Goal: Answer question/provide support: Share knowledge or assist other users

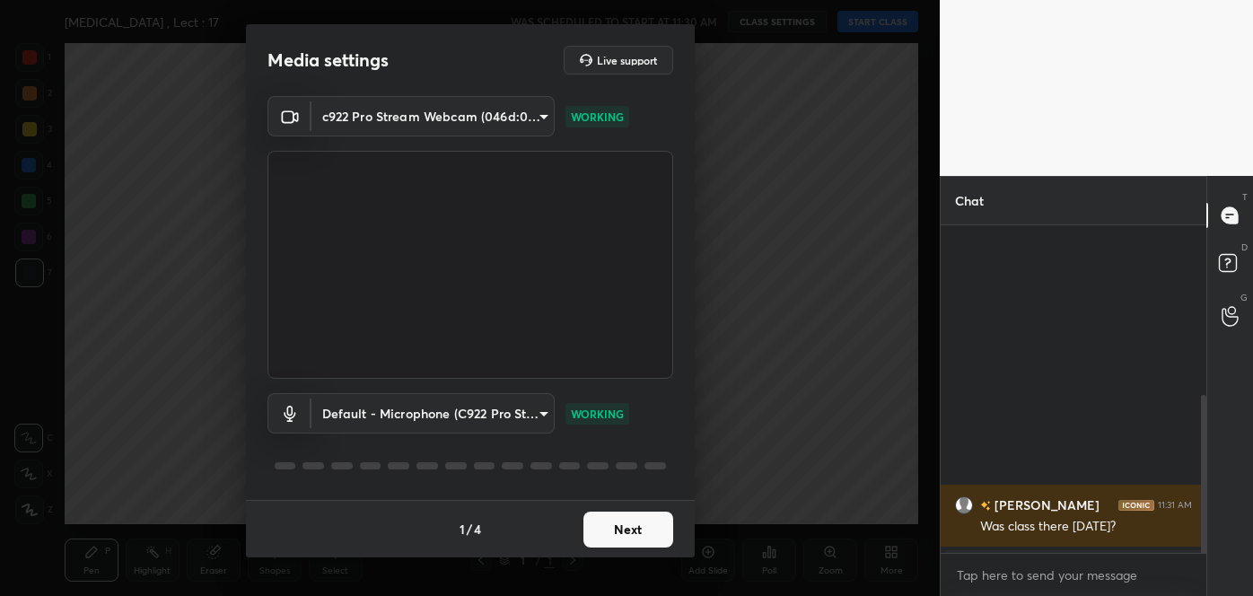
scroll to position [352, 0]
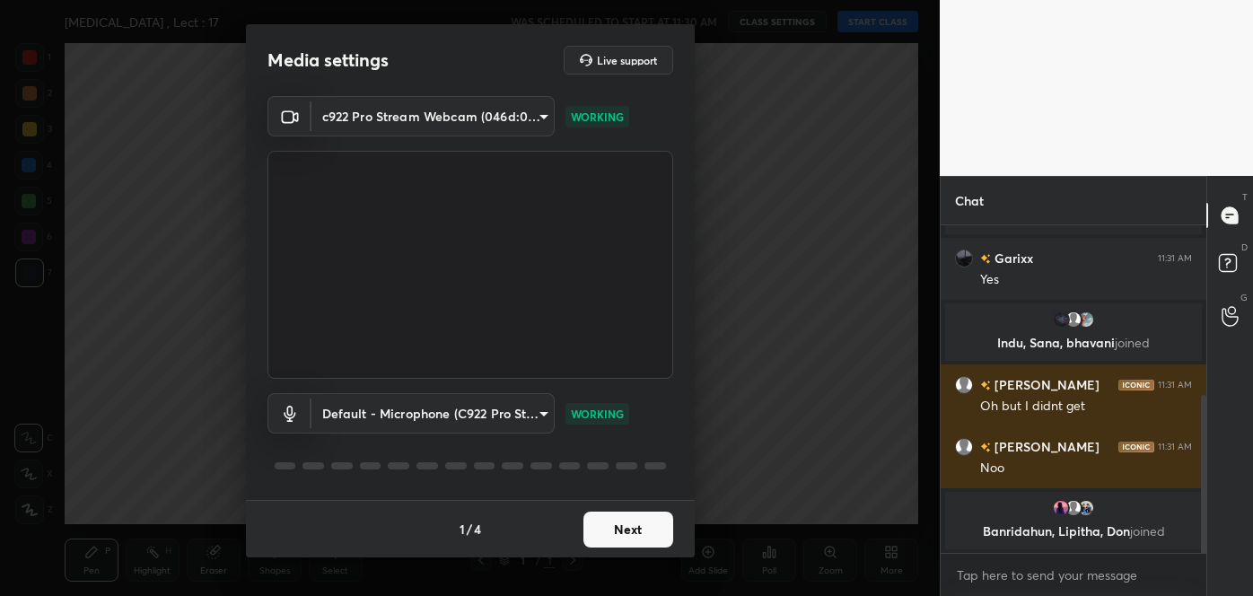
click at [640, 521] on button "Next" at bounding box center [629, 530] width 90 height 36
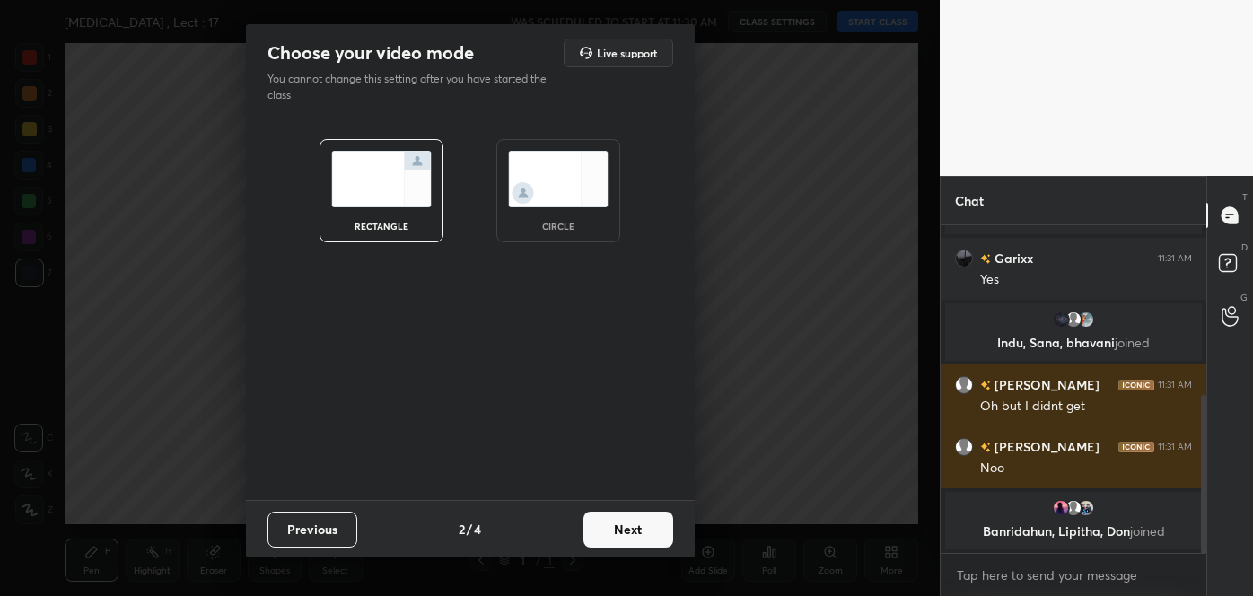
click at [640, 521] on button "Next" at bounding box center [629, 530] width 90 height 36
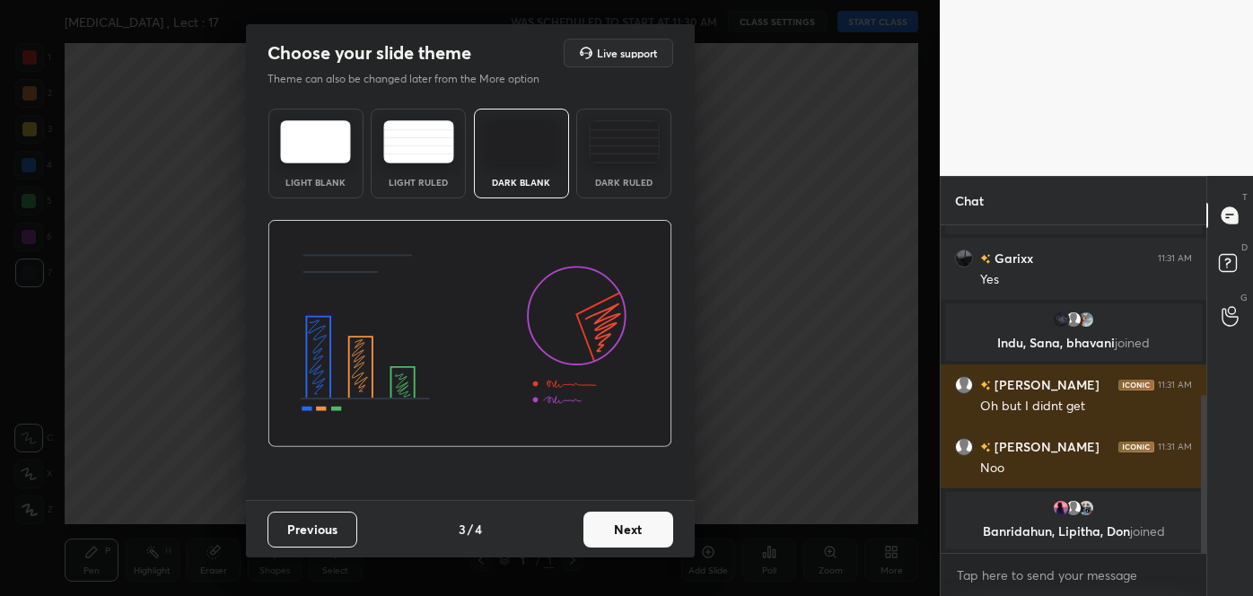
click at [640, 521] on button "Next" at bounding box center [629, 530] width 90 height 36
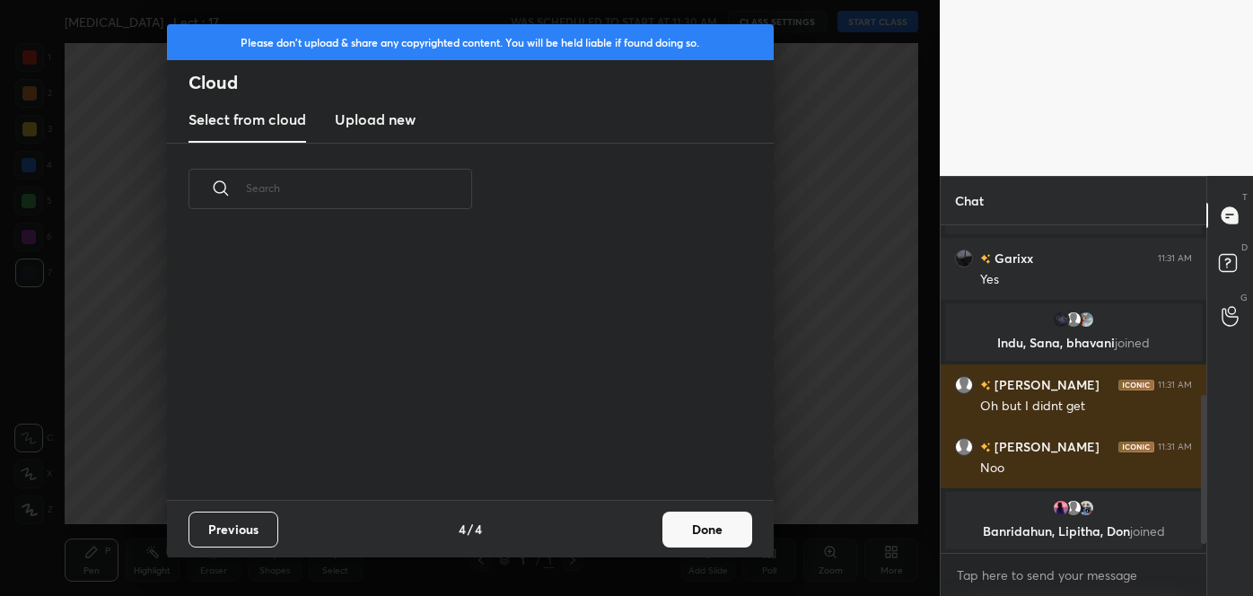
scroll to position [391, 0]
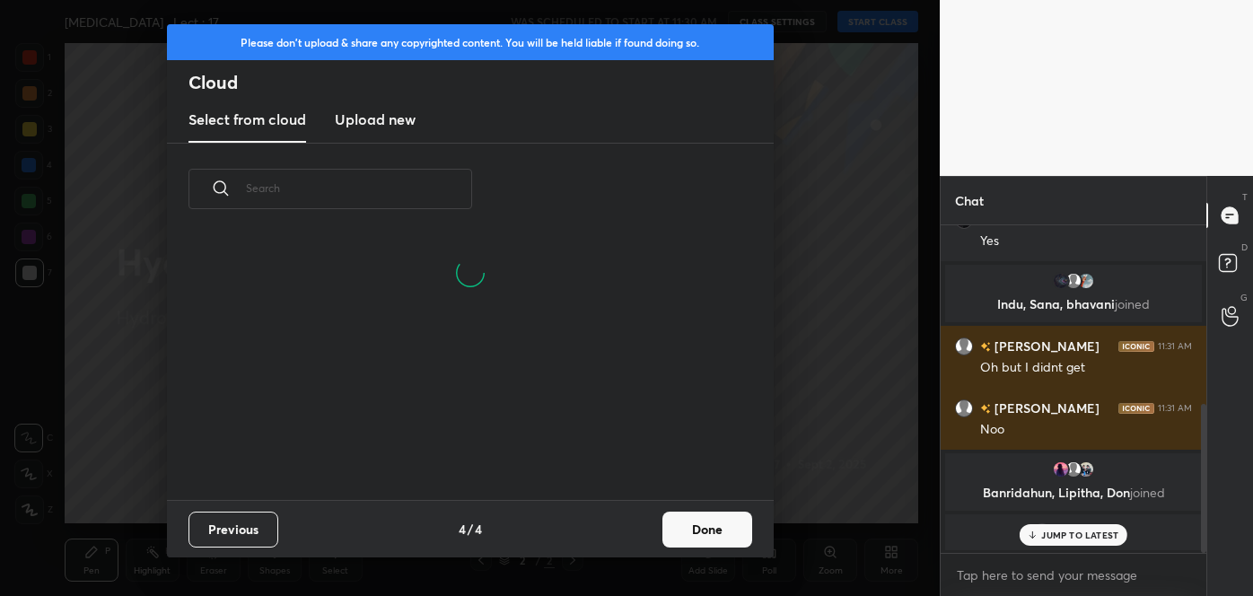
click at [691, 534] on button "Done" at bounding box center [708, 530] width 90 height 36
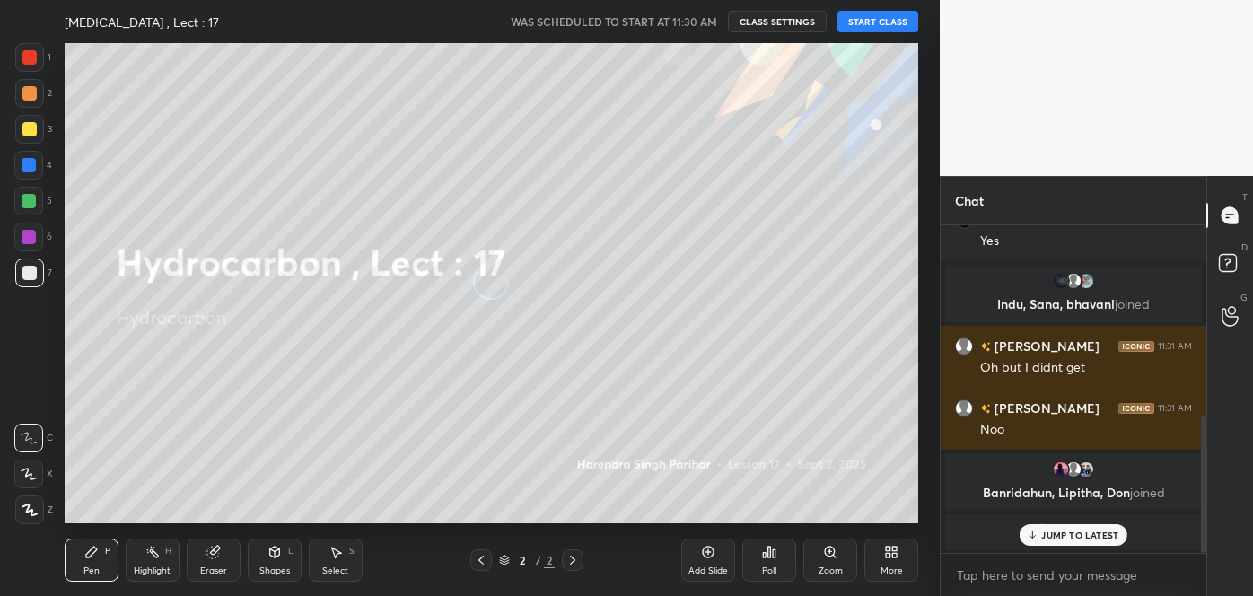
scroll to position [452, 0]
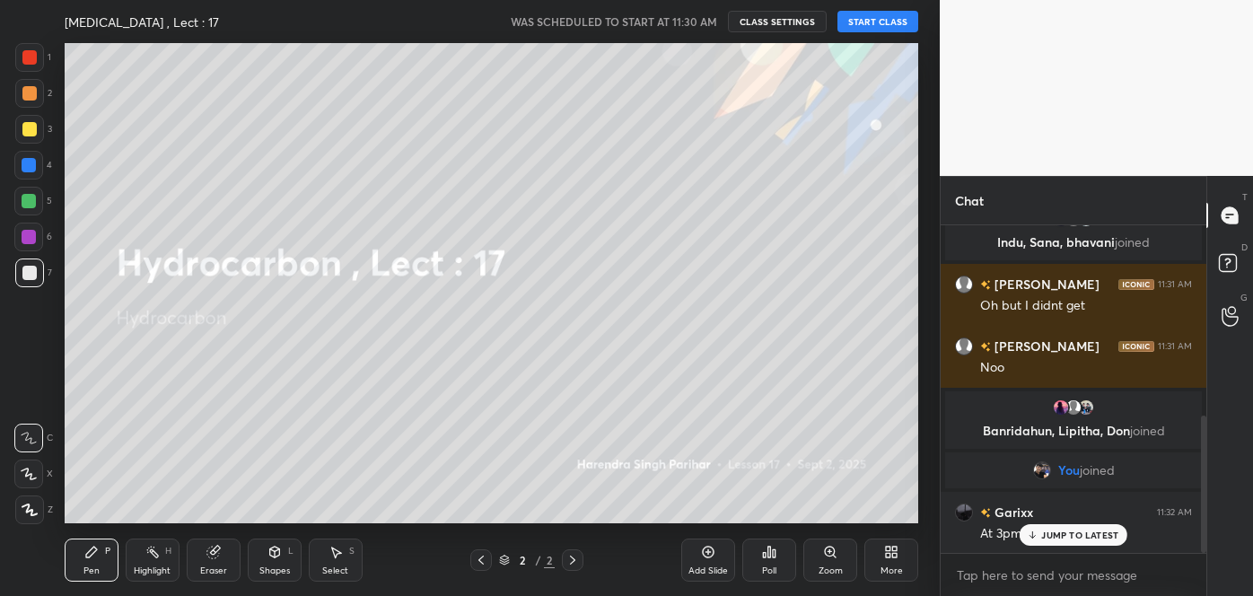
click at [881, 27] on button "START CLASS" at bounding box center [878, 22] width 81 height 22
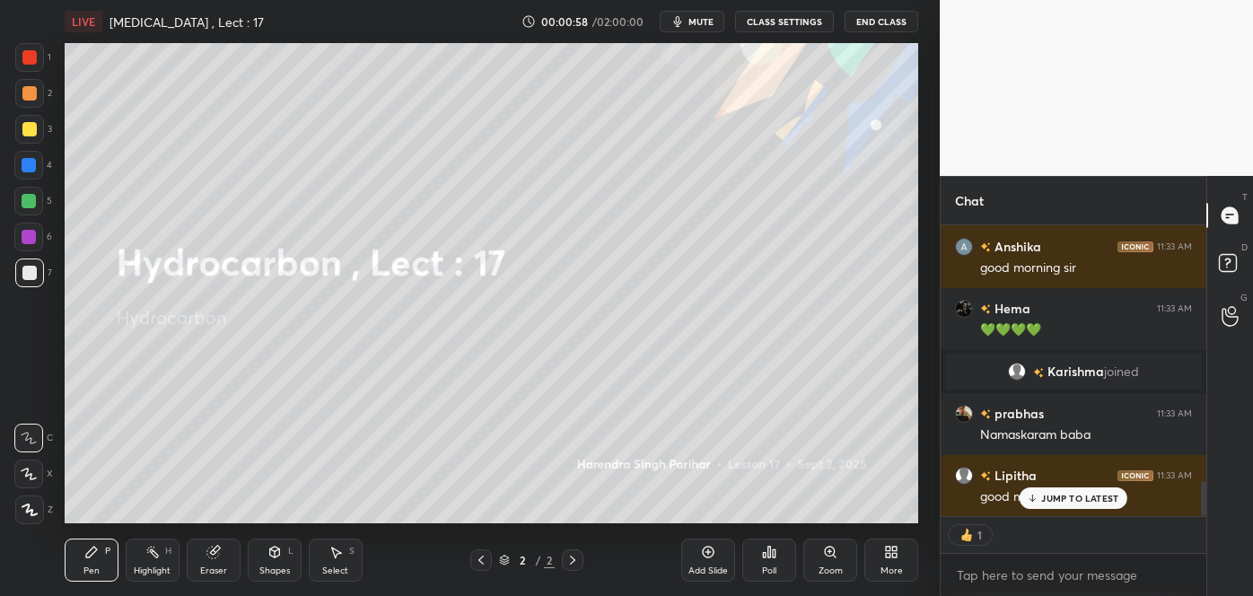
scroll to position [2220, 0]
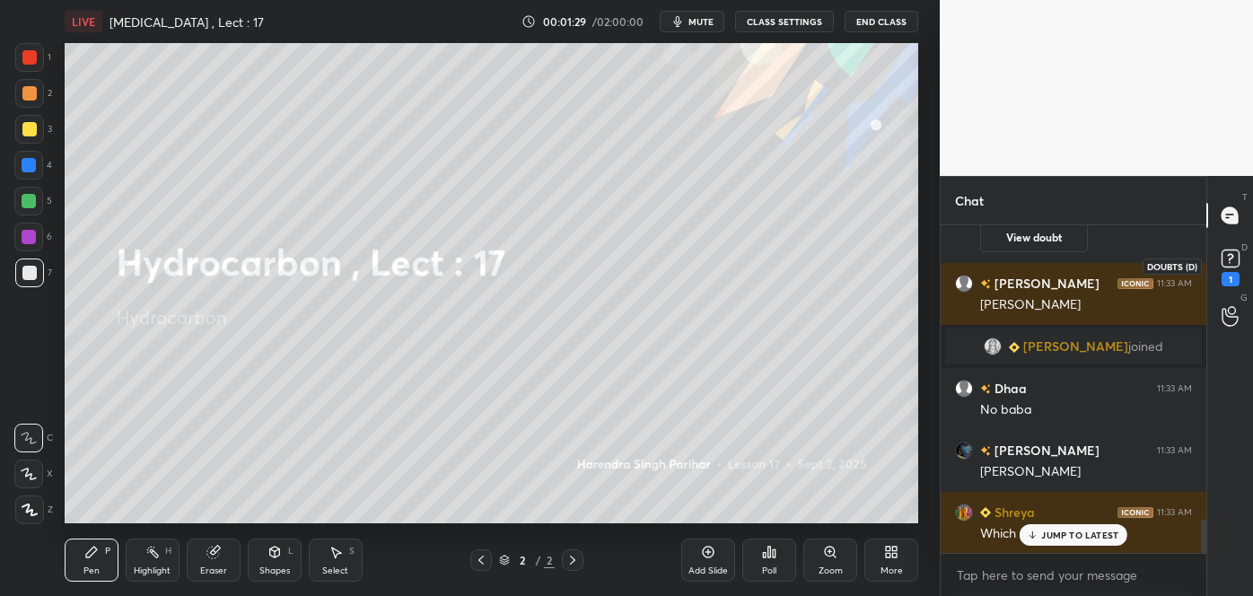
click at [1228, 266] on rect at bounding box center [1230, 258] width 17 height 17
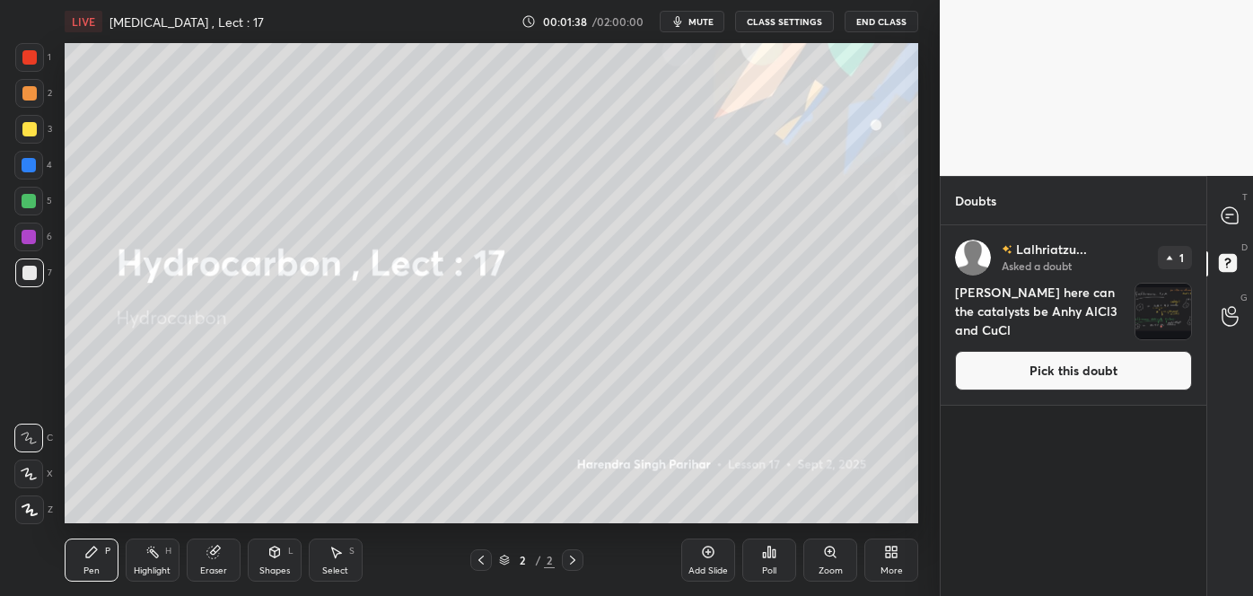
click at [1081, 365] on button "Pick this doubt" at bounding box center [1073, 371] width 237 height 40
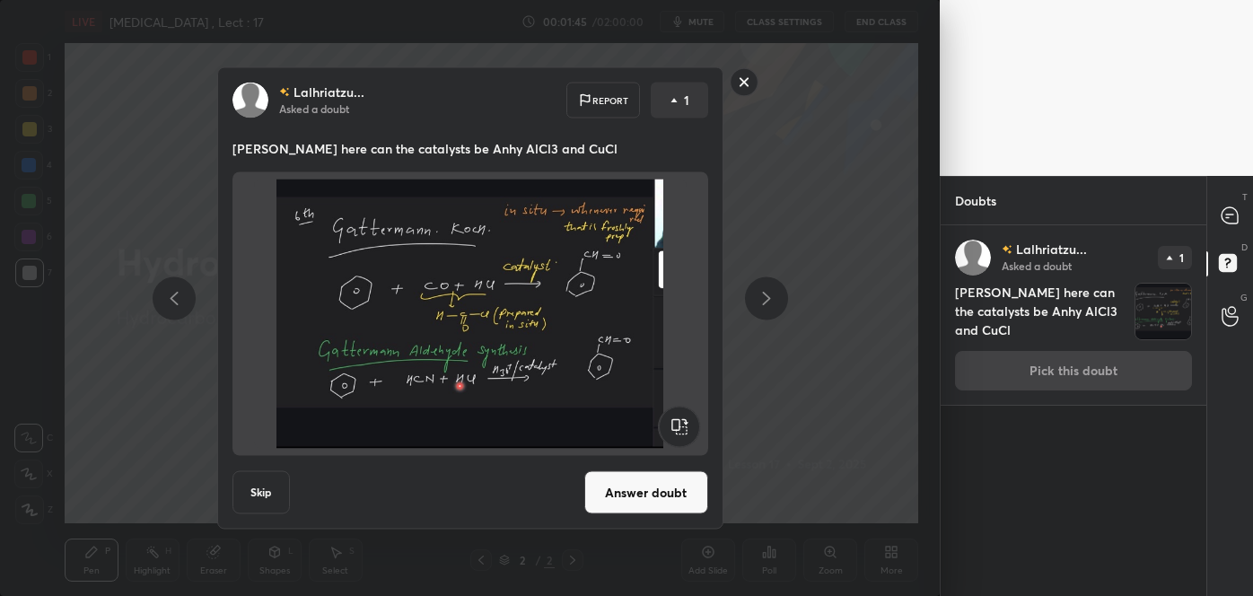
click at [661, 484] on button "Answer doubt" at bounding box center [646, 492] width 124 height 43
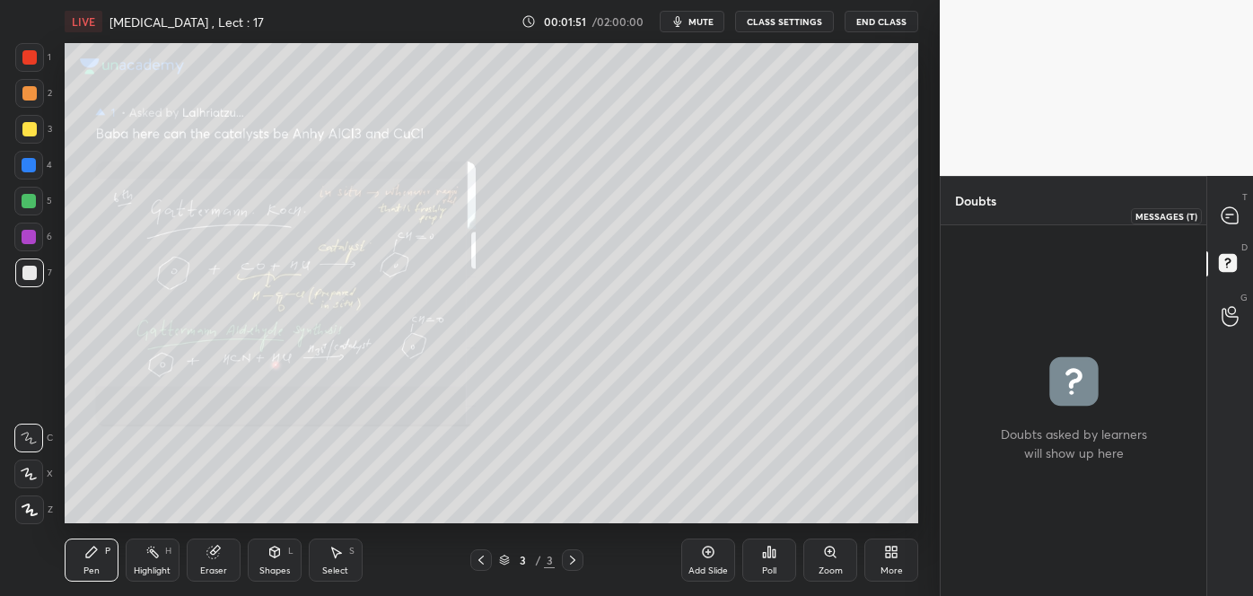
click at [1225, 216] on icon at bounding box center [1230, 215] width 16 height 16
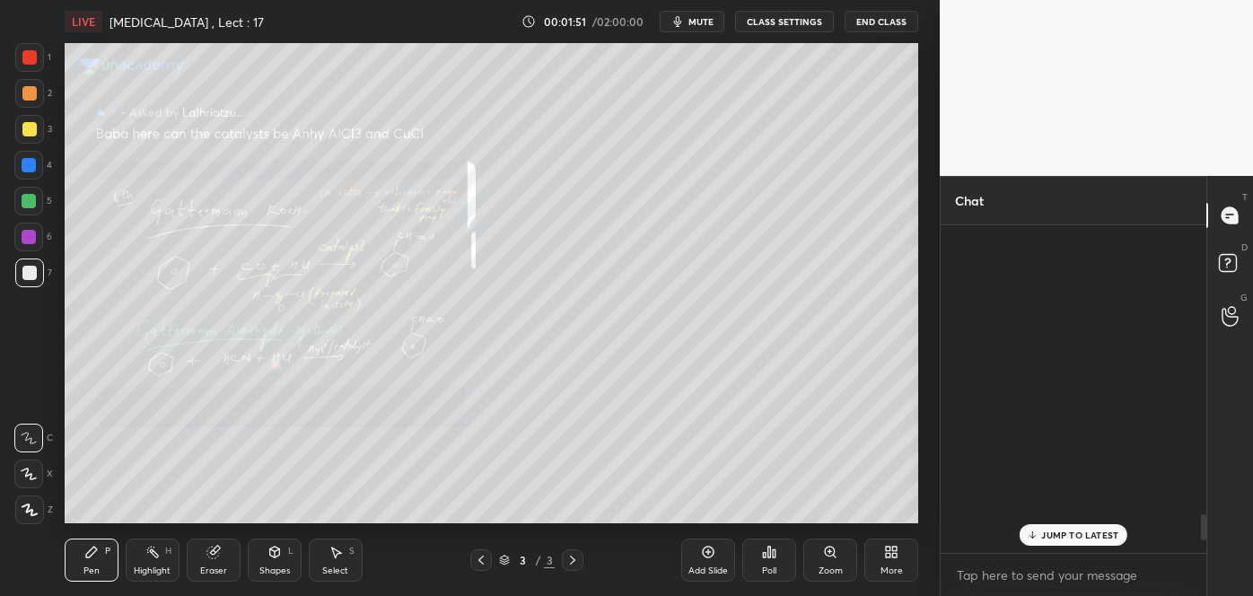
scroll to position [322, 260]
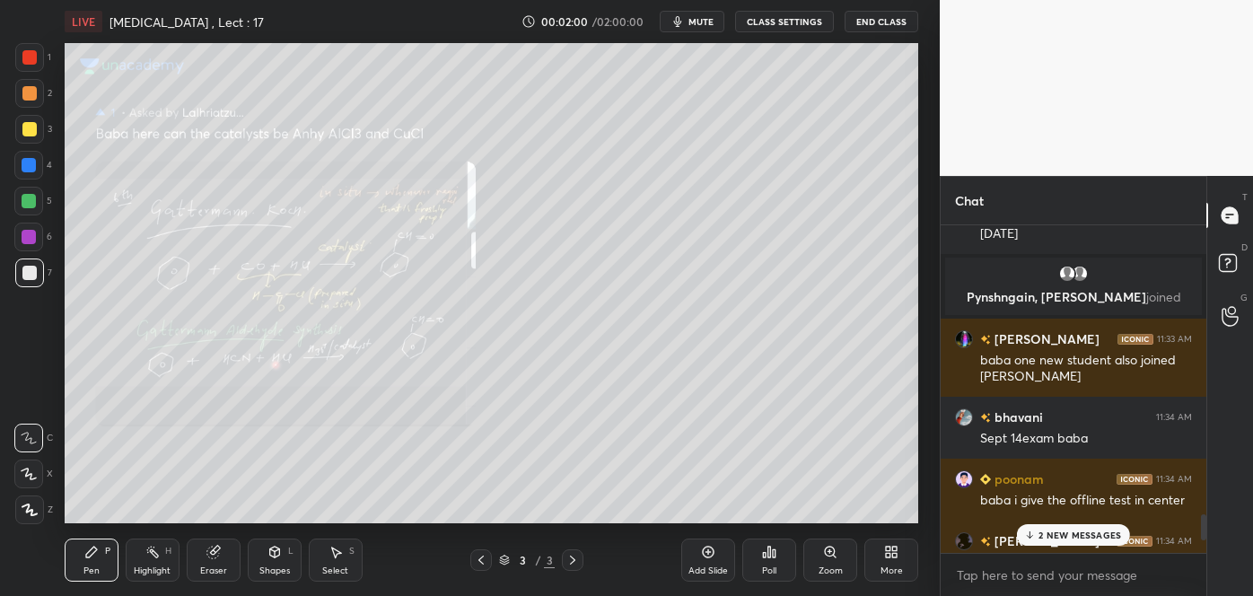
click at [1050, 533] on p "2 NEW MESSAGES" at bounding box center [1080, 535] width 83 height 11
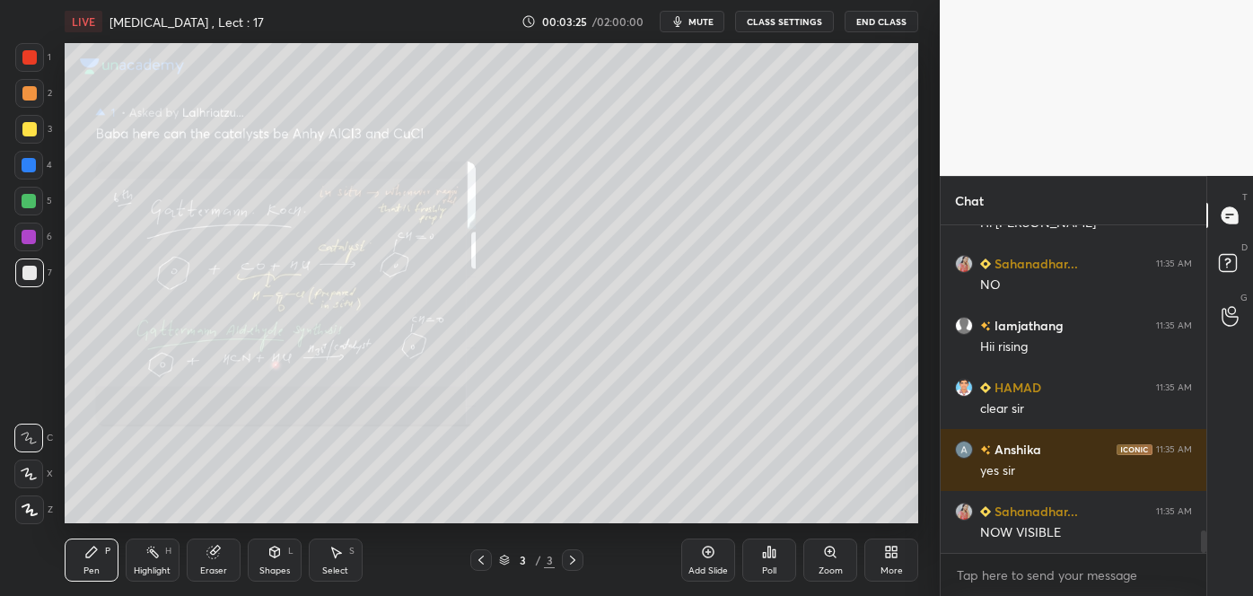
scroll to position [4402, 0]
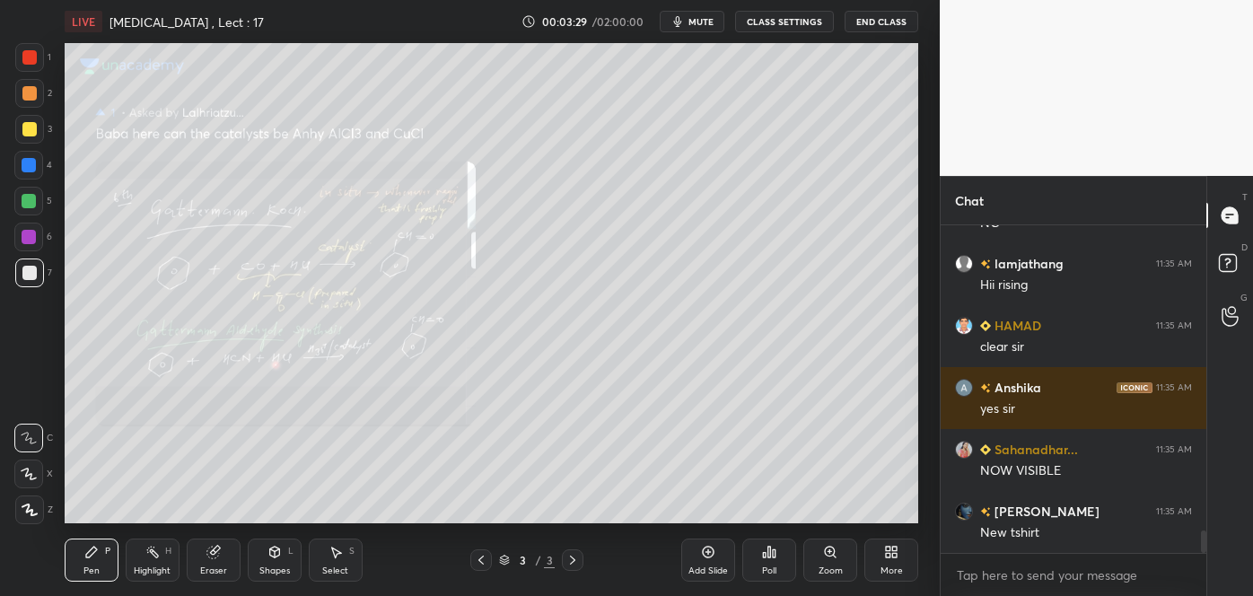
click at [483, 559] on icon at bounding box center [481, 560] width 14 height 14
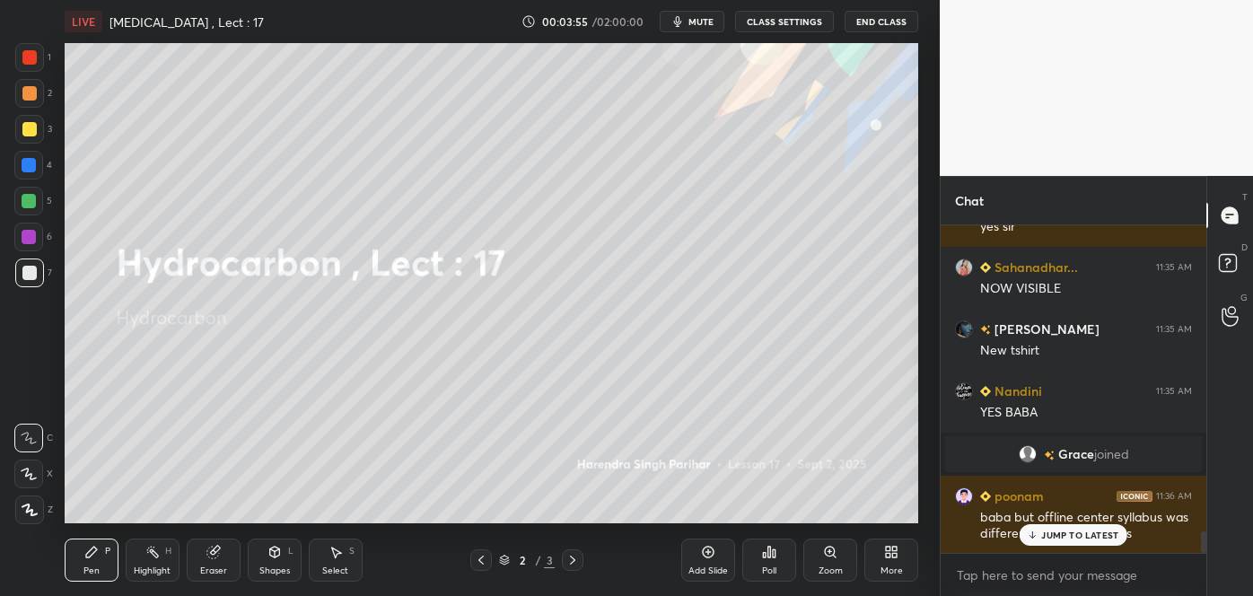
scroll to position [4647, 0]
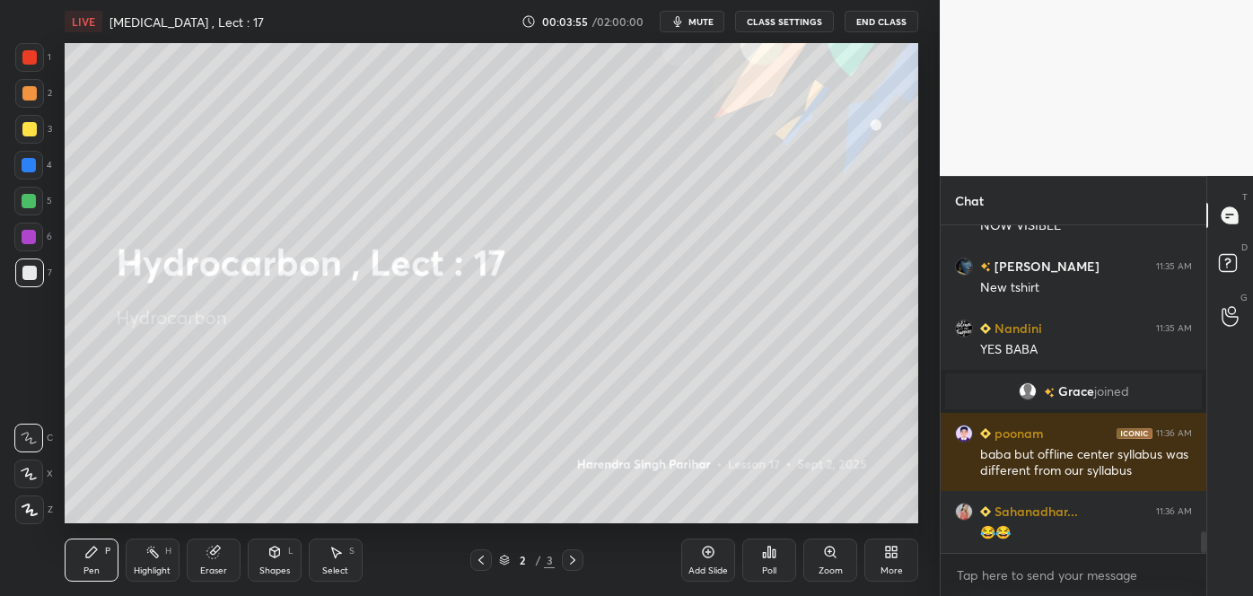
click at [1082, 538] on div "😂😂" at bounding box center [1086, 533] width 212 height 18
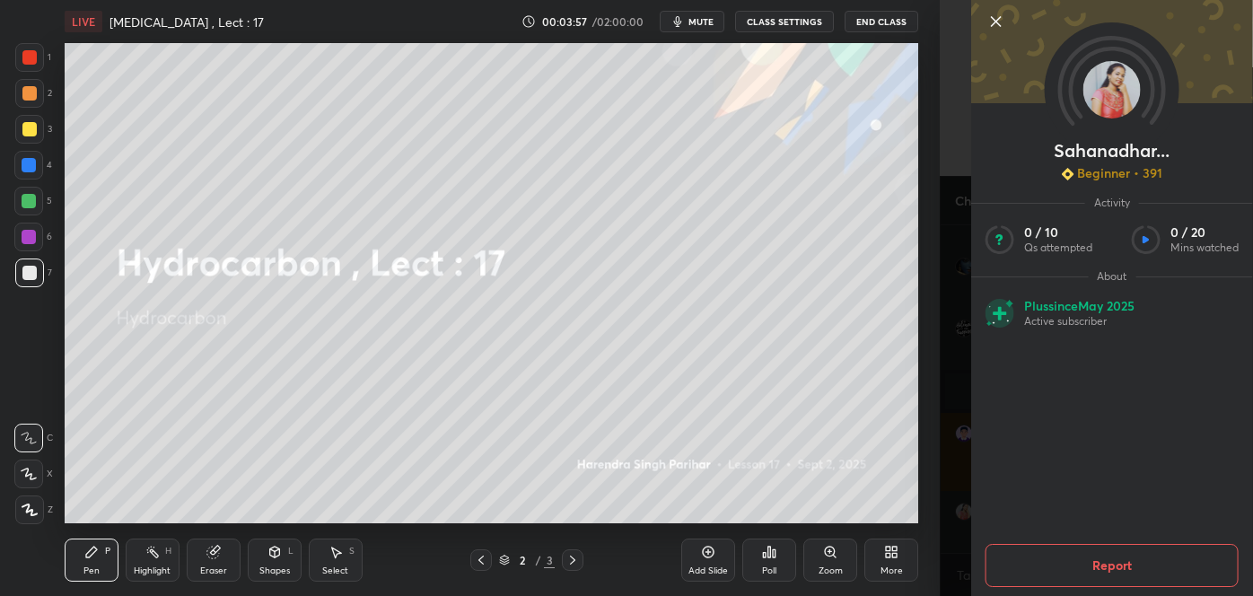
click at [945, 387] on div "Sahanadhar... Beginner • 391 Activity 0 / 10 Qs attempted 0 / 20 Mins watched A…" at bounding box center [1096, 298] width 313 height 596
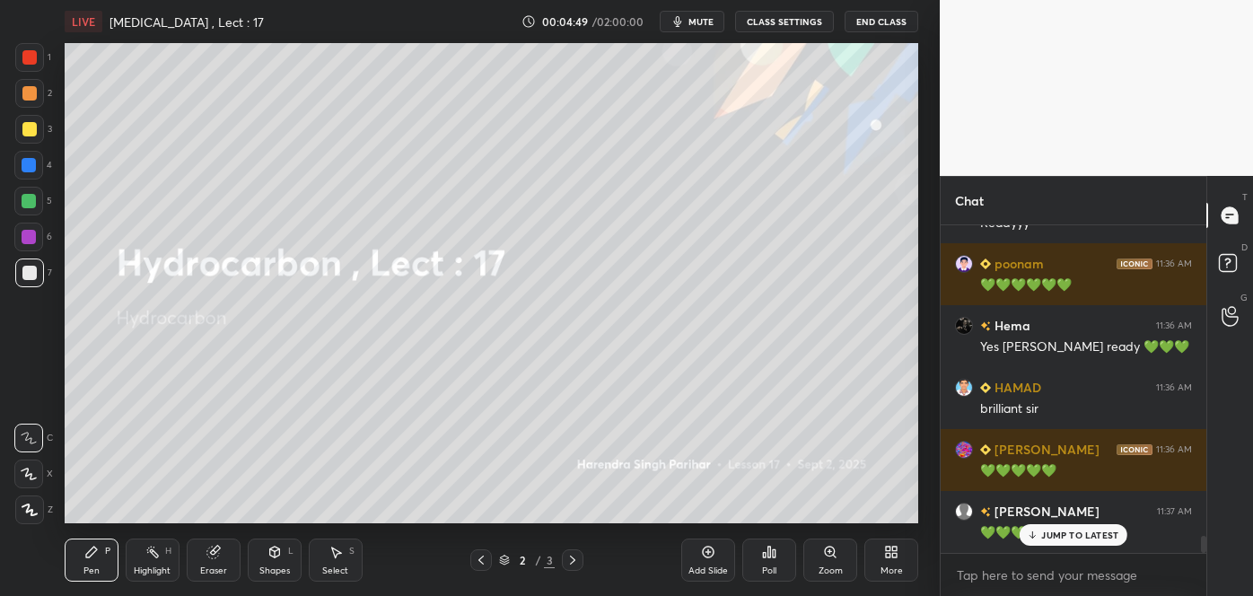
scroll to position [5885, 0]
click at [703, 559] on div "Add Slide" at bounding box center [708, 560] width 54 height 43
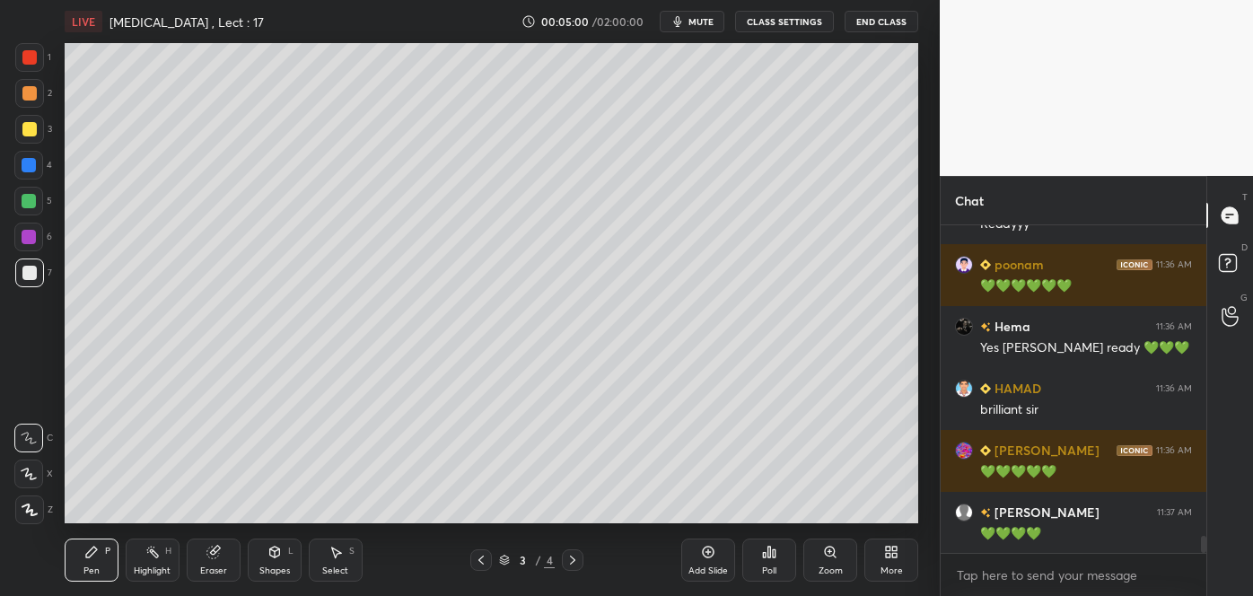
click at [30, 271] on div at bounding box center [29, 273] width 14 height 14
click at [23, 478] on icon at bounding box center [29, 474] width 16 height 13
click at [279, 556] on icon at bounding box center [275, 552] width 10 height 11
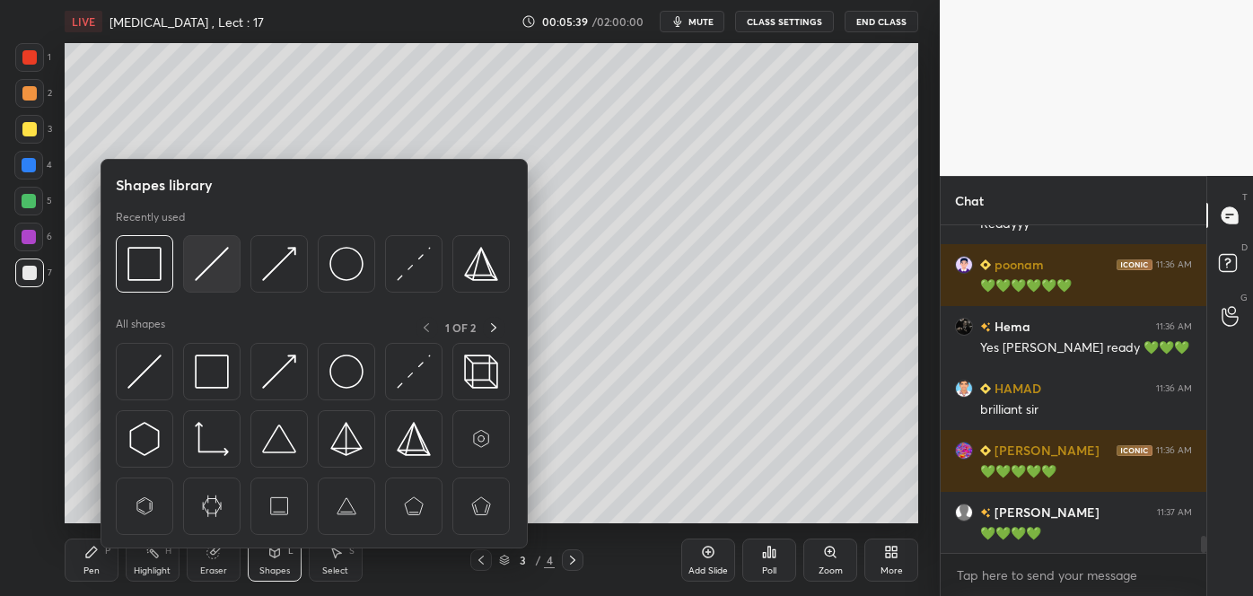
click at [217, 261] on img at bounding box center [212, 264] width 34 height 34
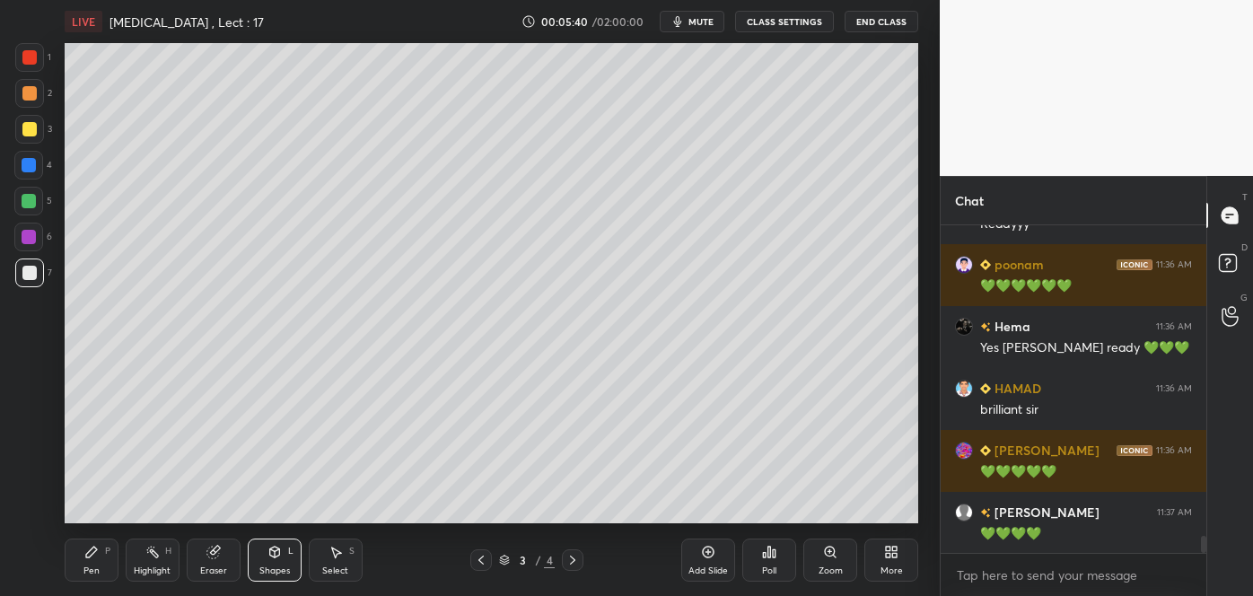
click at [28, 89] on div at bounding box center [29, 93] width 14 height 14
click at [105, 562] on div "Pen P" at bounding box center [92, 560] width 54 height 43
click at [29, 124] on div at bounding box center [29, 129] width 14 height 14
click at [95, 558] on icon at bounding box center [91, 552] width 14 height 14
click at [280, 573] on div "Shapes" at bounding box center [274, 571] width 31 height 9
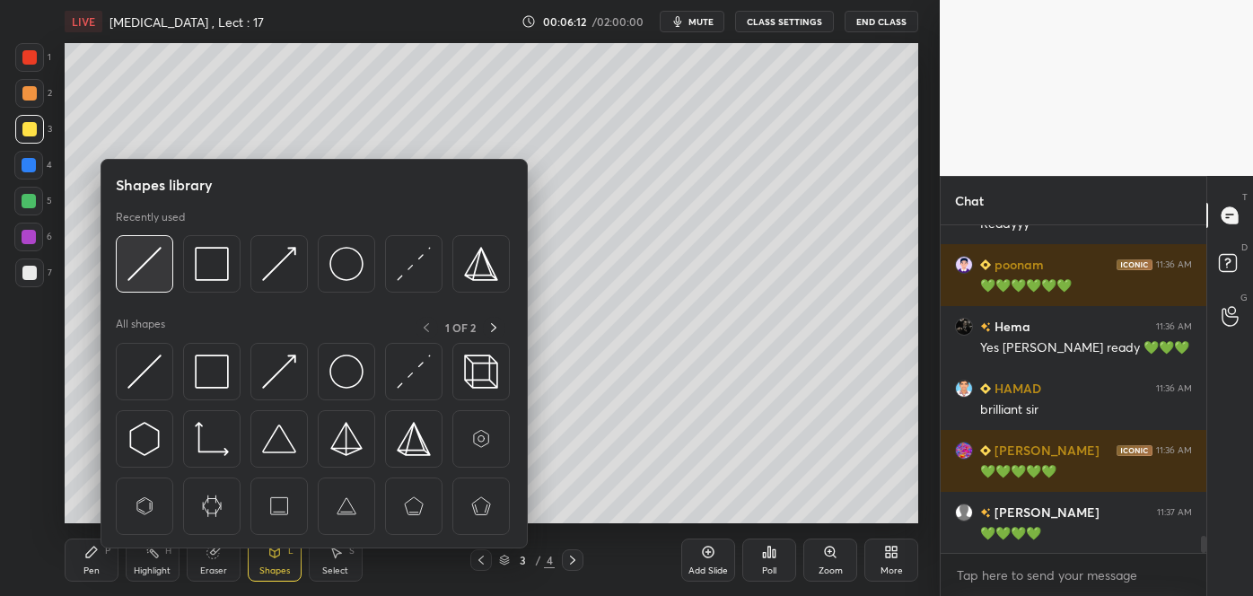
click at [163, 256] on div at bounding box center [144, 263] width 57 height 57
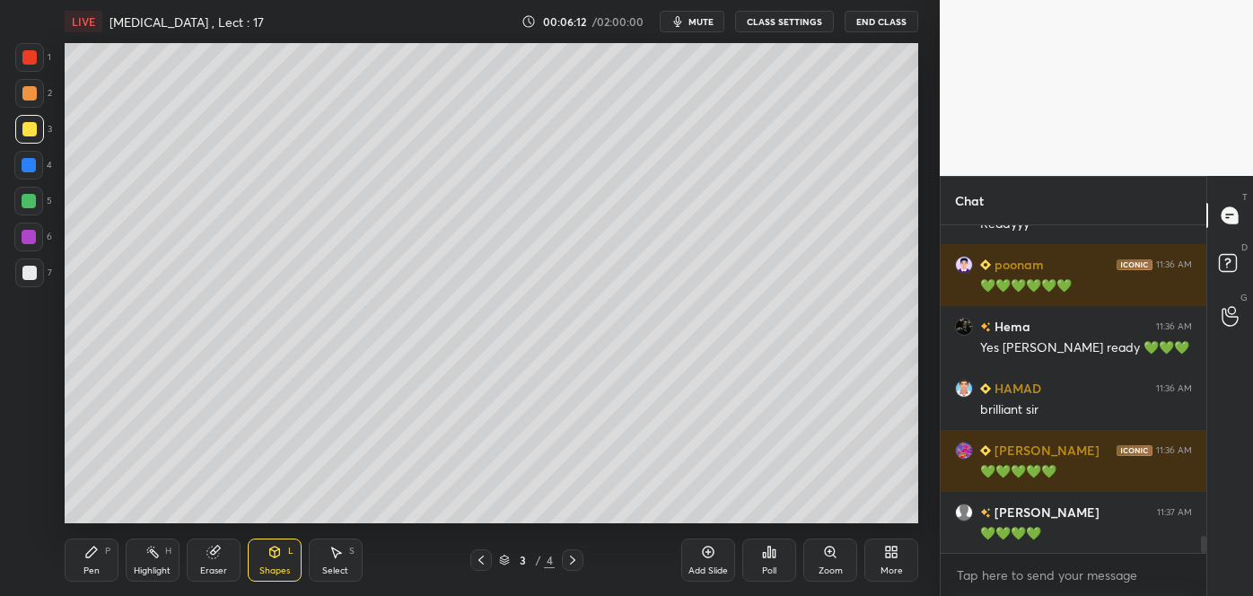
click at [30, 88] on div at bounding box center [29, 93] width 14 height 14
click at [102, 551] on div "Pen P" at bounding box center [92, 560] width 54 height 43
click at [26, 277] on div at bounding box center [29, 273] width 14 height 14
click at [99, 552] on div "Pen P" at bounding box center [92, 560] width 54 height 43
click at [23, 194] on div at bounding box center [29, 201] width 14 height 14
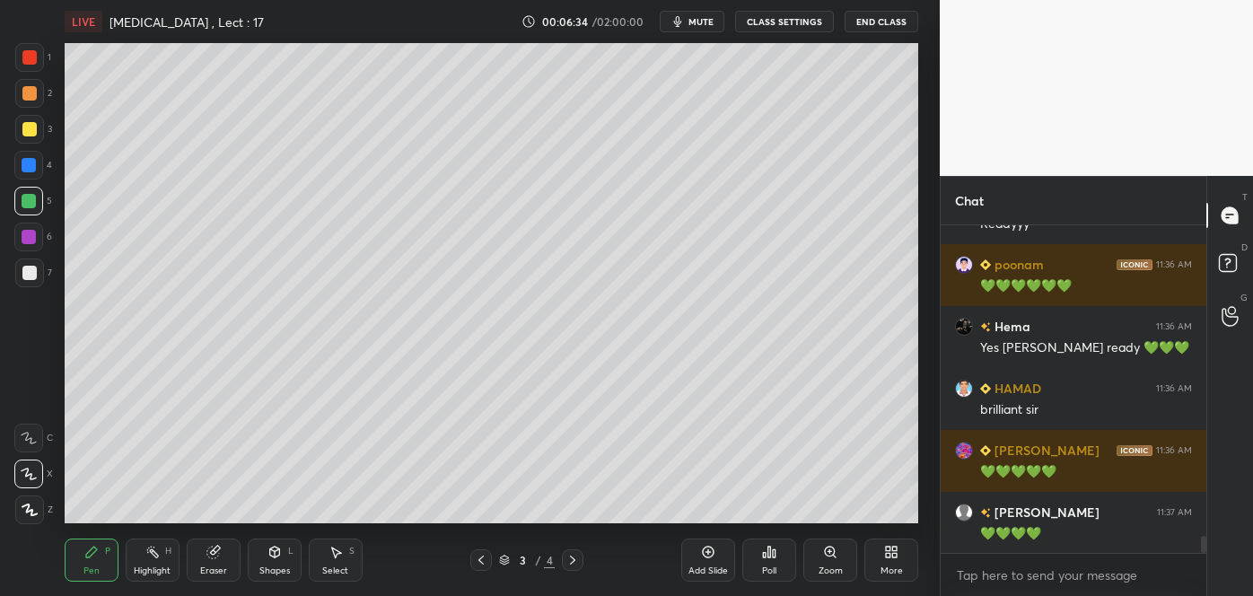
scroll to position [5928, 0]
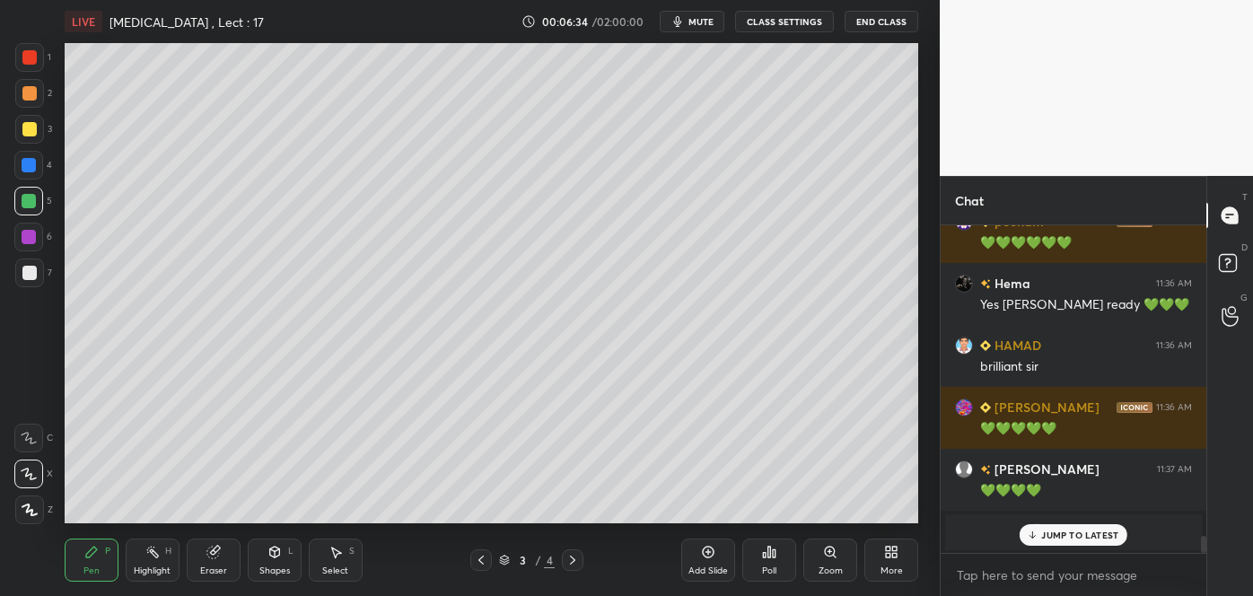
click at [28, 168] on div at bounding box center [29, 165] width 14 height 14
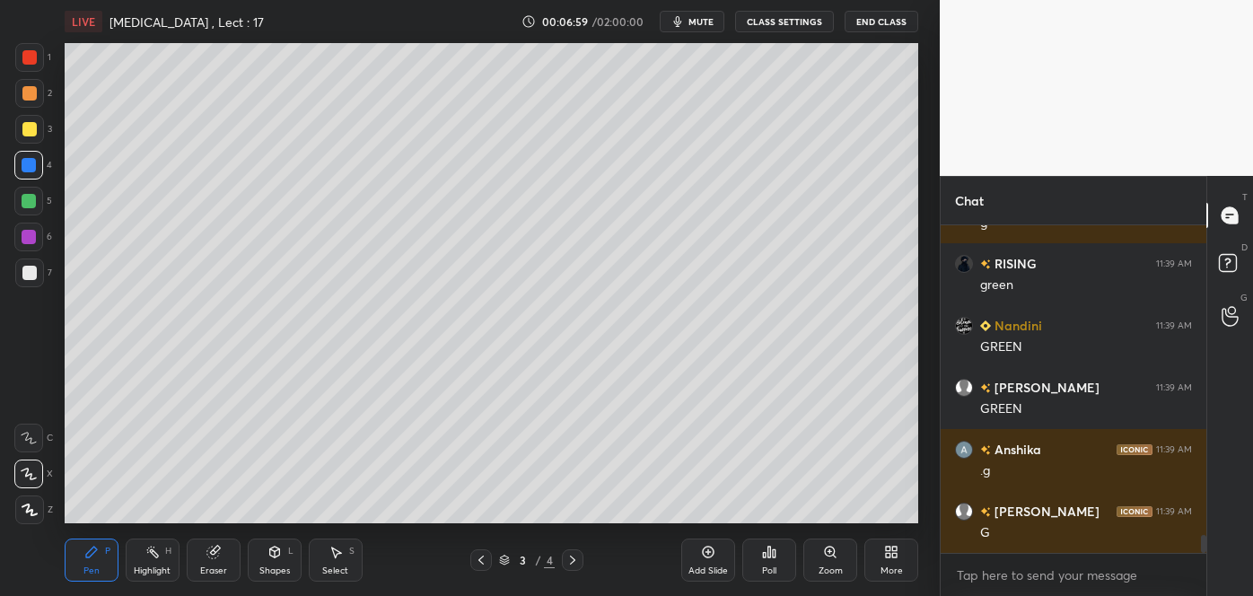
scroll to position [5763, 0]
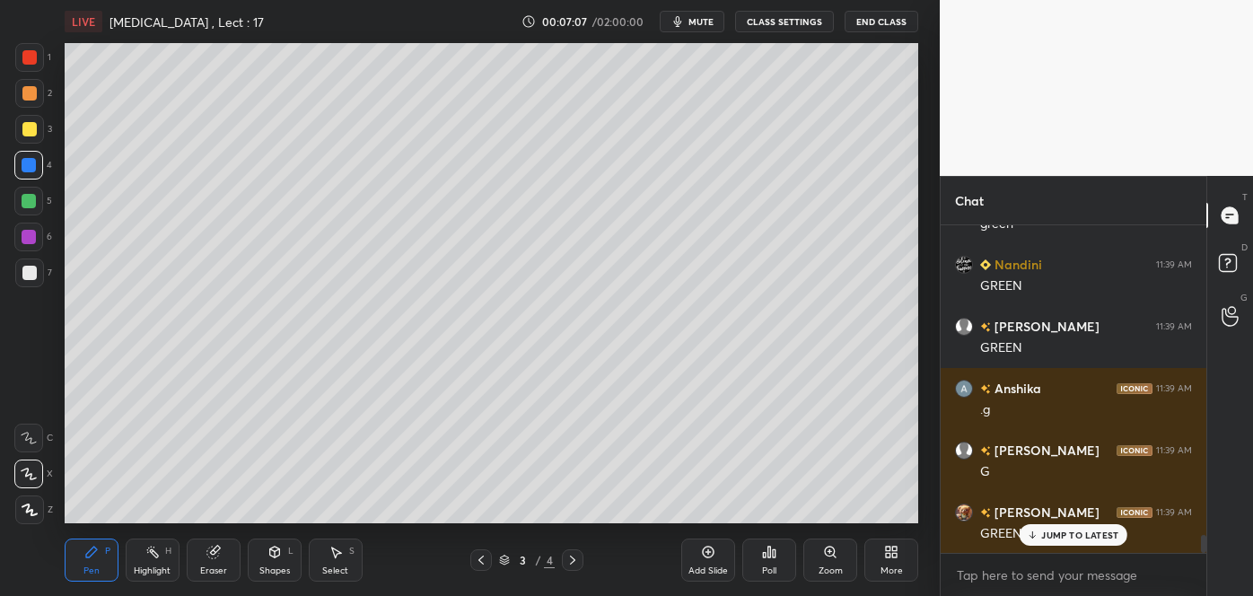
click at [32, 129] on div at bounding box center [29, 129] width 14 height 14
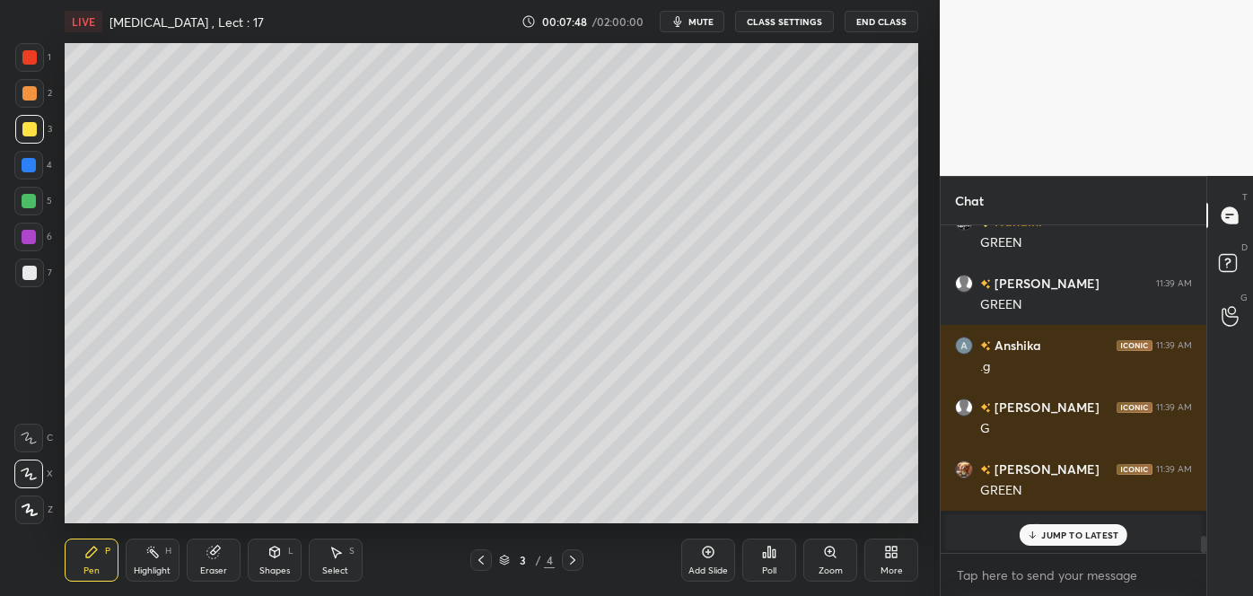
click at [24, 103] on div at bounding box center [29, 93] width 29 height 29
click at [35, 168] on div at bounding box center [29, 165] width 14 height 14
click at [31, 201] on div at bounding box center [29, 201] width 14 height 14
click at [26, 94] on div at bounding box center [29, 93] width 14 height 14
click at [26, 203] on div at bounding box center [29, 201] width 14 height 14
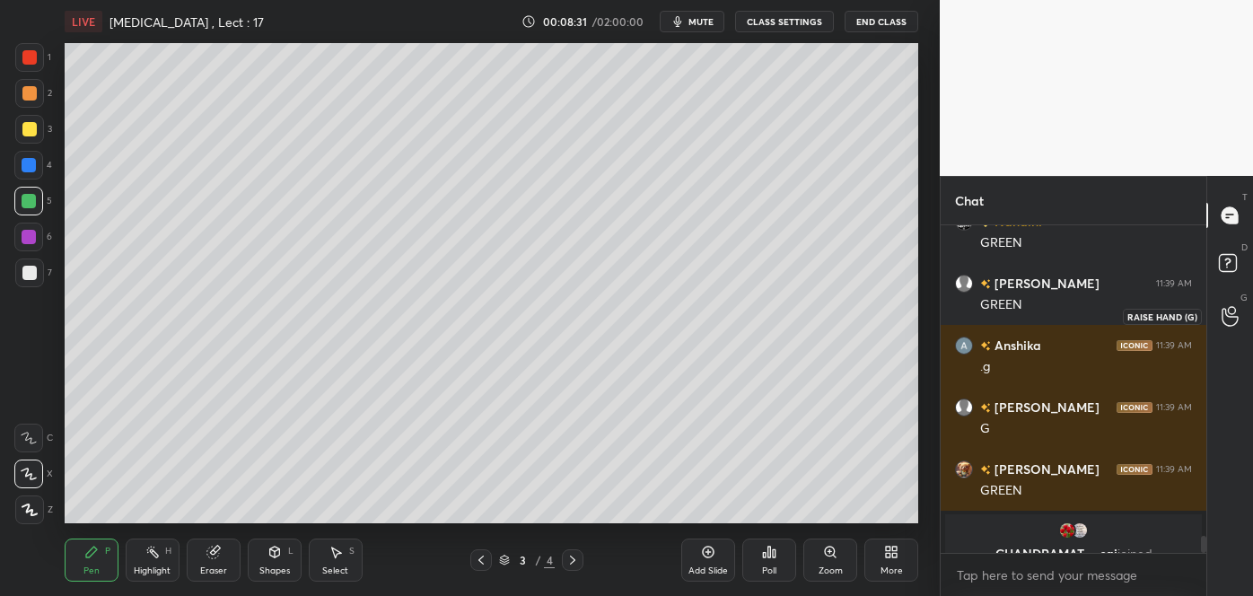
click at [1228, 312] on circle at bounding box center [1231, 310] width 7 height 7
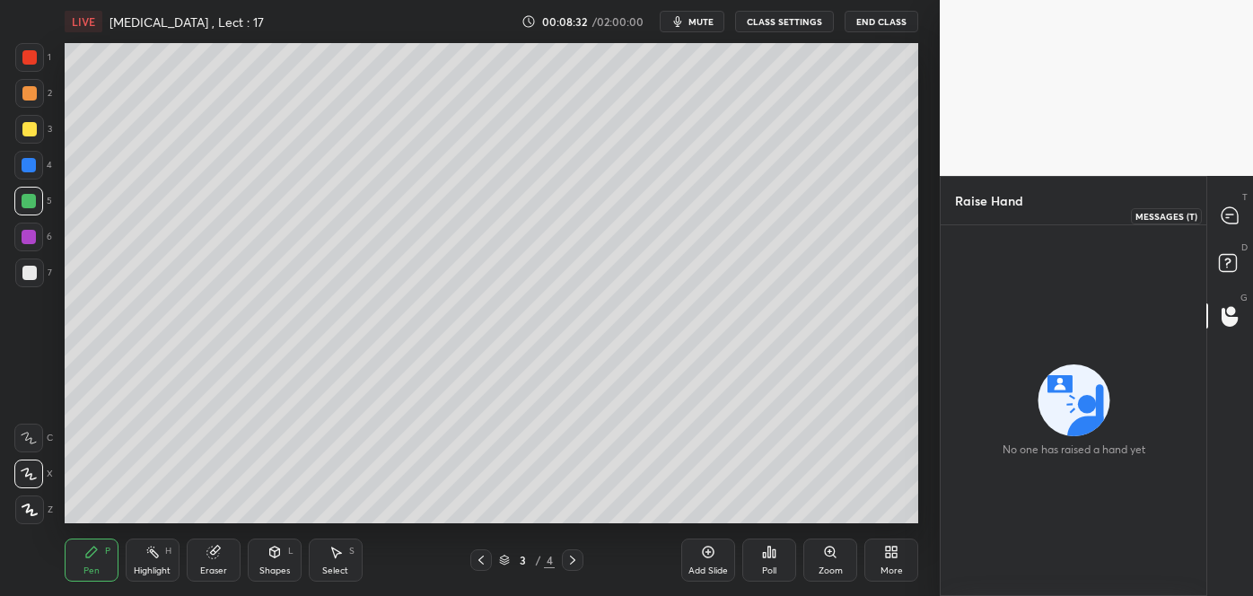
click at [1229, 218] on icon at bounding box center [1230, 215] width 16 height 16
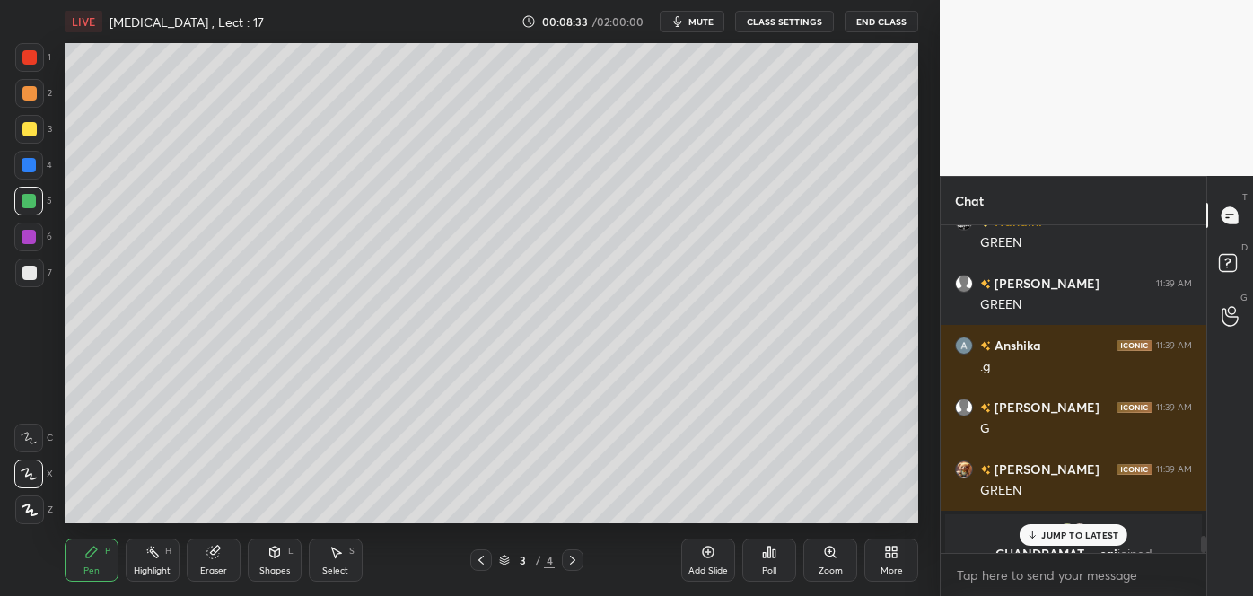
scroll to position [6148, 0]
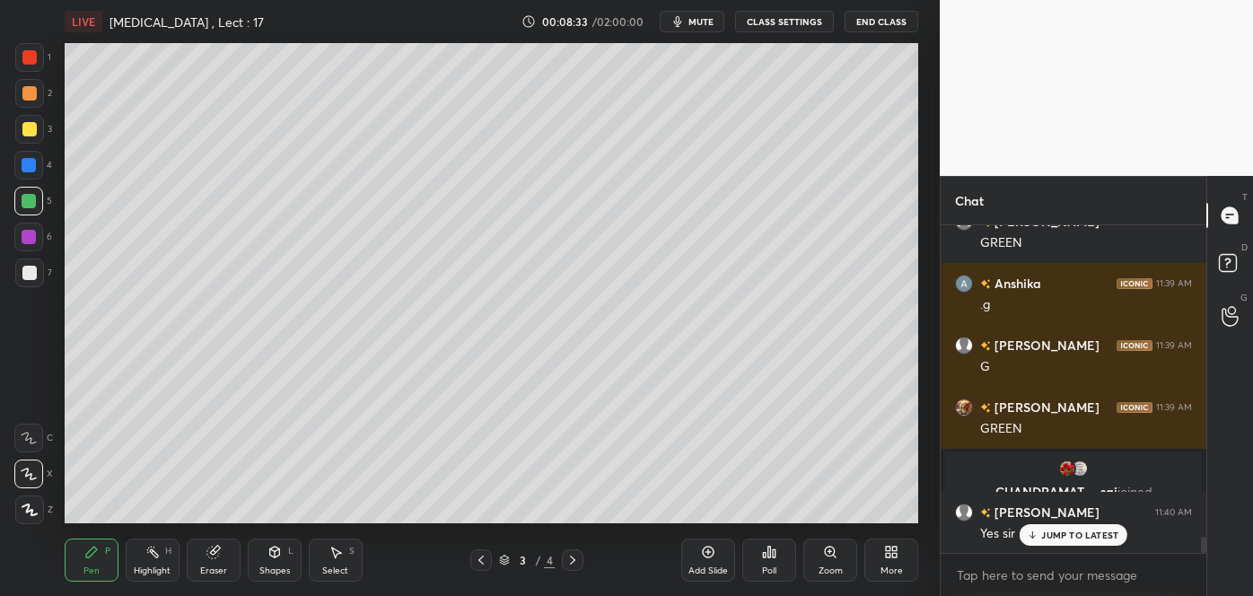
click at [1058, 538] on p "JUMP TO LATEST" at bounding box center [1079, 535] width 77 height 11
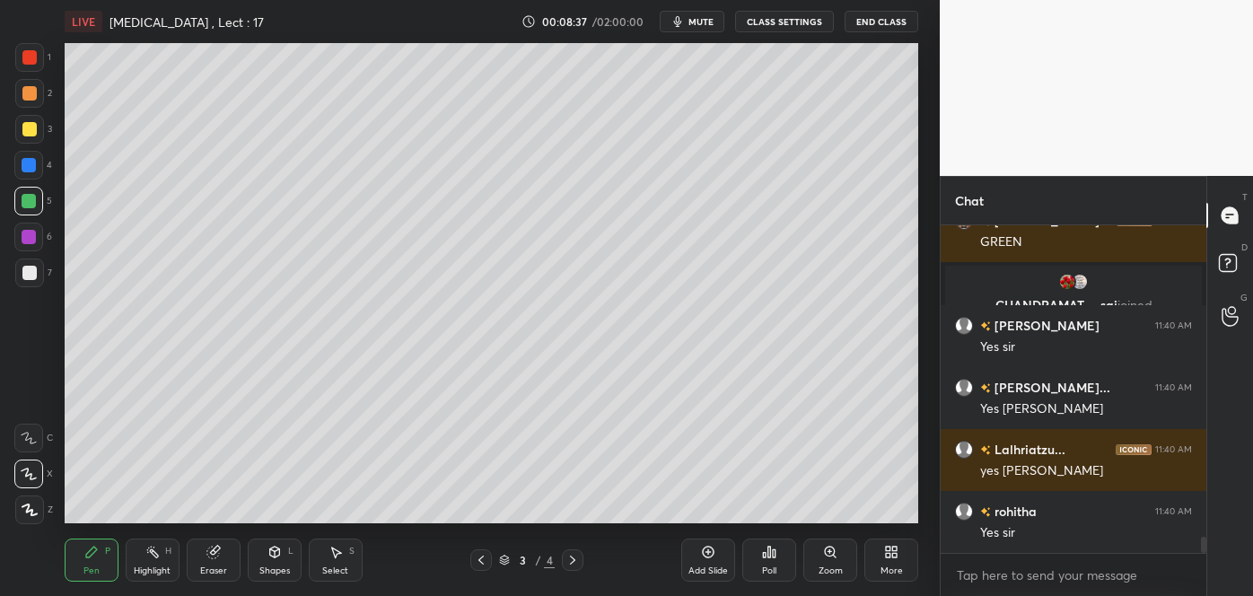
scroll to position [6397, 0]
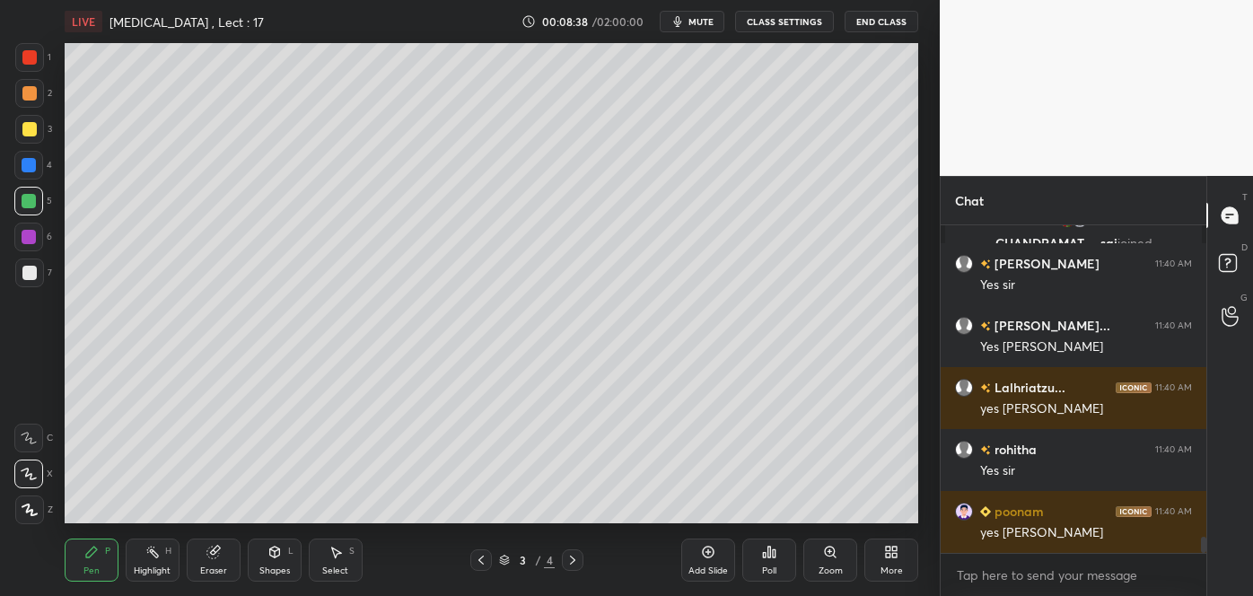
click at [31, 234] on div at bounding box center [29, 237] width 14 height 14
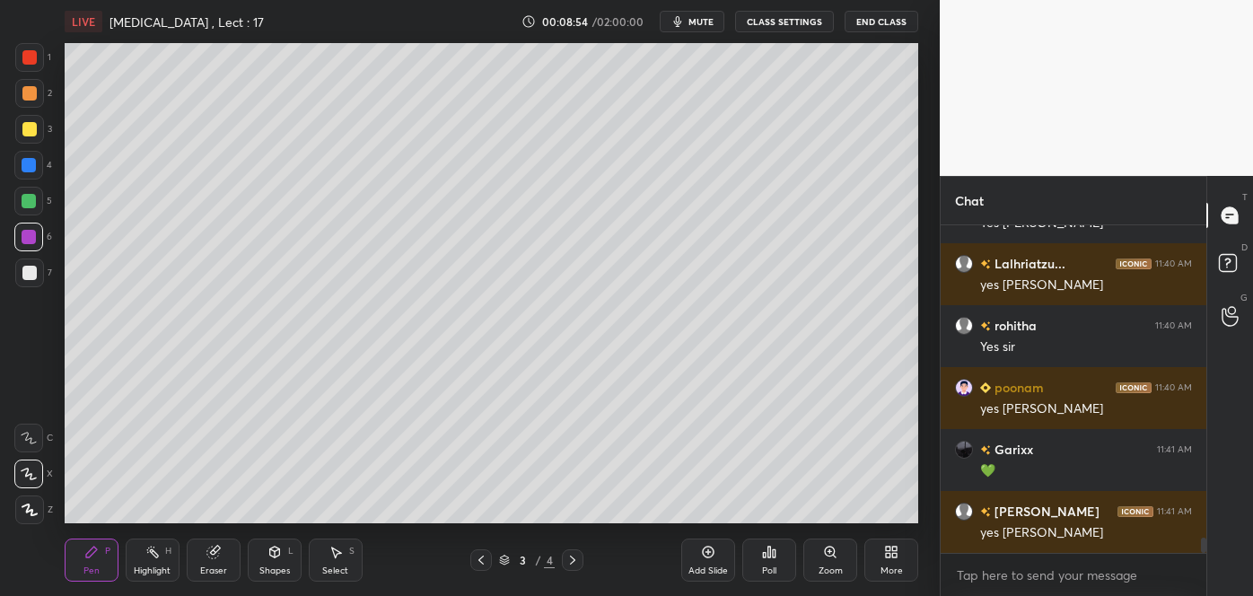
scroll to position [6582, 0]
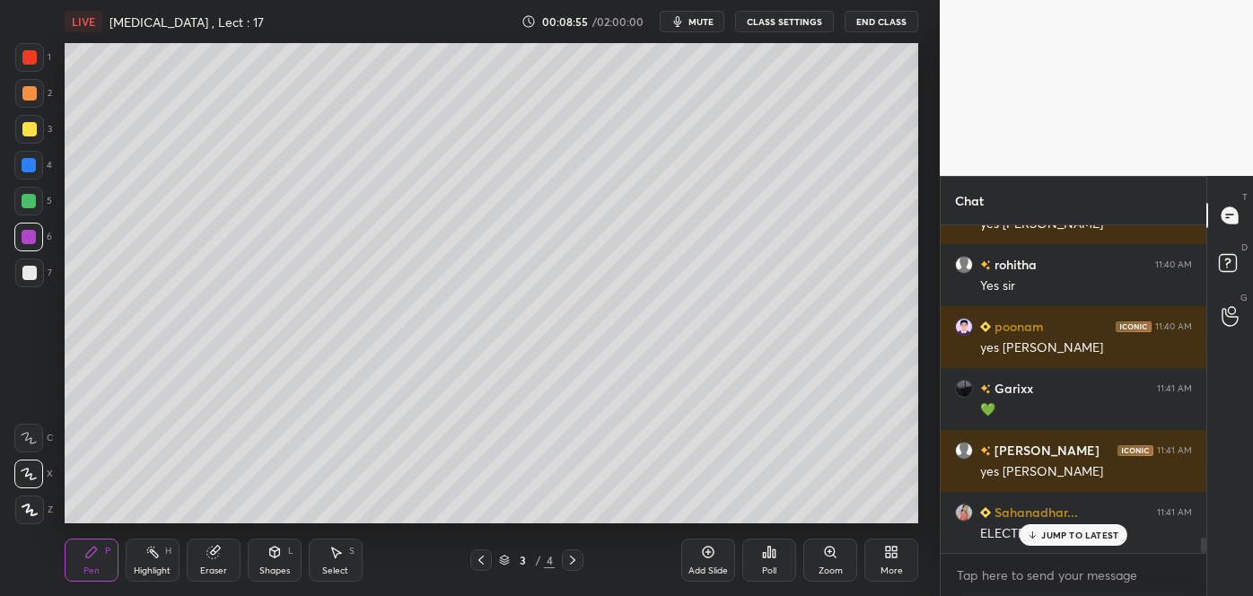
click at [32, 127] on div at bounding box center [29, 129] width 14 height 14
click at [33, 234] on div at bounding box center [29, 237] width 14 height 14
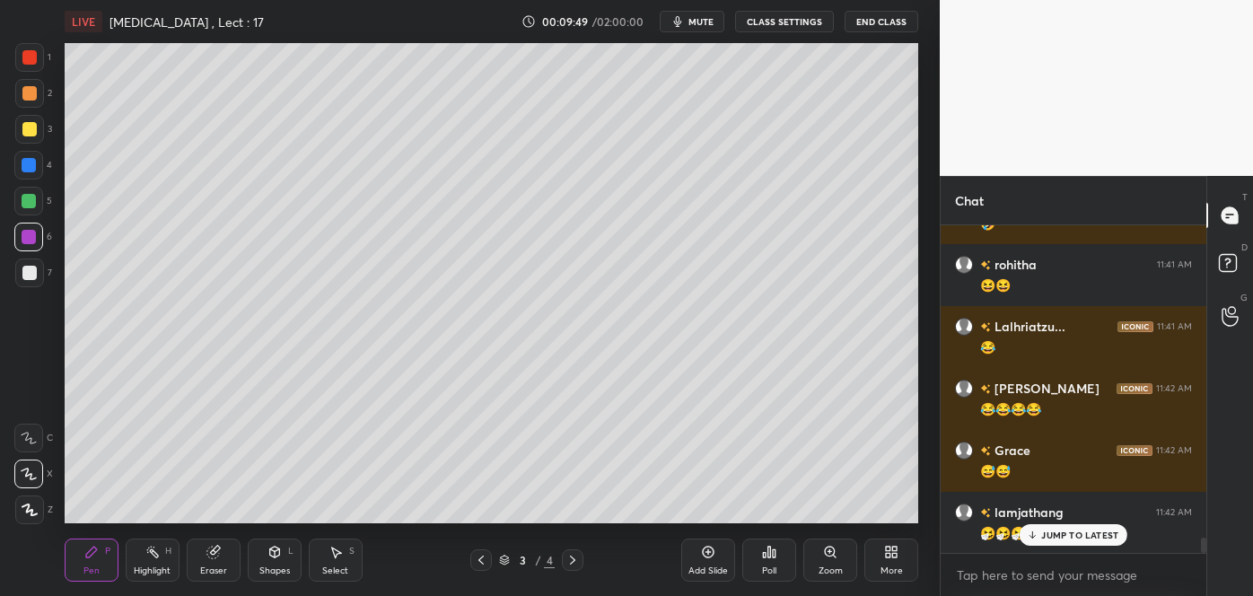
scroll to position [6882, 0]
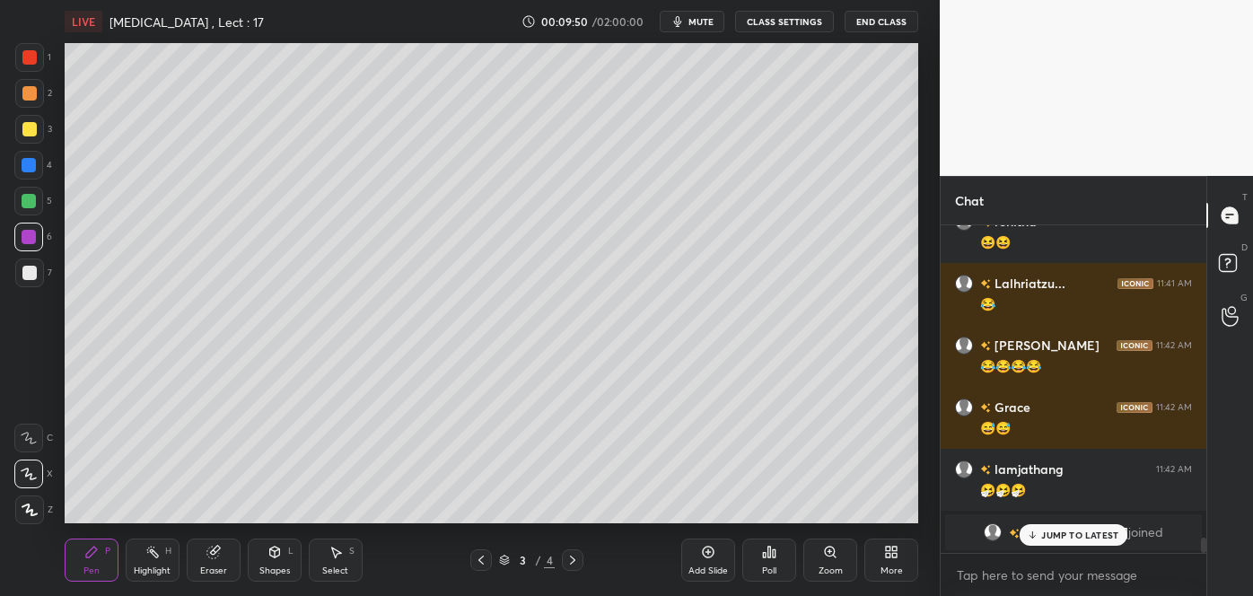
click at [29, 158] on div at bounding box center [29, 165] width 14 height 14
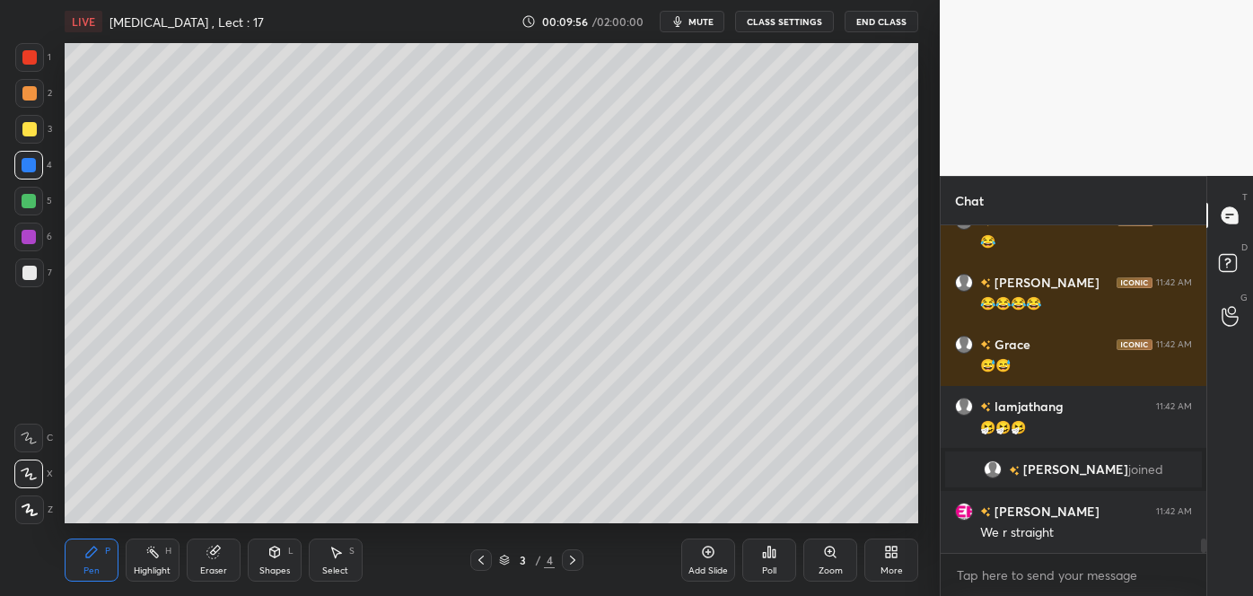
scroll to position [7007, 0]
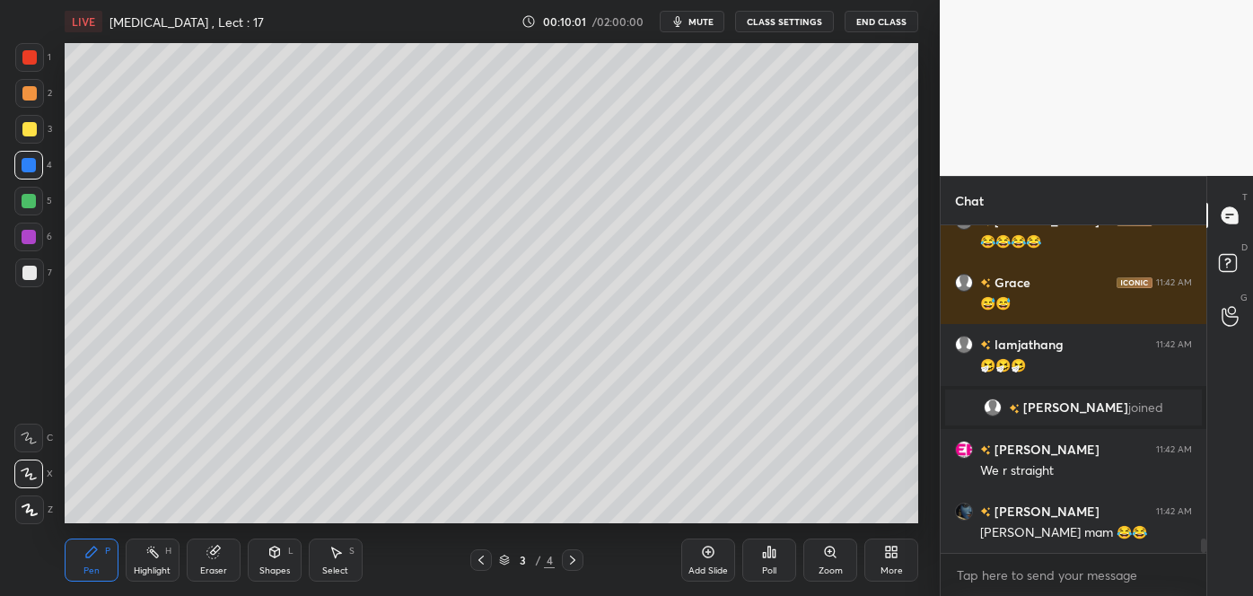
click at [33, 94] on div at bounding box center [29, 93] width 14 height 14
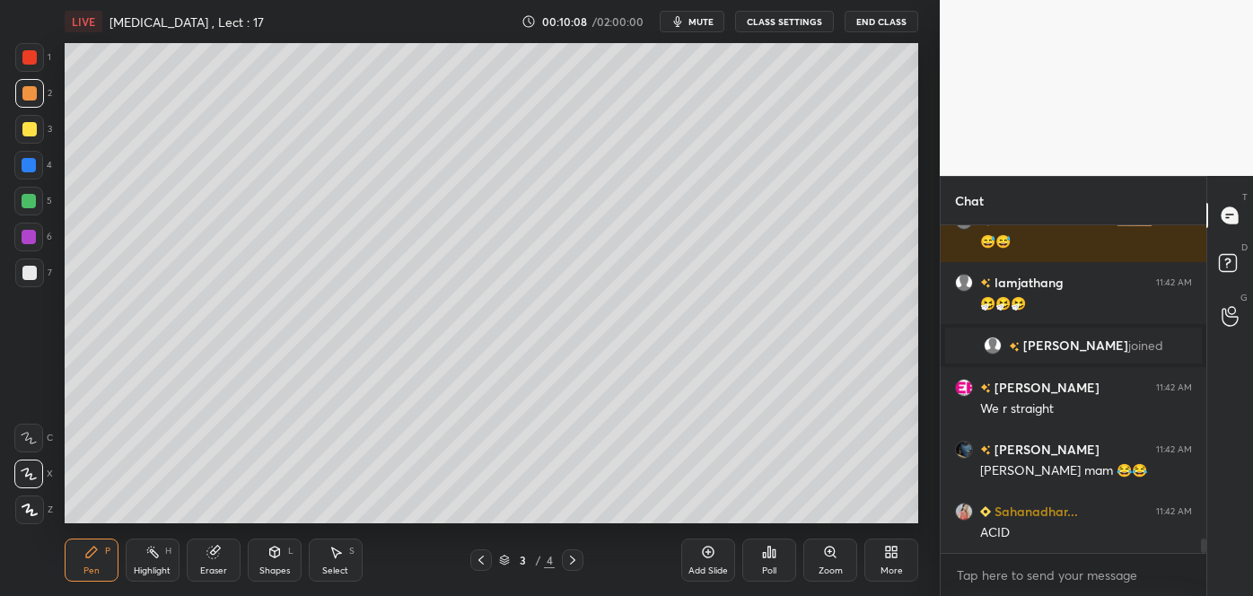
scroll to position [7112, 0]
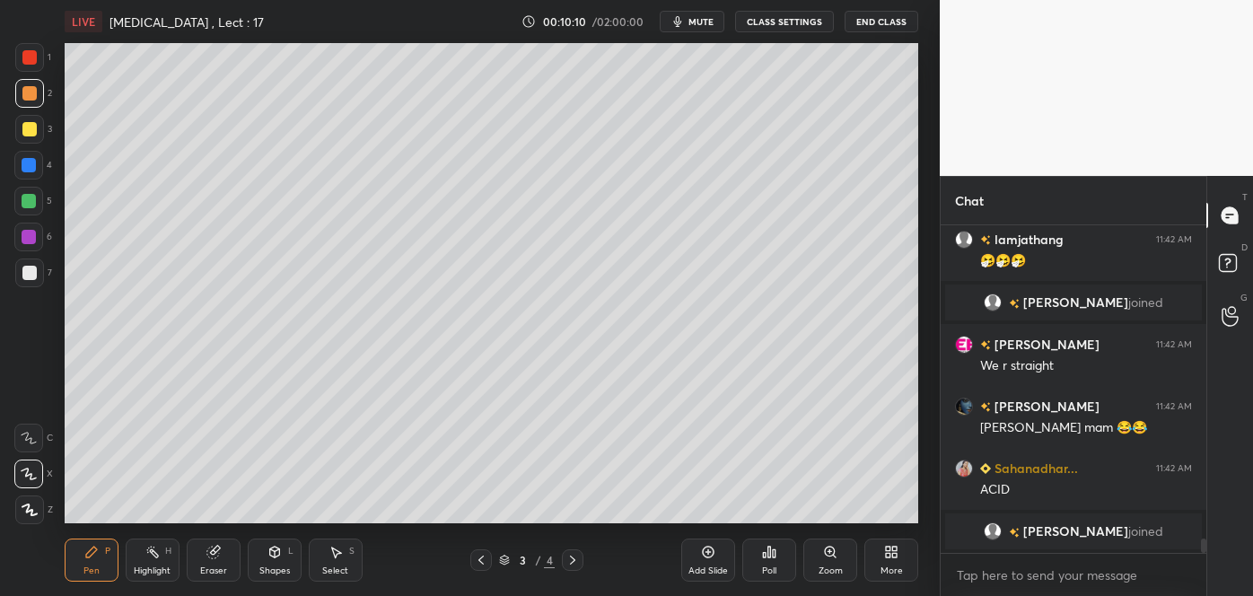
click at [27, 163] on div at bounding box center [29, 165] width 14 height 14
click at [33, 61] on div at bounding box center [29, 57] width 14 height 14
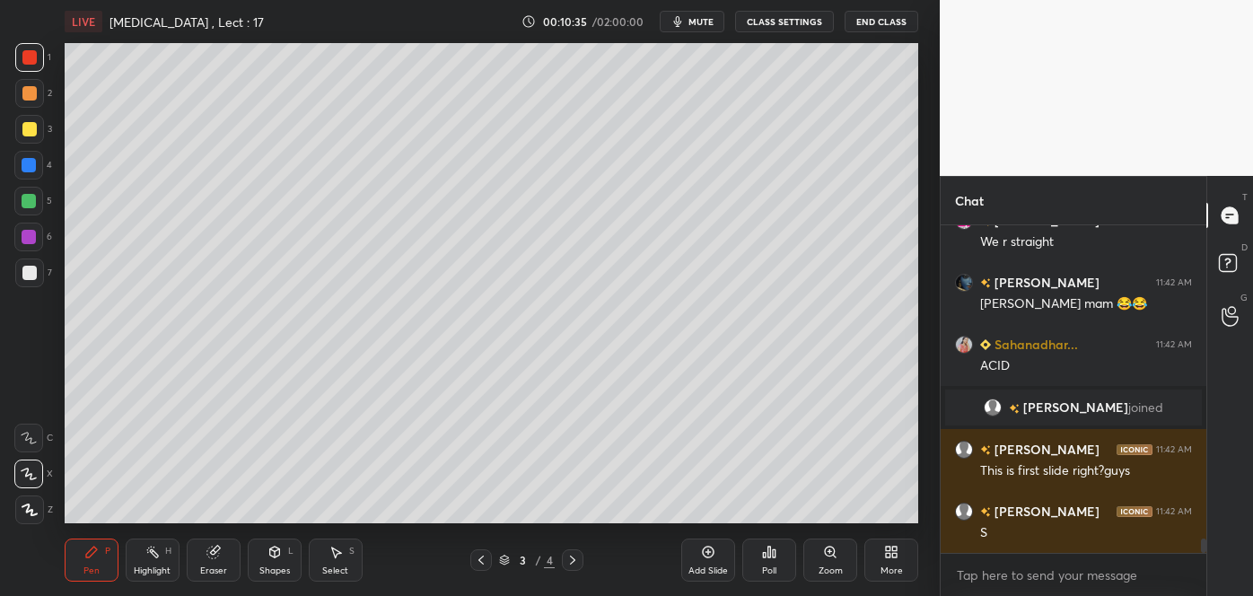
scroll to position [7022, 0]
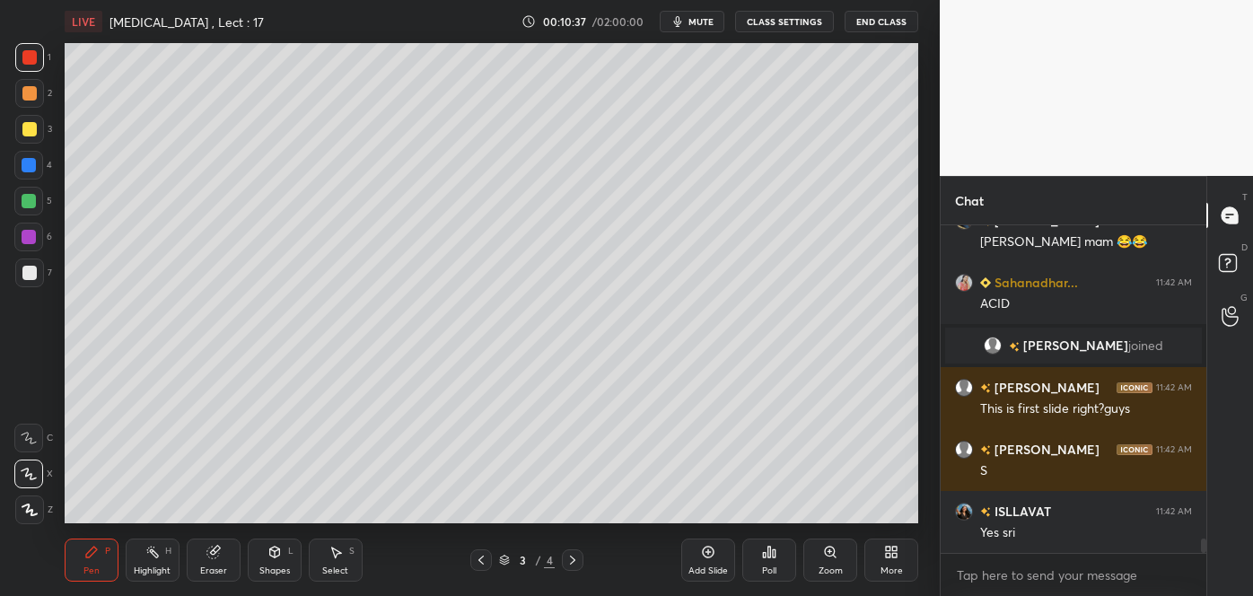
click at [33, 270] on div at bounding box center [29, 273] width 14 height 14
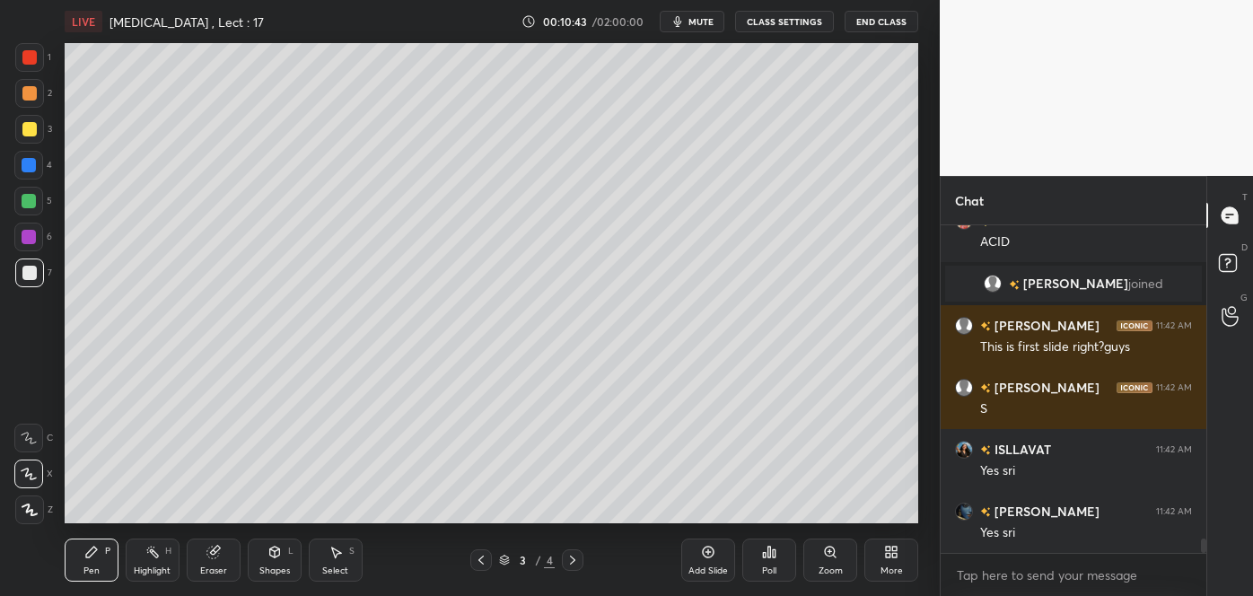
scroll to position [7127, 0]
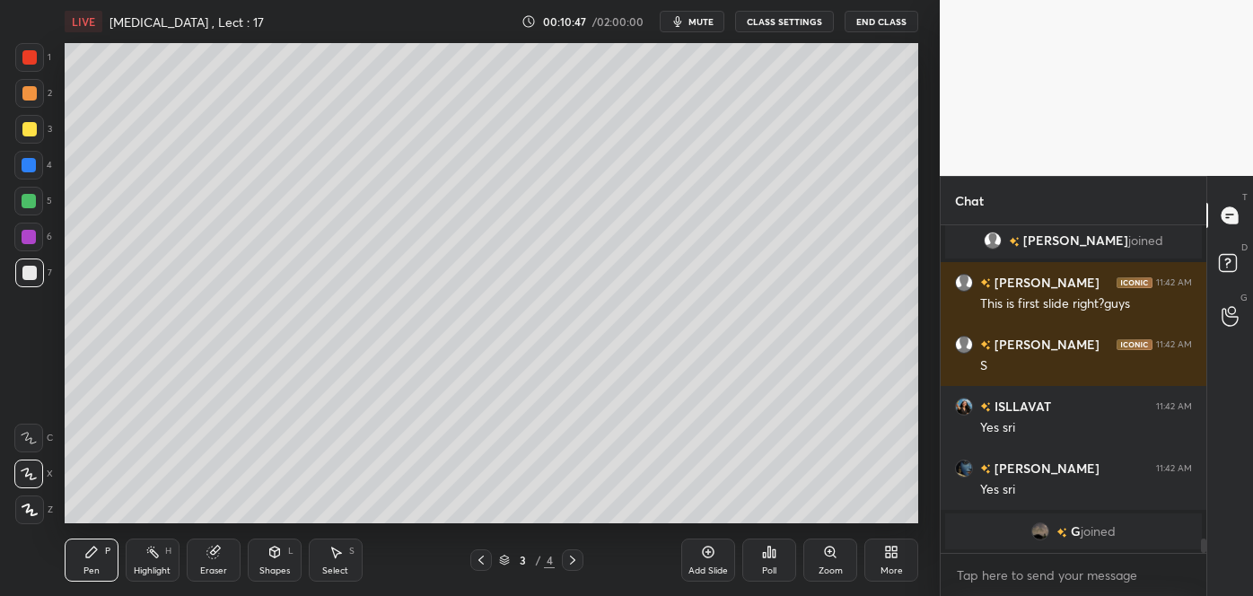
click at [703, 26] on span "mute" at bounding box center [701, 21] width 25 height 13
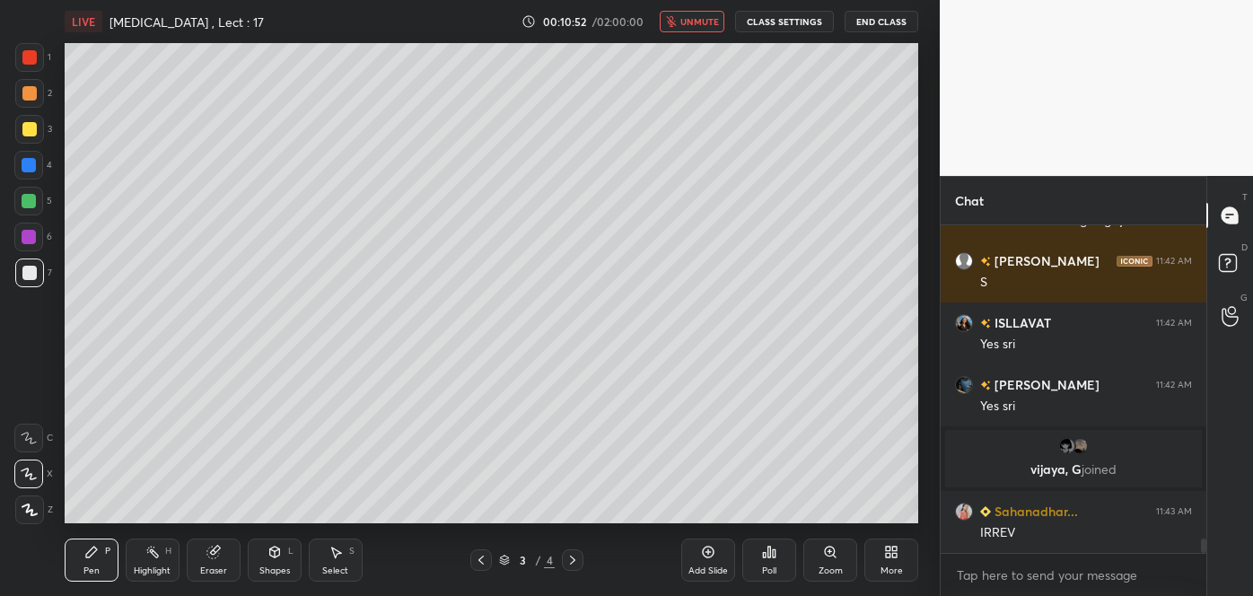
scroll to position [7171, 0]
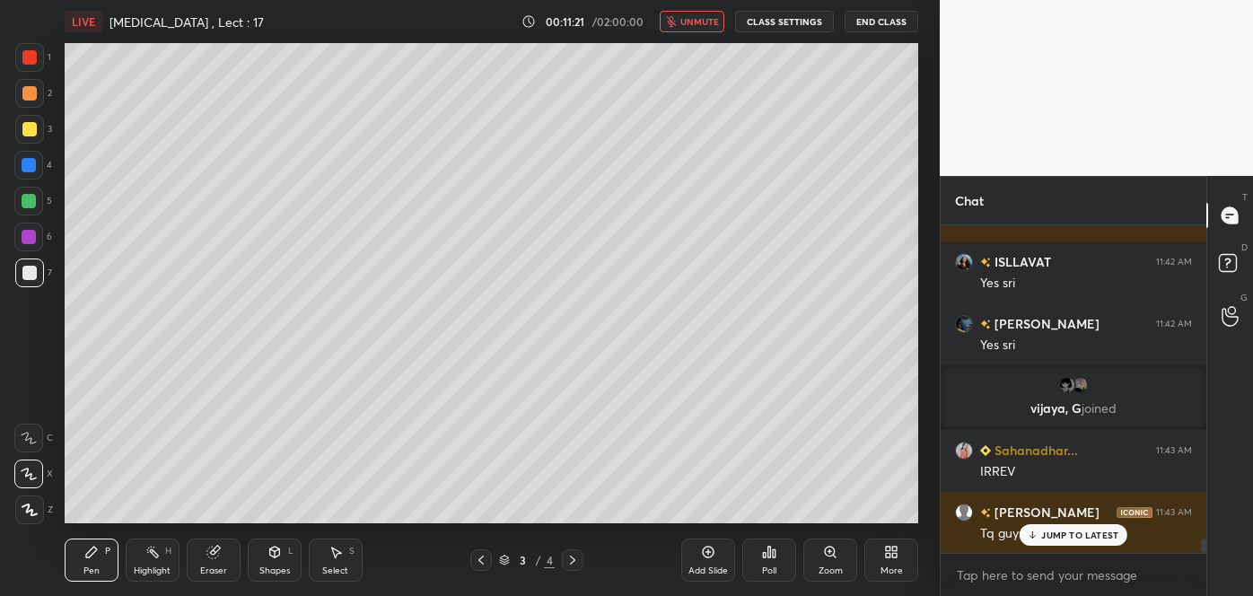
click at [37, 122] on div at bounding box center [29, 129] width 29 height 29
click at [712, 22] on span "unmute" at bounding box center [700, 21] width 39 height 13
click at [34, 93] on div at bounding box center [29, 93] width 14 height 14
click at [28, 275] on div at bounding box center [29, 273] width 14 height 14
click at [31, 199] on div at bounding box center [29, 201] width 14 height 14
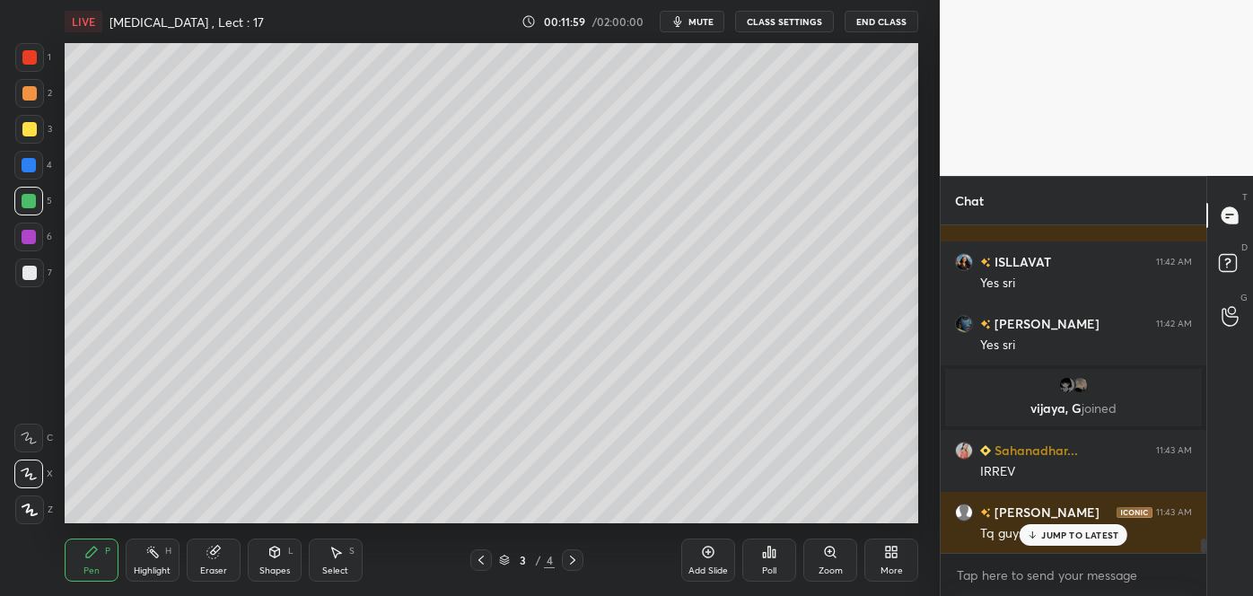
scroll to position [7233, 0]
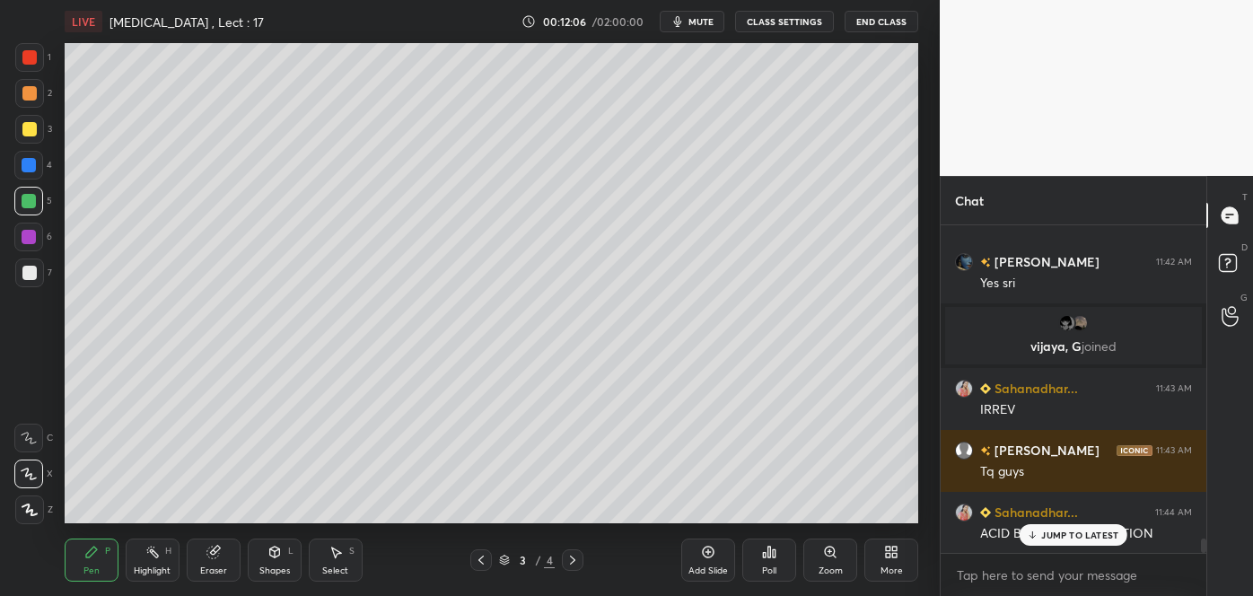
click at [706, 26] on span "mute" at bounding box center [701, 21] width 25 height 13
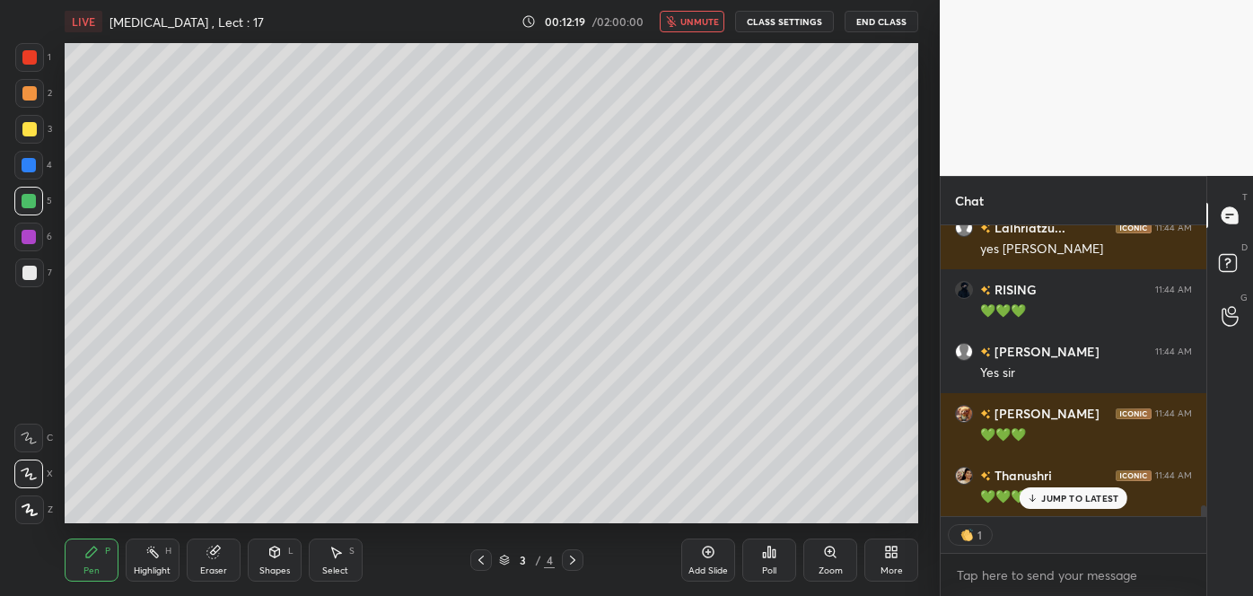
scroll to position [7765, 0]
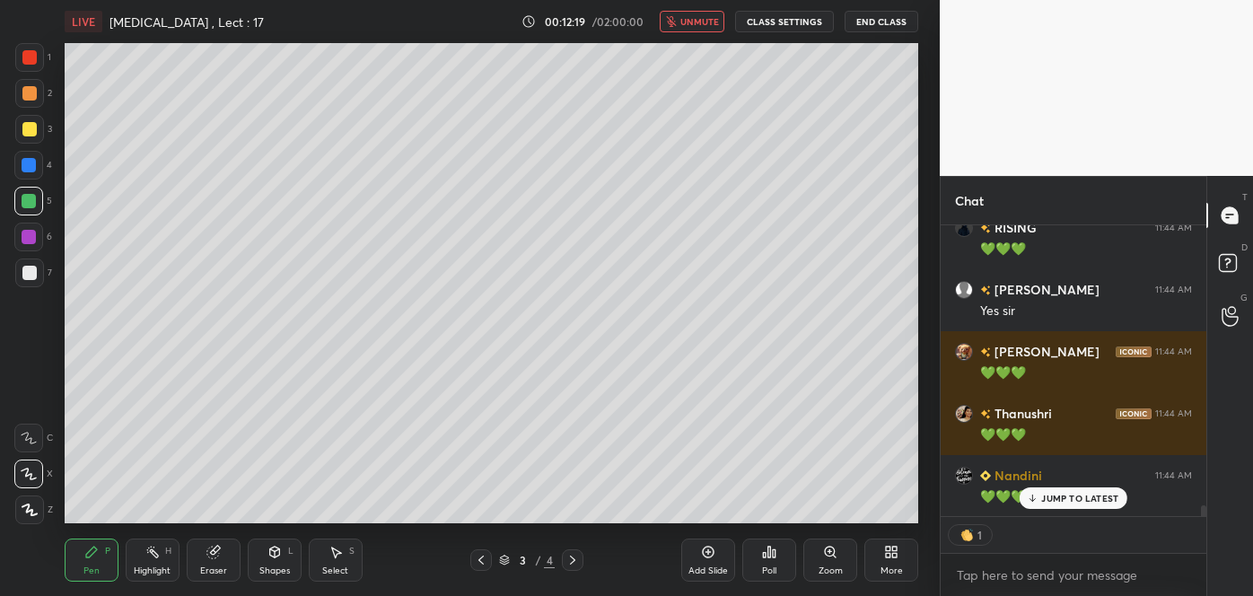
click at [710, 24] on span "unmute" at bounding box center [700, 21] width 39 height 13
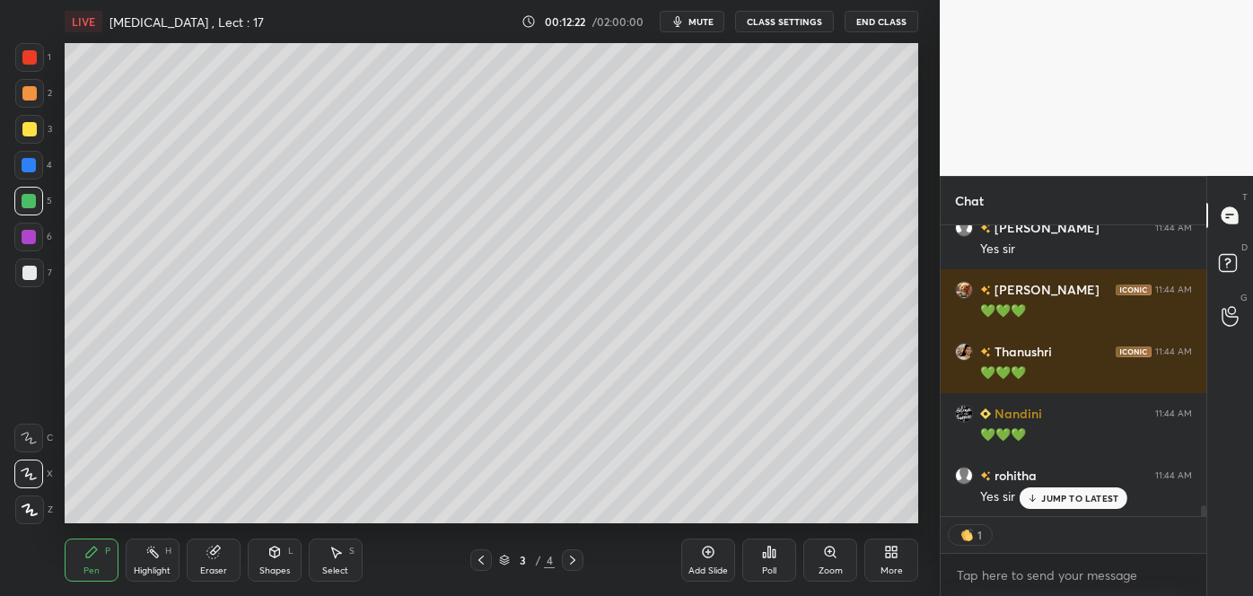
scroll to position [7889, 0]
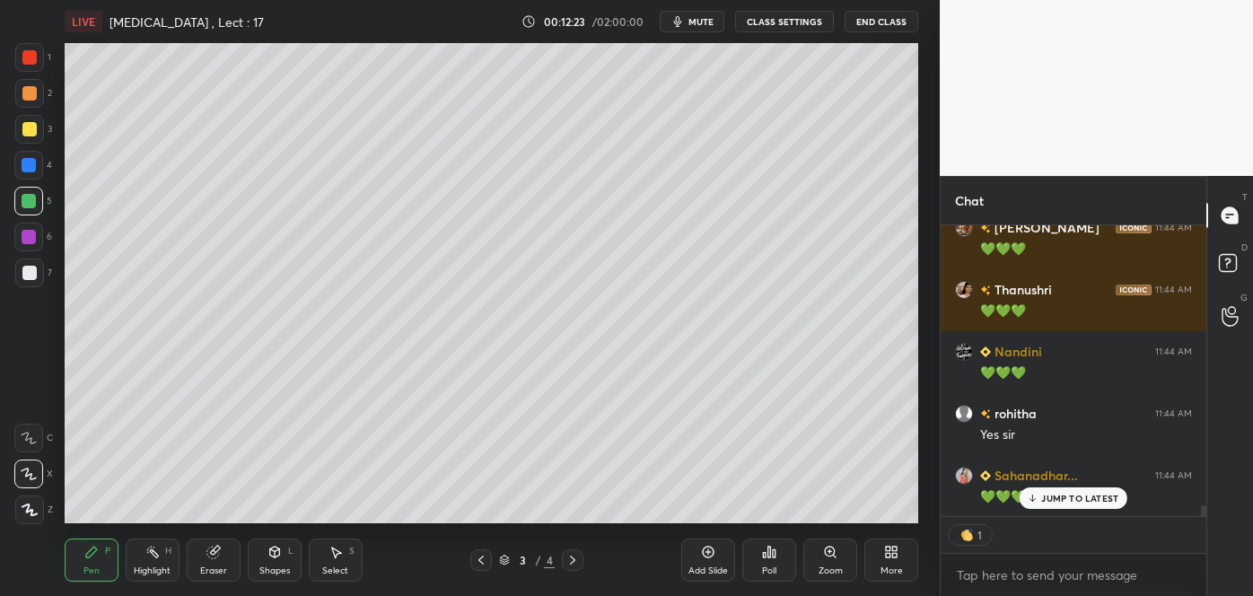
click at [714, 557] on icon at bounding box center [708, 552] width 14 height 14
click at [35, 276] on div at bounding box center [29, 273] width 14 height 14
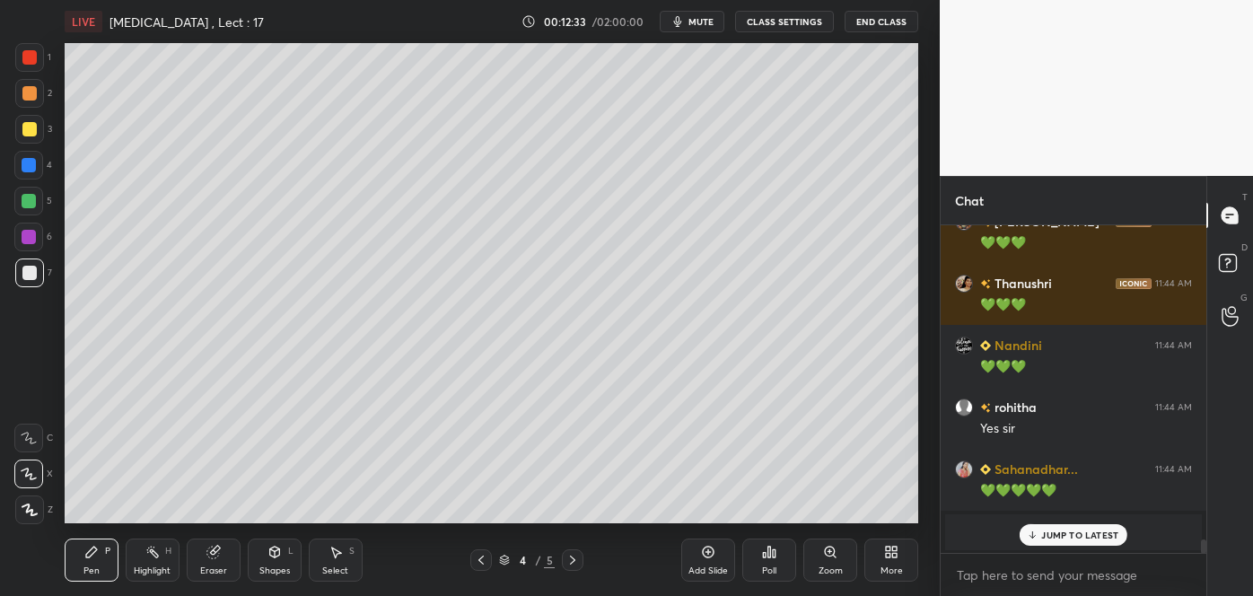
scroll to position [7757, 0]
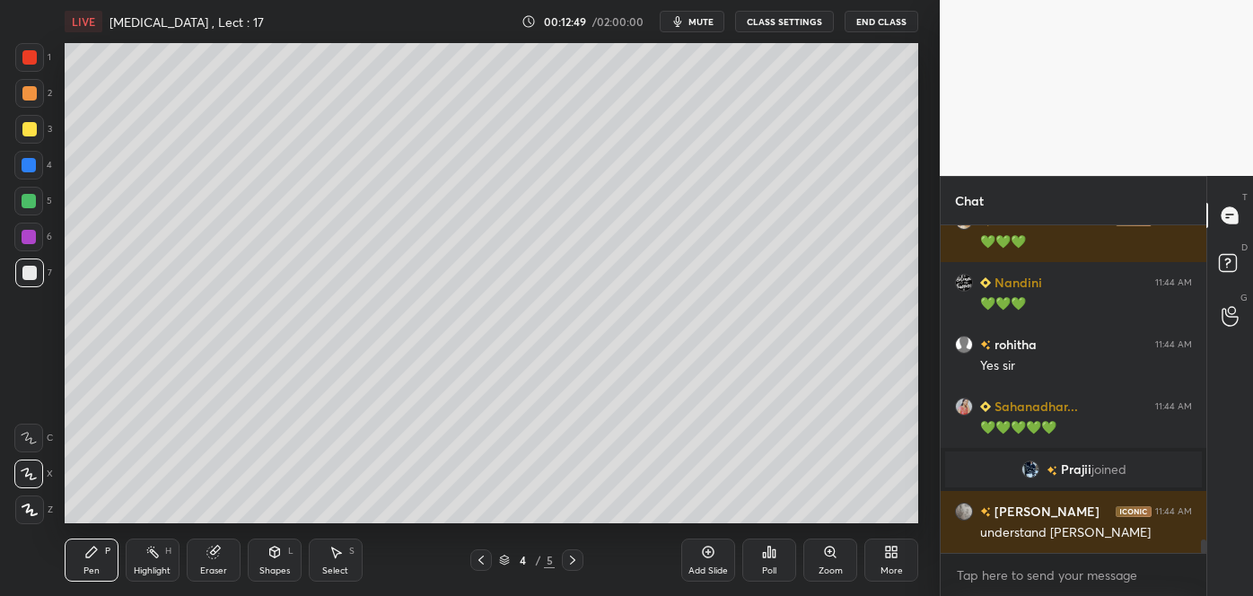
click at [27, 130] on div at bounding box center [29, 129] width 14 height 14
click at [31, 120] on div at bounding box center [29, 129] width 29 height 29
click at [31, 197] on div at bounding box center [29, 201] width 14 height 14
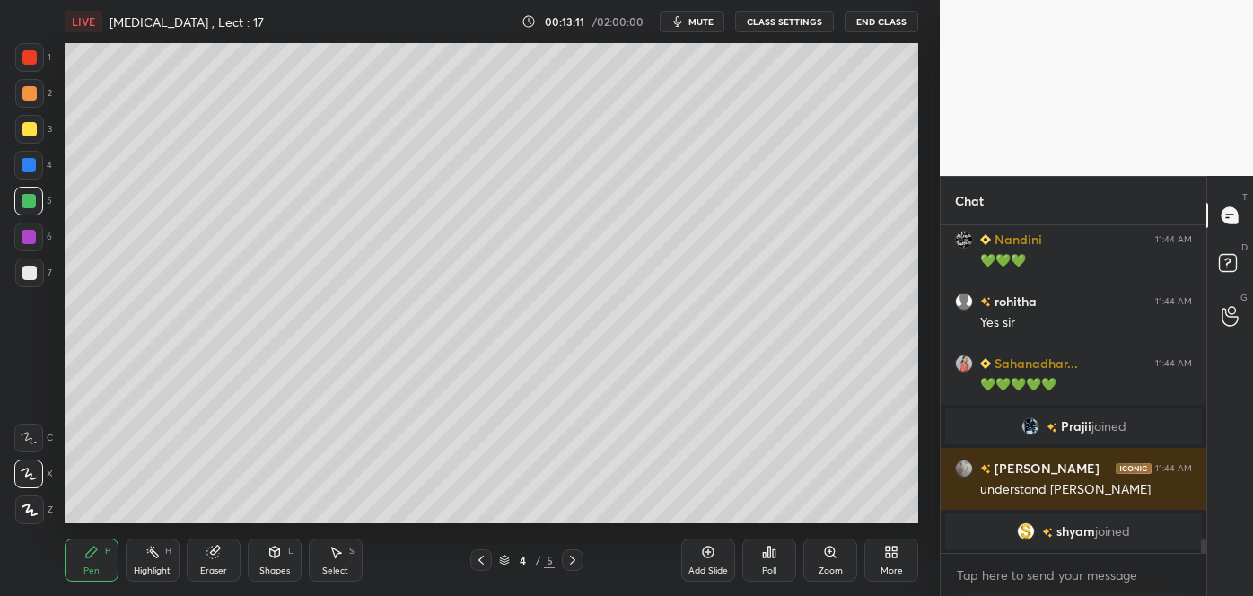
click at [31, 169] on div at bounding box center [29, 165] width 14 height 14
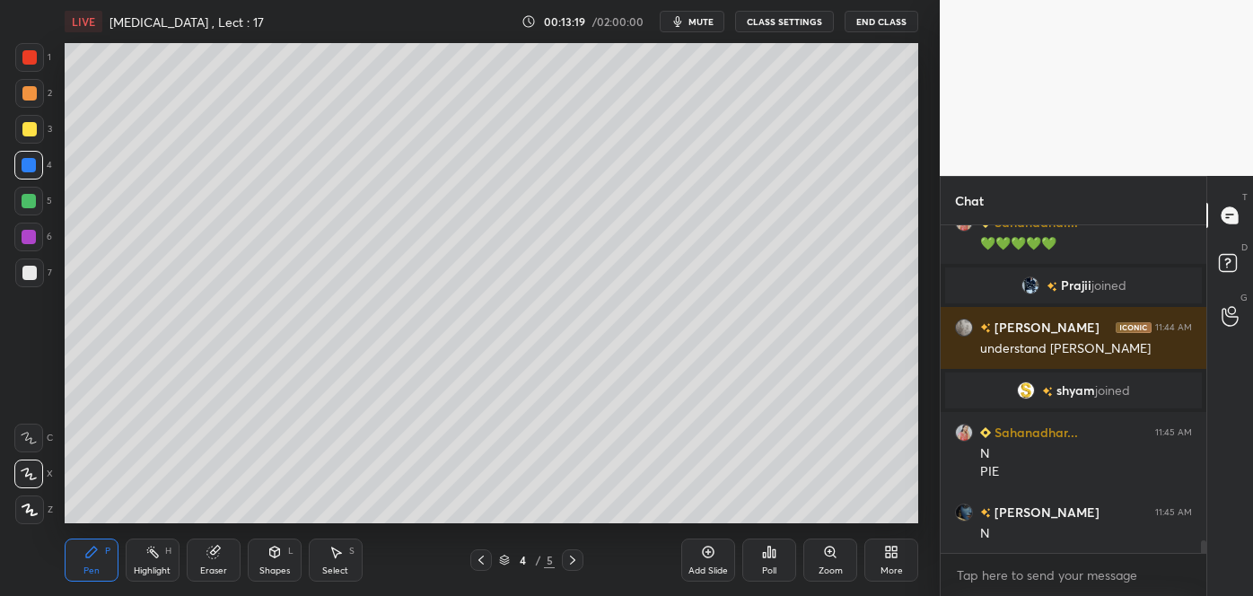
scroll to position [8003, 0]
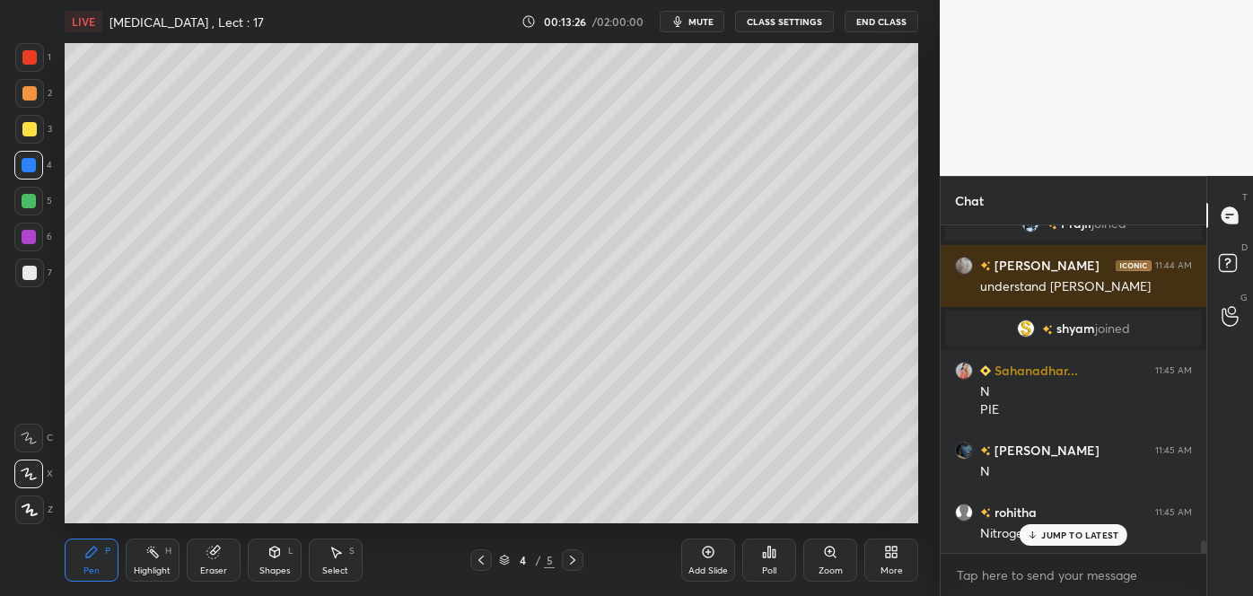
click at [37, 273] on div at bounding box center [29, 273] width 29 height 29
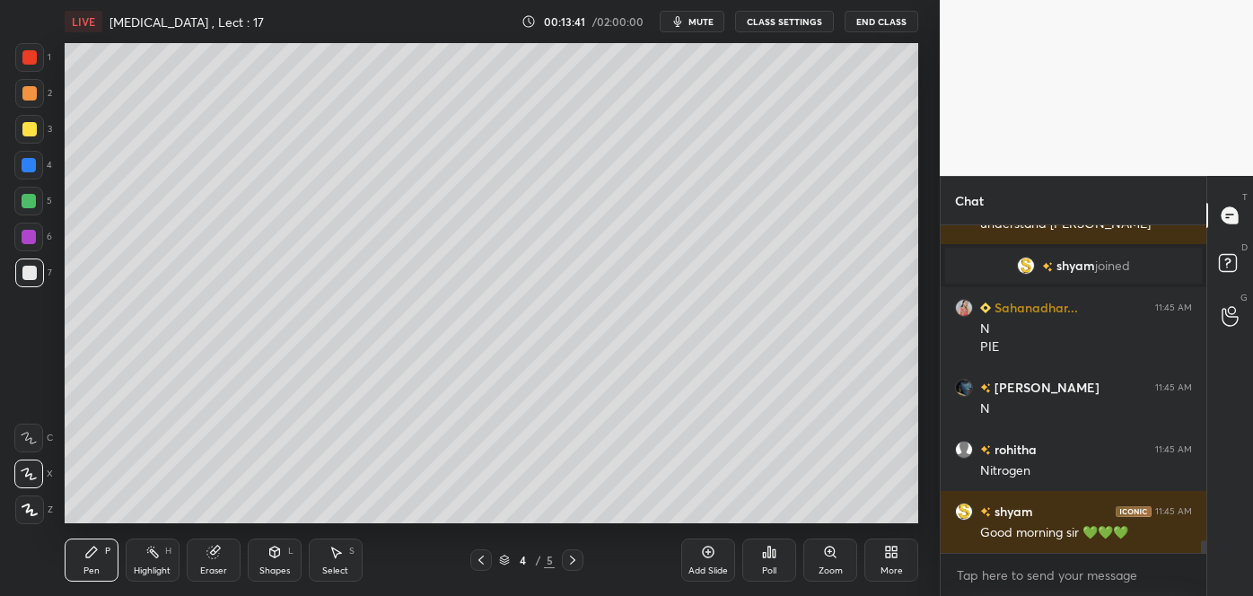
scroll to position [8109, 0]
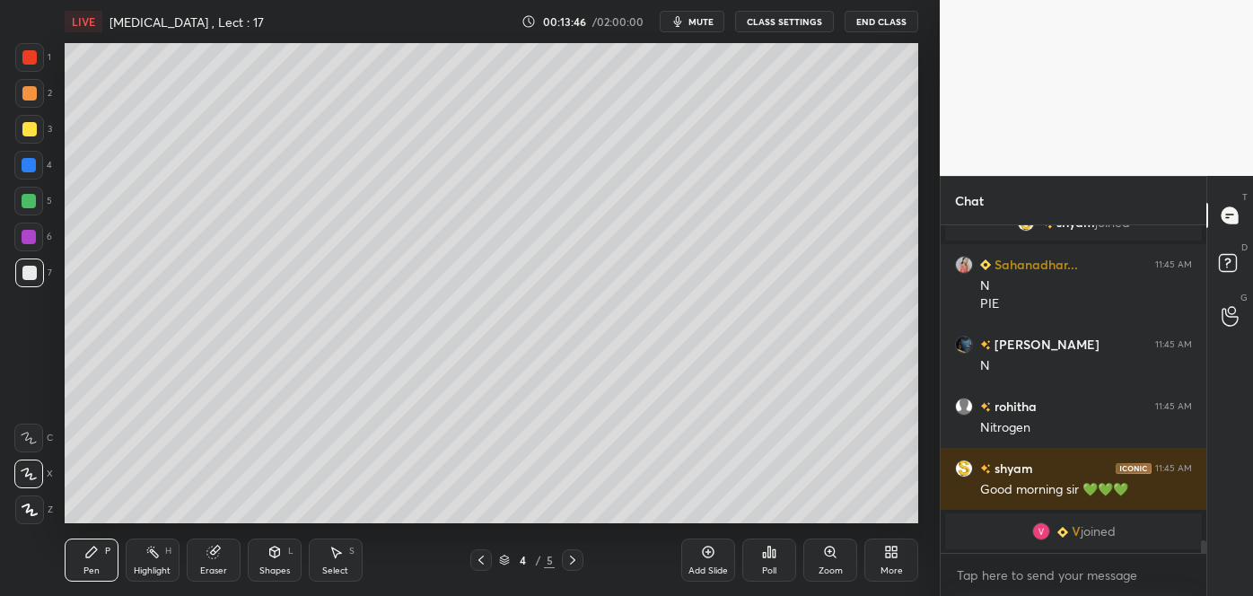
click at [706, 16] on span "mute" at bounding box center [701, 21] width 25 height 13
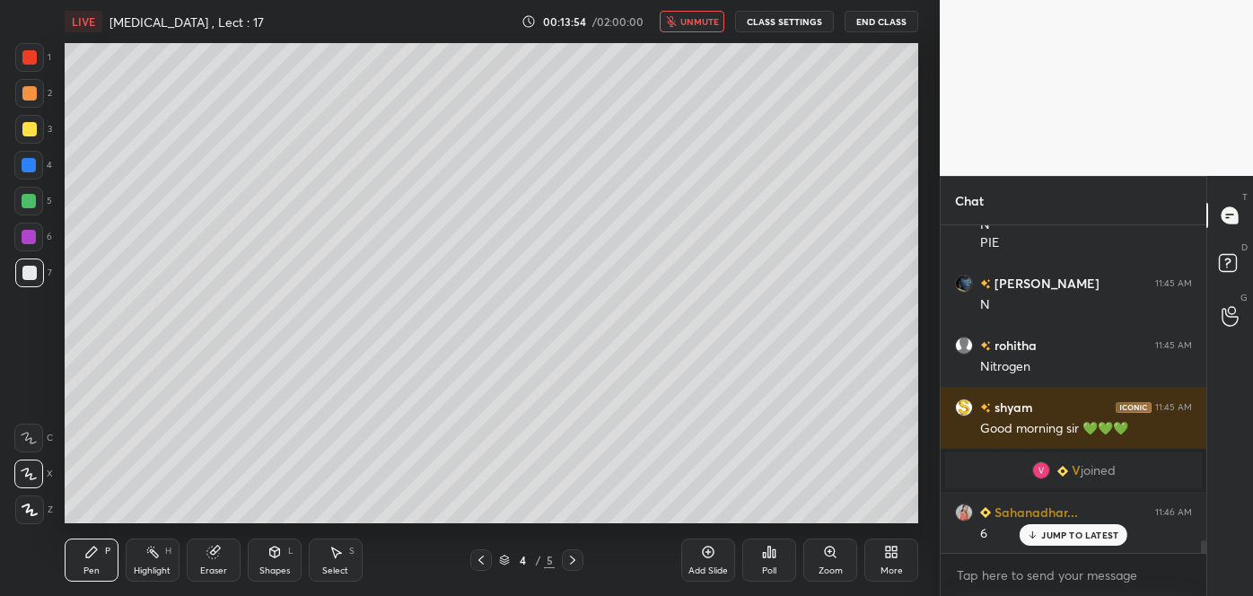
click at [677, 22] on icon "button" at bounding box center [671, 21] width 11 height 11
click at [30, 129] on div at bounding box center [29, 129] width 14 height 14
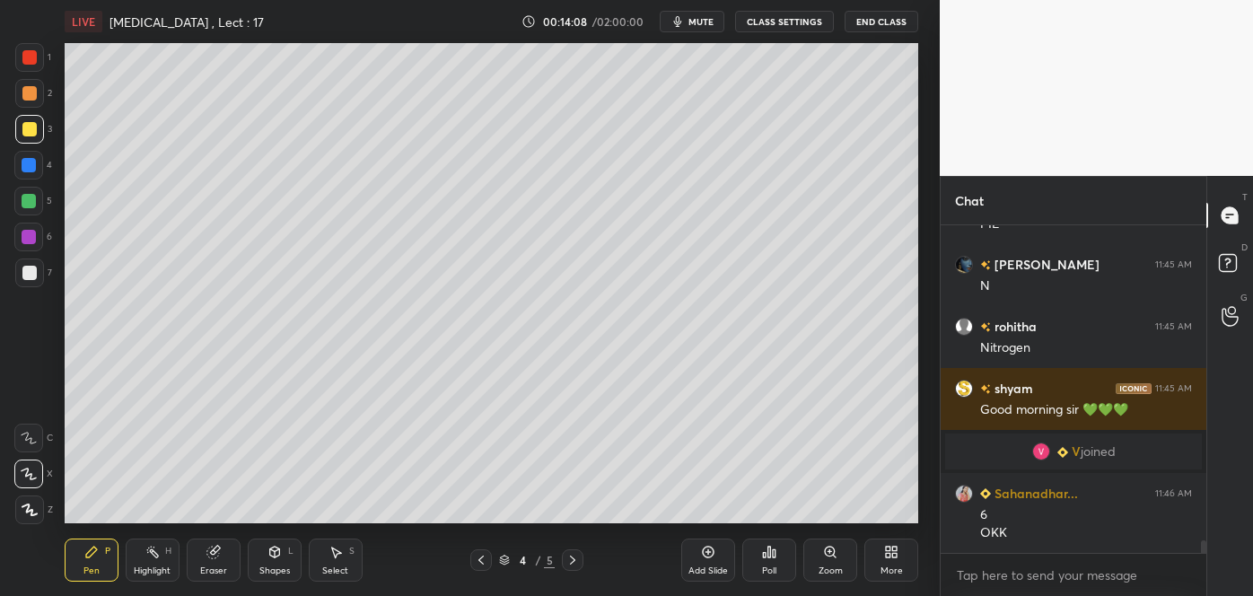
click at [26, 97] on div at bounding box center [29, 93] width 14 height 14
click at [26, 266] on div at bounding box center [29, 273] width 14 height 14
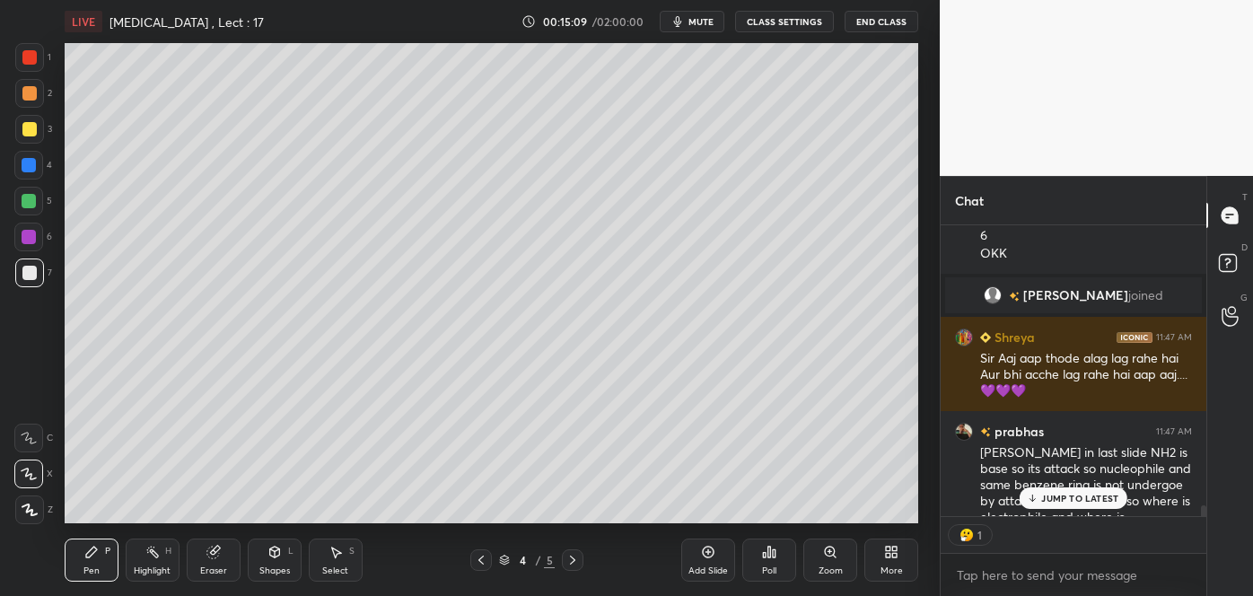
scroll to position [6, 4]
click at [1071, 500] on p "JUMP TO LATEST" at bounding box center [1079, 498] width 77 height 11
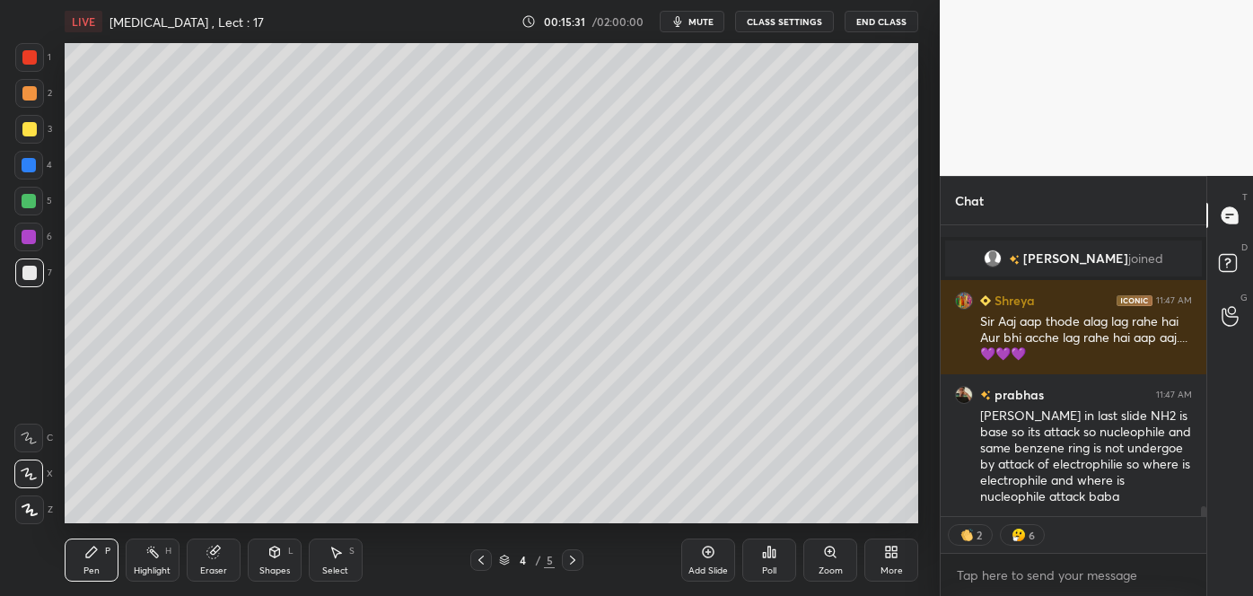
click at [26, 165] on div at bounding box center [29, 165] width 14 height 14
click at [29, 226] on div at bounding box center [28, 237] width 29 height 29
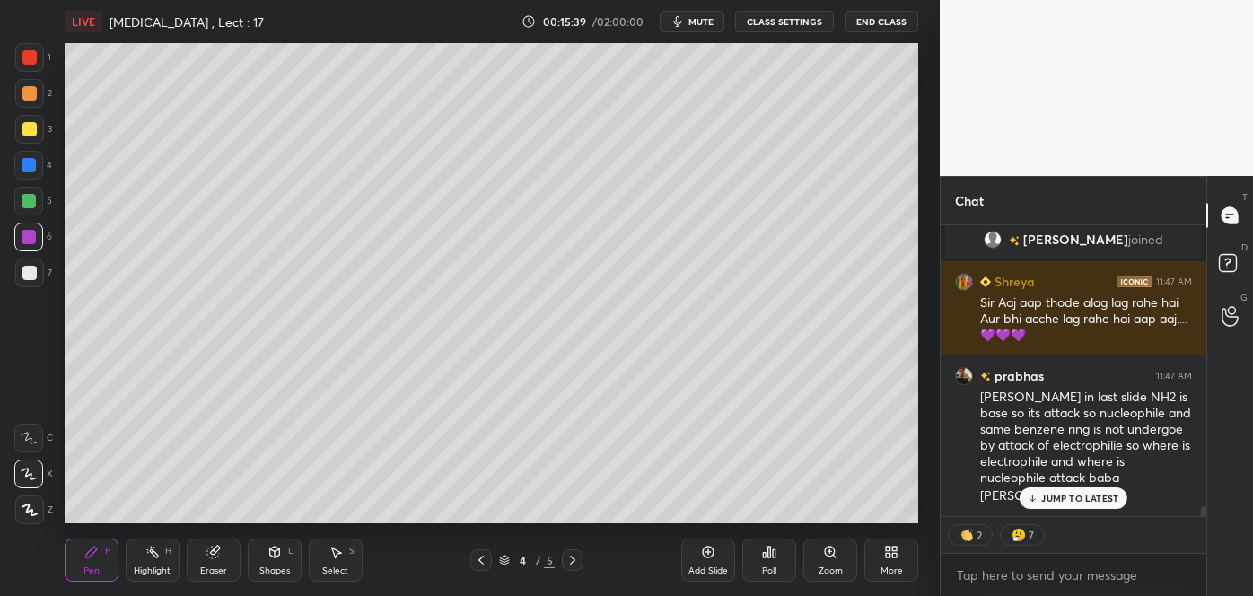
scroll to position [8428, 0]
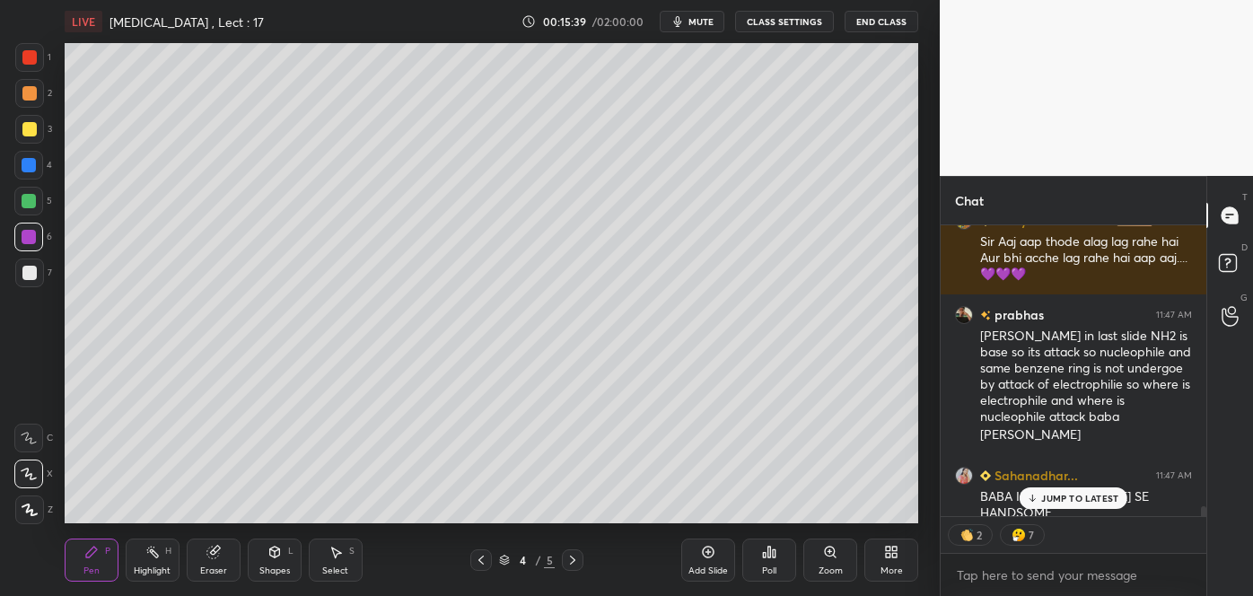
click at [25, 276] on div at bounding box center [29, 273] width 14 height 14
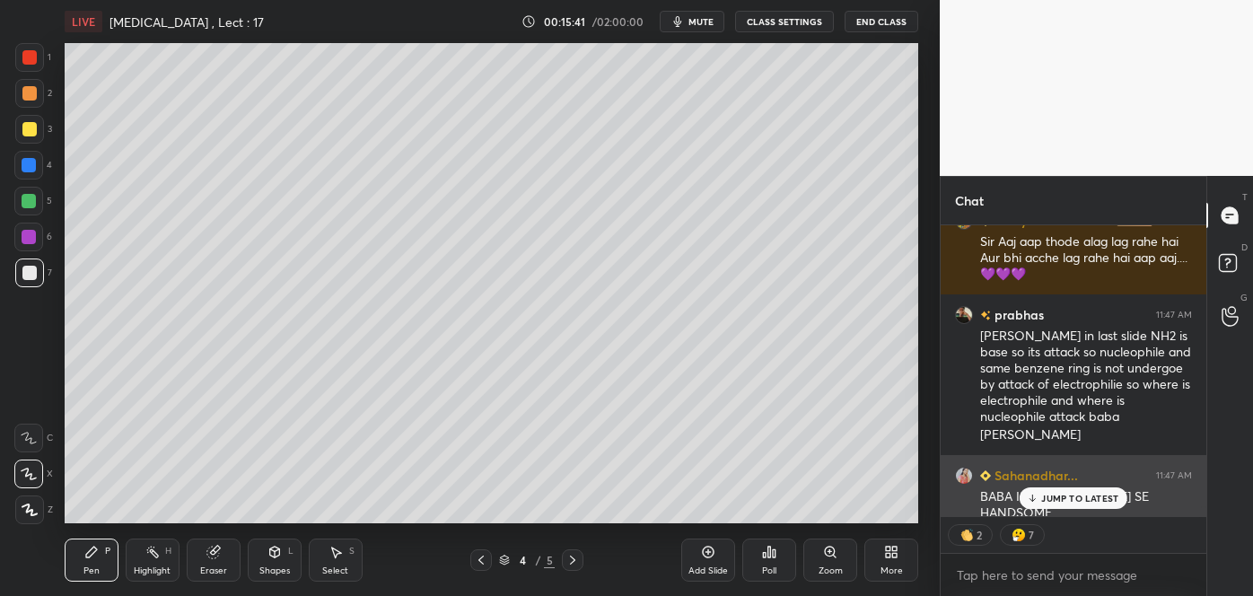
click at [1035, 495] on icon at bounding box center [1033, 498] width 12 height 11
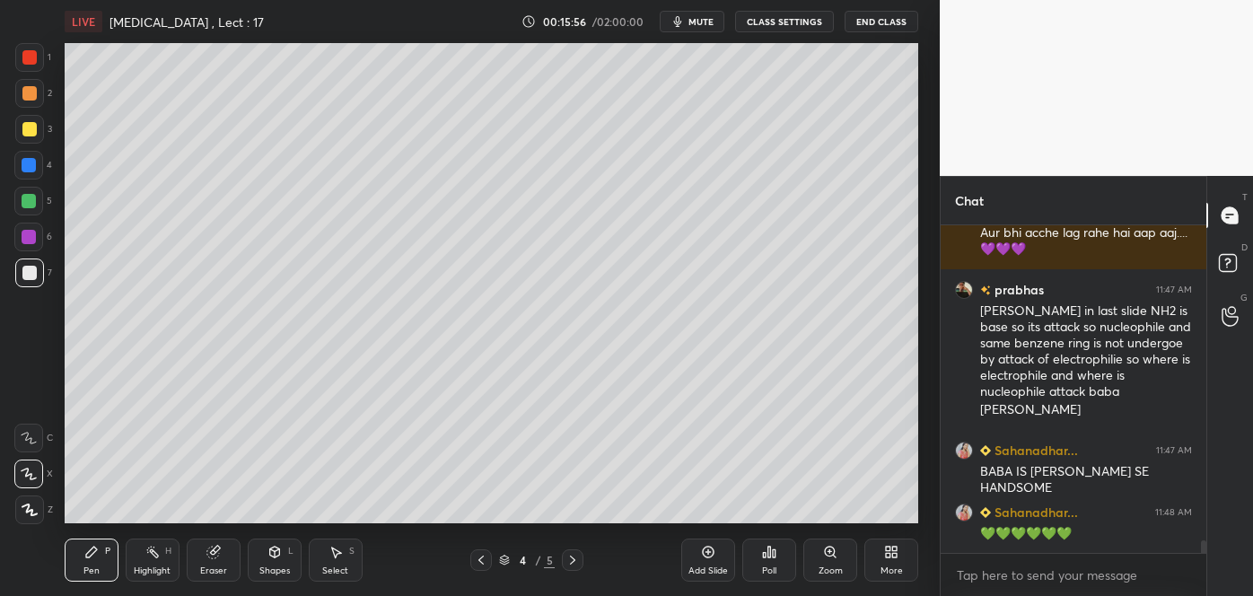
scroll to position [8516, 0]
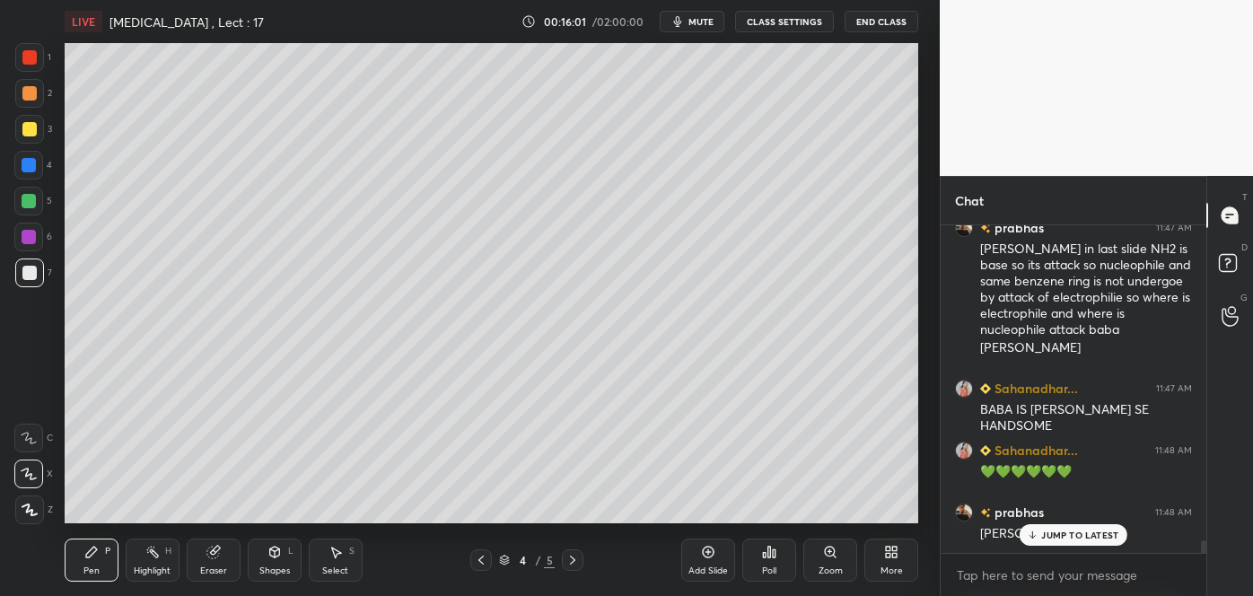
click at [36, 127] on div at bounding box center [29, 129] width 14 height 14
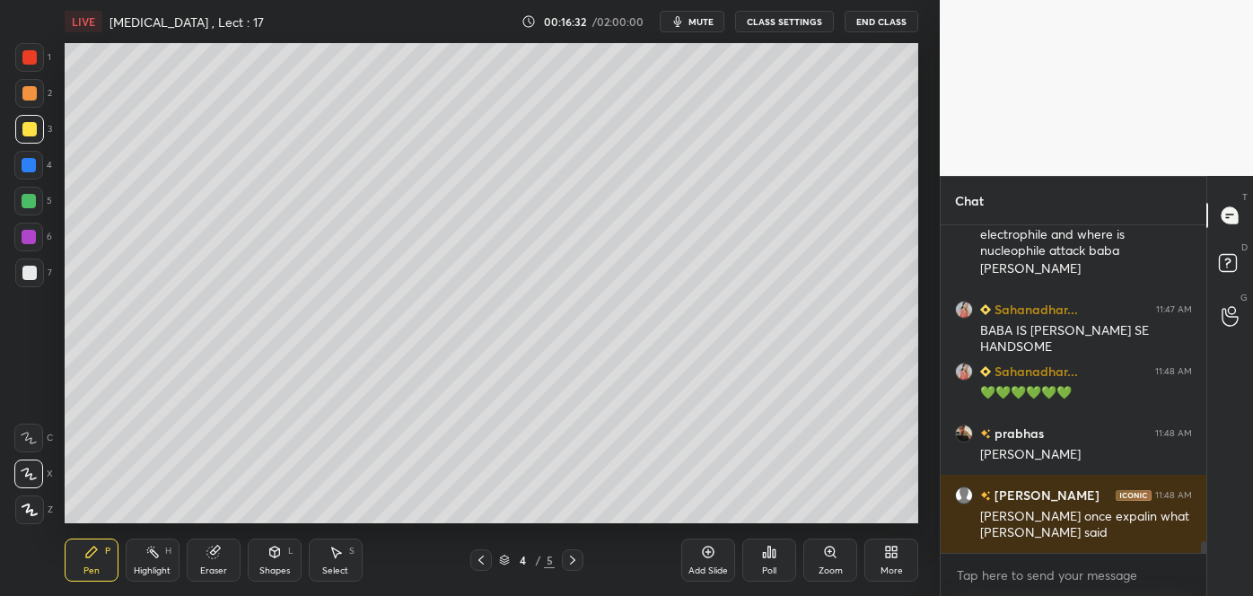
click at [28, 89] on div at bounding box center [29, 93] width 14 height 14
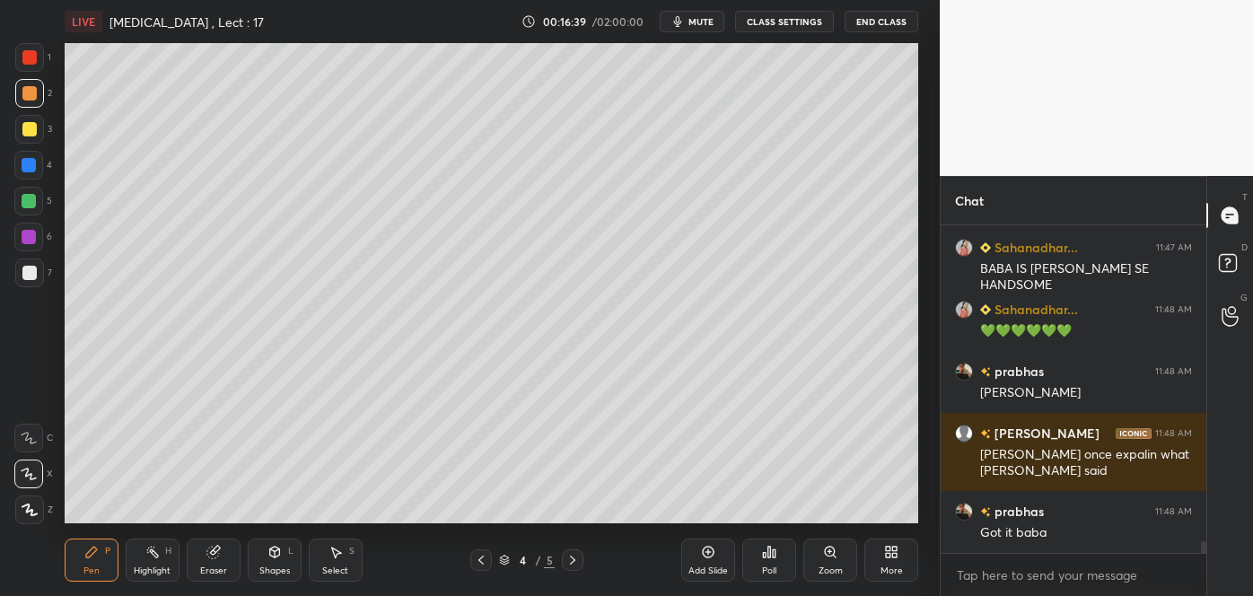
click at [682, 16] on icon "button" at bounding box center [678, 21] width 8 height 11
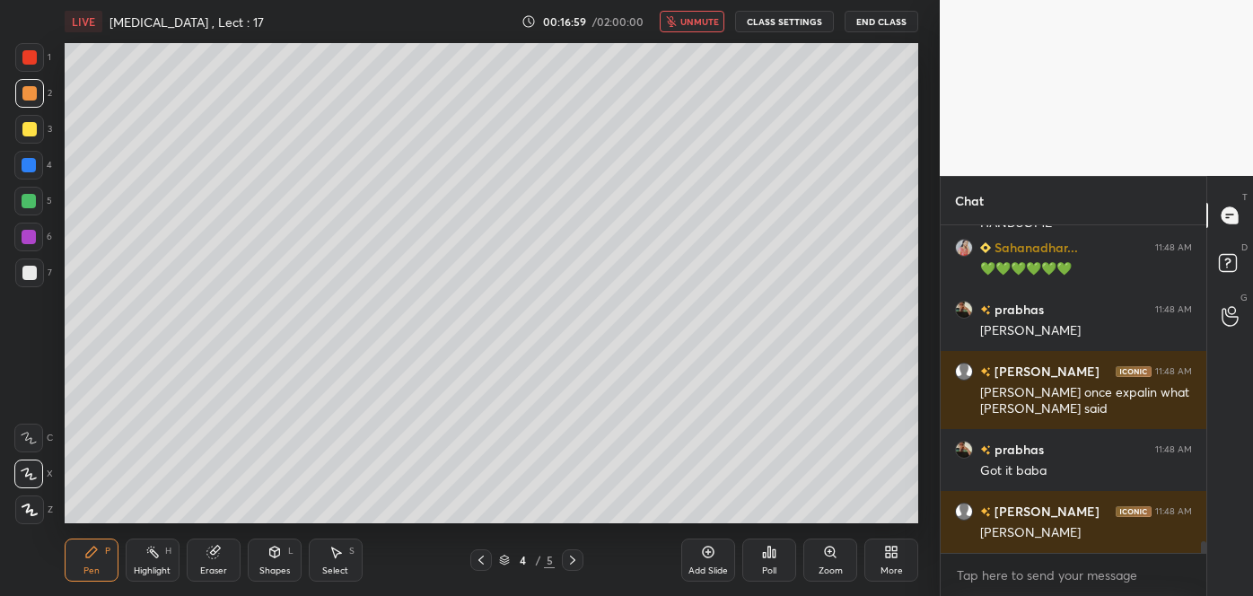
click at [32, 274] on div at bounding box center [29, 273] width 14 height 14
click at [693, 20] on span "unmute" at bounding box center [700, 21] width 39 height 13
click at [486, 561] on icon at bounding box center [481, 560] width 14 height 14
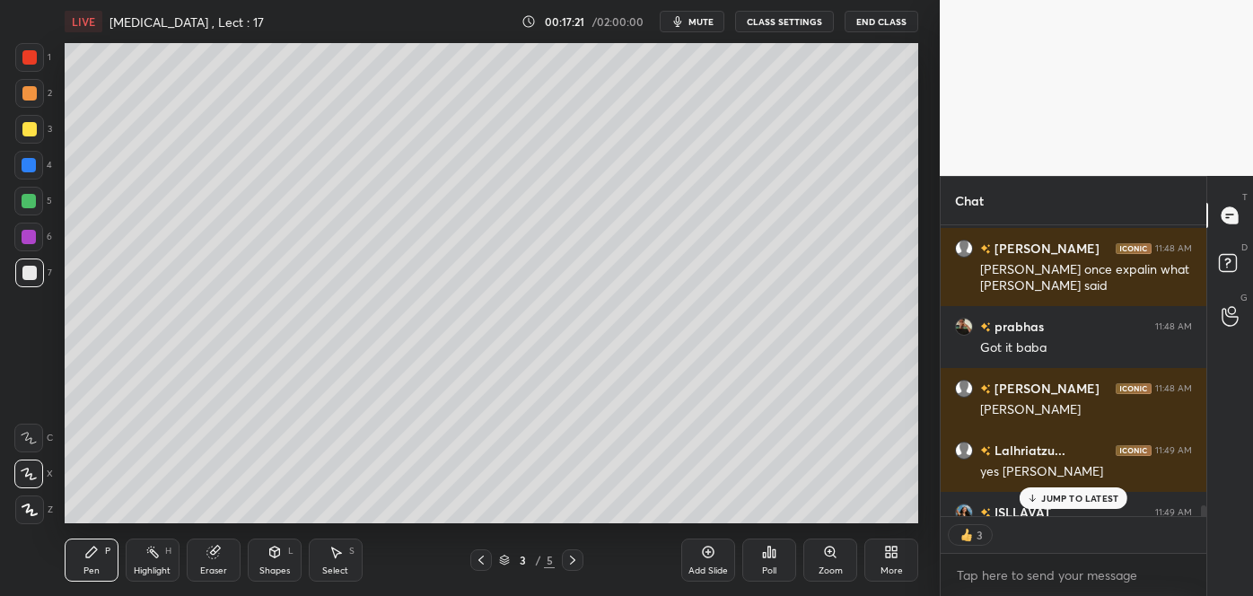
scroll to position [8989, 0]
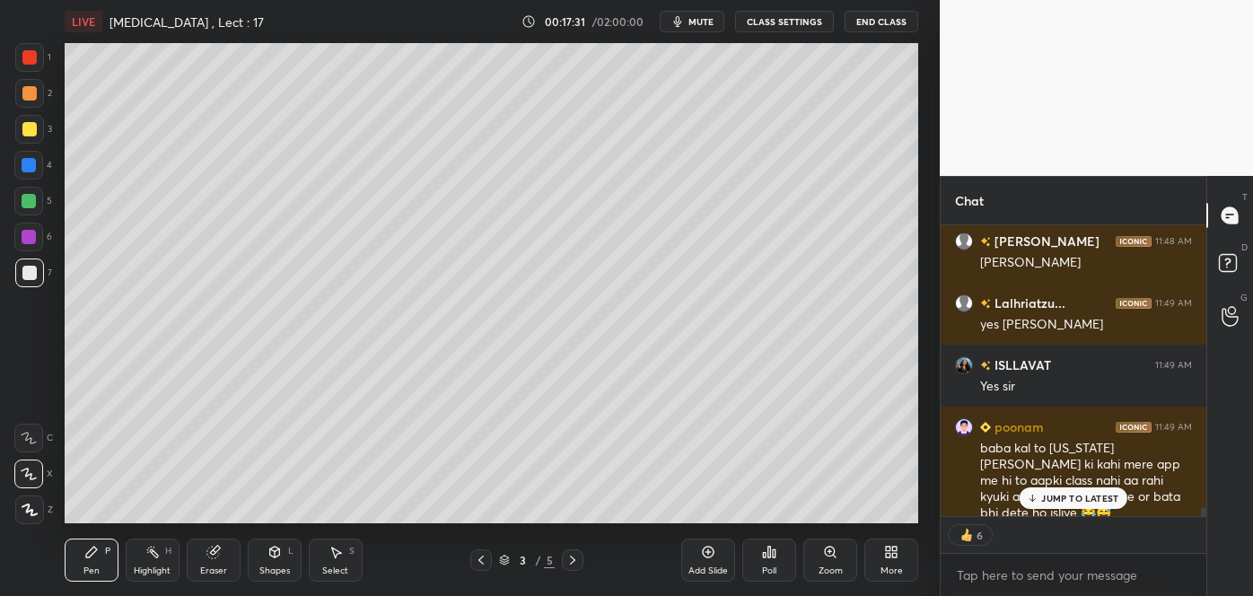
click at [223, 560] on div "Eraser" at bounding box center [214, 560] width 54 height 43
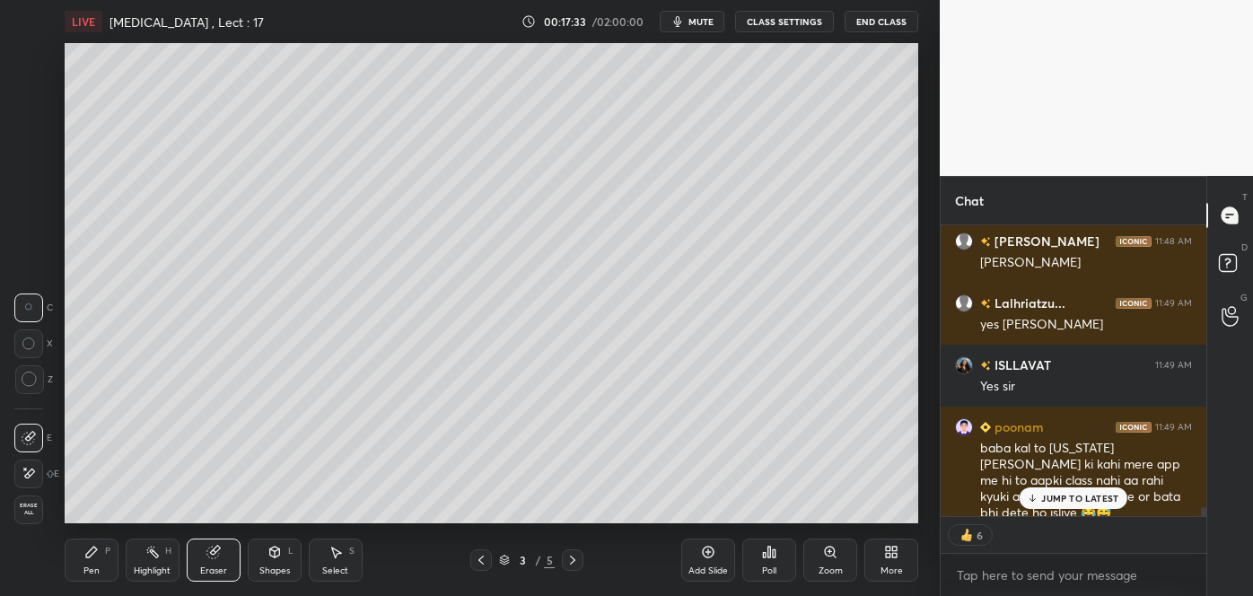
scroll to position [8952, 0]
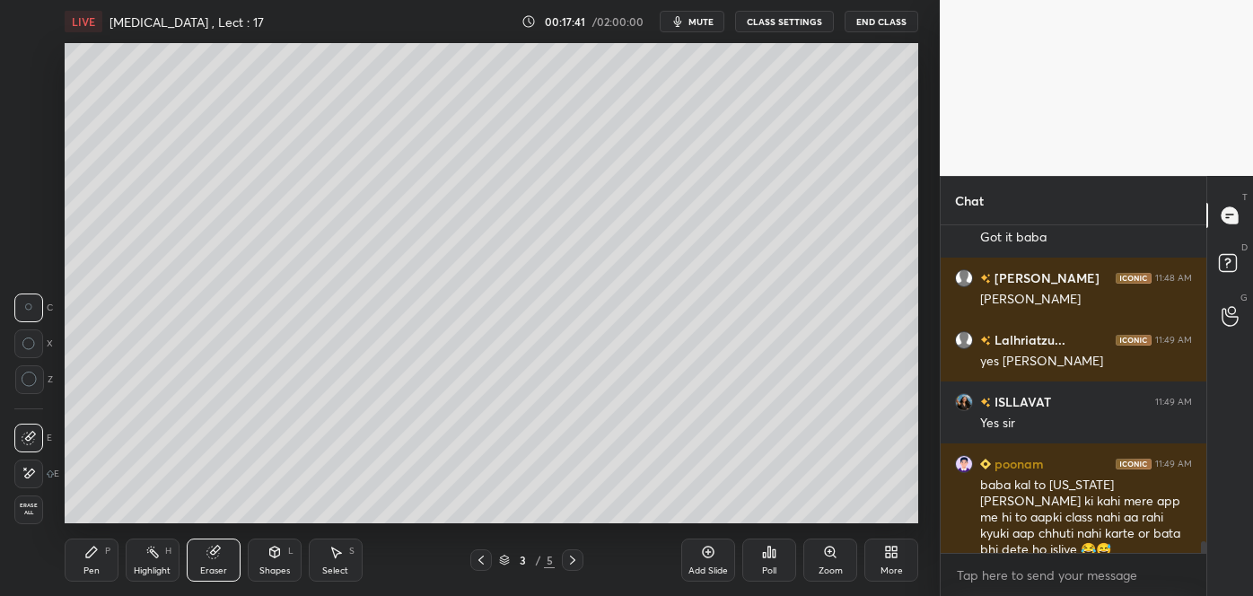
click at [96, 567] on div "Pen" at bounding box center [91, 571] width 16 height 9
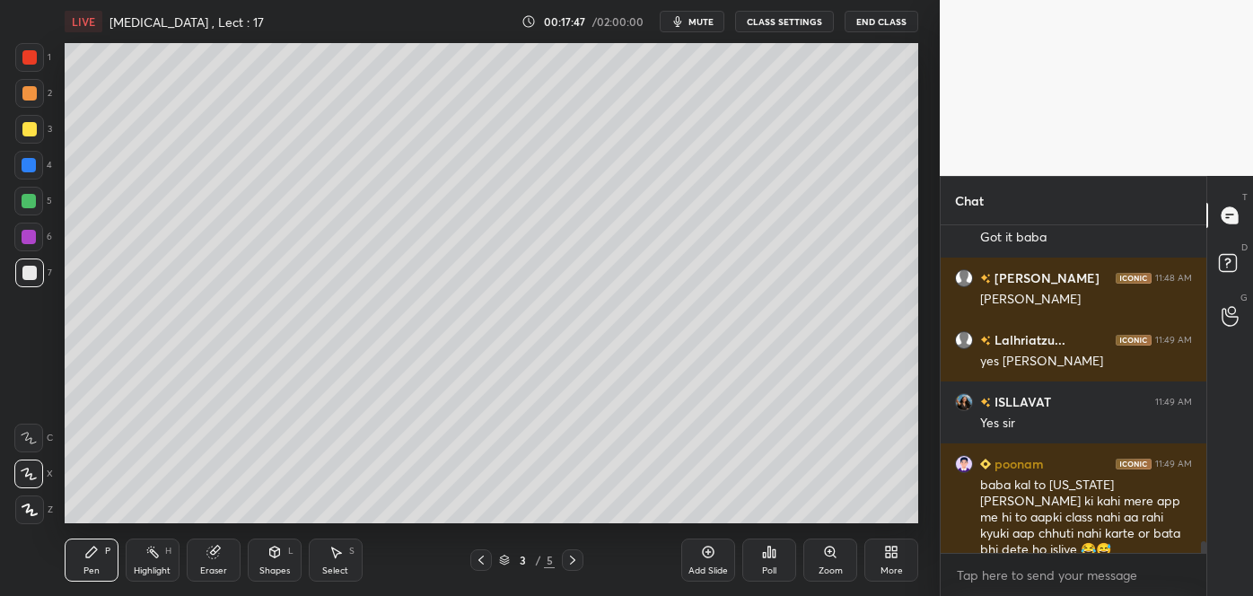
click at [22, 135] on div at bounding box center [29, 129] width 14 height 14
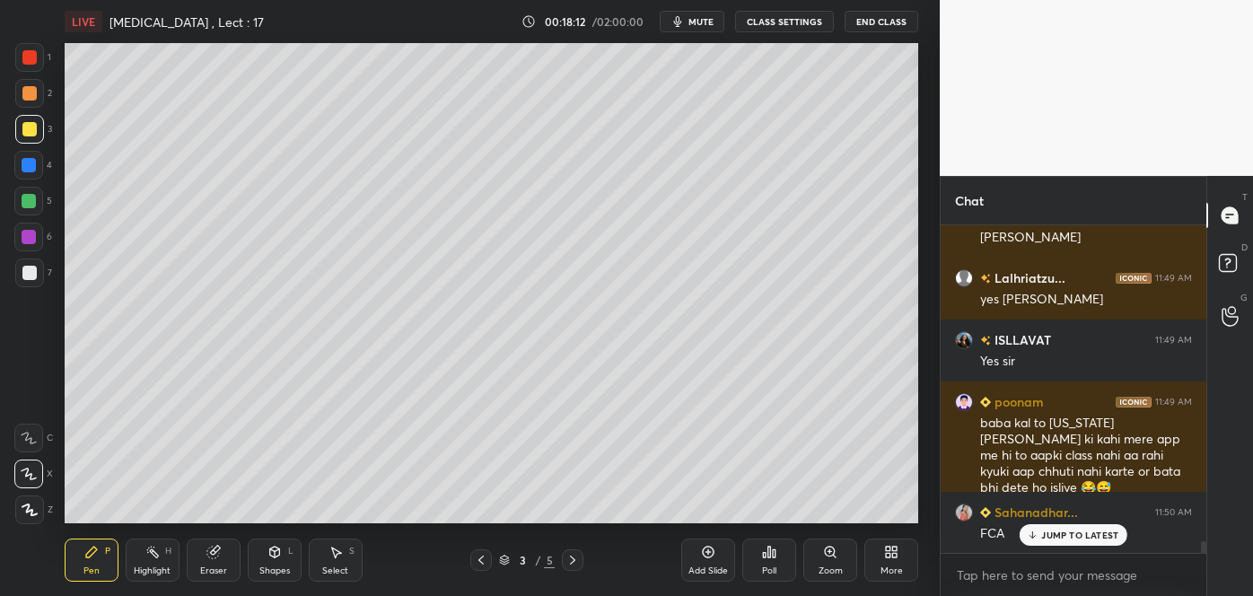
click at [33, 192] on div at bounding box center [28, 201] width 29 height 29
click at [698, 24] on span "mute" at bounding box center [701, 21] width 25 height 13
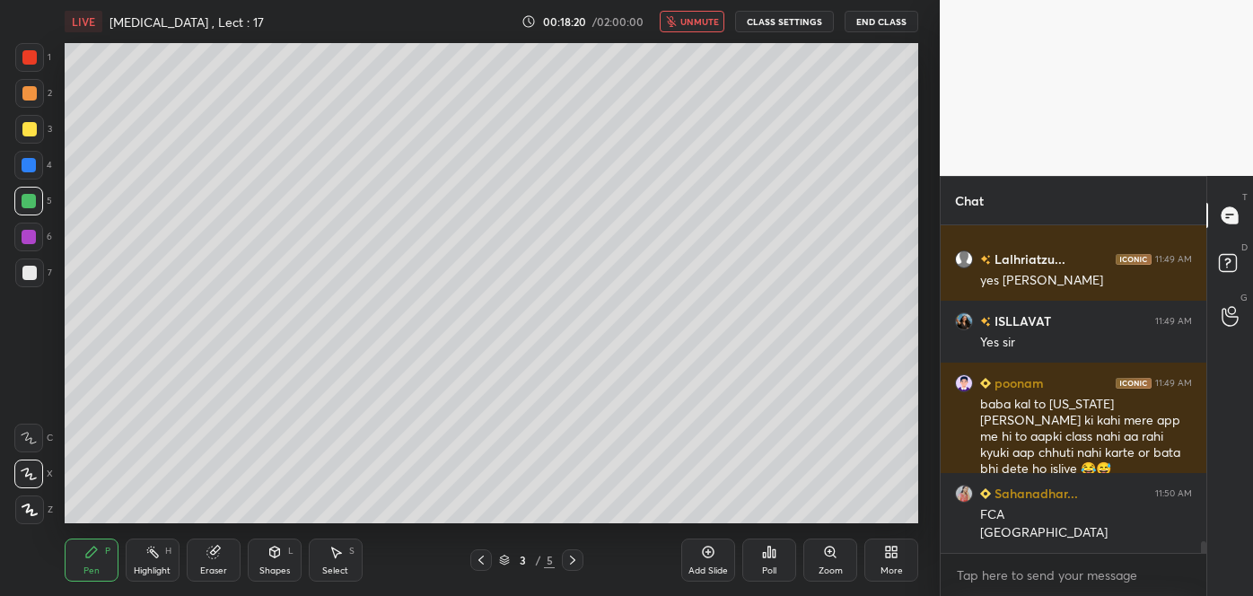
click at [694, 20] on span "unmute" at bounding box center [700, 21] width 39 height 13
click at [696, 17] on span "mute" at bounding box center [701, 21] width 25 height 13
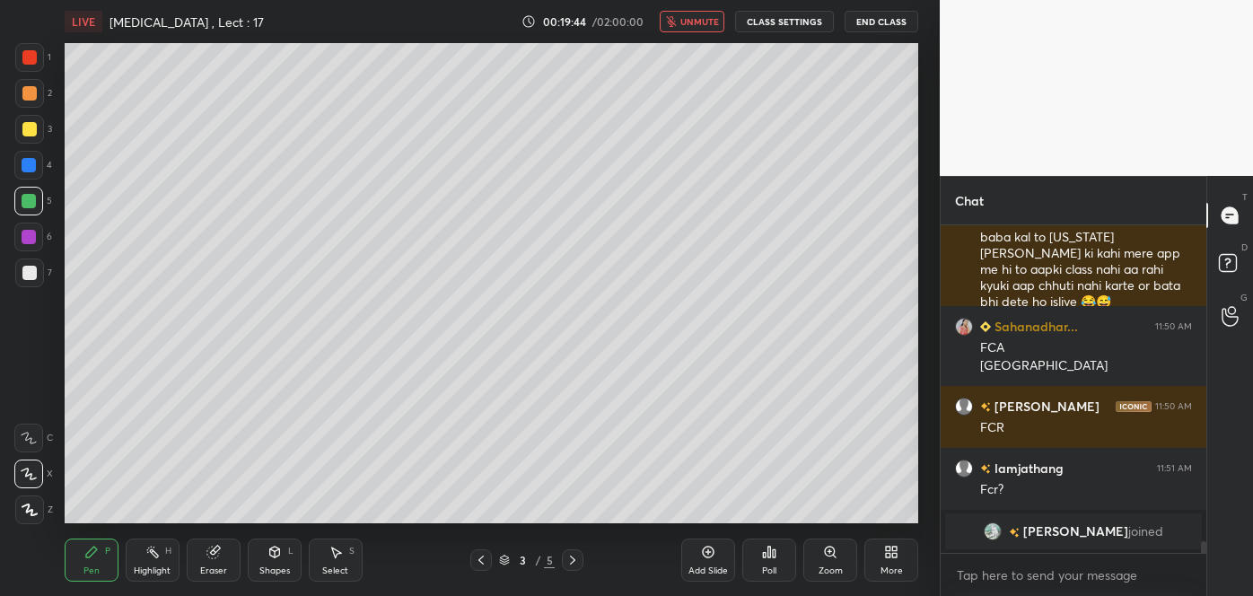
scroll to position [9221, 0]
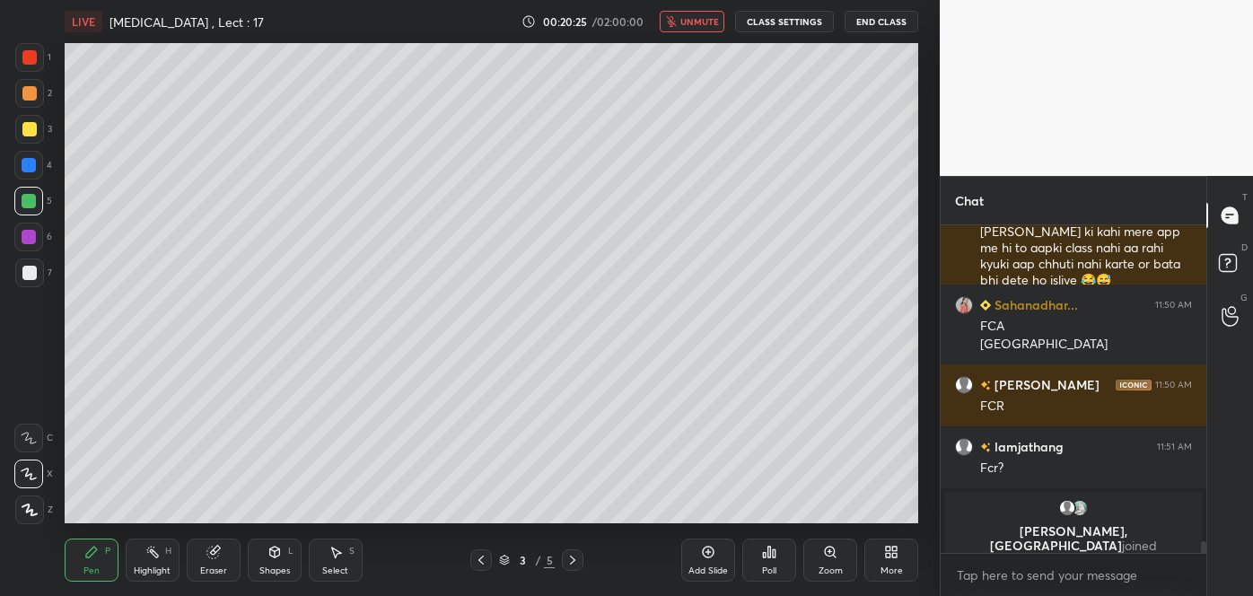
click at [28, 163] on div at bounding box center [29, 165] width 14 height 14
click at [698, 18] on span "unmute" at bounding box center [700, 21] width 39 height 13
click at [713, 20] on span "mute" at bounding box center [701, 21] width 25 height 13
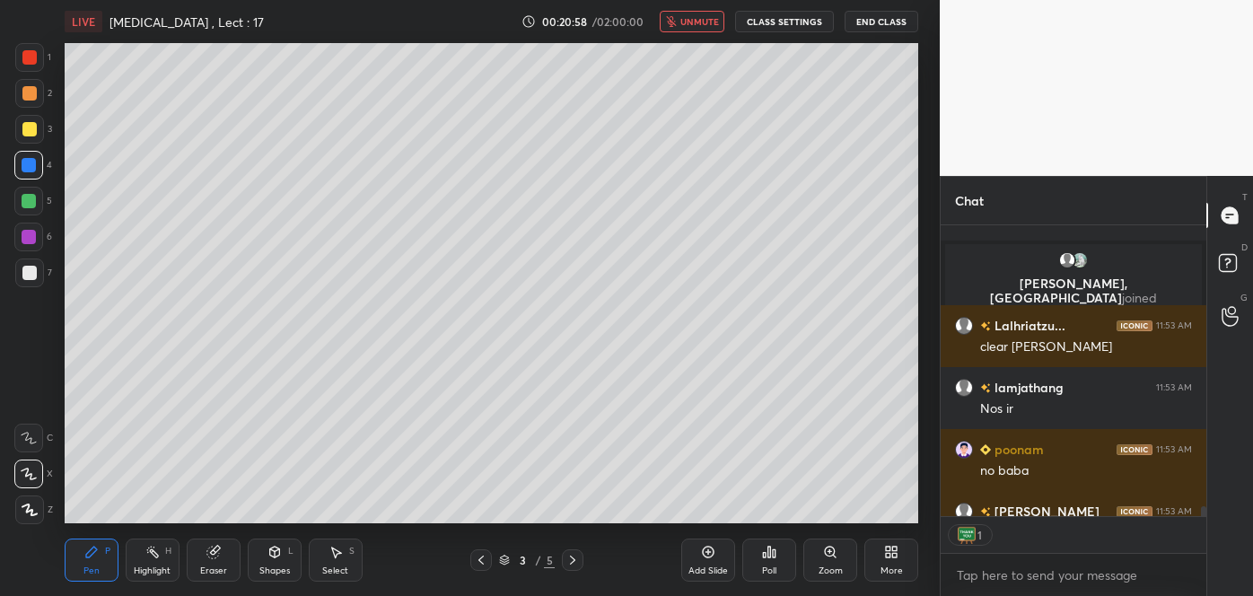
scroll to position [285, 260]
click at [574, 563] on icon at bounding box center [573, 560] width 14 height 14
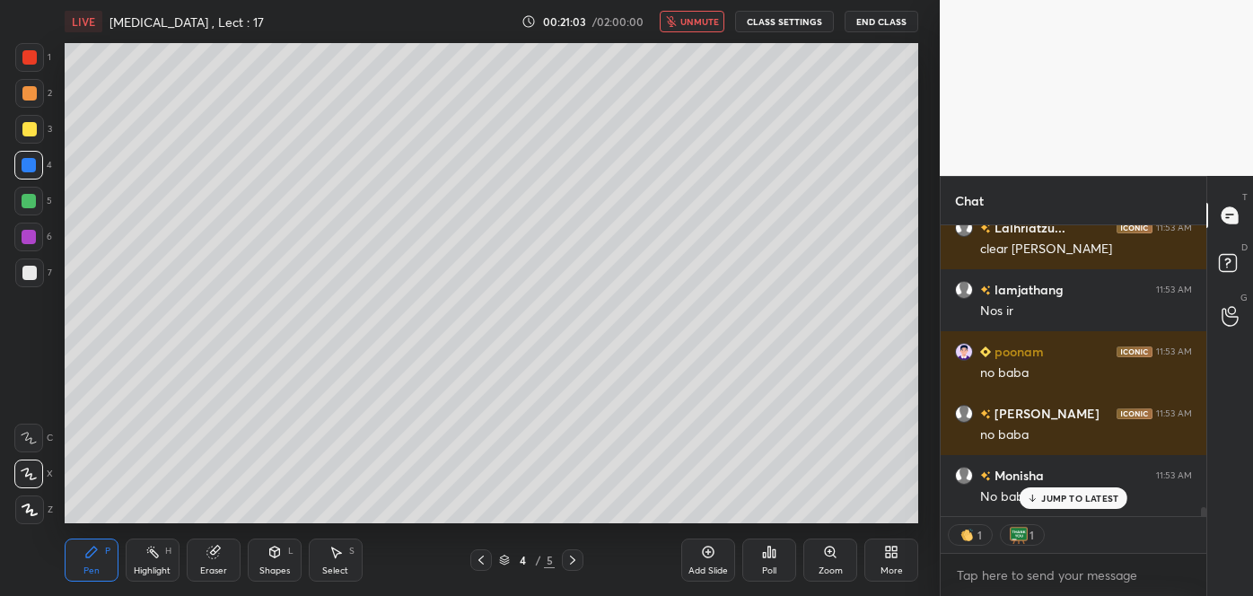
click at [720, 560] on div "Add Slide" at bounding box center [708, 560] width 54 height 43
click at [31, 277] on div at bounding box center [29, 273] width 14 height 14
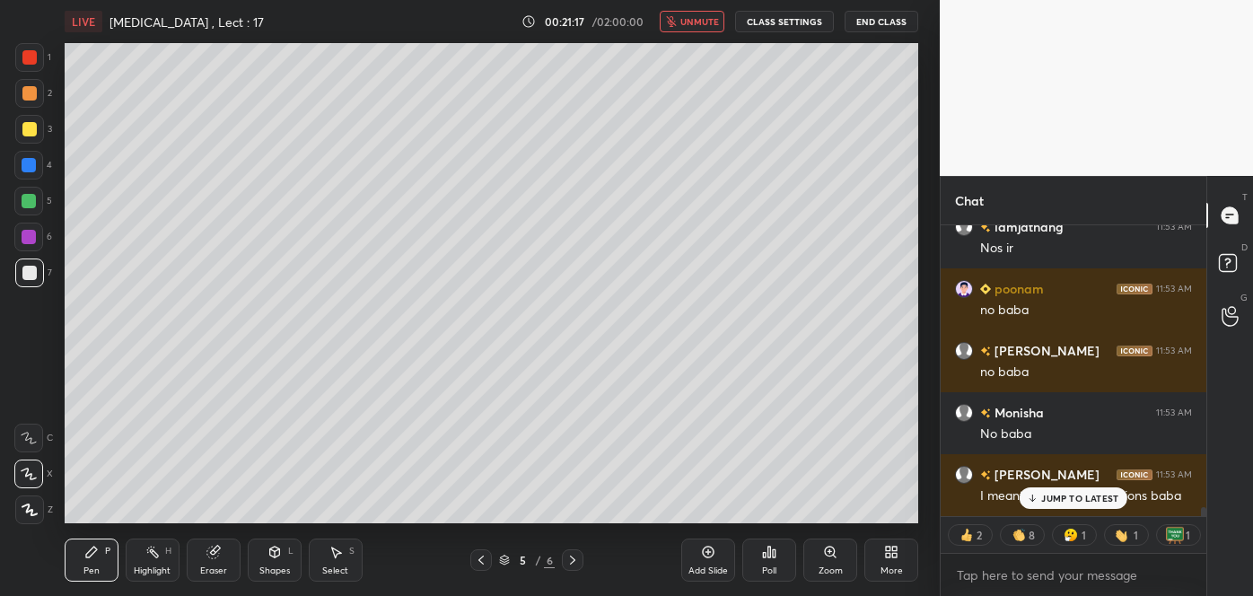
scroll to position [9506, 0]
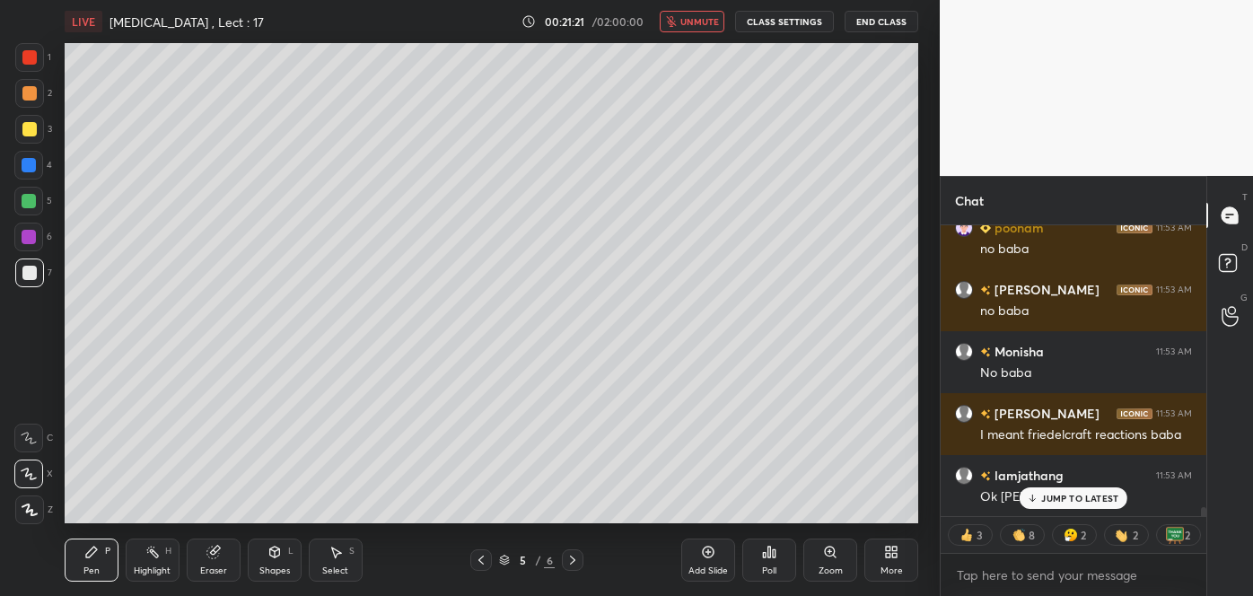
click at [682, 20] on button "unmute" at bounding box center [692, 22] width 65 height 22
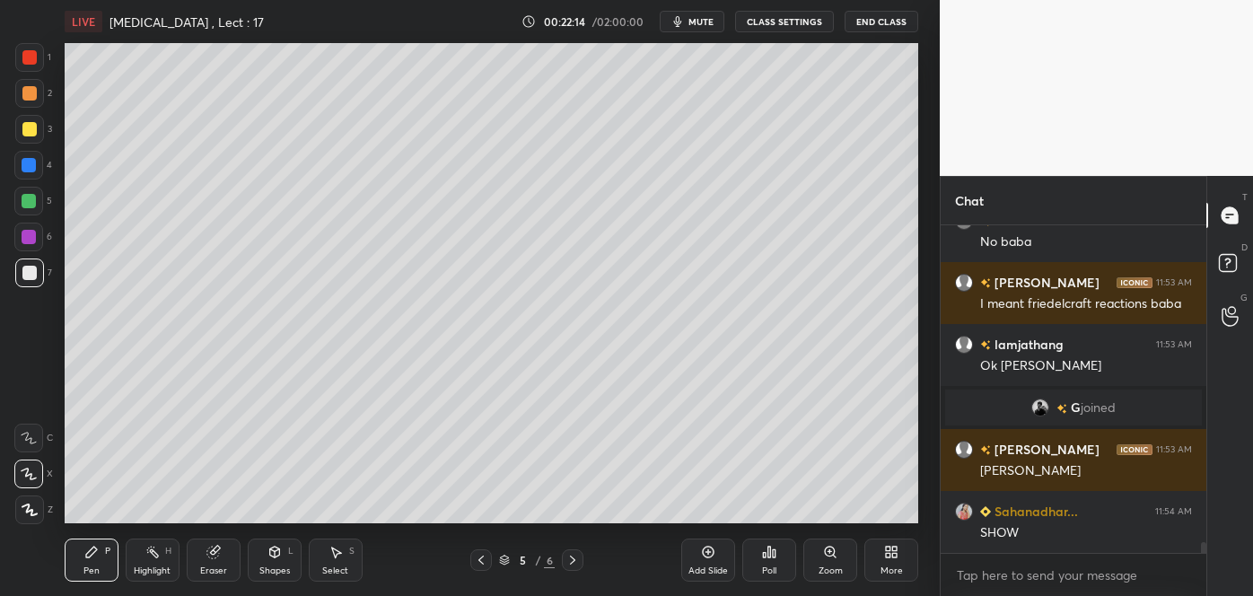
scroll to position [5, 4]
click at [31, 130] on div at bounding box center [29, 129] width 14 height 14
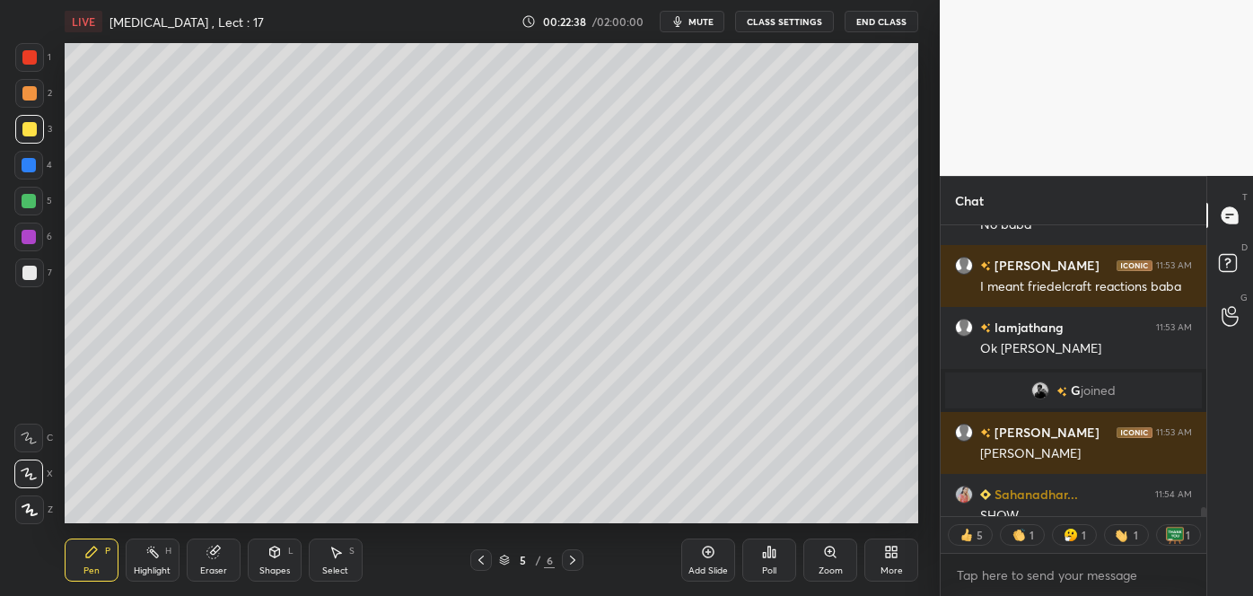
scroll to position [9419, 0]
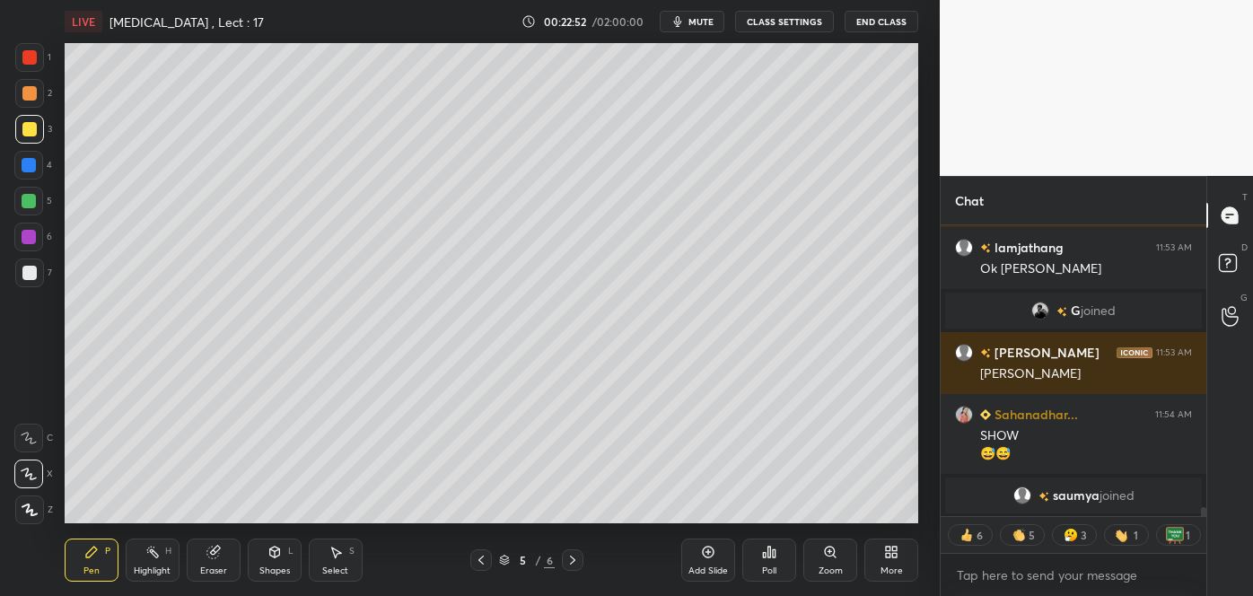
click at [31, 95] on div at bounding box center [29, 93] width 14 height 14
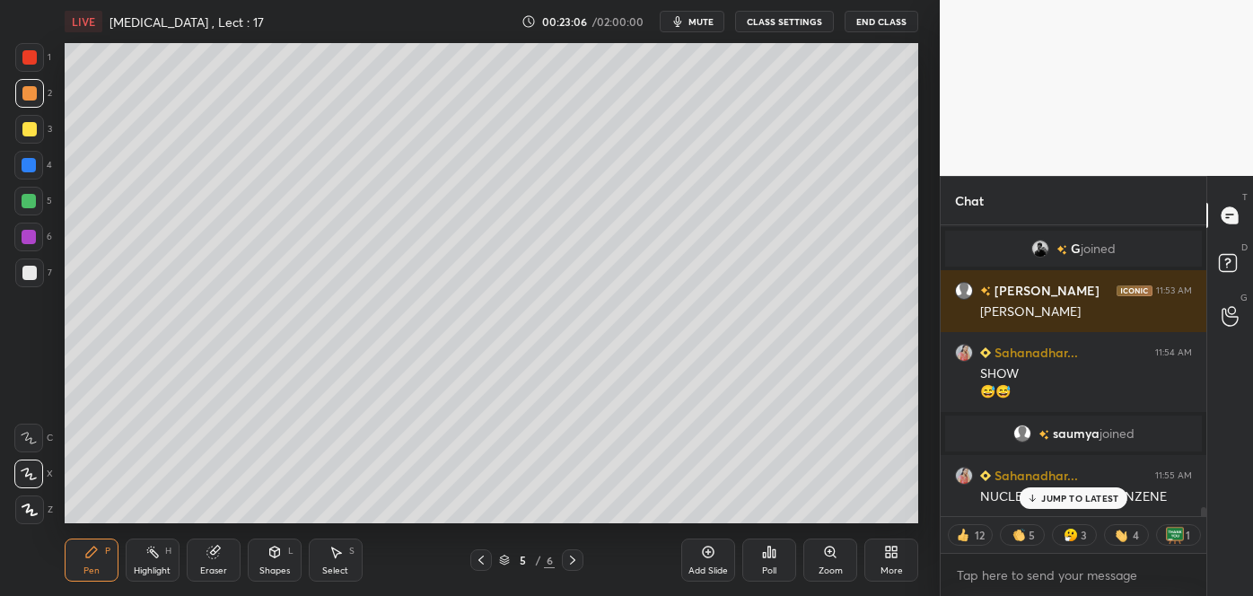
click at [479, 562] on icon at bounding box center [481, 560] width 14 height 14
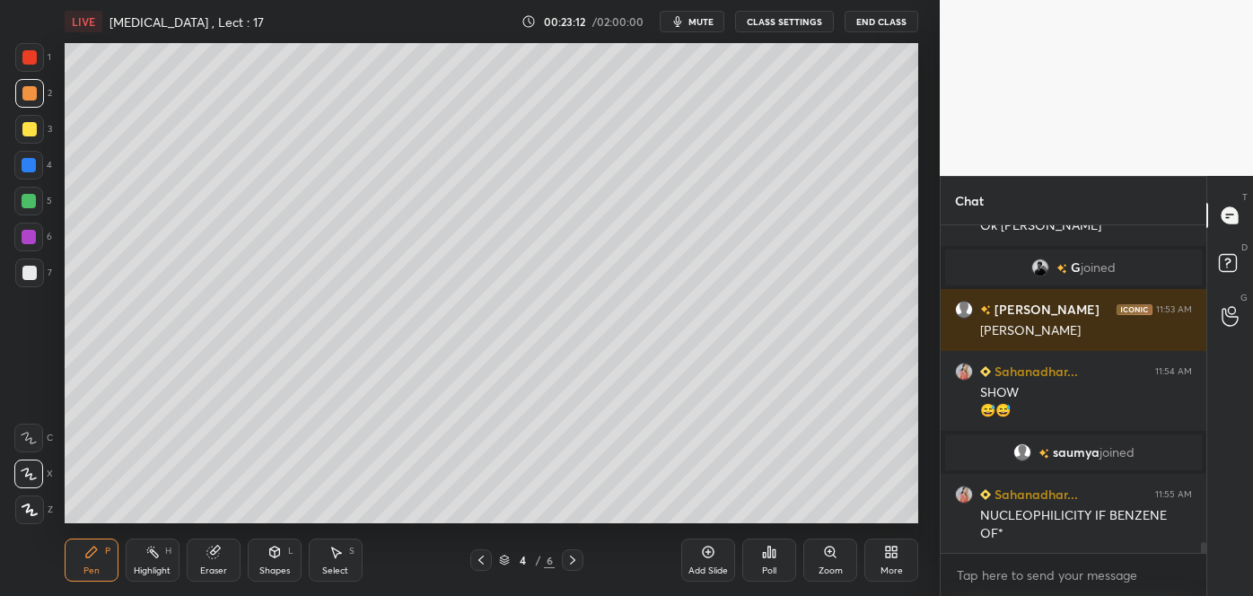
scroll to position [9462, 0]
click at [579, 557] on icon at bounding box center [573, 560] width 14 height 14
click at [31, 201] on div at bounding box center [29, 201] width 14 height 14
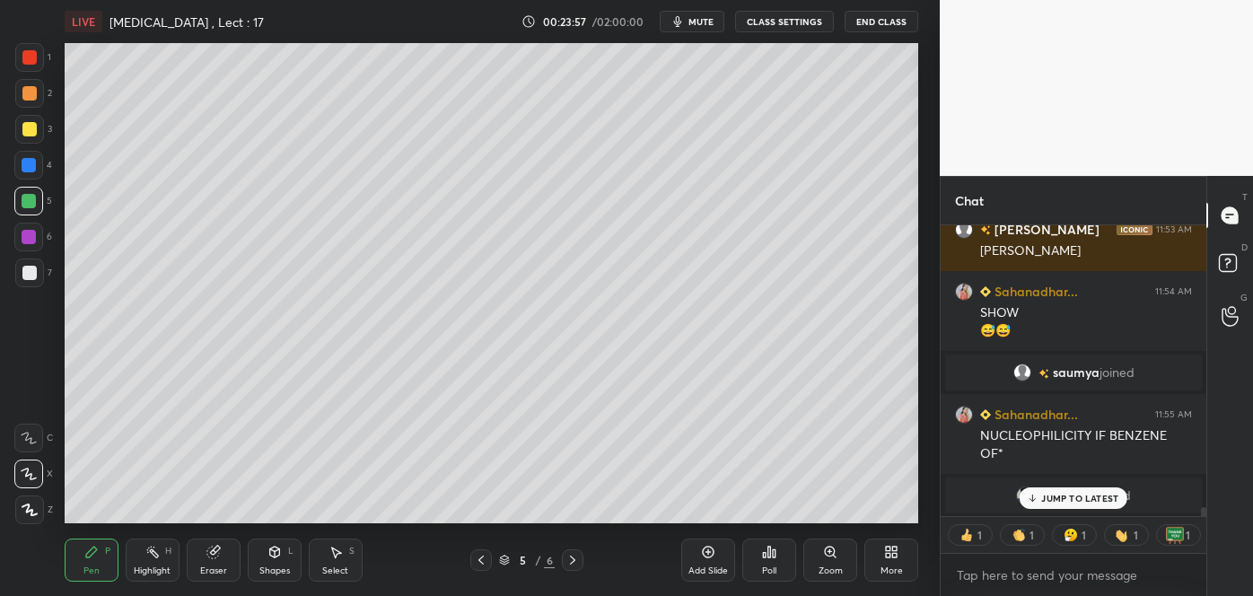
click at [29, 273] on div at bounding box center [29, 273] width 14 height 14
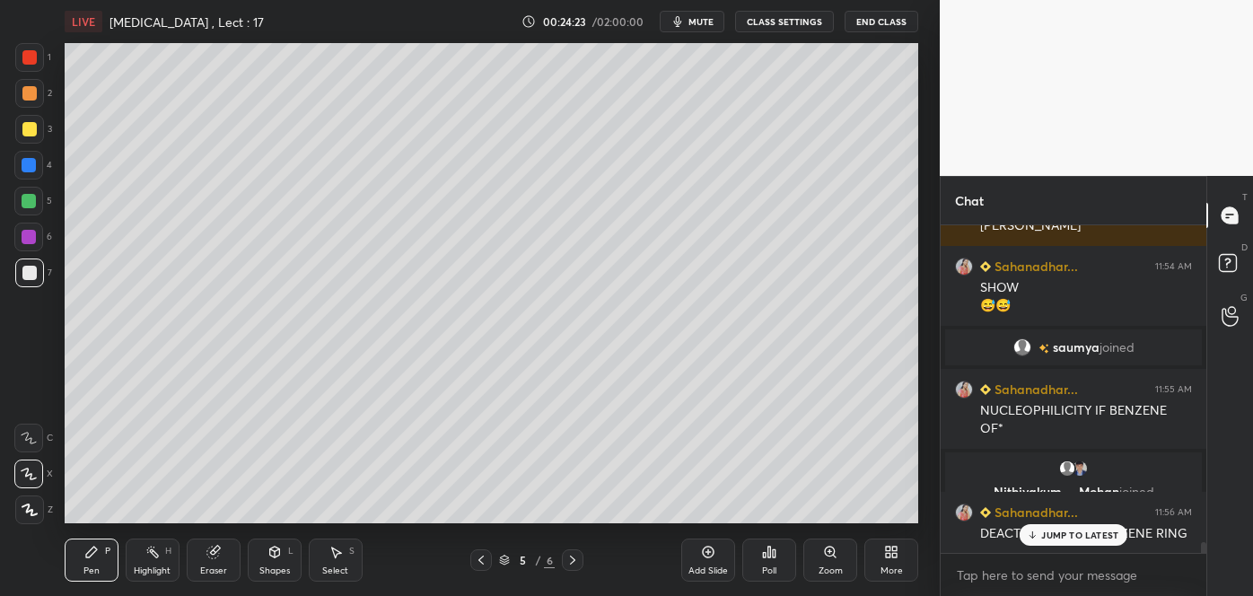
scroll to position [9629, 0]
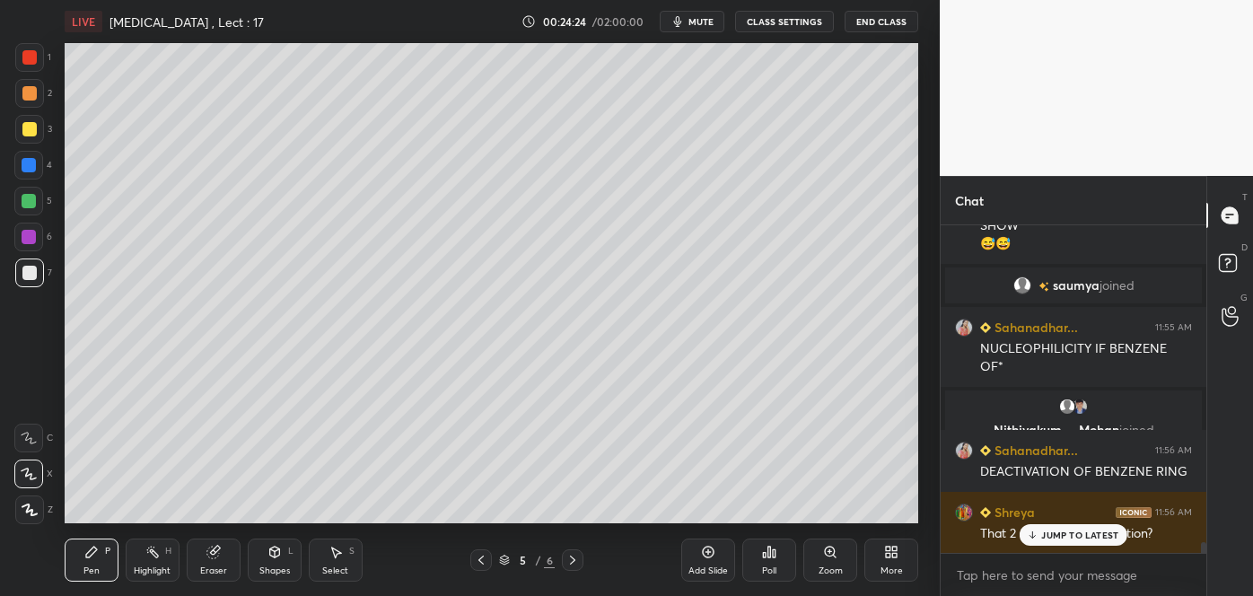
click at [31, 130] on div at bounding box center [29, 129] width 14 height 14
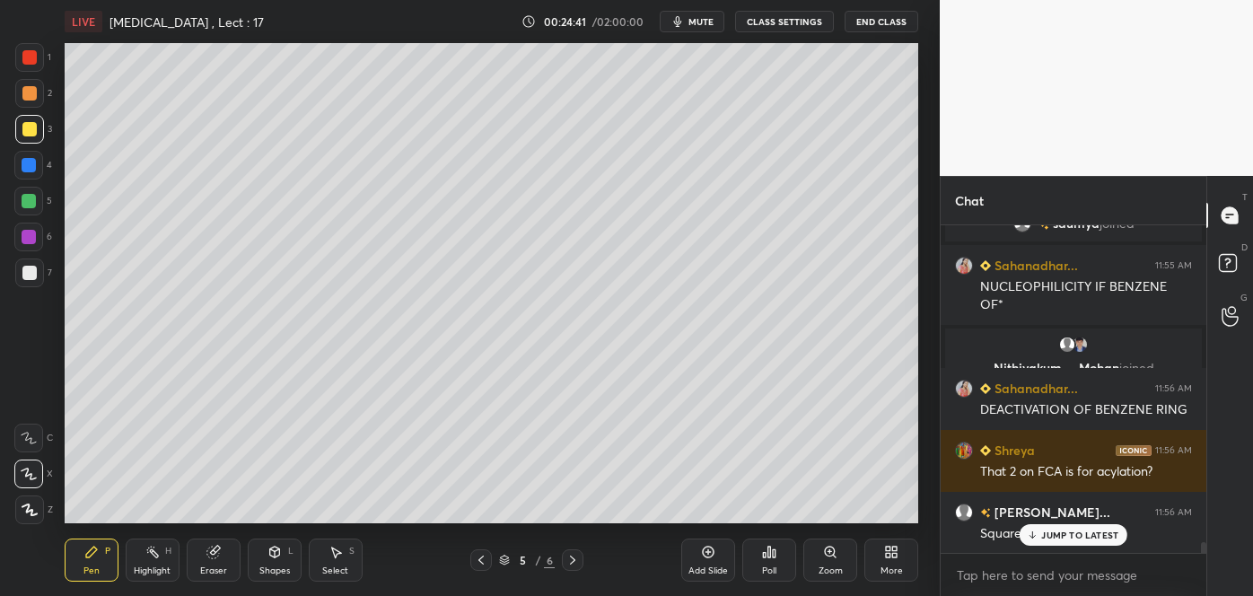
scroll to position [9754, 0]
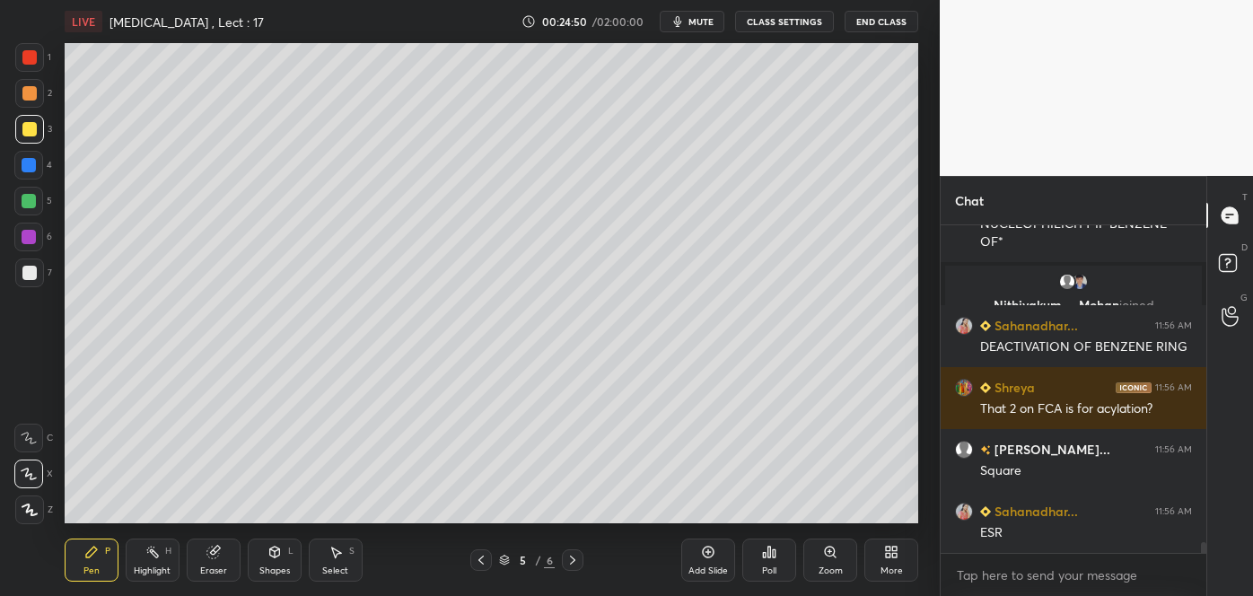
click at [31, 164] on div at bounding box center [29, 165] width 14 height 14
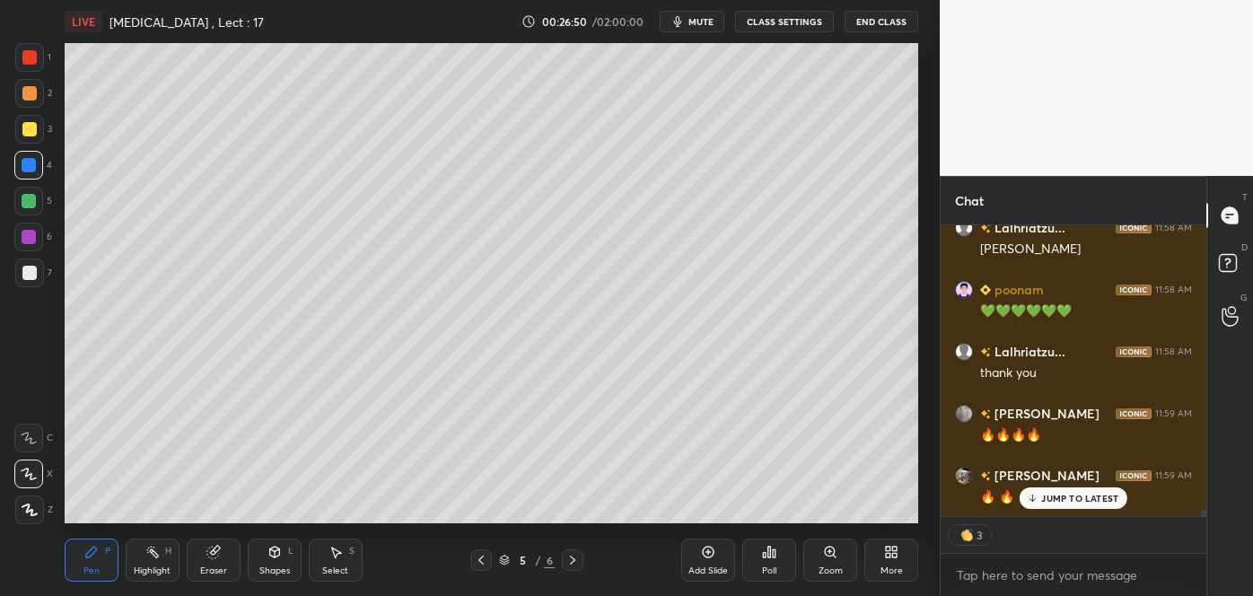
scroll to position [12577, 0]
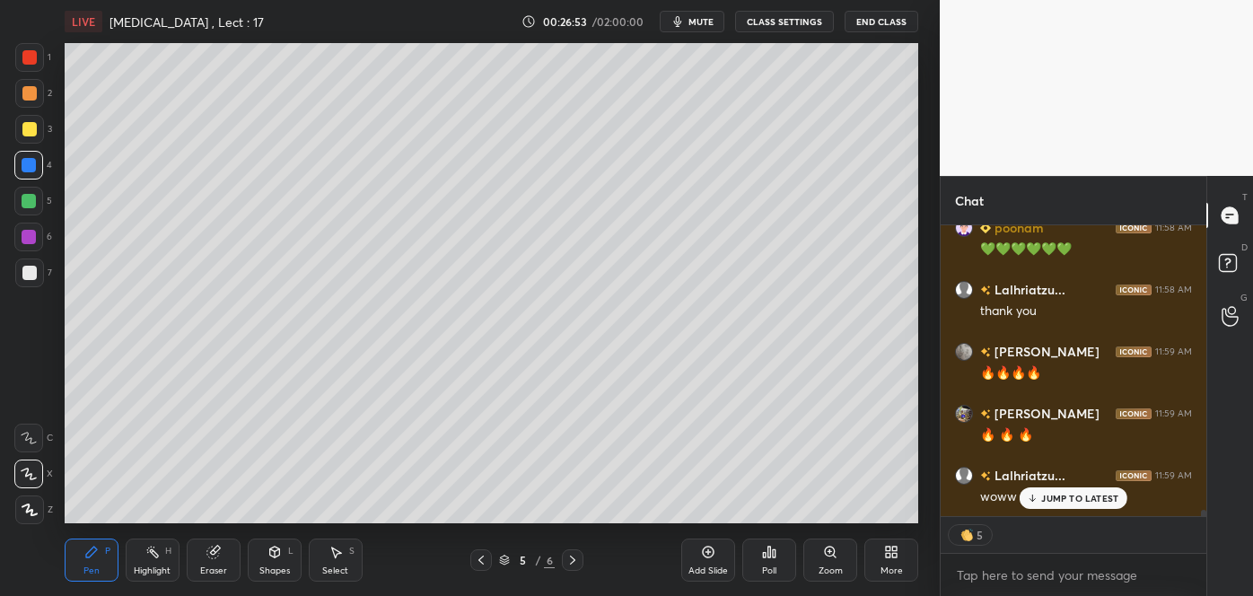
click at [717, 556] on div "Add Slide" at bounding box center [708, 560] width 54 height 43
click at [37, 273] on div at bounding box center [29, 273] width 29 height 29
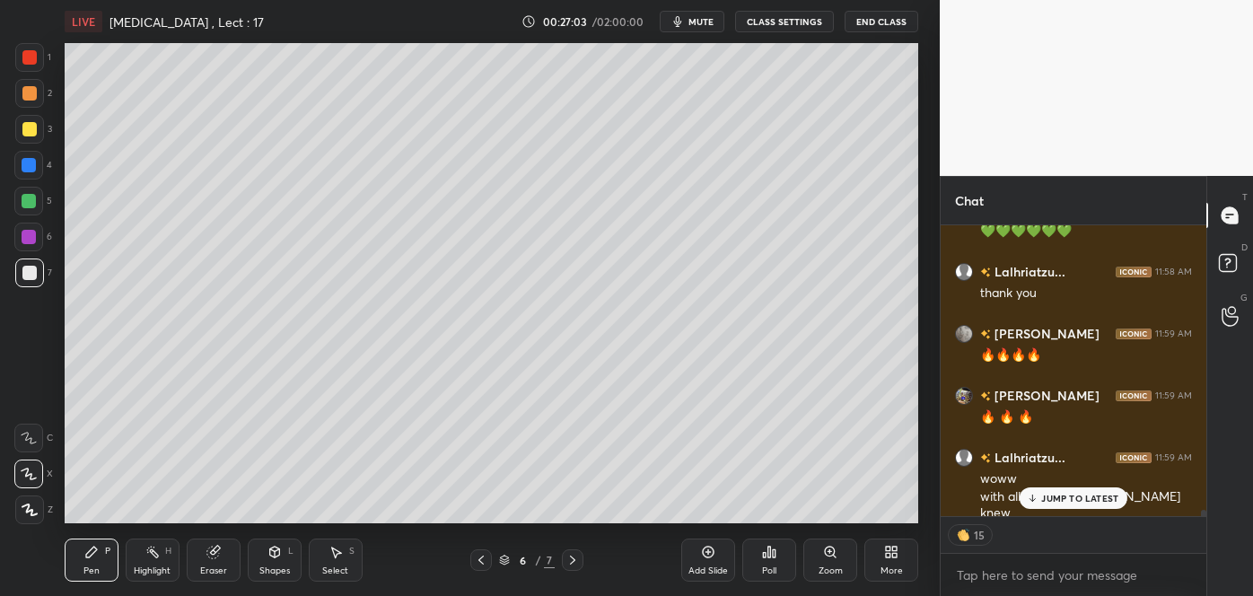
click at [31, 135] on div at bounding box center [29, 129] width 14 height 14
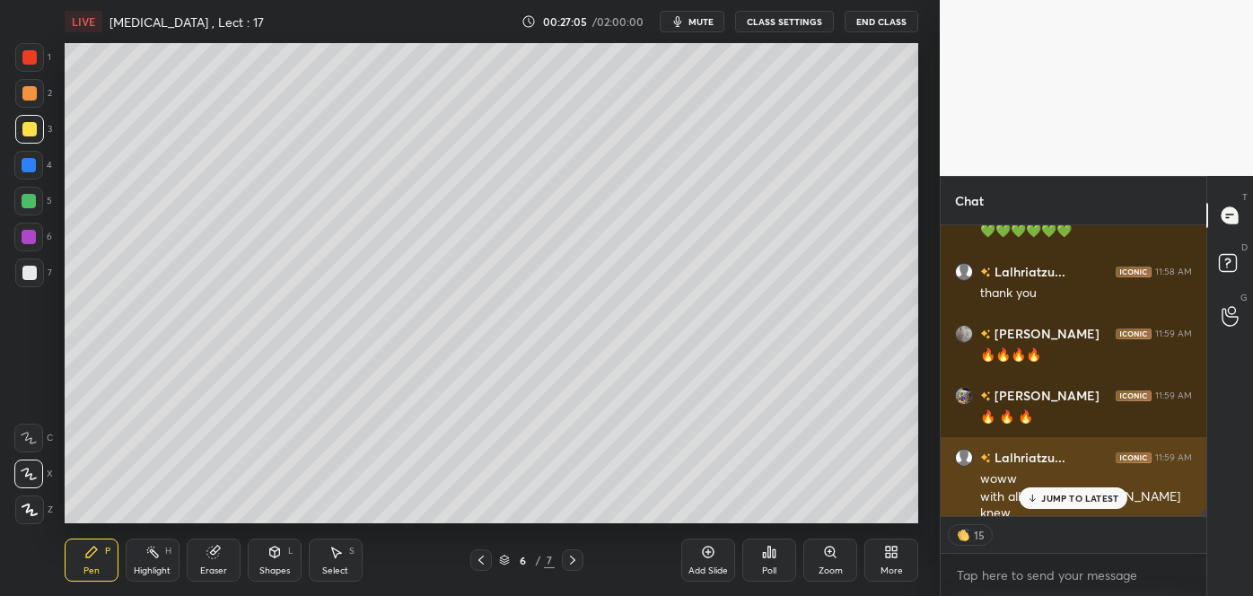
click at [1037, 498] on icon at bounding box center [1033, 498] width 12 height 11
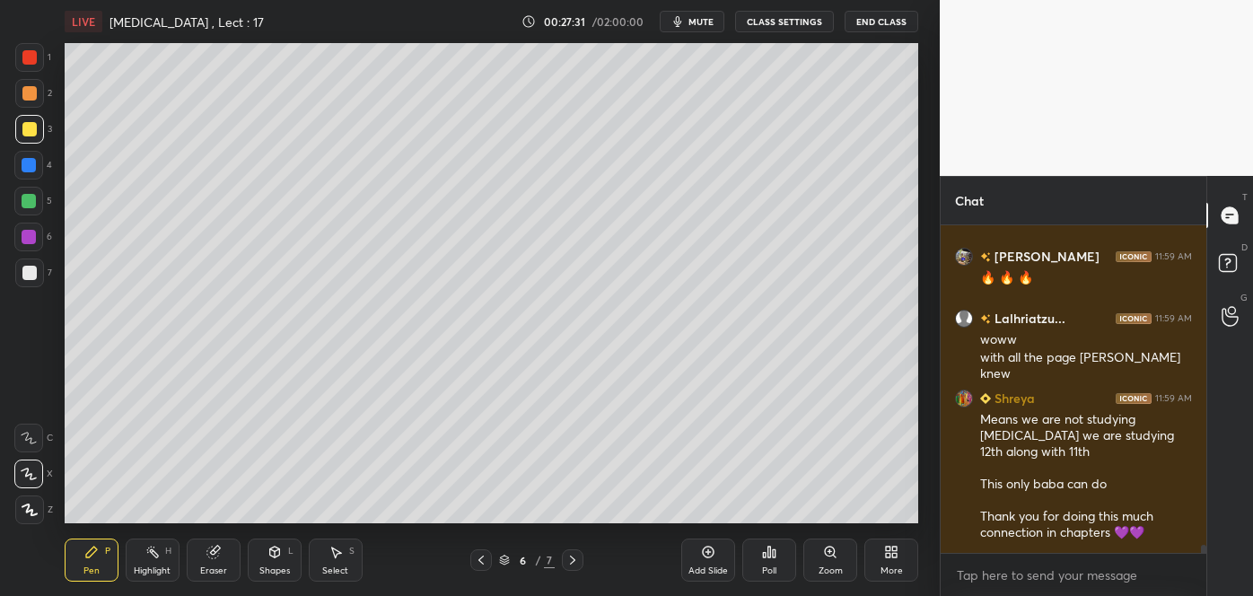
click at [282, 560] on div "Shapes L" at bounding box center [275, 560] width 54 height 43
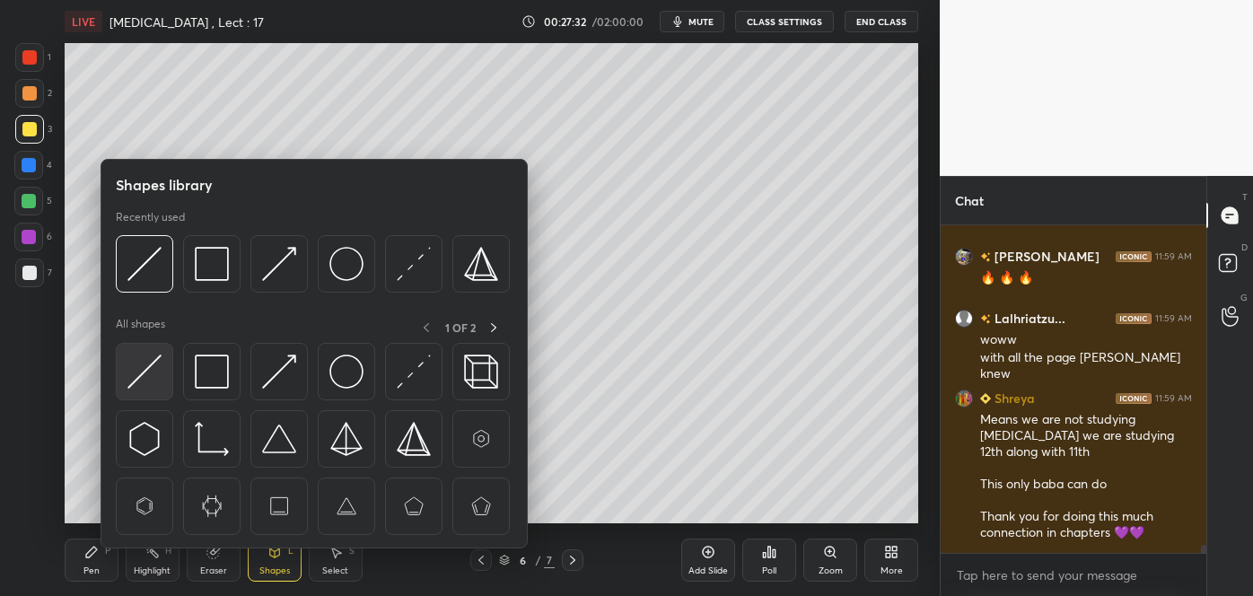
click at [151, 364] on img at bounding box center [144, 372] width 34 height 34
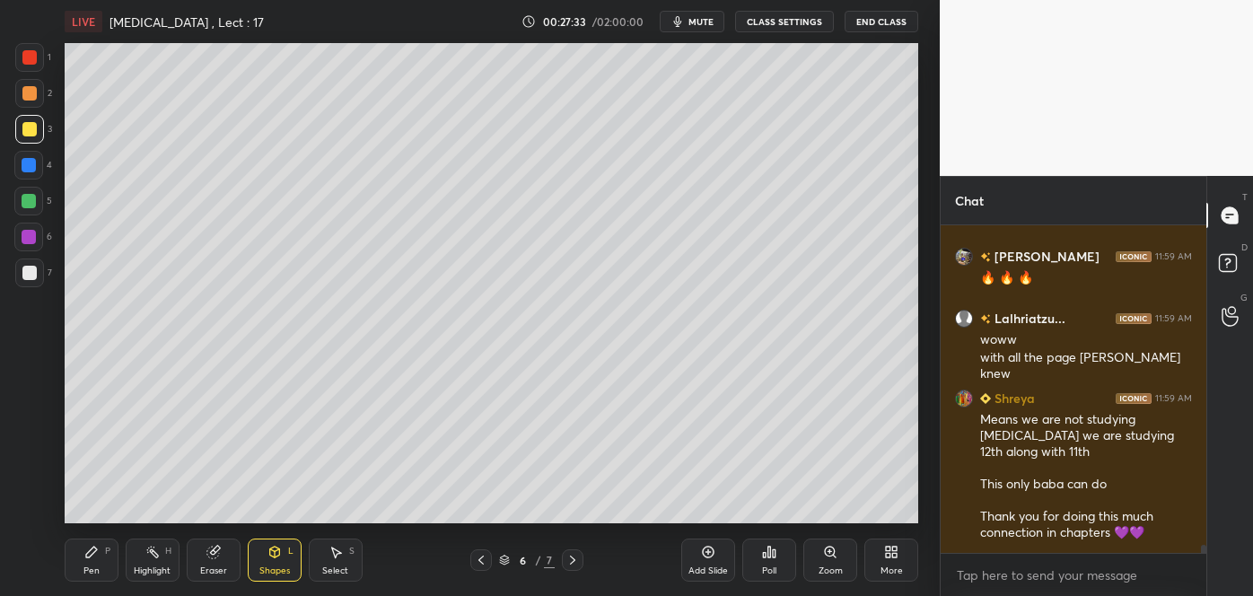
click at [26, 240] on div at bounding box center [29, 237] width 14 height 14
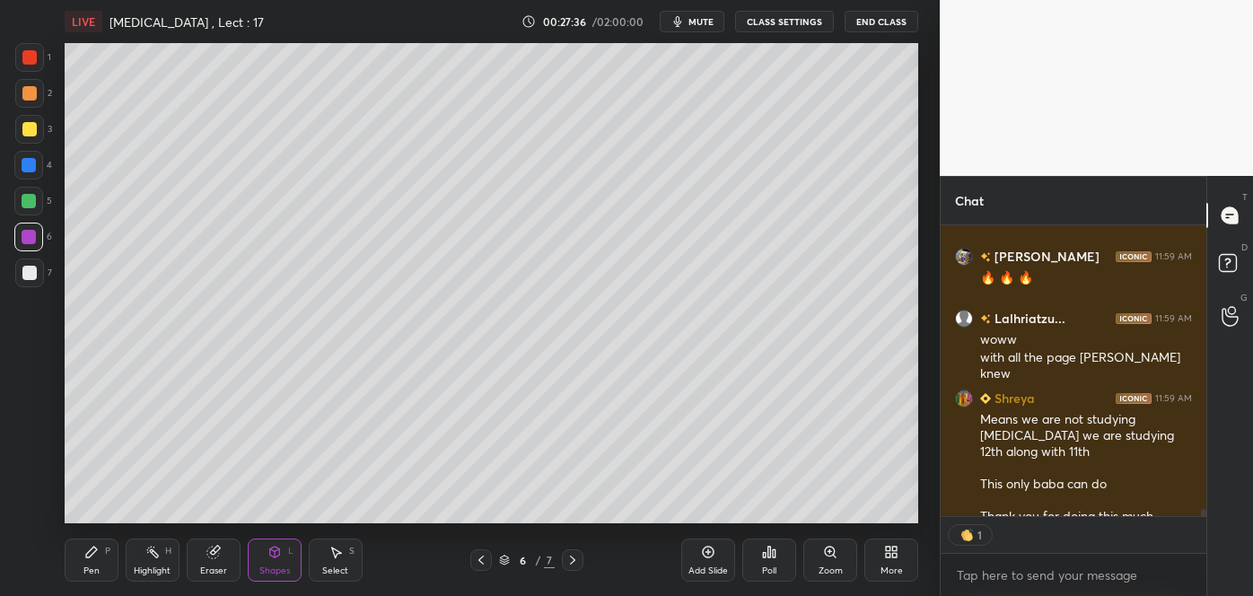
scroll to position [6, 4]
click at [28, 278] on div at bounding box center [29, 273] width 14 height 14
click at [95, 559] on div "Pen P" at bounding box center [92, 560] width 54 height 43
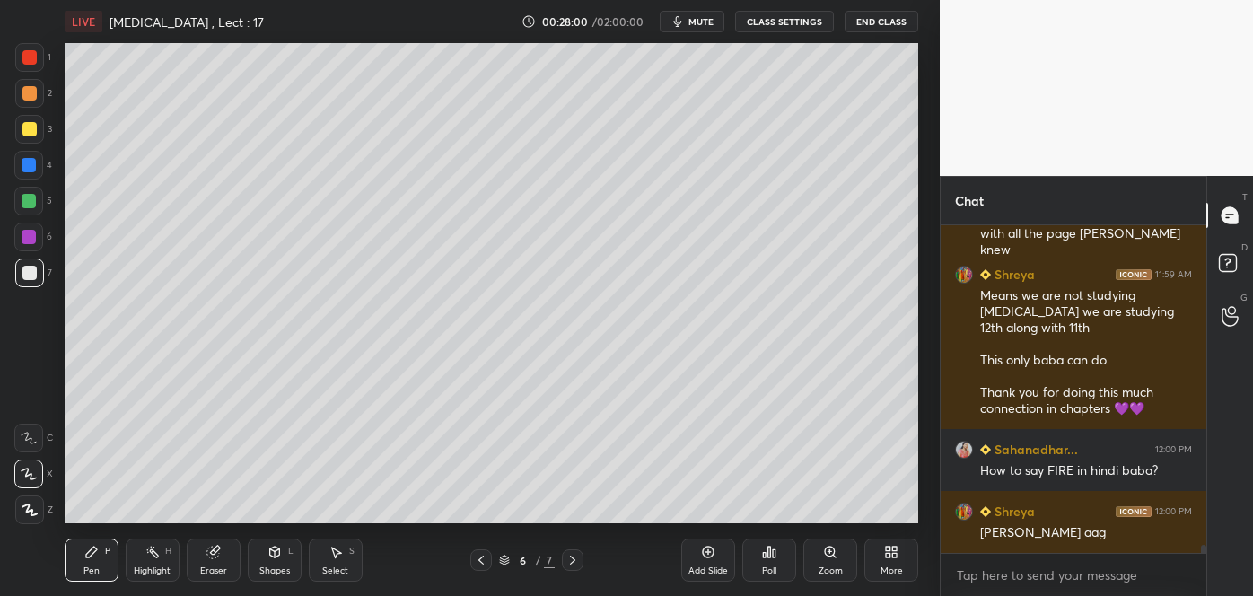
scroll to position [12920, 0]
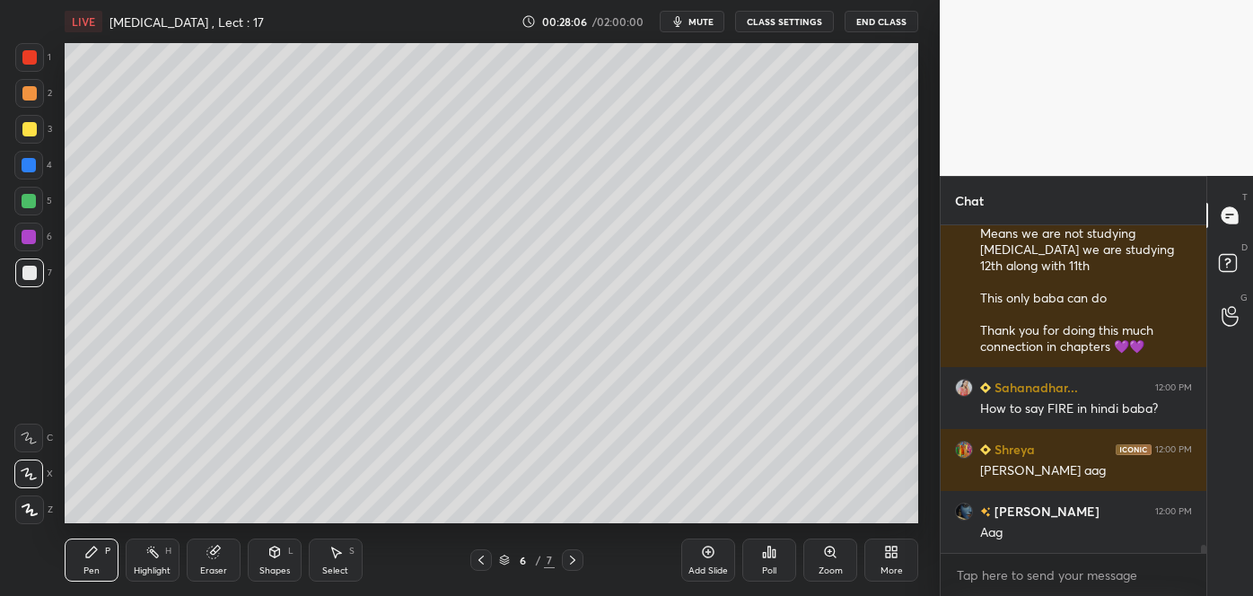
click at [28, 129] on div at bounding box center [29, 129] width 14 height 14
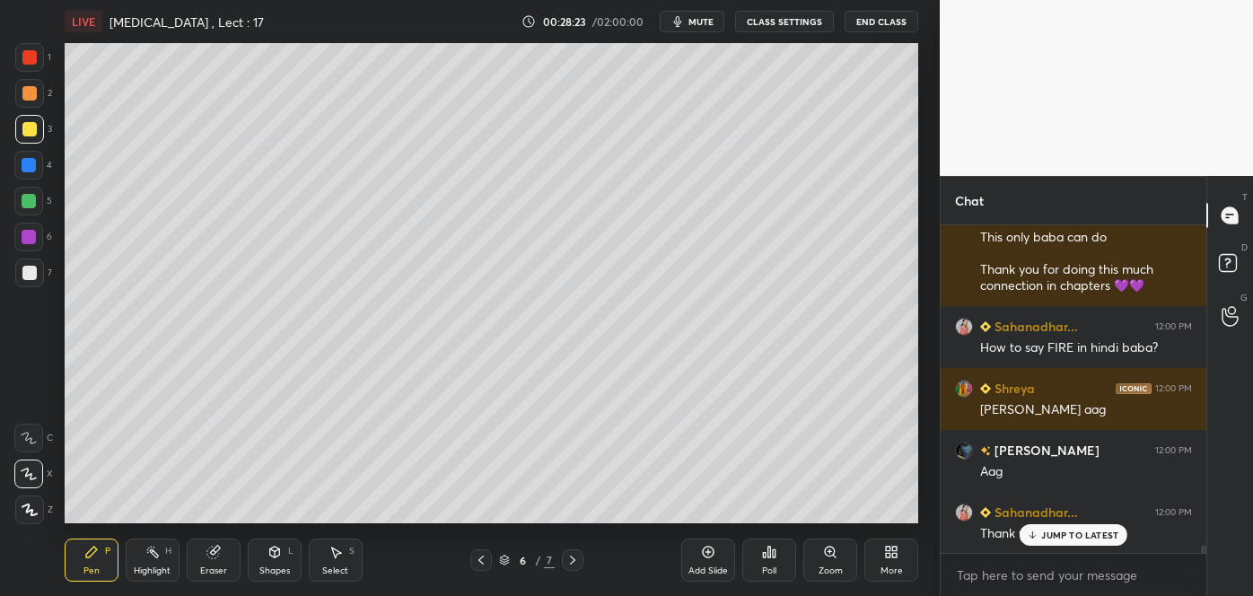
scroll to position [13024, 0]
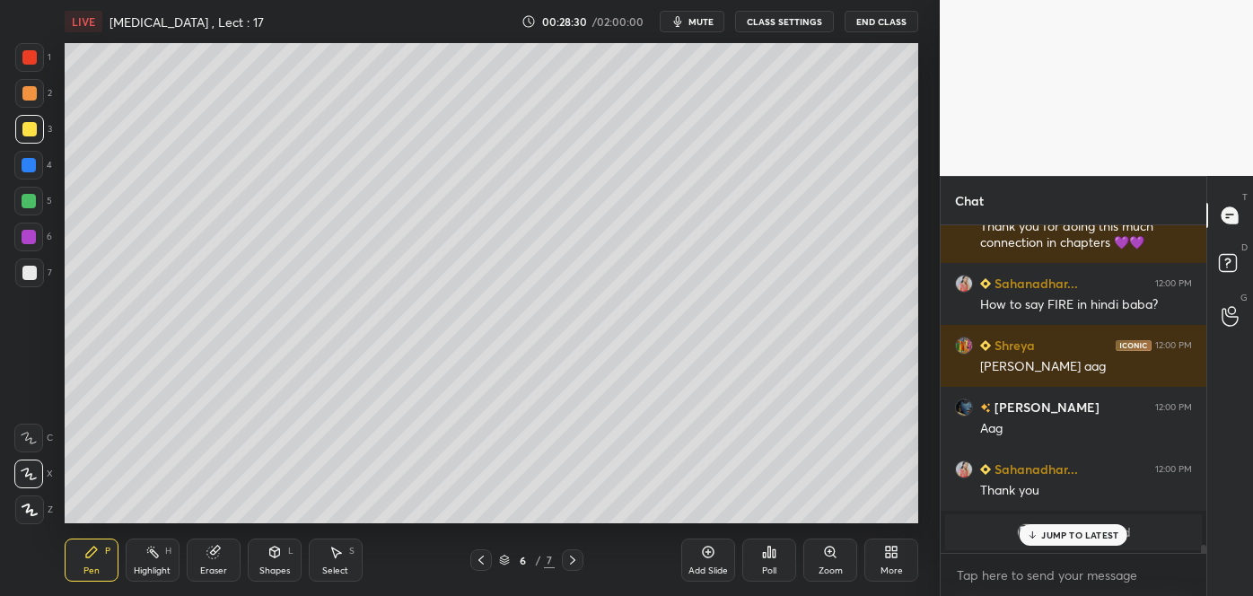
click at [31, 197] on div at bounding box center [29, 201] width 14 height 14
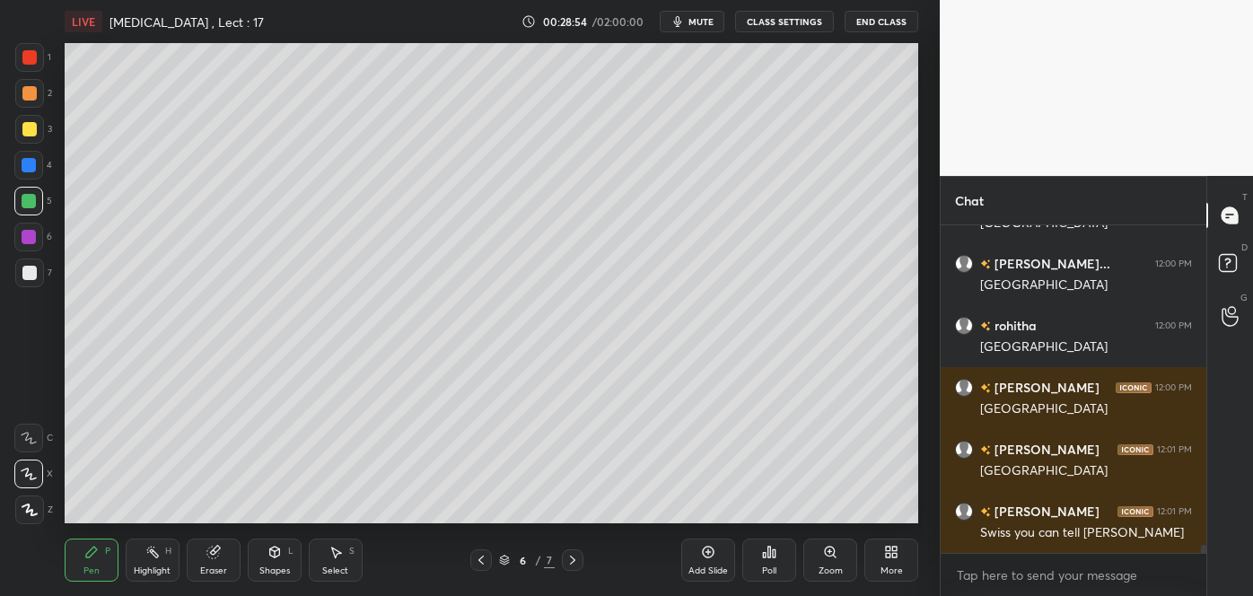
scroll to position [13459, 0]
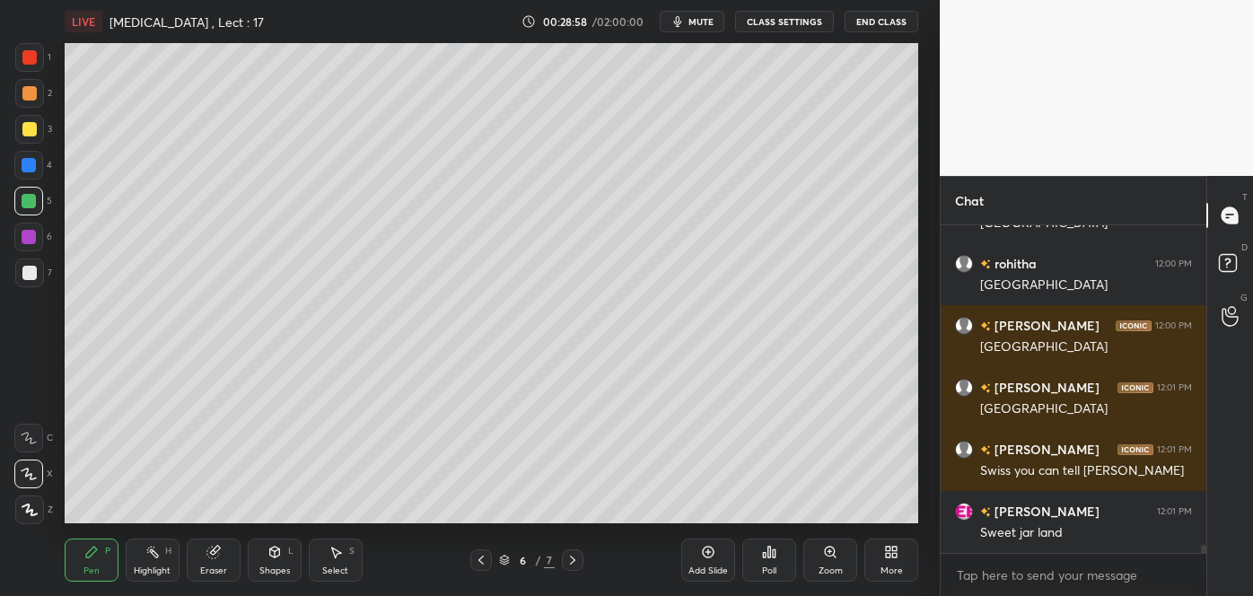
click at [36, 163] on div at bounding box center [29, 165] width 14 height 14
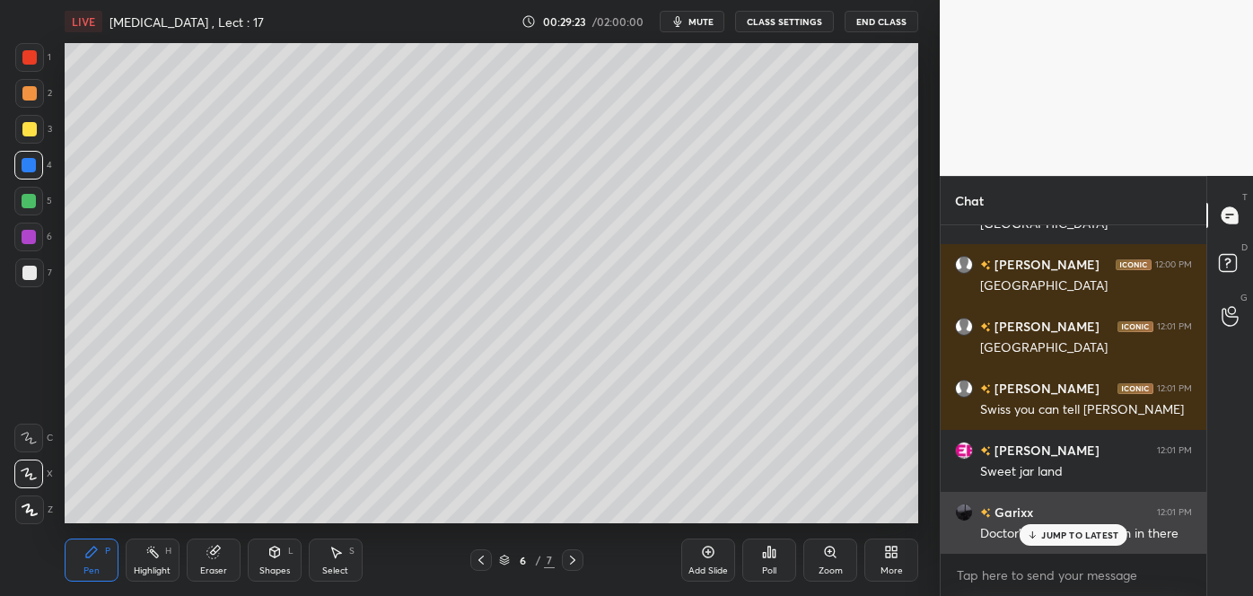
click at [1035, 539] on icon at bounding box center [1033, 535] width 12 height 11
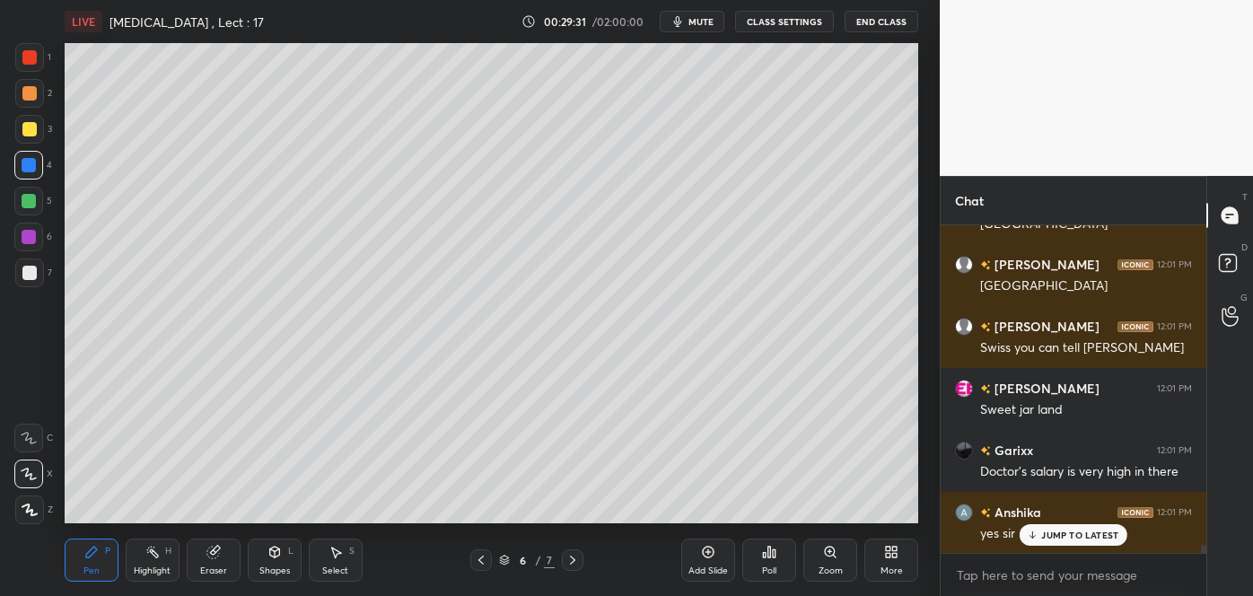
click at [34, 239] on div at bounding box center [29, 237] width 14 height 14
click at [30, 271] on div at bounding box center [29, 273] width 14 height 14
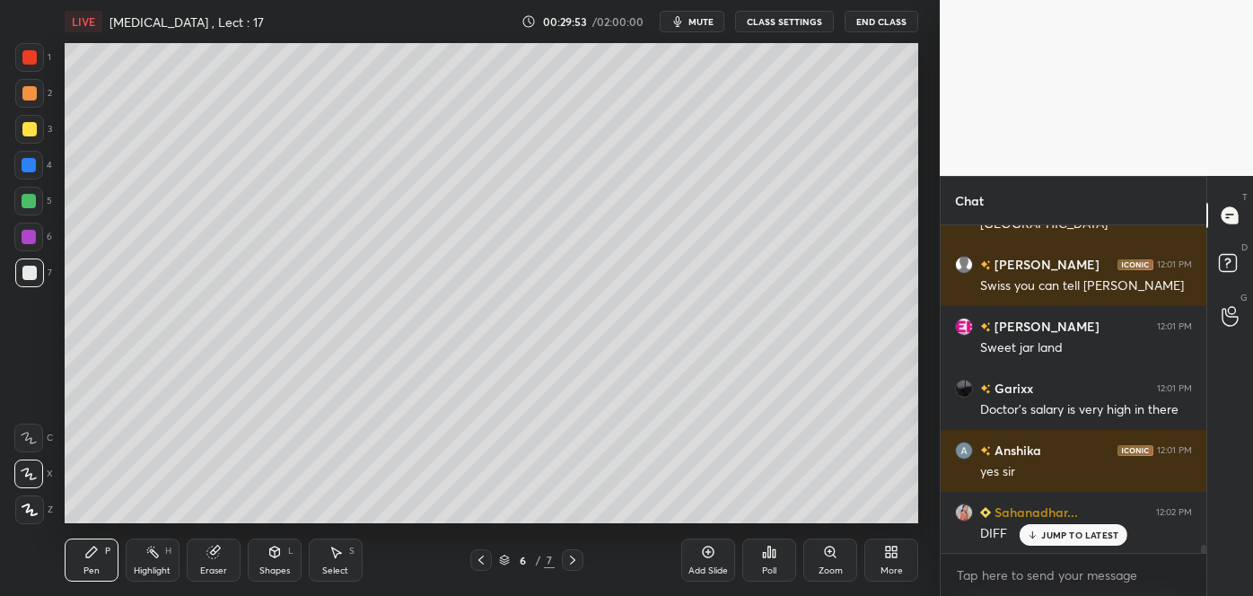
click at [23, 127] on div at bounding box center [29, 129] width 14 height 14
click at [31, 92] on div at bounding box center [29, 93] width 14 height 14
click at [220, 558] on icon at bounding box center [213, 552] width 14 height 14
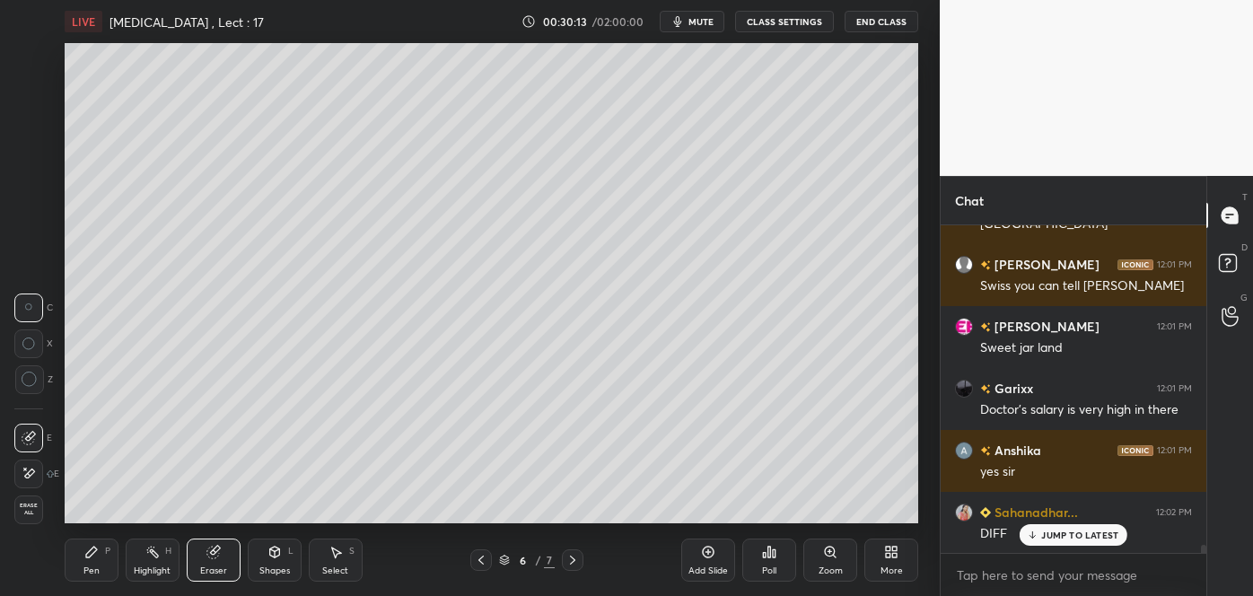
click at [108, 547] on div "P" at bounding box center [107, 551] width 5 height 9
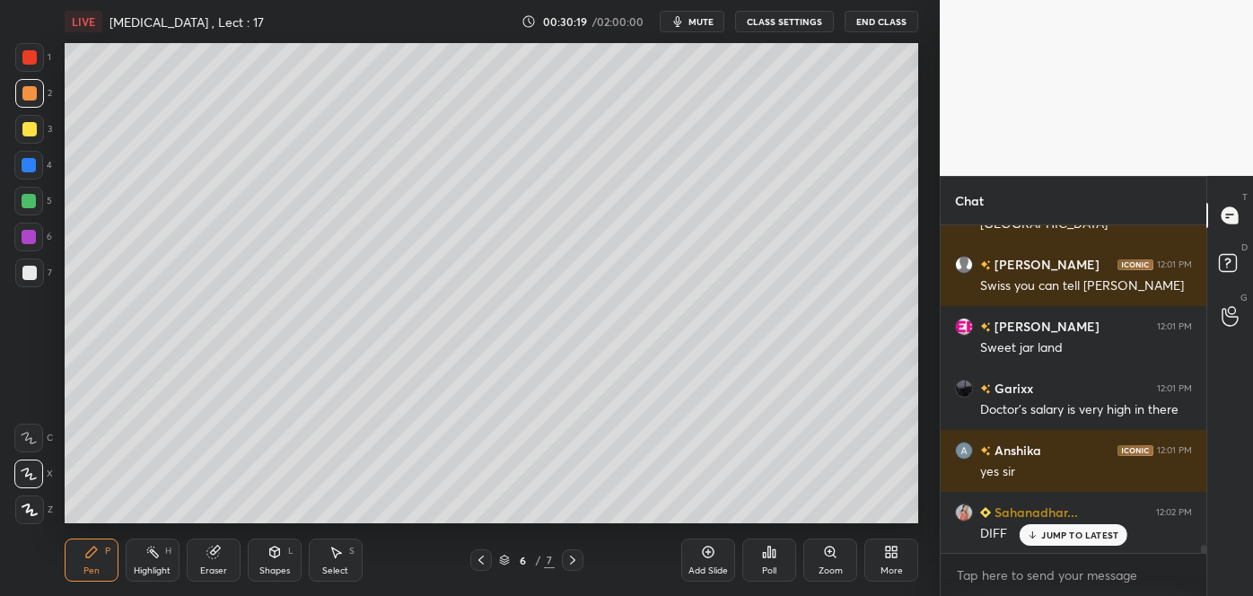
click at [224, 556] on div "Eraser" at bounding box center [214, 560] width 54 height 43
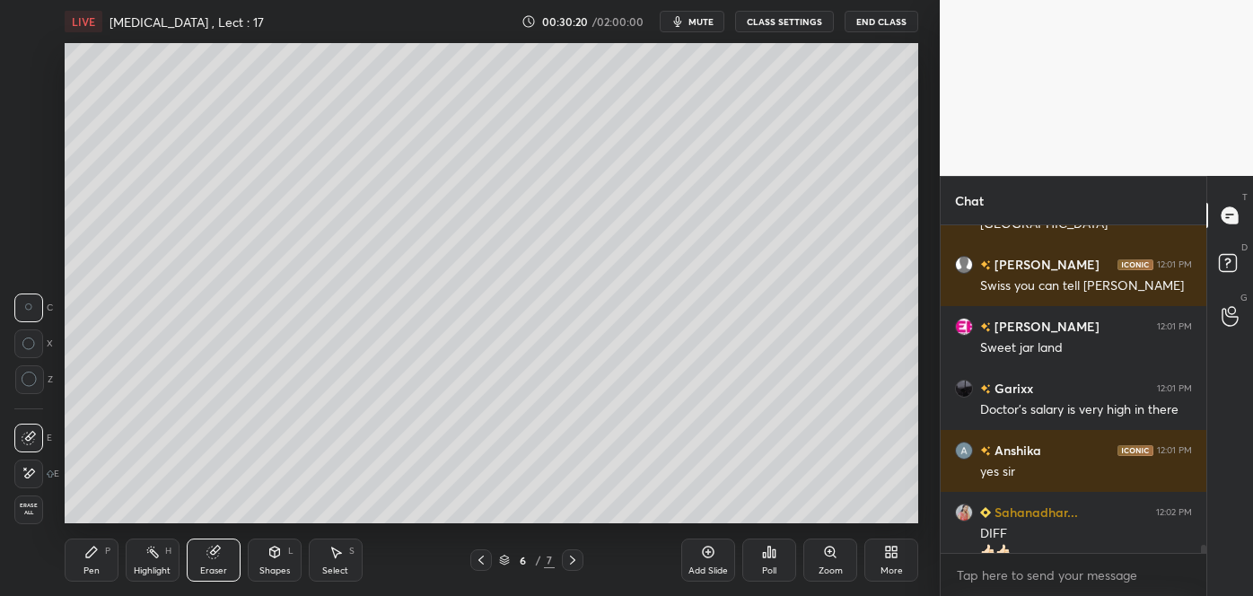
scroll to position [13663, 0]
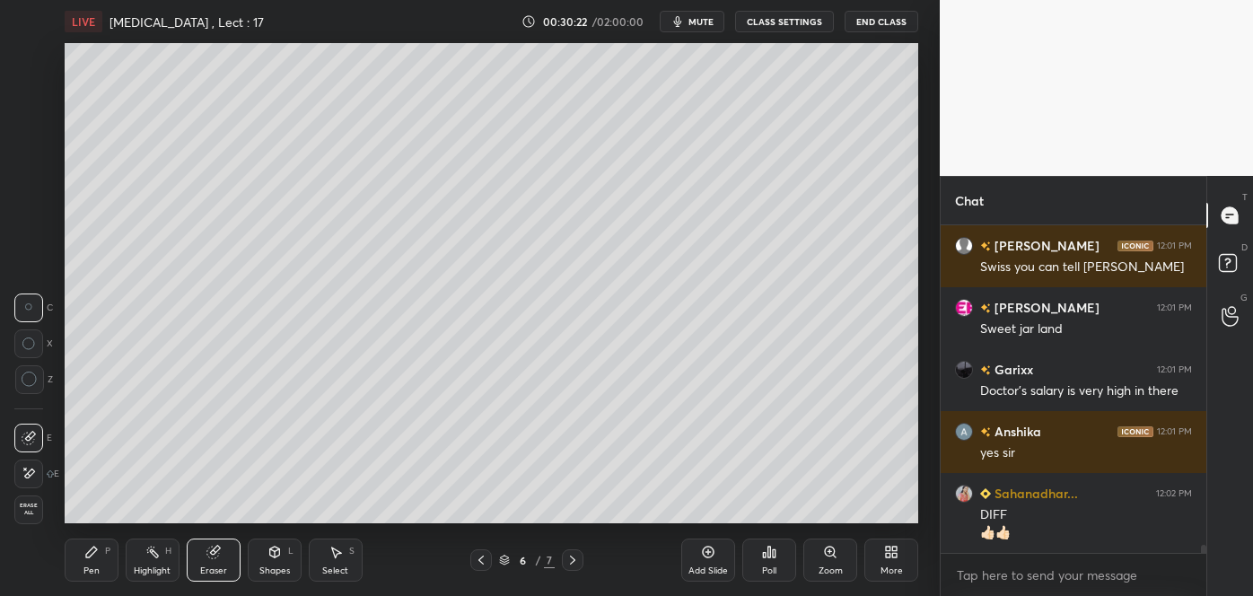
click at [101, 562] on div "Pen P" at bounding box center [92, 560] width 54 height 43
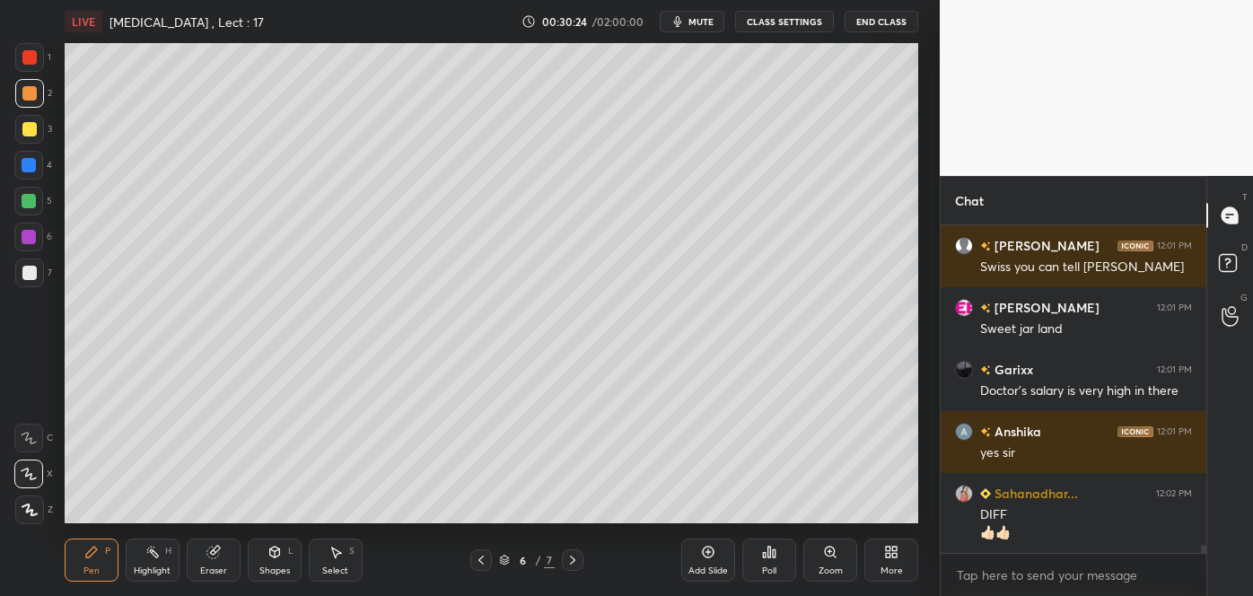
click at [33, 198] on div at bounding box center [29, 201] width 14 height 14
click at [34, 92] on div at bounding box center [29, 93] width 14 height 14
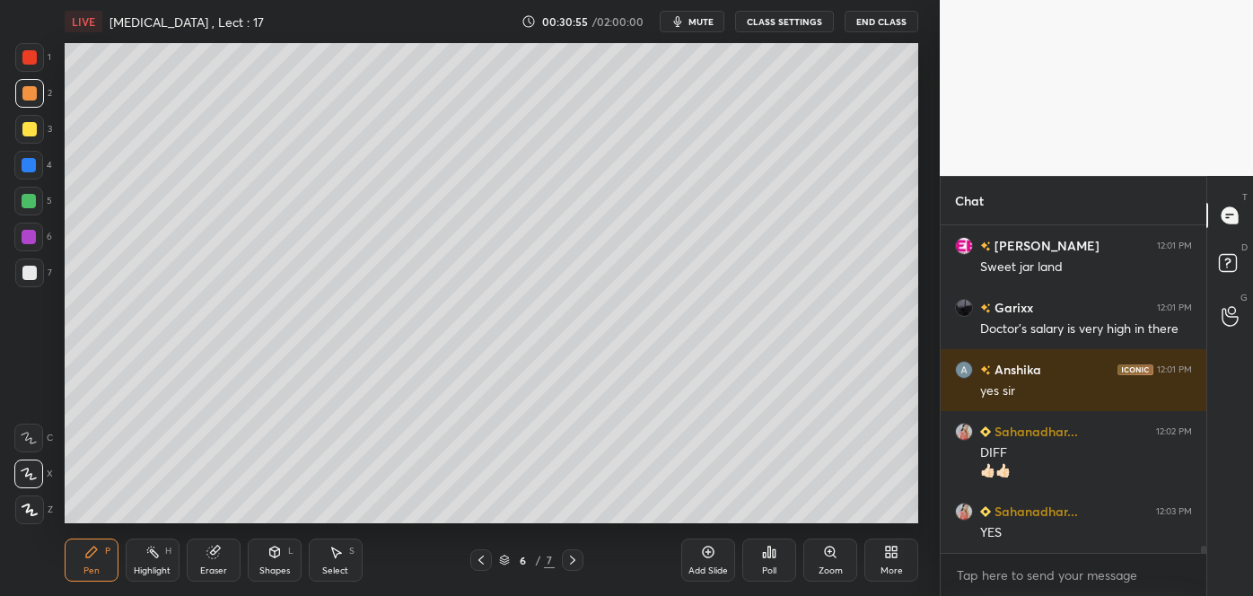
click at [33, 198] on div at bounding box center [29, 201] width 14 height 14
click at [33, 275] on div at bounding box center [29, 273] width 14 height 14
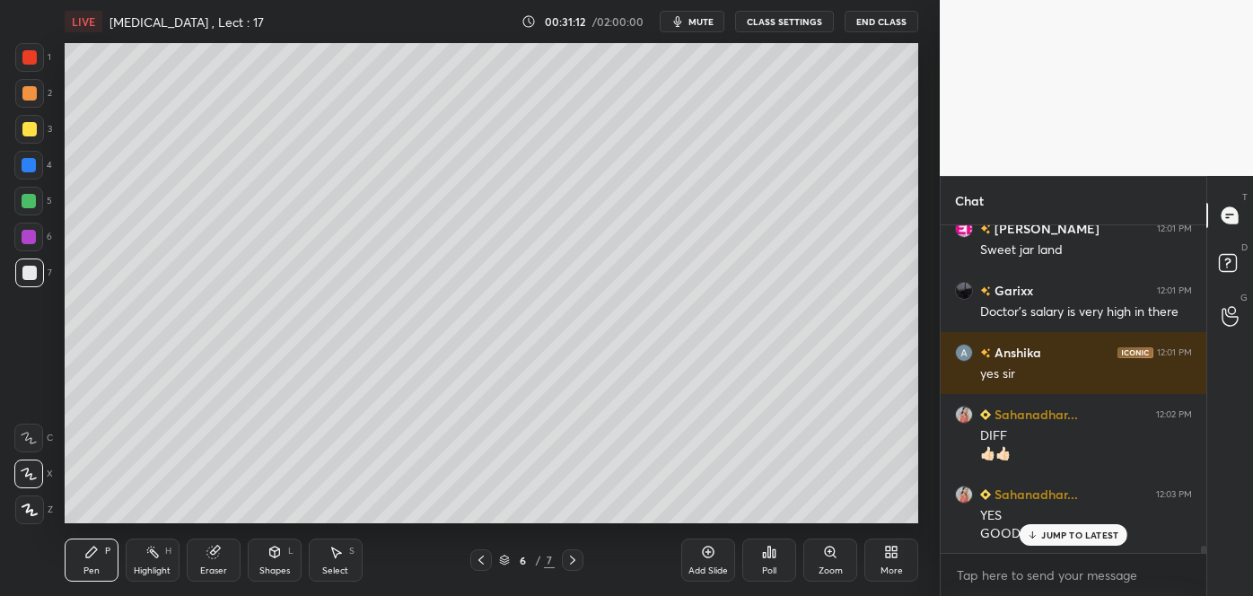
click at [22, 94] on div at bounding box center [29, 93] width 14 height 14
click at [30, 202] on div at bounding box center [29, 201] width 14 height 14
click at [36, 92] on div at bounding box center [29, 93] width 14 height 14
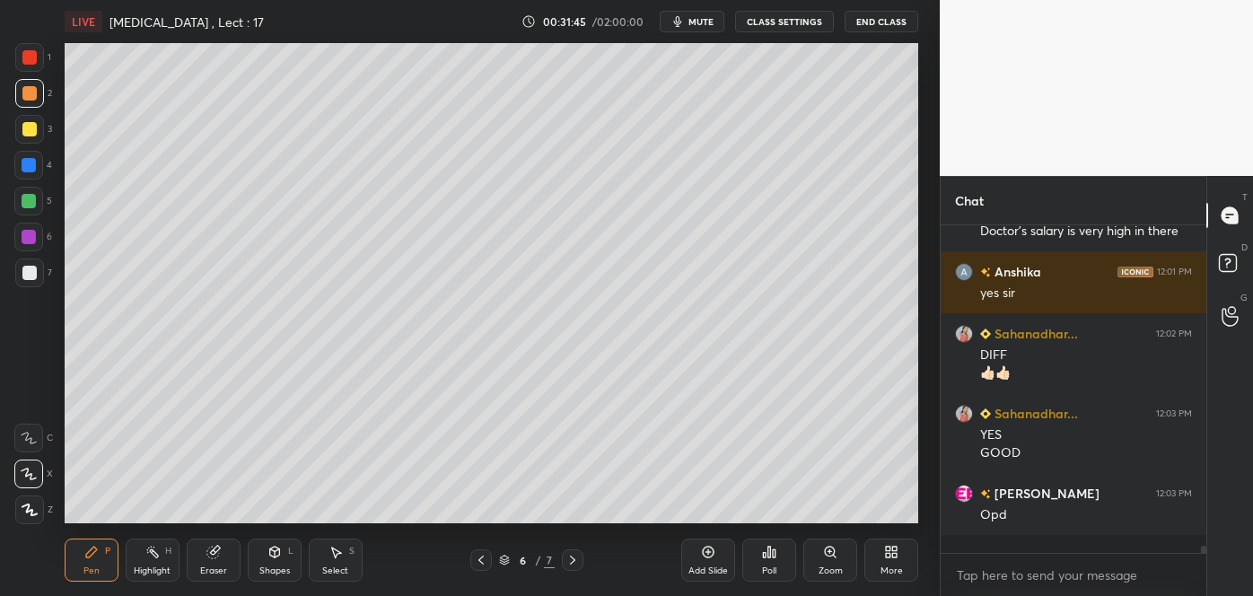
scroll to position [13804, 0]
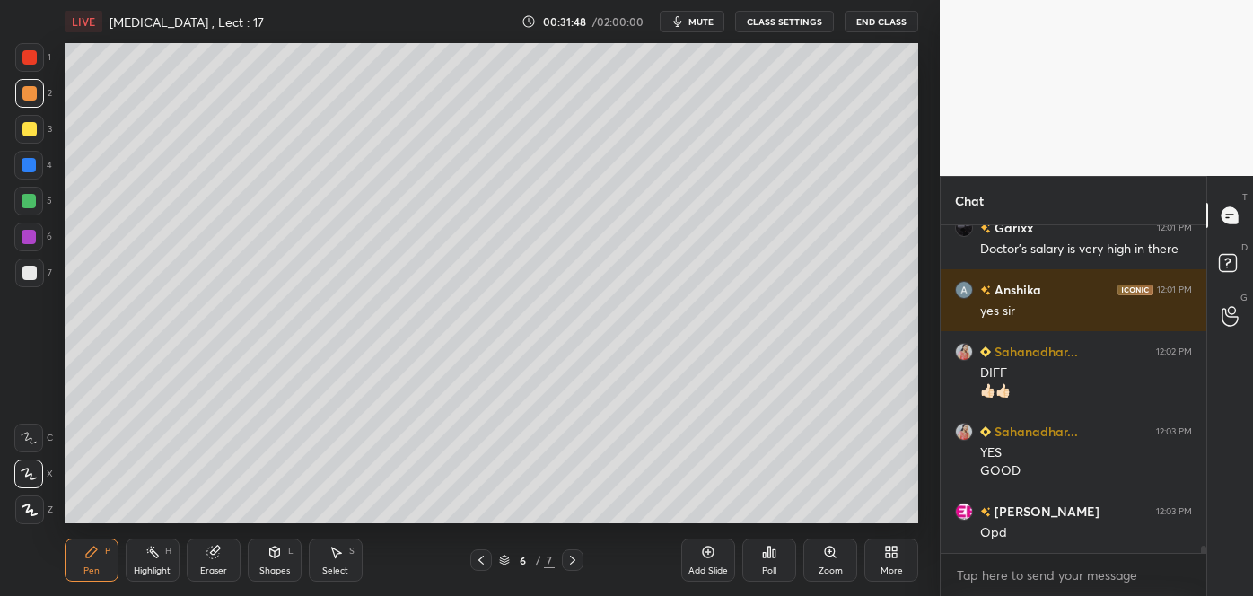
click at [25, 164] on div at bounding box center [29, 165] width 14 height 14
click at [33, 93] on div at bounding box center [29, 93] width 14 height 14
click at [31, 202] on div at bounding box center [29, 201] width 14 height 14
click at [36, 163] on div at bounding box center [29, 165] width 14 height 14
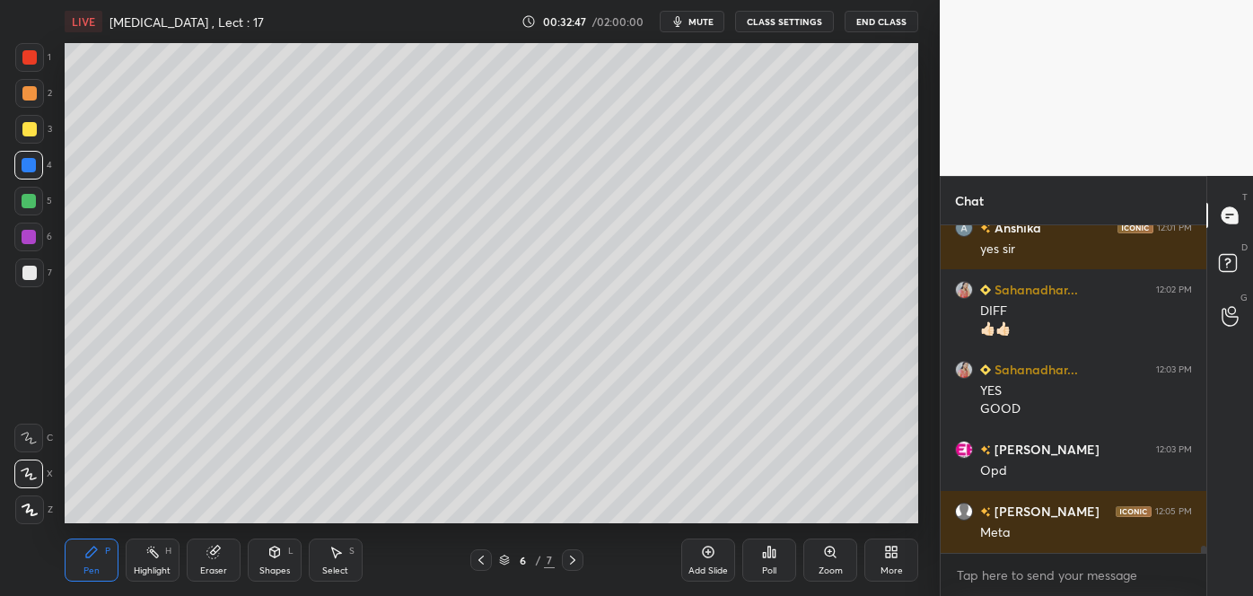
click at [32, 237] on div at bounding box center [29, 237] width 14 height 14
click at [31, 165] on div at bounding box center [29, 165] width 14 height 14
click at [31, 202] on div at bounding box center [29, 201] width 14 height 14
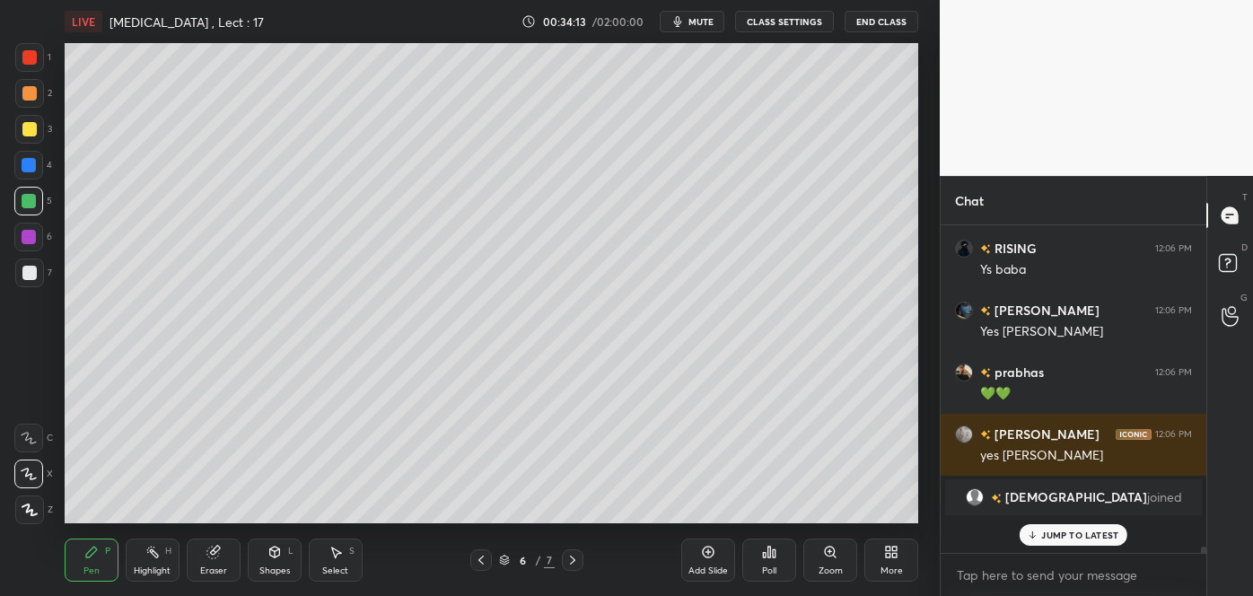
scroll to position [14405, 0]
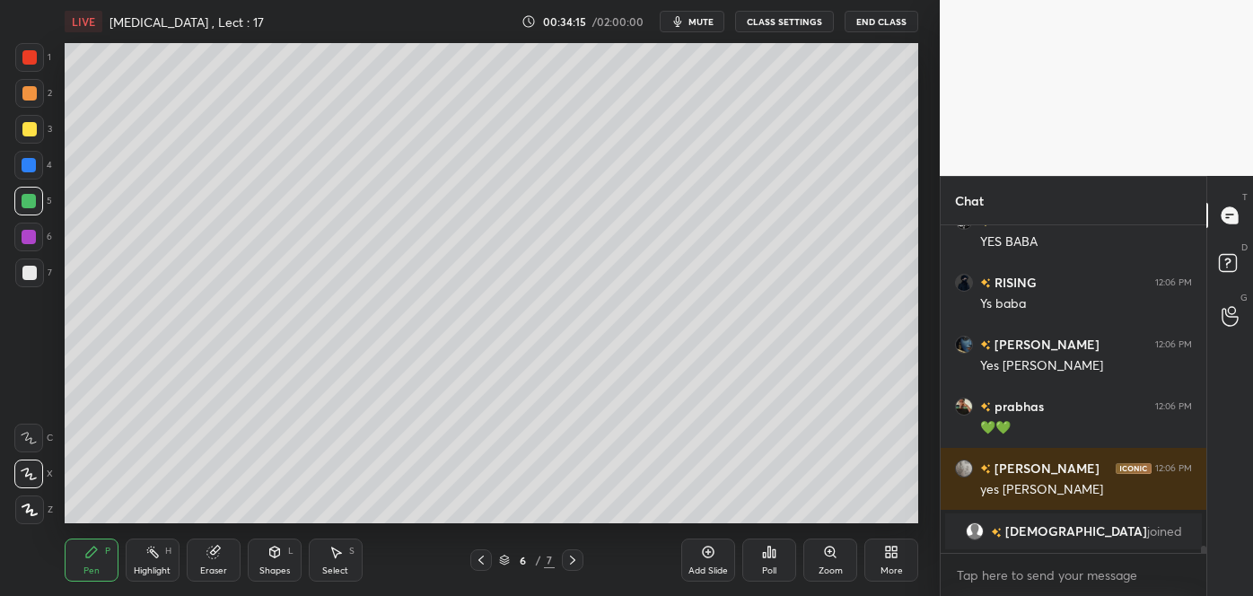
click at [710, 558] on icon at bounding box center [709, 553] width 12 height 12
click at [33, 273] on div at bounding box center [29, 273] width 14 height 14
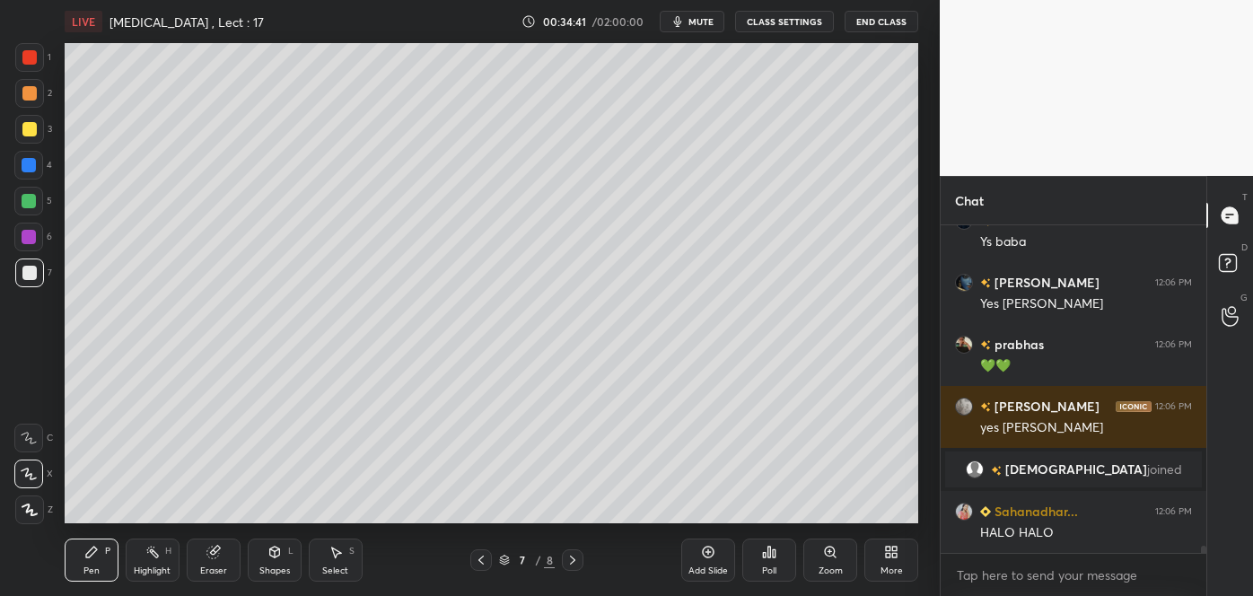
click at [31, 127] on div at bounding box center [29, 129] width 14 height 14
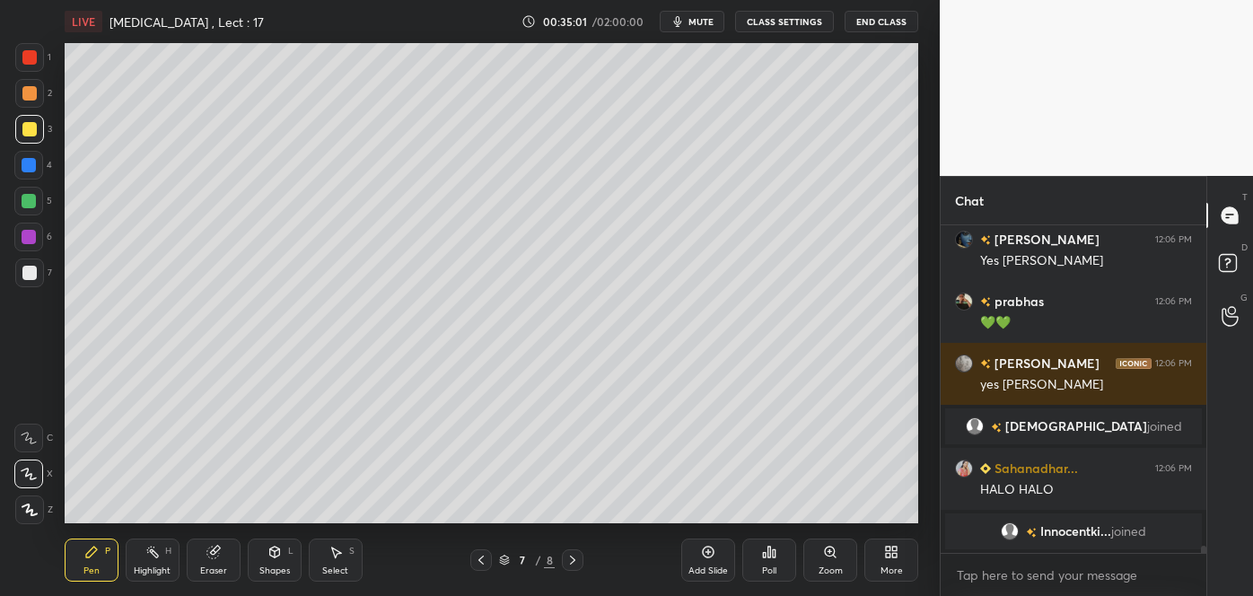
click at [32, 199] on div at bounding box center [29, 201] width 14 height 14
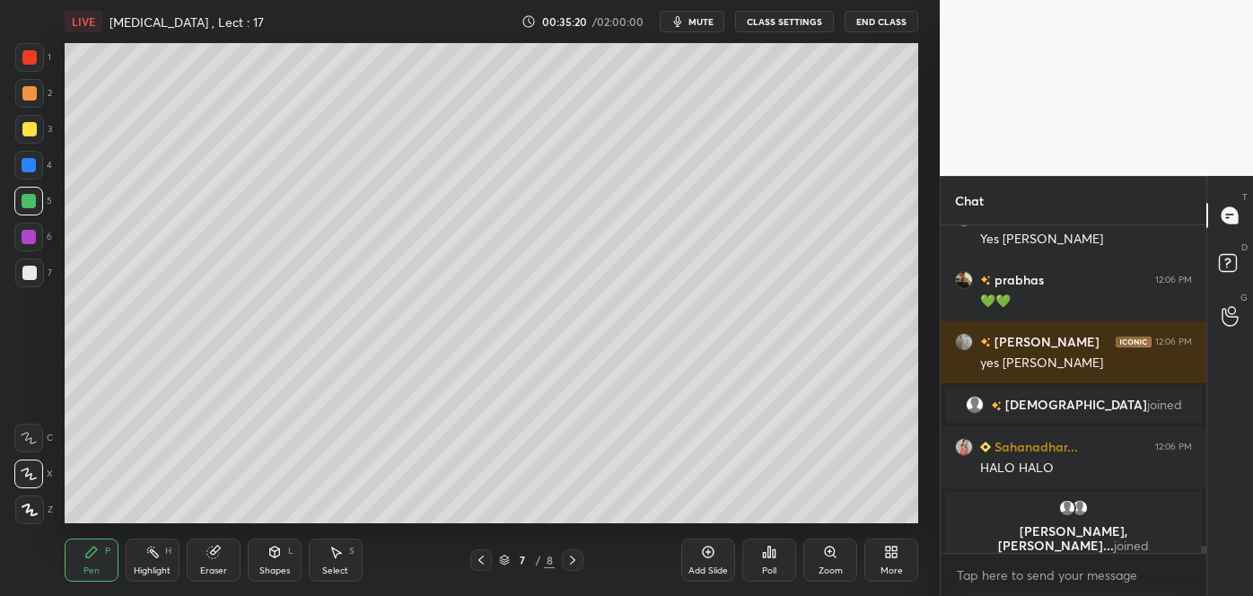
click at [28, 165] on div at bounding box center [29, 165] width 14 height 14
click at [26, 98] on div at bounding box center [29, 93] width 14 height 14
click at [277, 553] on icon at bounding box center [275, 552] width 10 height 11
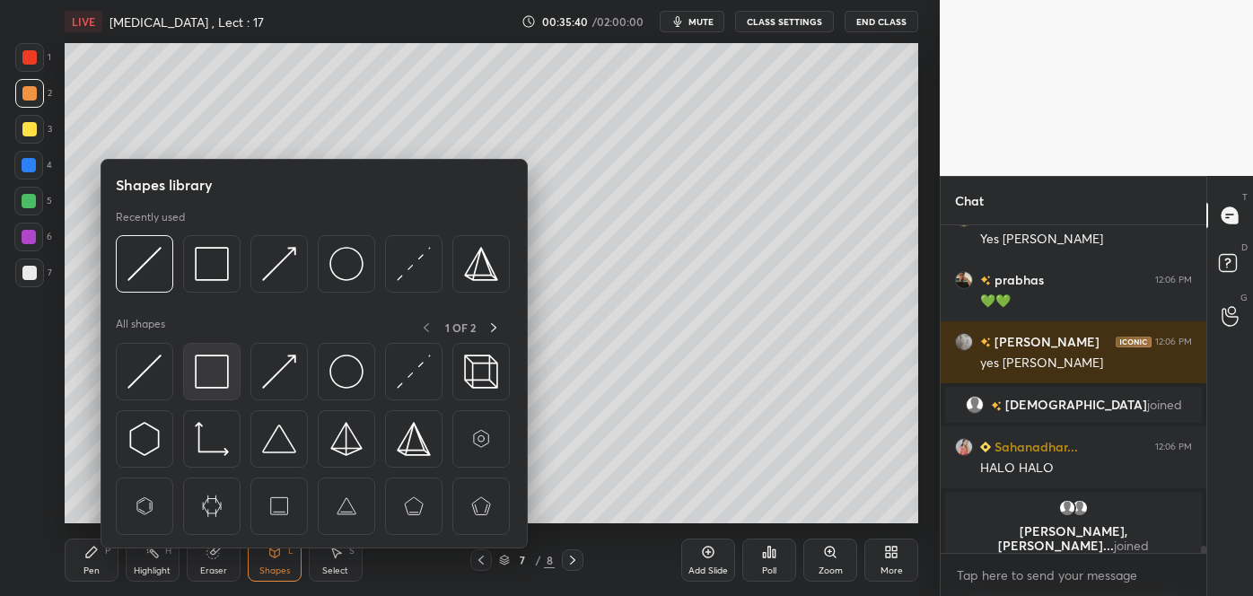
click at [215, 366] on img at bounding box center [212, 372] width 34 height 34
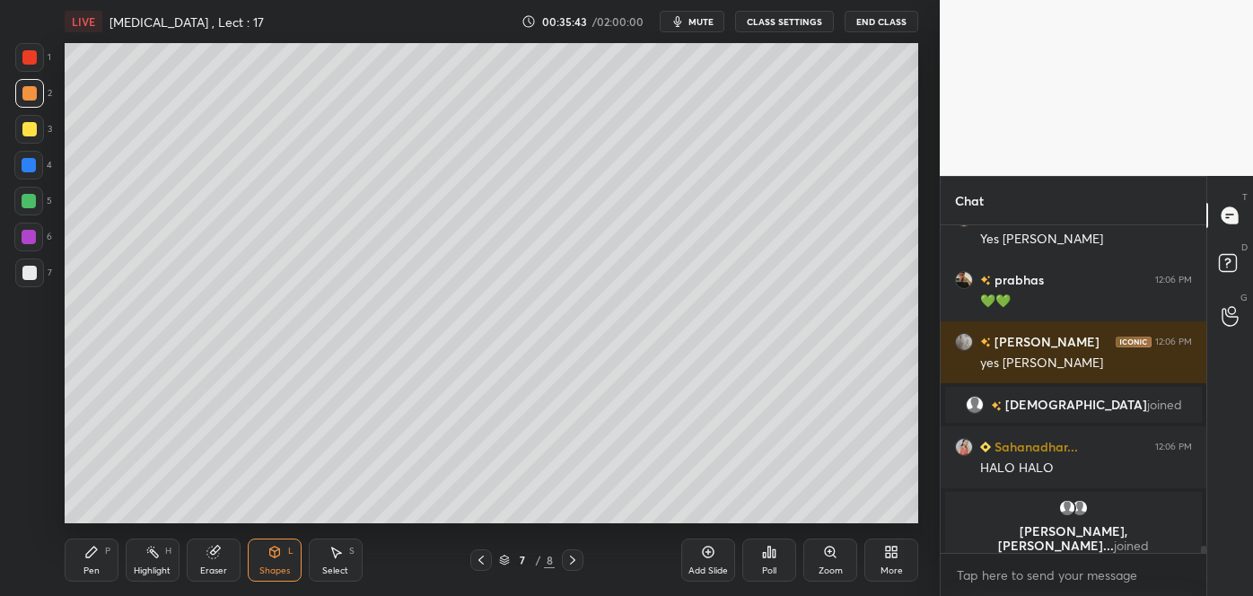
click at [31, 273] on div at bounding box center [29, 273] width 14 height 14
click at [97, 555] on icon at bounding box center [91, 552] width 14 height 14
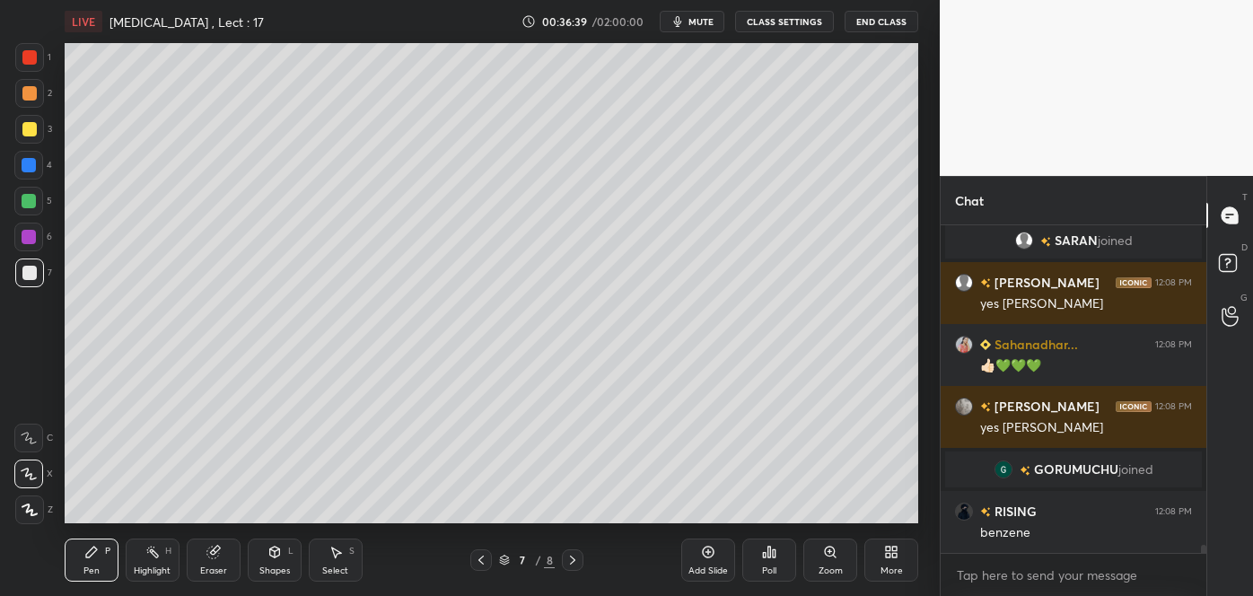
scroll to position [5, 4]
click at [285, 559] on div "Shapes L" at bounding box center [275, 560] width 54 height 43
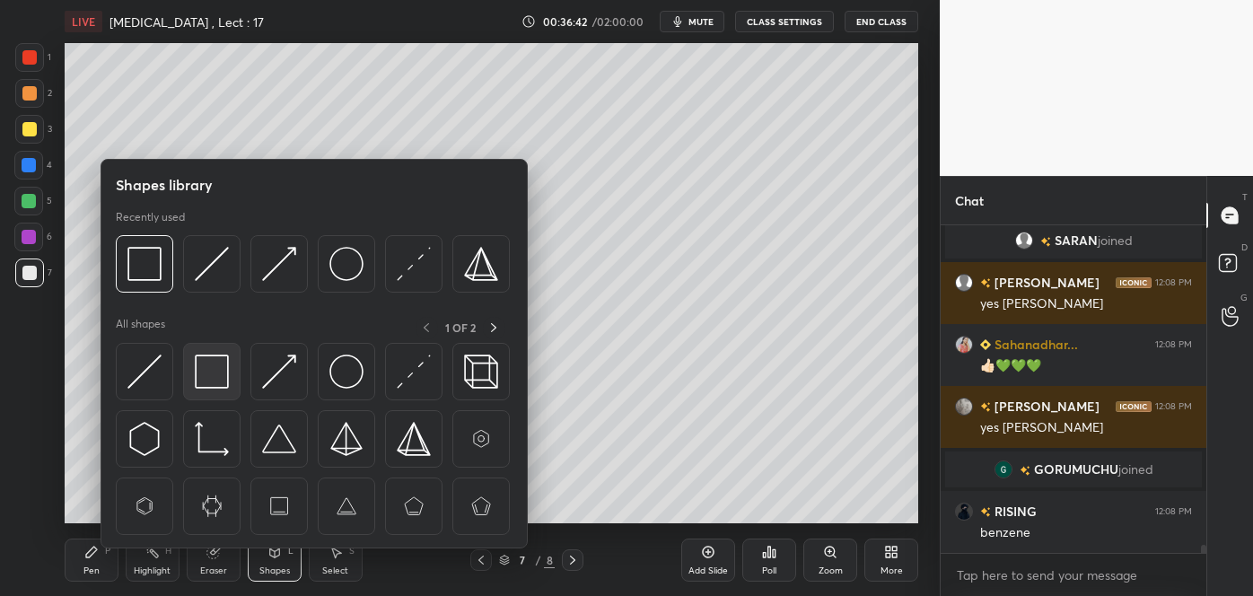
click at [206, 367] on img at bounding box center [212, 372] width 34 height 34
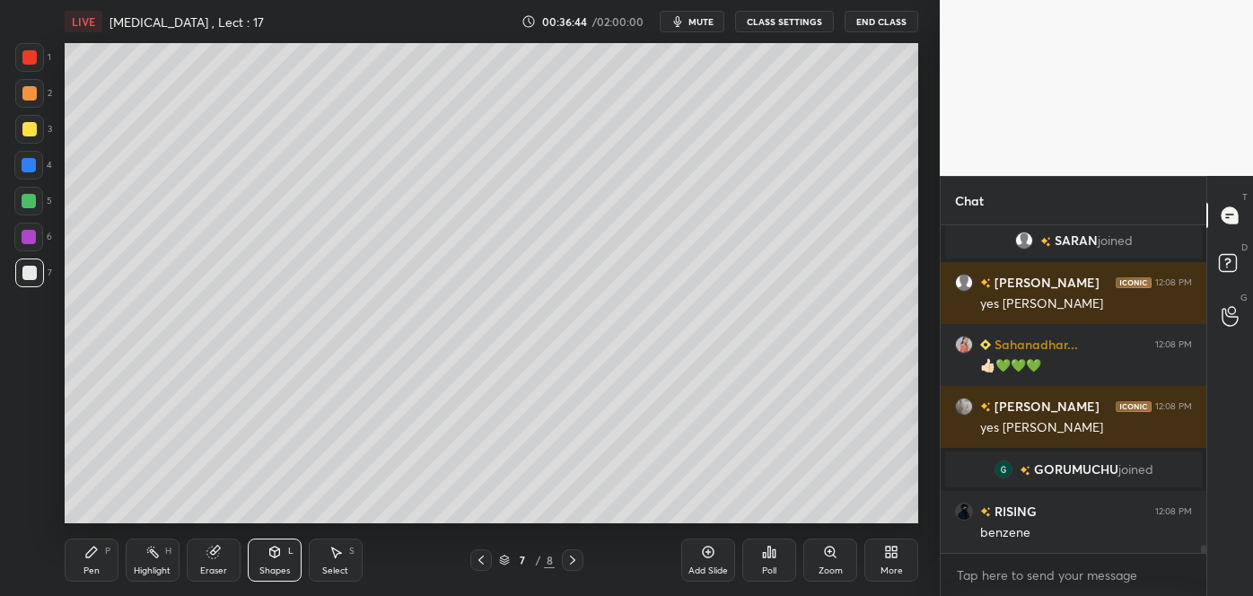
scroll to position [13572, 0]
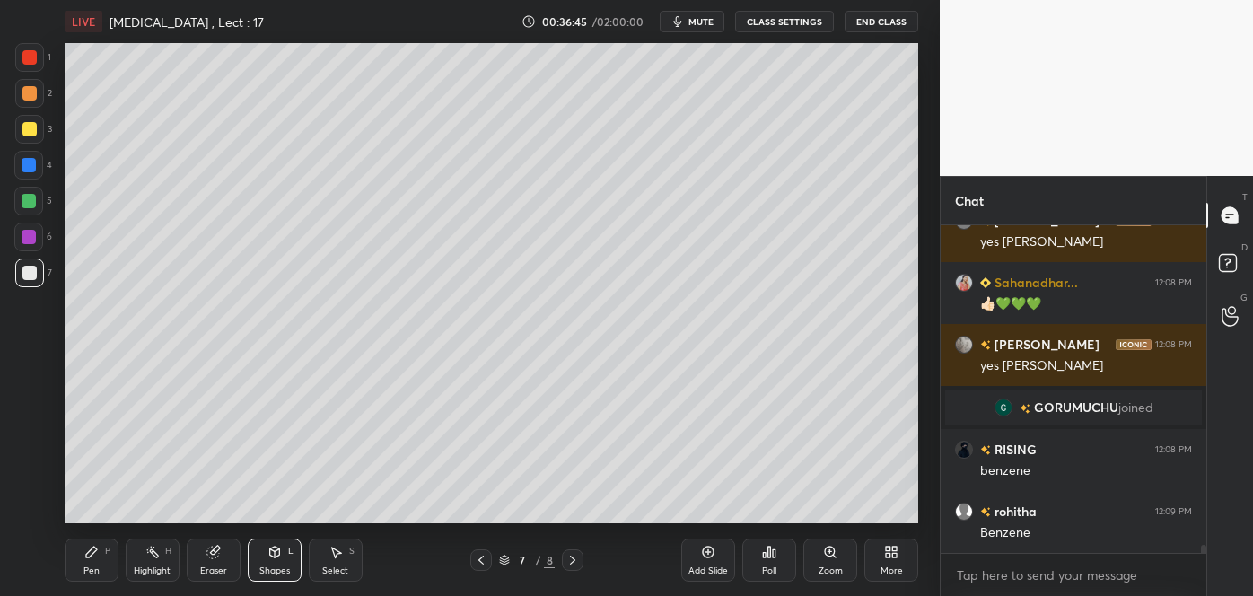
click at [26, 127] on div at bounding box center [29, 129] width 14 height 14
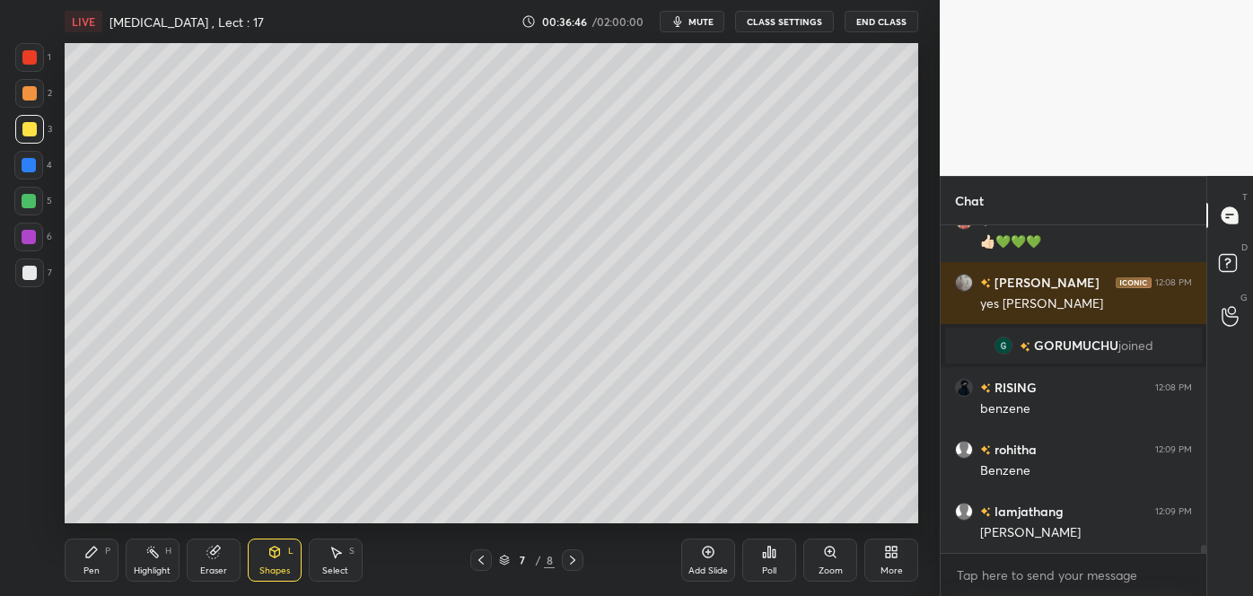
click at [90, 558] on icon at bounding box center [91, 552] width 14 height 14
click at [23, 163] on div at bounding box center [29, 165] width 14 height 14
click at [31, 96] on div at bounding box center [29, 93] width 14 height 14
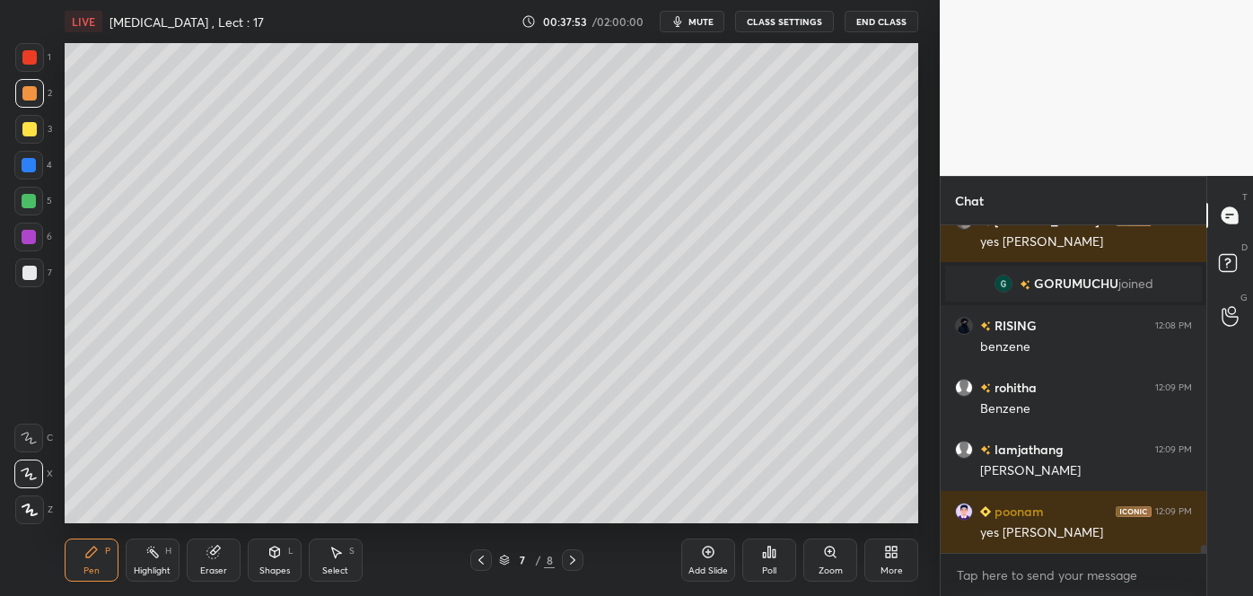
click at [34, 194] on div at bounding box center [28, 201] width 29 height 29
click at [716, 558] on icon at bounding box center [708, 552] width 14 height 14
click at [34, 270] on div at bounding box center [29, 273] width 14 height 14
click at [31, 132] on div at bounding box center [29, 129] width 14 height 14
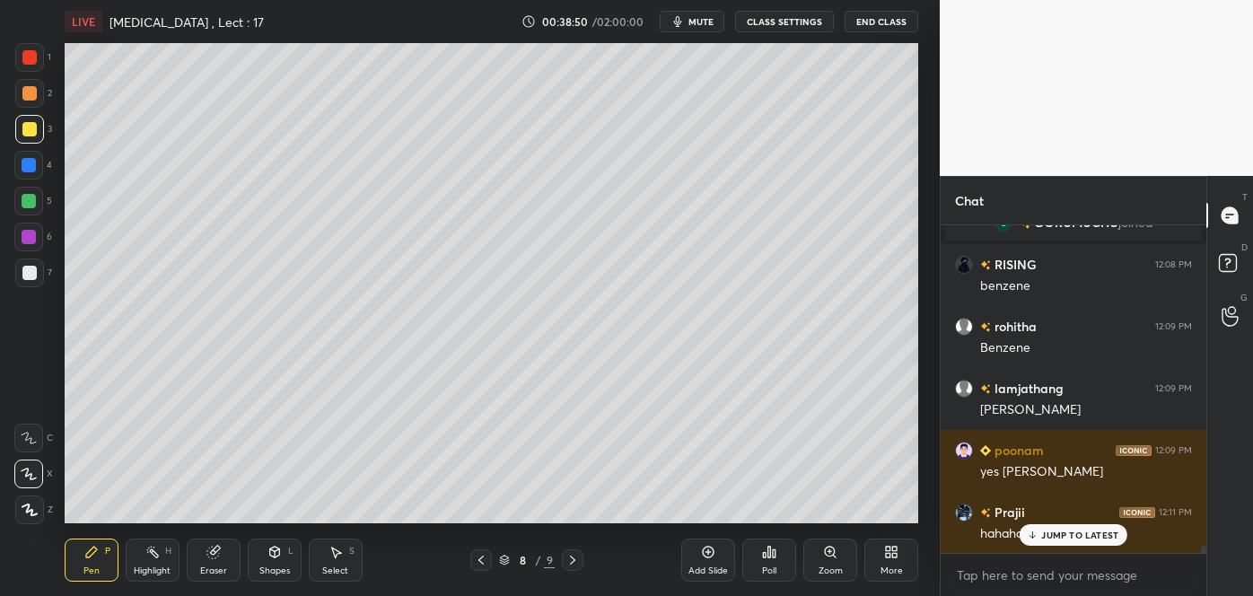
click at [32, 268] on div at bounding box center [29, 273] width 14 height 14
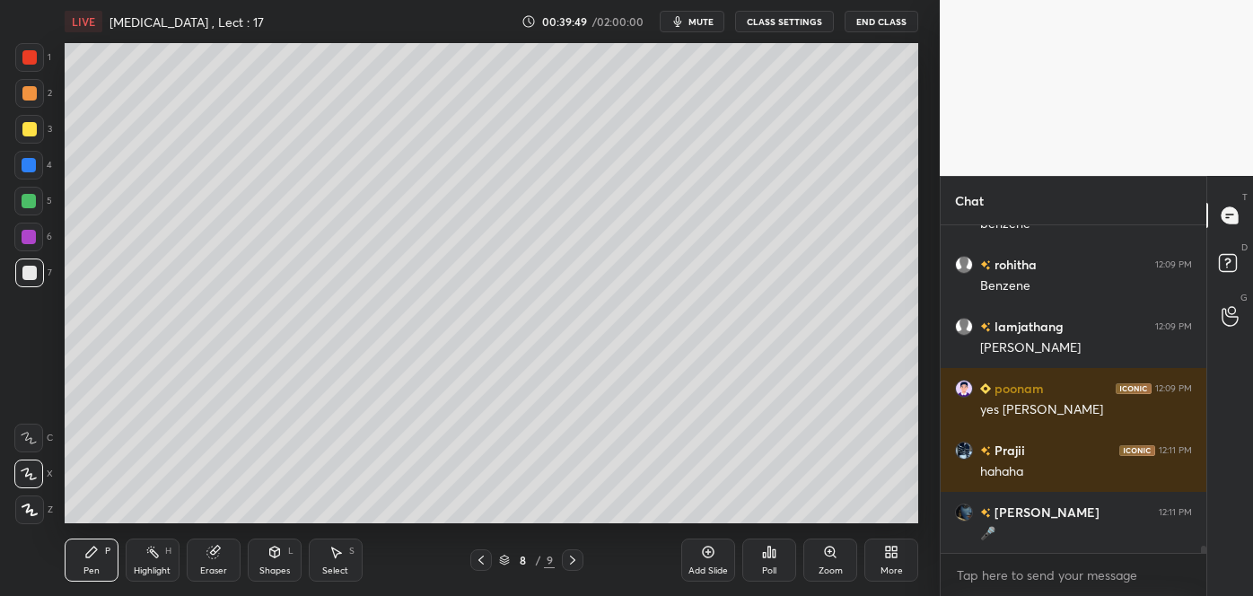
click at [26, 202] on div at bounding box center [29, 201] width 14 height 14
click at [31, 88] on div at bounding box center [29, 93] width 14 height 14
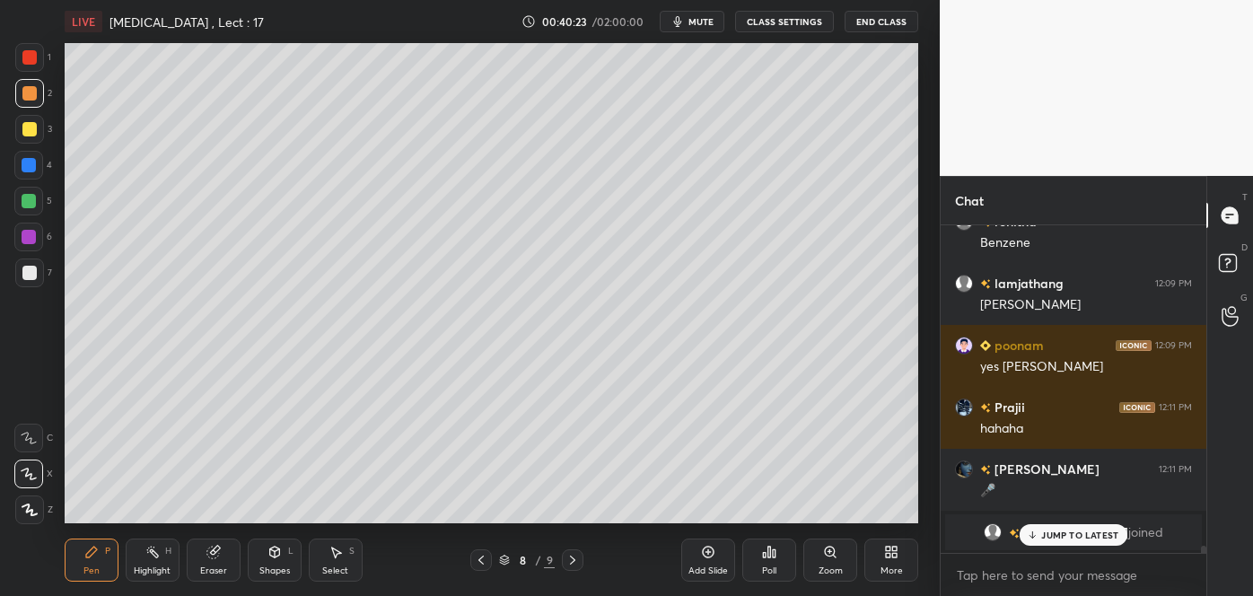
scroll to position [13821, 0]
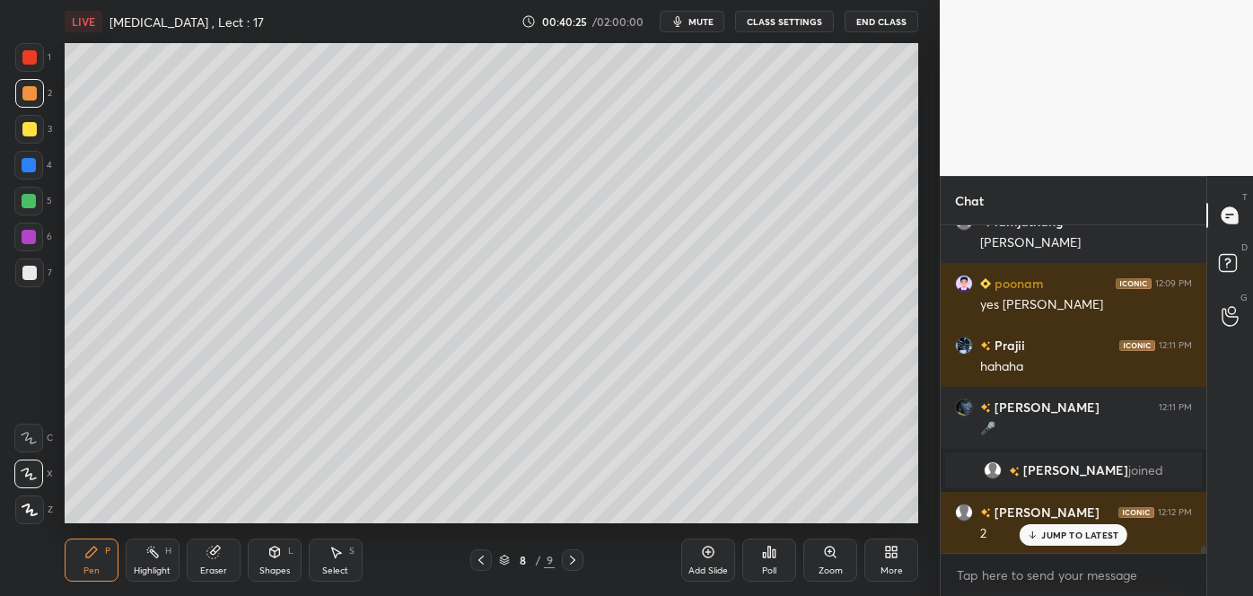
click at [36, 265] on div at bounding box center [29, 273] width 29 height 29
click at [33, 201] on div at bounding box center [29, 201] width 14 height 14
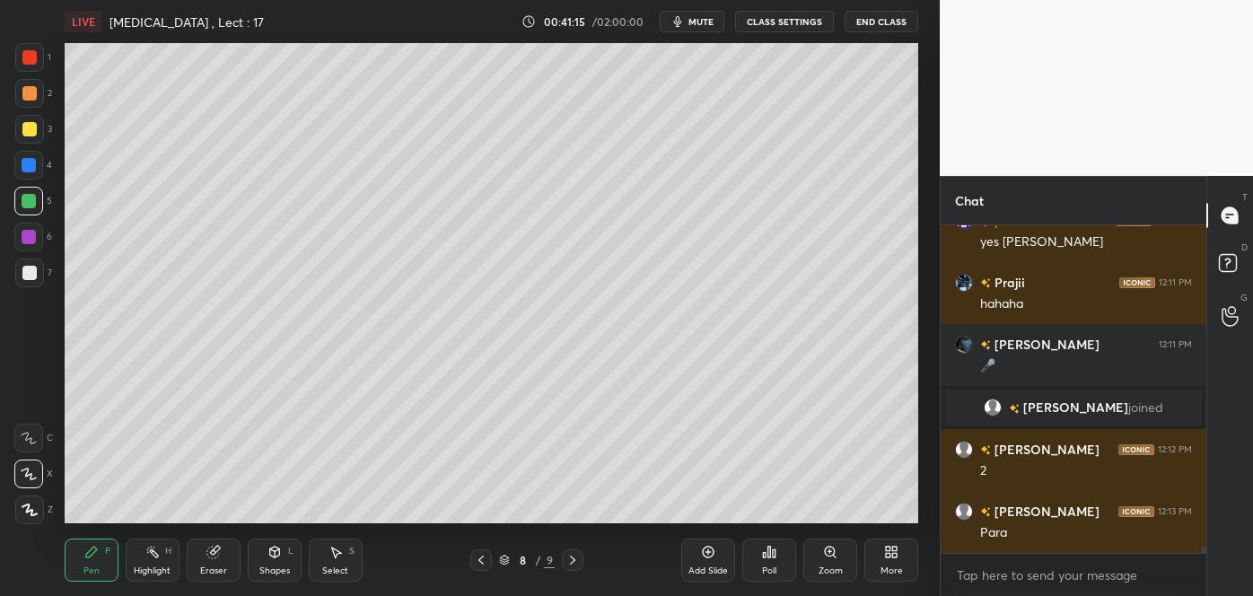
scroll to position [13945, 0]
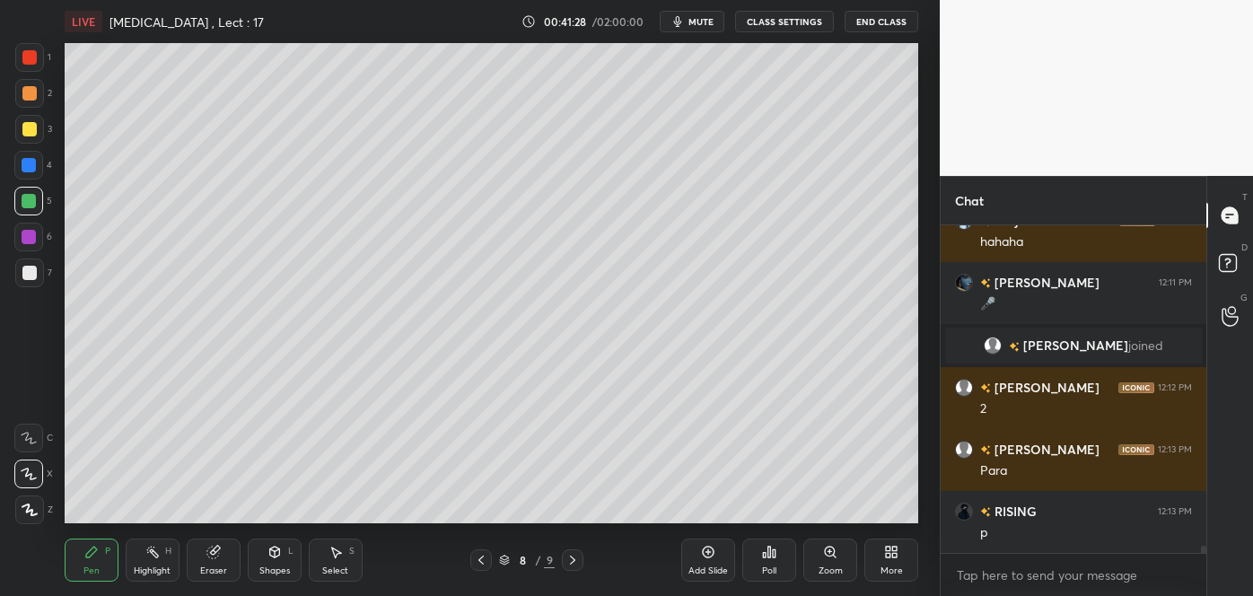
click at [696, 513] on div "Add Slide Poll Zoom More" at bounding box center [799, 560] width 237 height 101
click at [727, 510] on div "Add Slide Poll Zoom More" at bounding box center [799, 560] width 237 height 101
click at [736, 514] on div "Add Slide Poll Zoom More" at bounding box center [799, 560] width 237 height 101
click at [29, 234] on div at bounding box center [29, 237] width 14 height 14
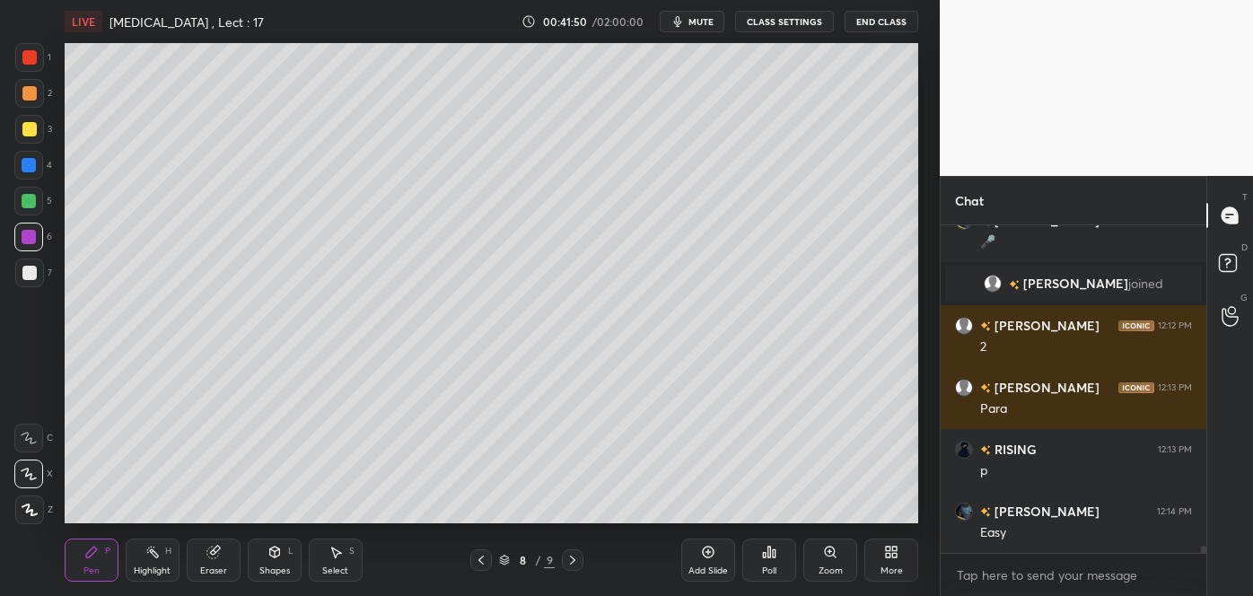
scroll to position [14069, 0]
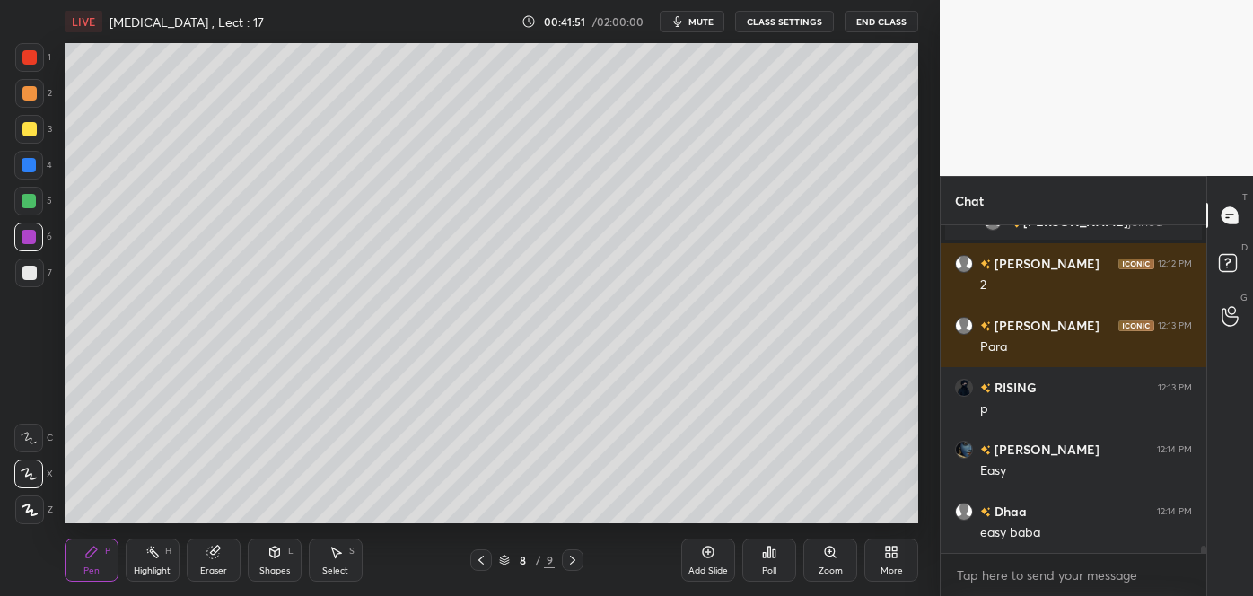
click at [672, 38] on div "LIVE [MEDICAL_DATA] , Lect : 17 00:41:51 / 02:00:00 mute CLASS SETTINGS End Cla…" at bounding box center [492, 21] width 854 height 43
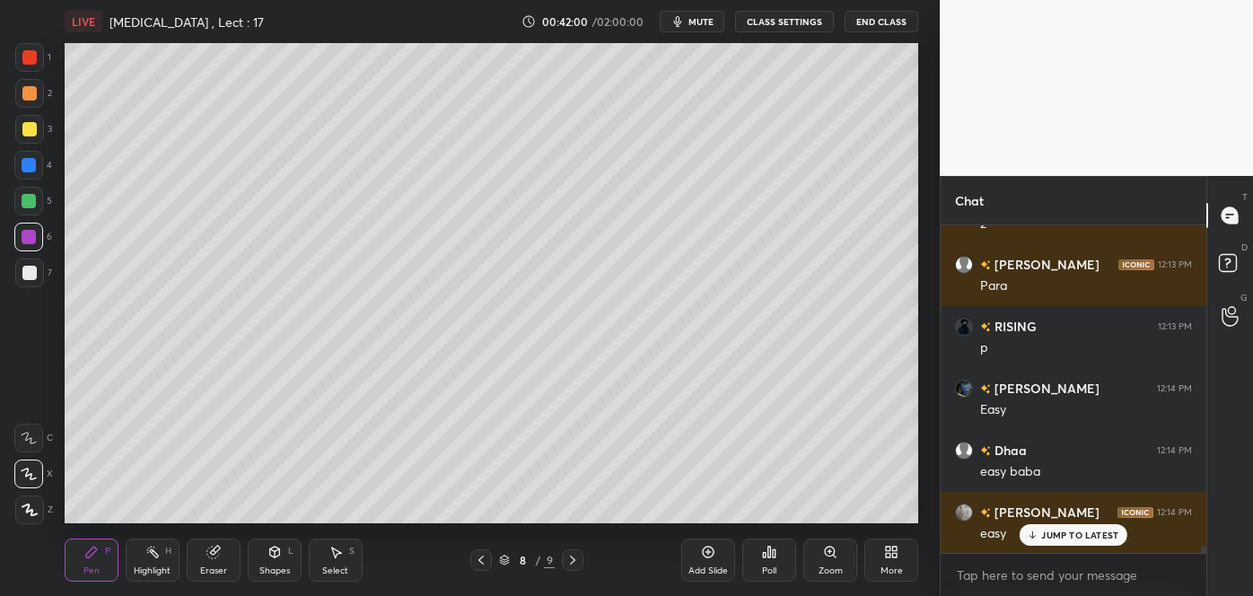
scroll to position [14192, 0]
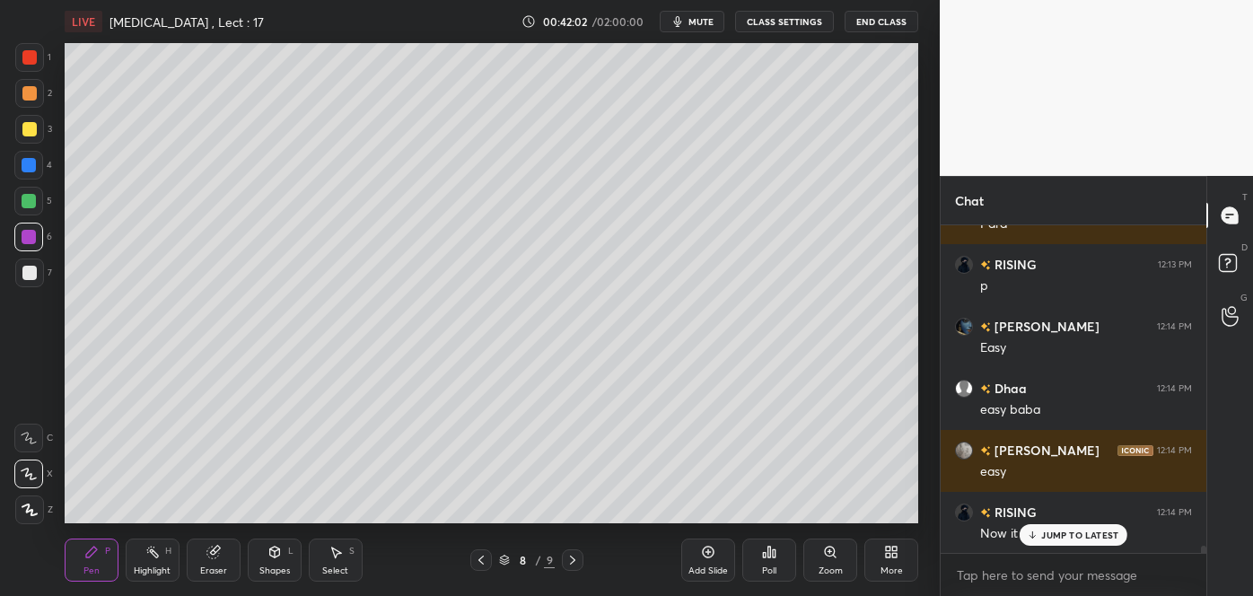
click at [282, 570] on div "Shapes" at bounding box center [274, 571] width 31 height 9
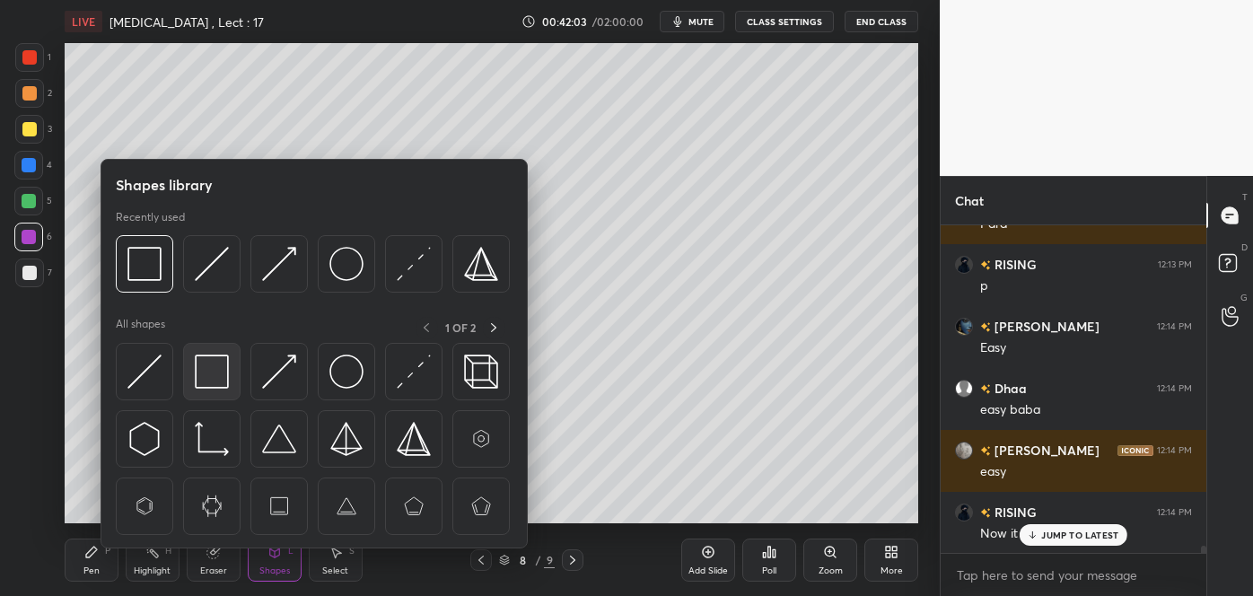
click at [208, 376] on img at bounding box center [212, 372] width 34 height 34
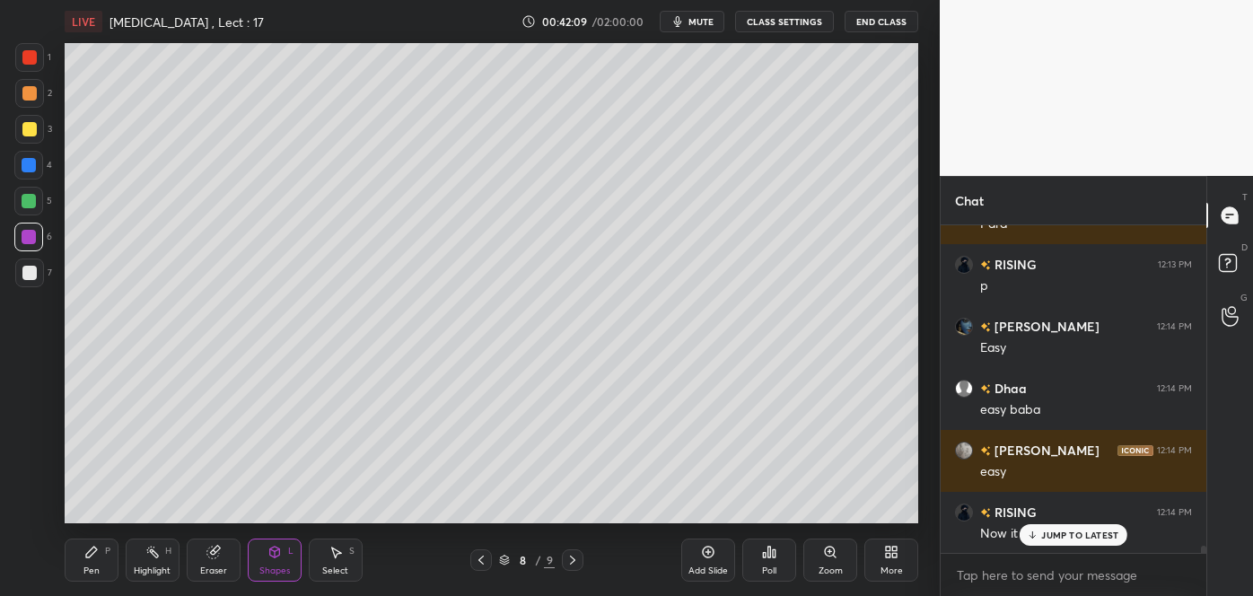
click at [31, 131] on div at bounding box center [29, 129] width 14 height 14
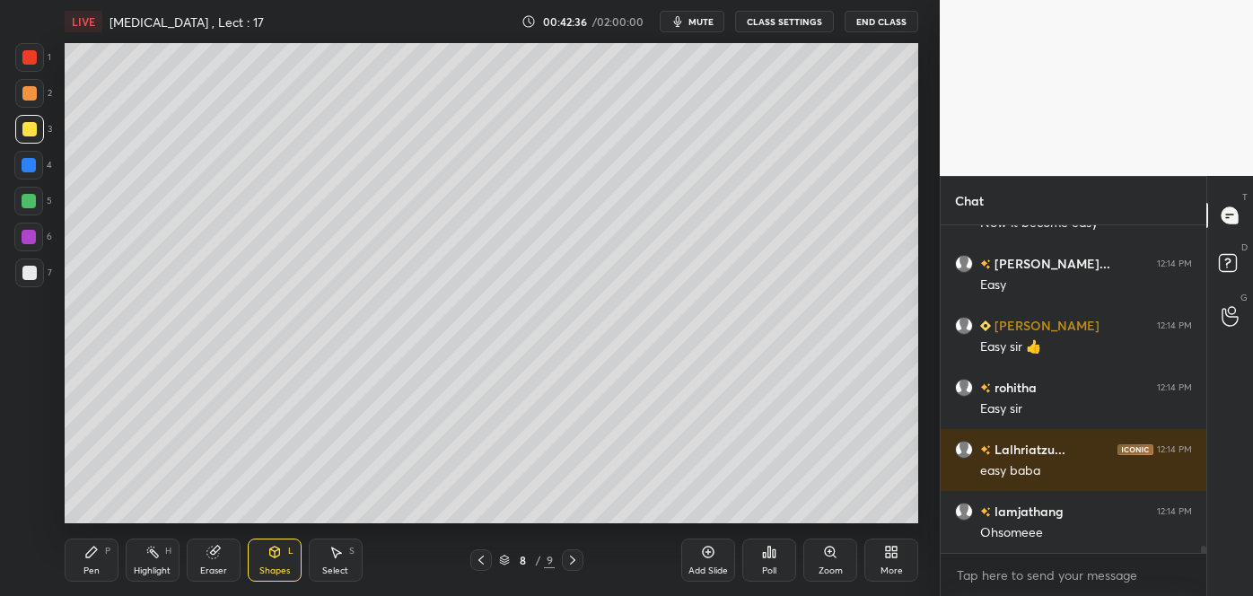
scroll to position [14565, 0]
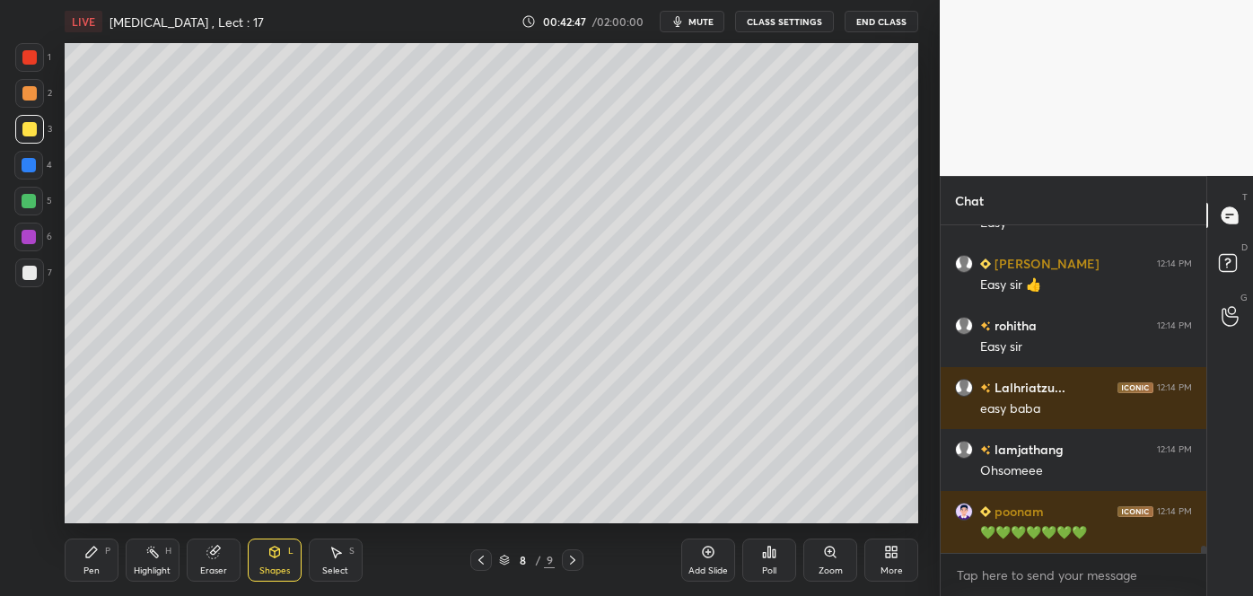
click at [718, 558] on div "Add Slide" at bounding box center [708, 560] width 54 height 43
click at [31, 276] on div at bounding box center [29, 273] width 14 height 14
click at [92, 549] on icon at bounding box center [91, 552] width 11 height 11
click at [478, 557] on icon at bounding box center [481, 560] width 14 height 14
click at [479, 557] on icon at bounding box center [481, 560] width 14 height 14
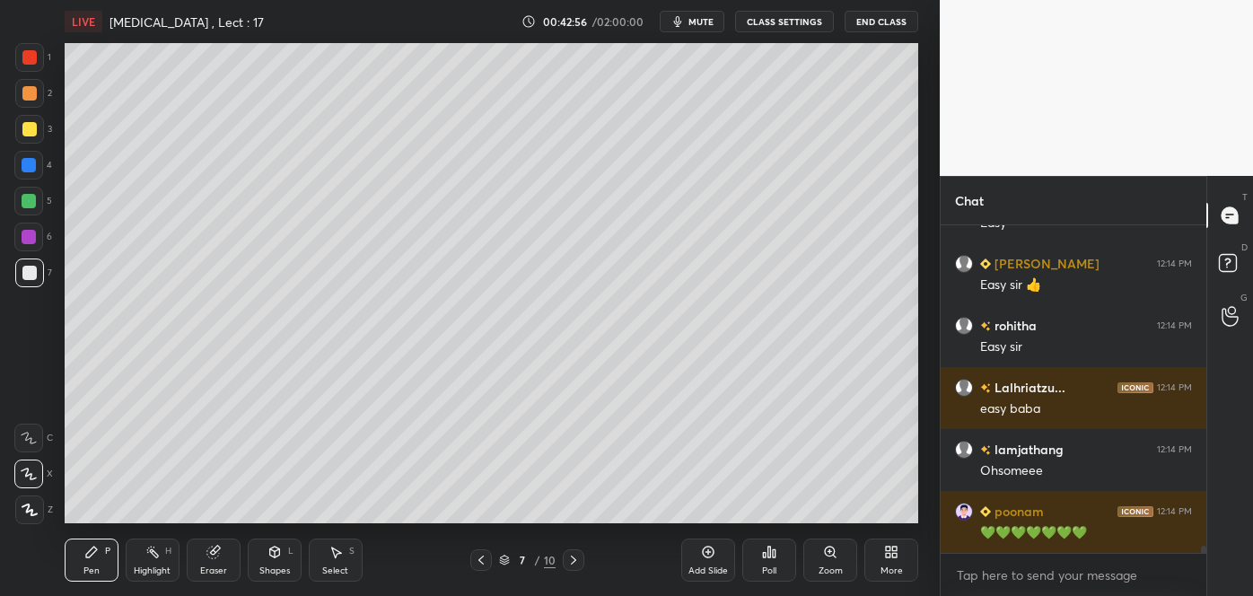
click at [29, 89] on div at bounding box center [29, 93] width 14 height 14
click at [571, 560] on icon at bounding box center [574, 560] width 14 height 14
click at [576, 560] on icon at bounding box center [574, 560] width 14 height 14
click at [33, 266] on div at bounding box center [29, 273] width 14 height 14
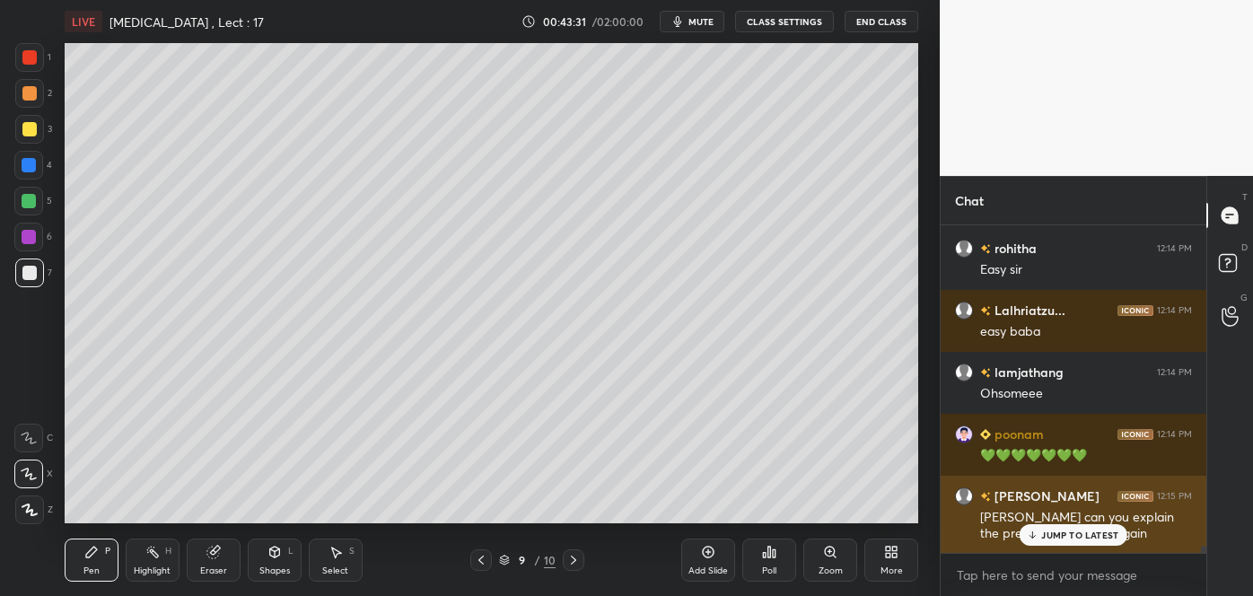
click at [1036, 531] on icon at bounding box center [1033, 535] width 12 height 11
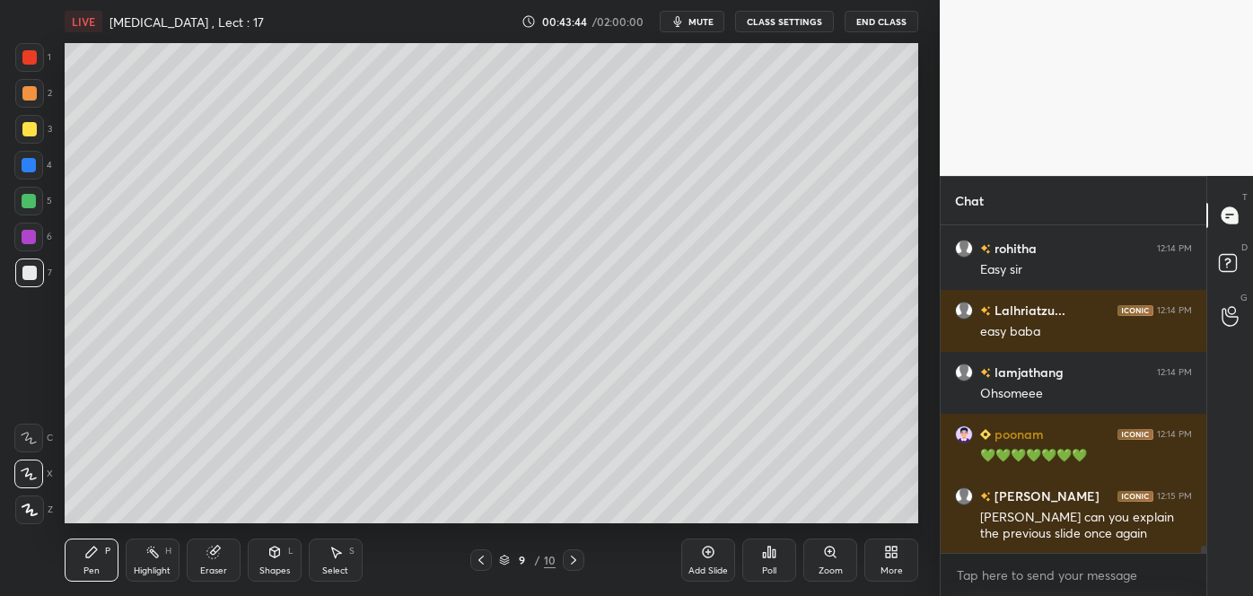
click at [280, 564] on div "Shapes L" at bounding box center [275, 560] width 54 height 43
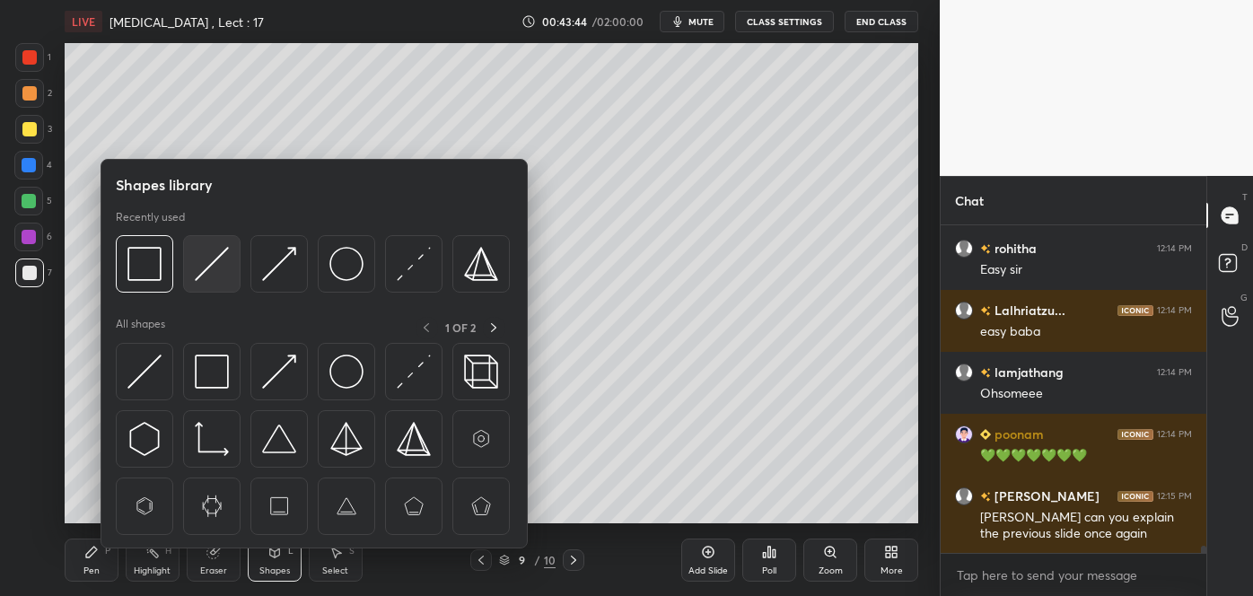
click at [220, 271] on img at bounding box center [212, 264] width 34 height 34
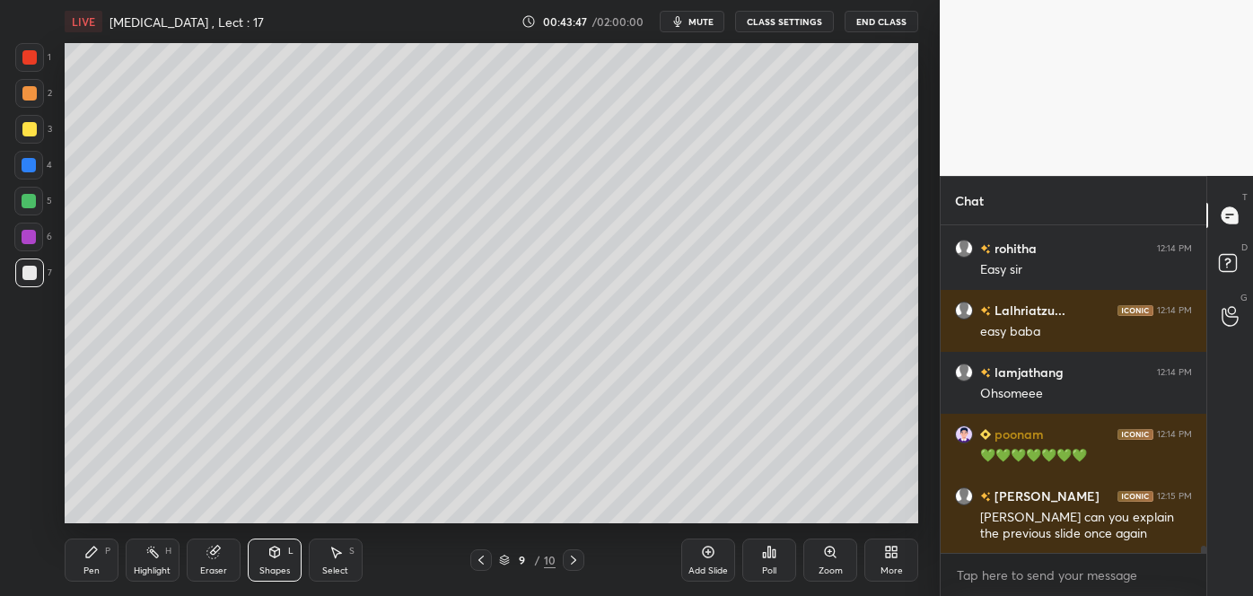
click at [480, 563] on icon at bounding box center [481, 560] width 14 height 14
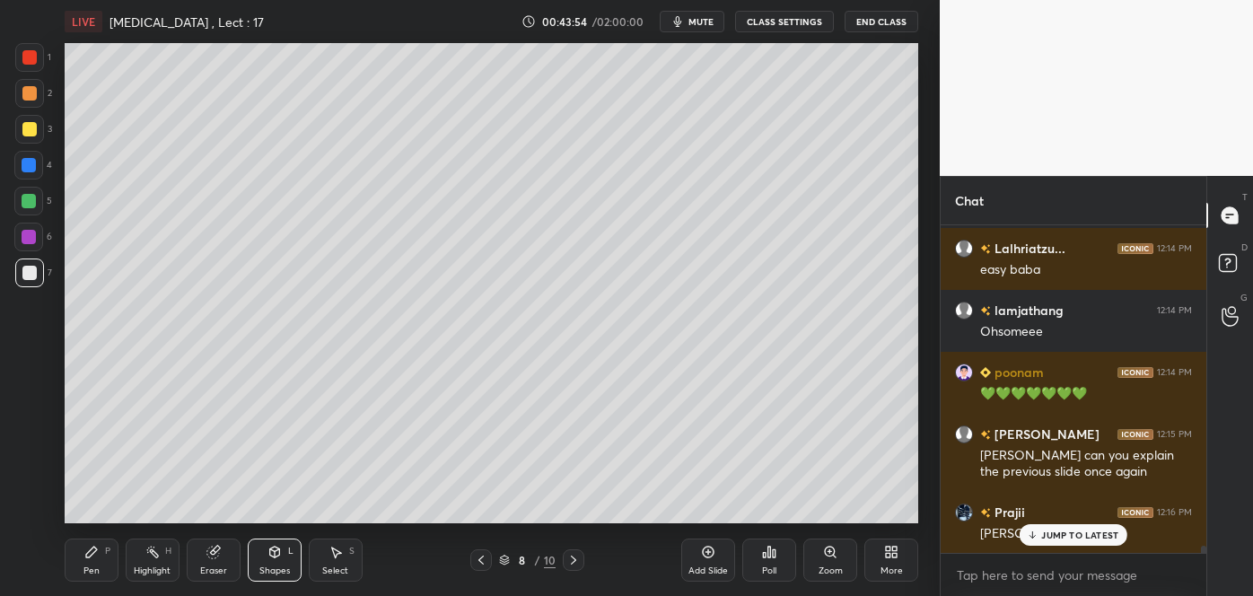
click at [92, 554] on icon at bounding box center [91, 552] width 11 height 11
click at [28, 136] on div at bounding box center [29, 129] width 29 height 29
click at [31, 440] on icon at bounding box center [29, 438] width 14 height 11
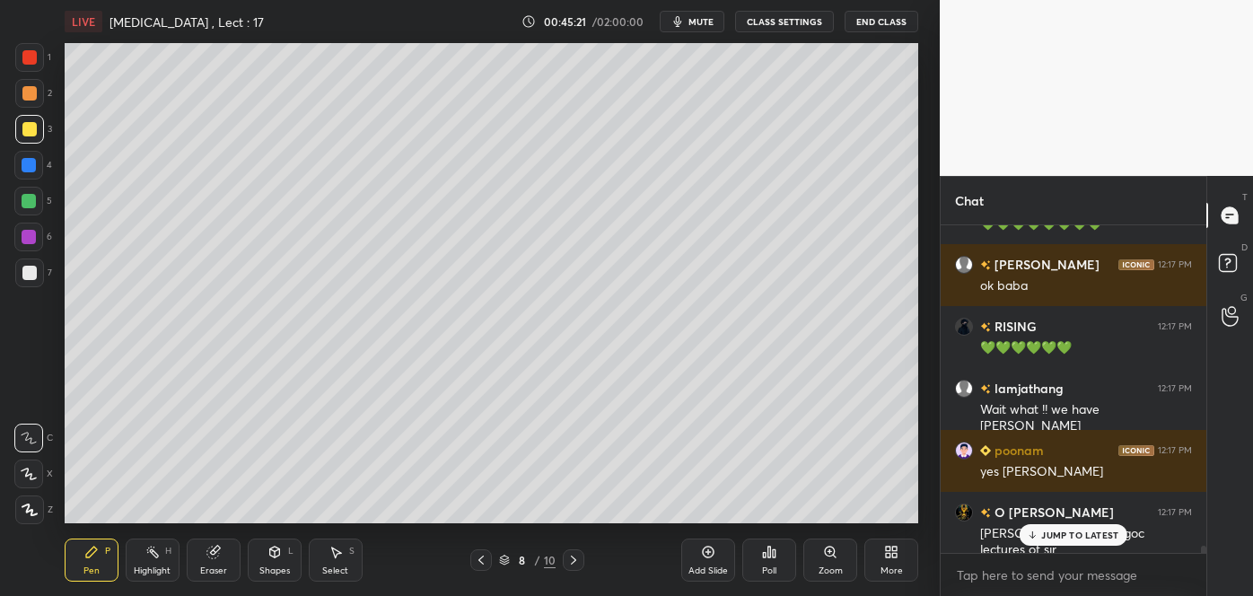
scroll to position [15465, 0]
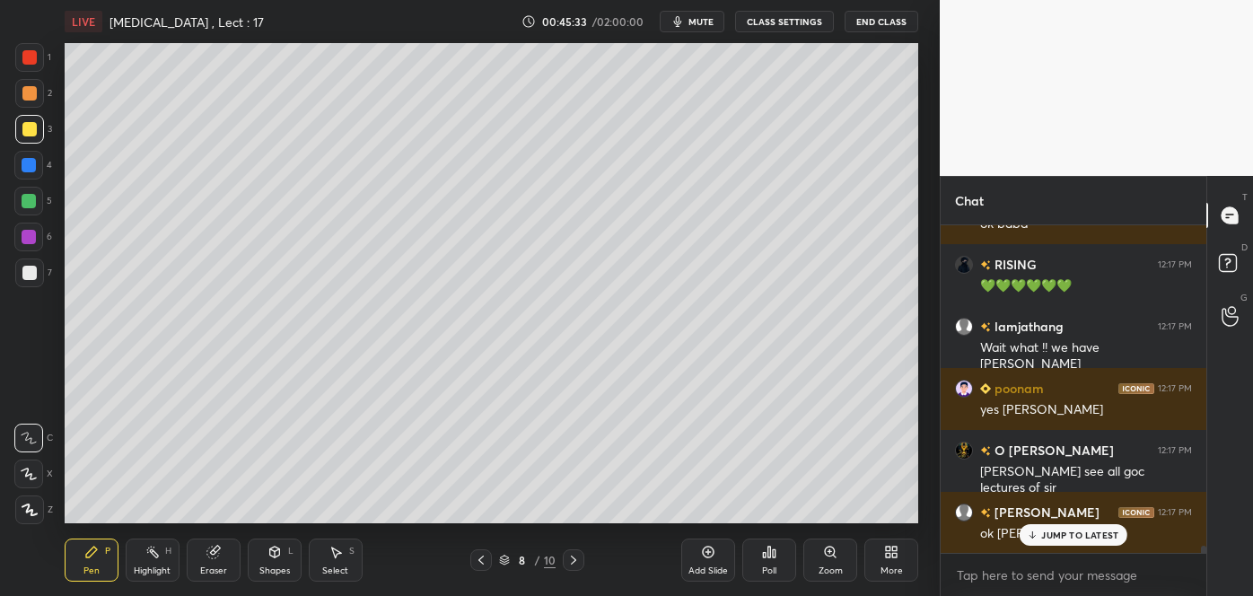
click at [575, 558] on icon at bounding box center [573, 560] width 5 height 9
click at [34, 276] on div at bounding box center [29, 273] width 14 height 14
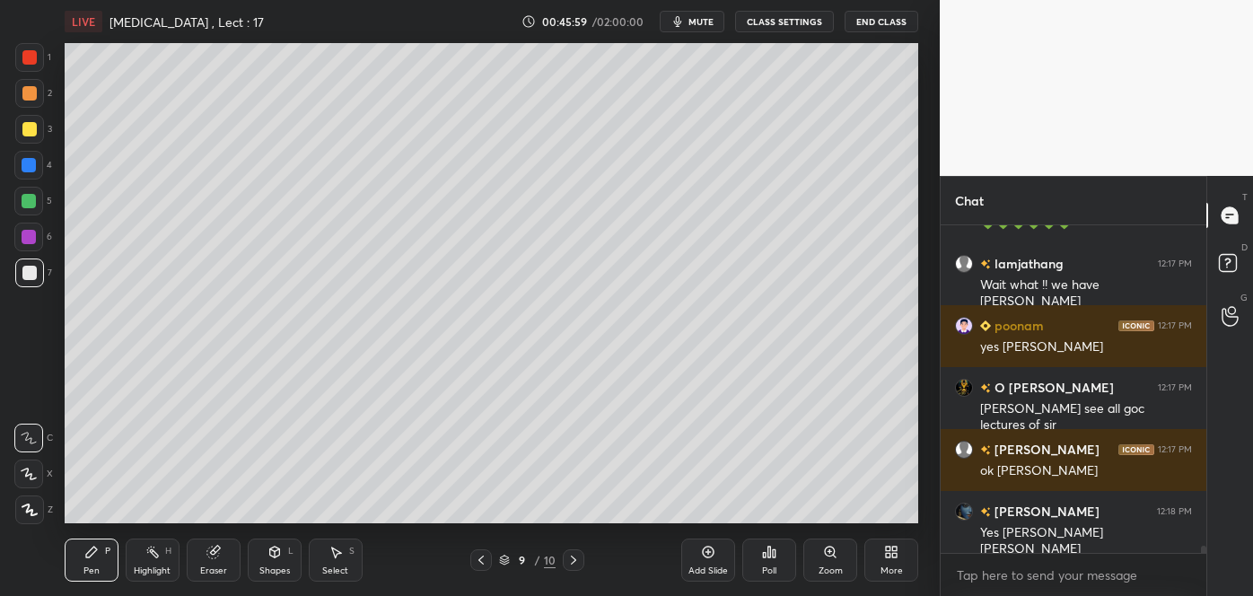
click at [29, 471] on icon at bounding box center [29, 474] width 16 height 13
click at [31, 271] on div at bounding box center [29, 273] width 14 height 14
click at [30, 136] on div at bounding box center [29, 129] width 14 height 14
click at [28, 270] on div at bounding box center [29, 273] width 14 height 14
click at [30, 164] on div at bounding box center [29, 165] width 14 height 14
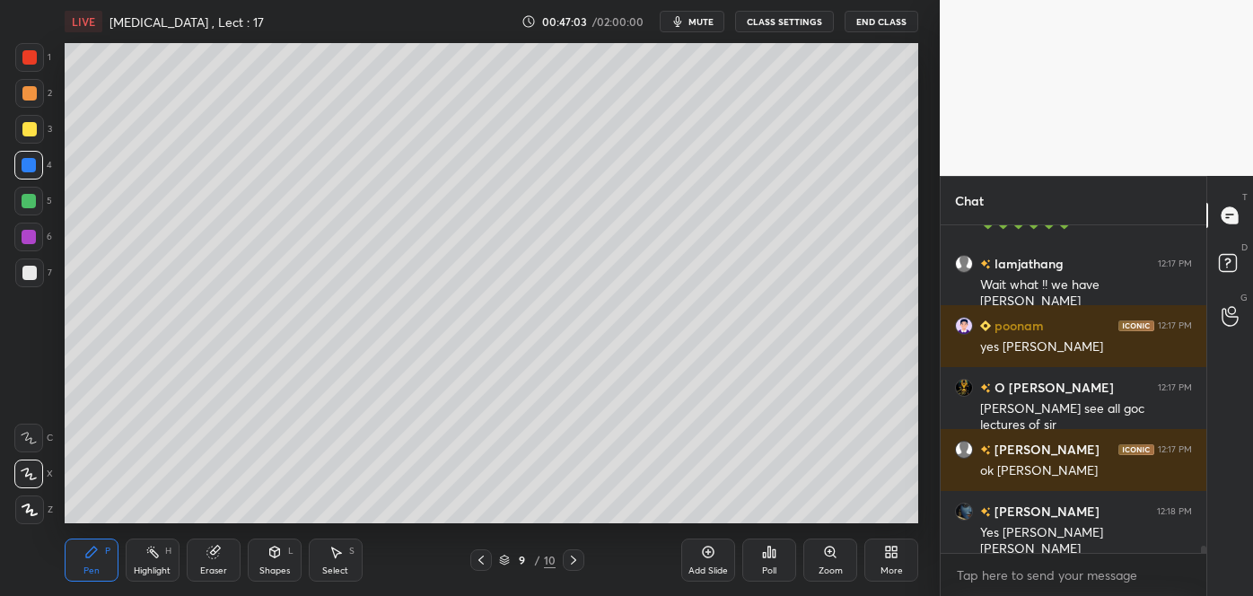
click at [27, 199] on div at bounding box center [29, 201] width 14 height 14
click at [31, 272] on div at bounding box center [29, 273] width 14 height 14
click at [29, 130] on div at bounding box center [29, 129] width 14 height 14
click at [276, 567] on div "Shapes" at bounding box center [274, 571] width 31 height 9
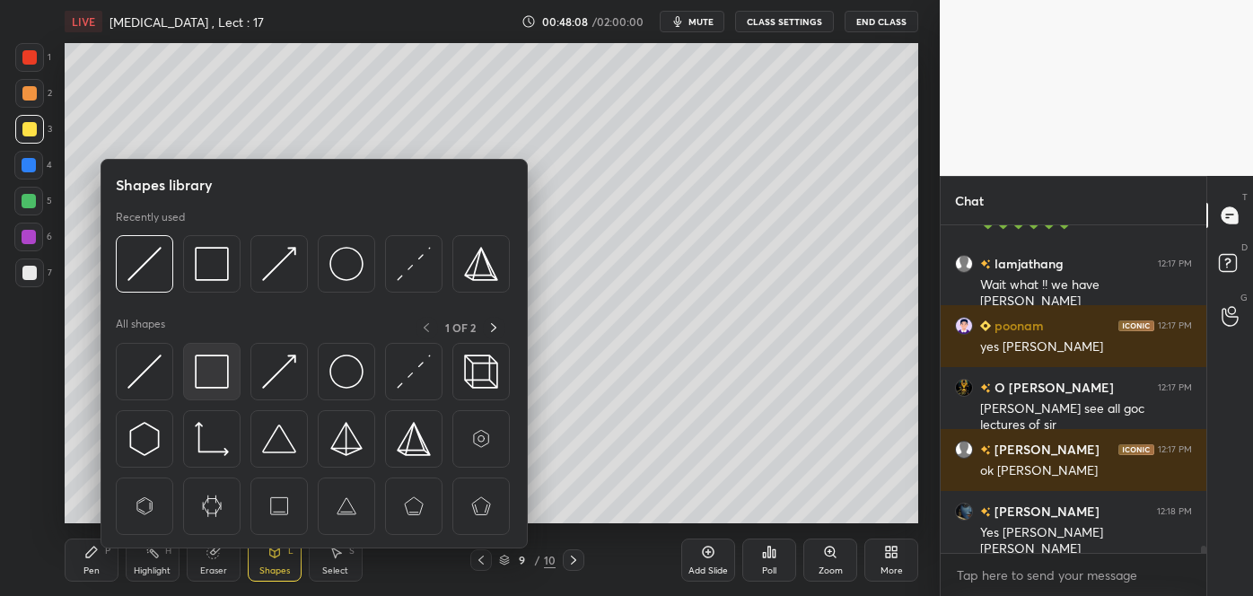
click at [210, 381] on img at bounding box center [212, 372] width 34 height 34
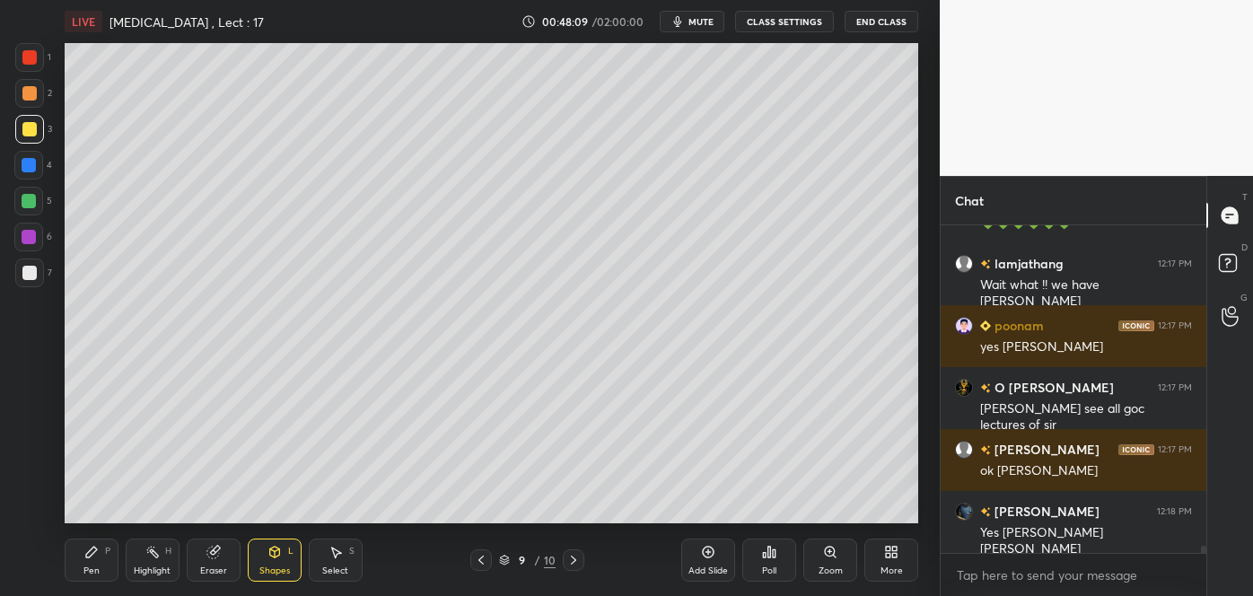
click at [26, 236] on div at bounding box center [29, 237] width 14 height 14
click at [29, 90] on div at bounding box center [29, 93] width 14 height 14
click at [93, 557] on icon at bounding box center [91, 552] width 14 height 14
click at [34, 162] on div at bounding box center [29, 165] width 14 height 14
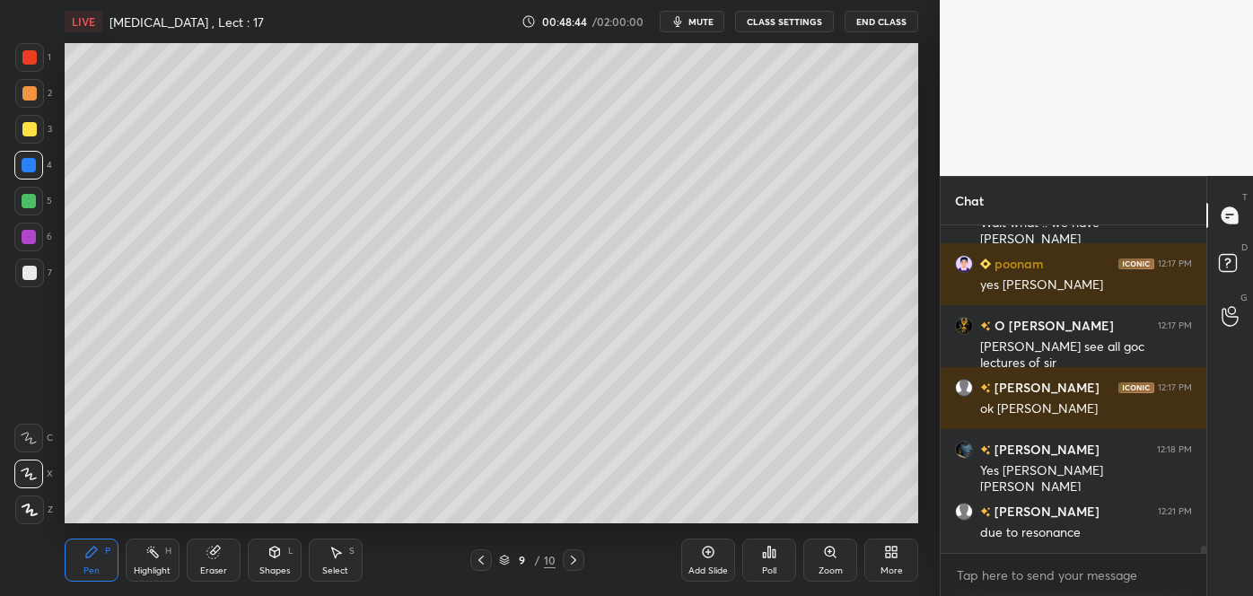
scroll to position [15652, 0]
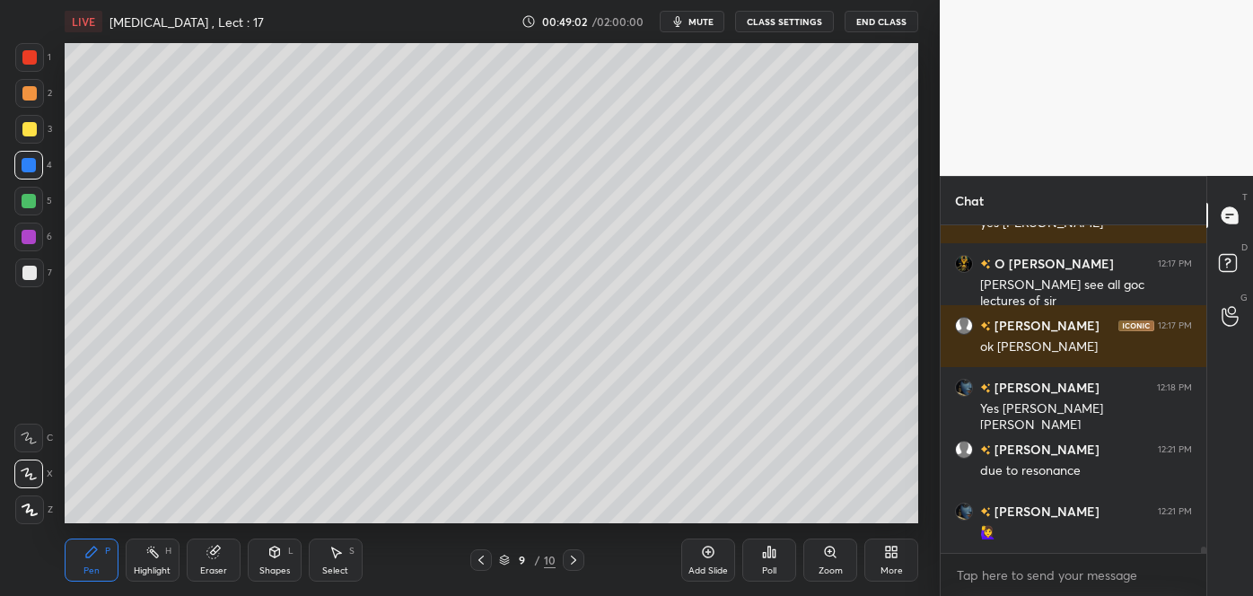
click at [37, 231] on div at bounding box center [28, 237] width 29 height 29
click at [24, 167] on div at bounding box center [29, 165] width 14 height 14
click at [33, 241] on div at bounding box center [29, 237] width 14 height 14
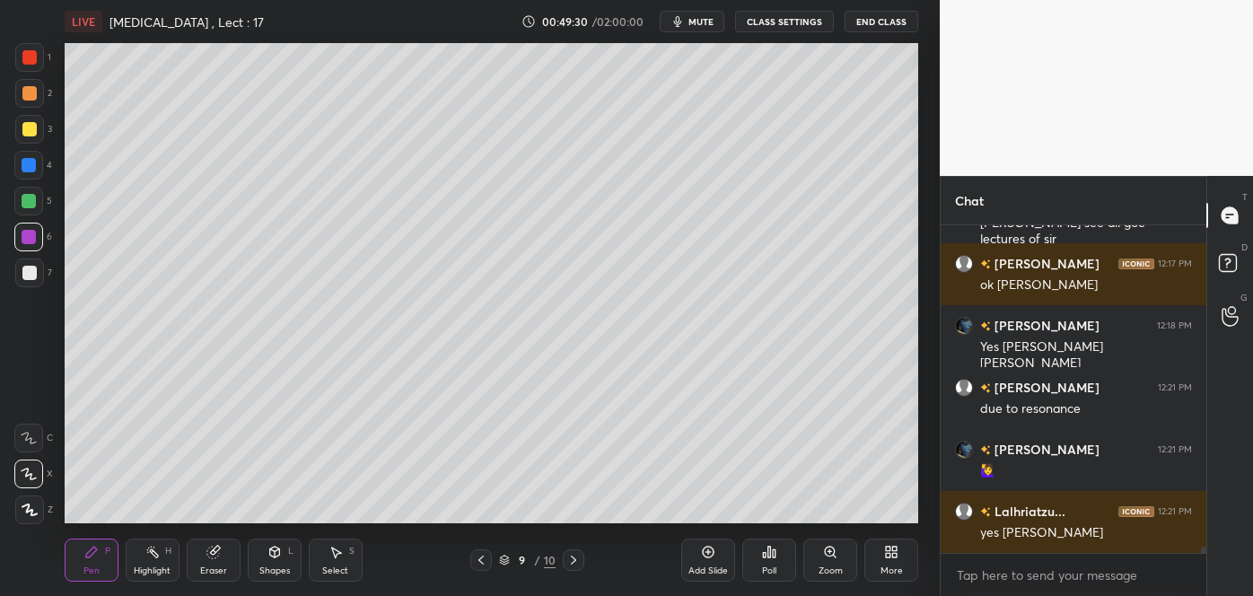
scroll to position [15775, 0]
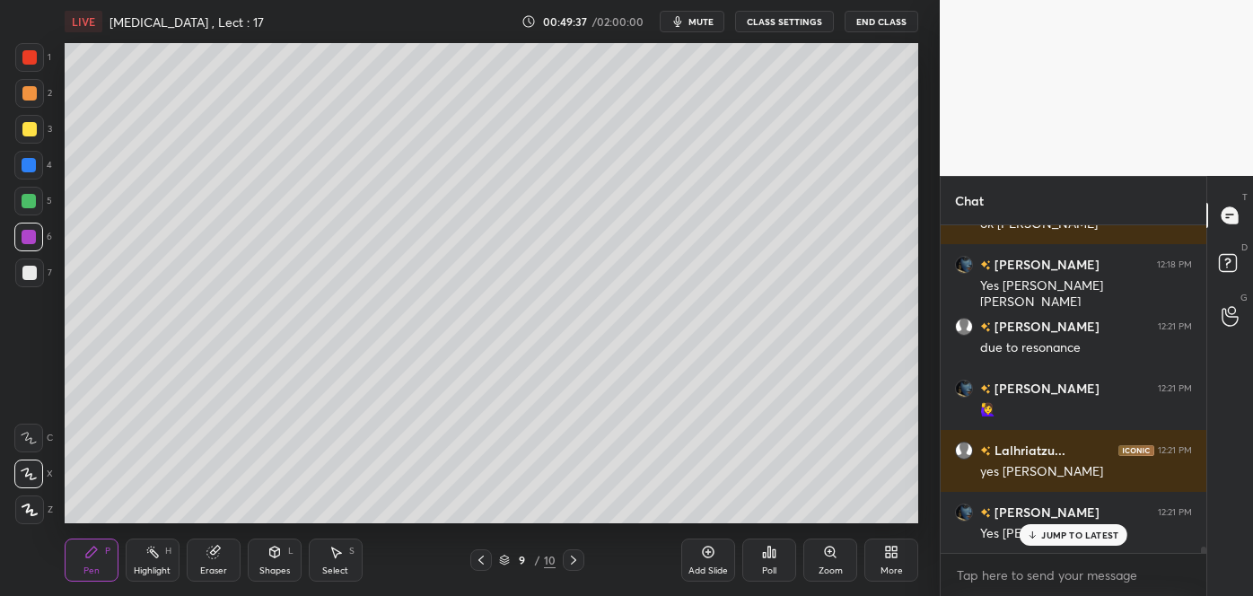
click at [30, 241] on div at bounding box center [29, 237] width 14 height 14
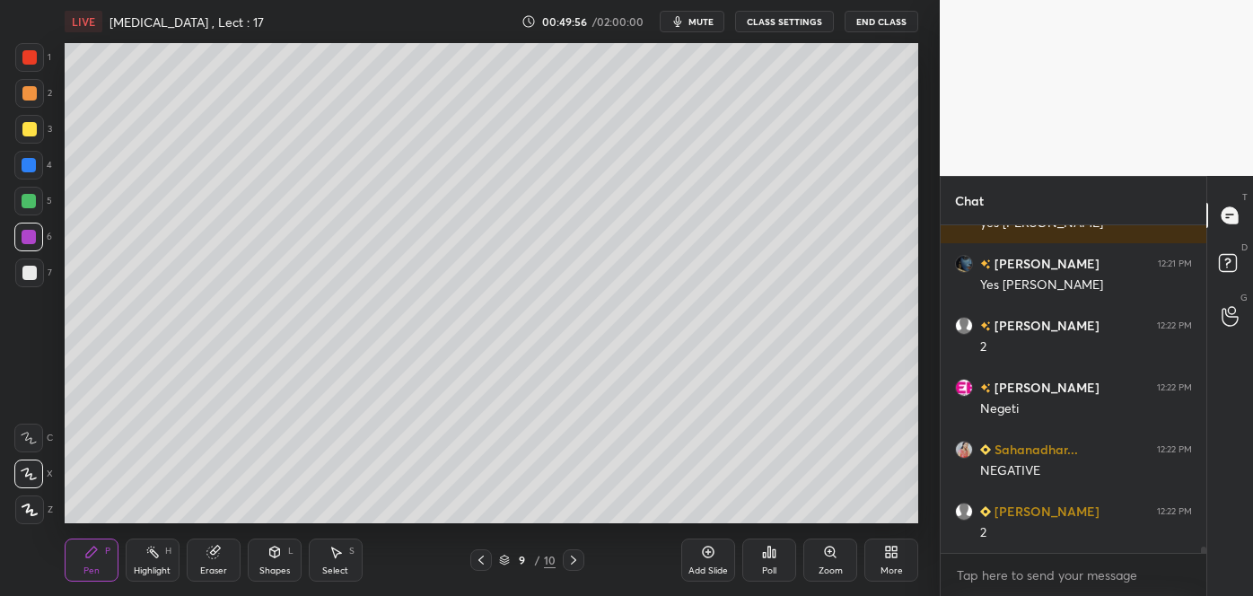
scroll to position [16086, 0]
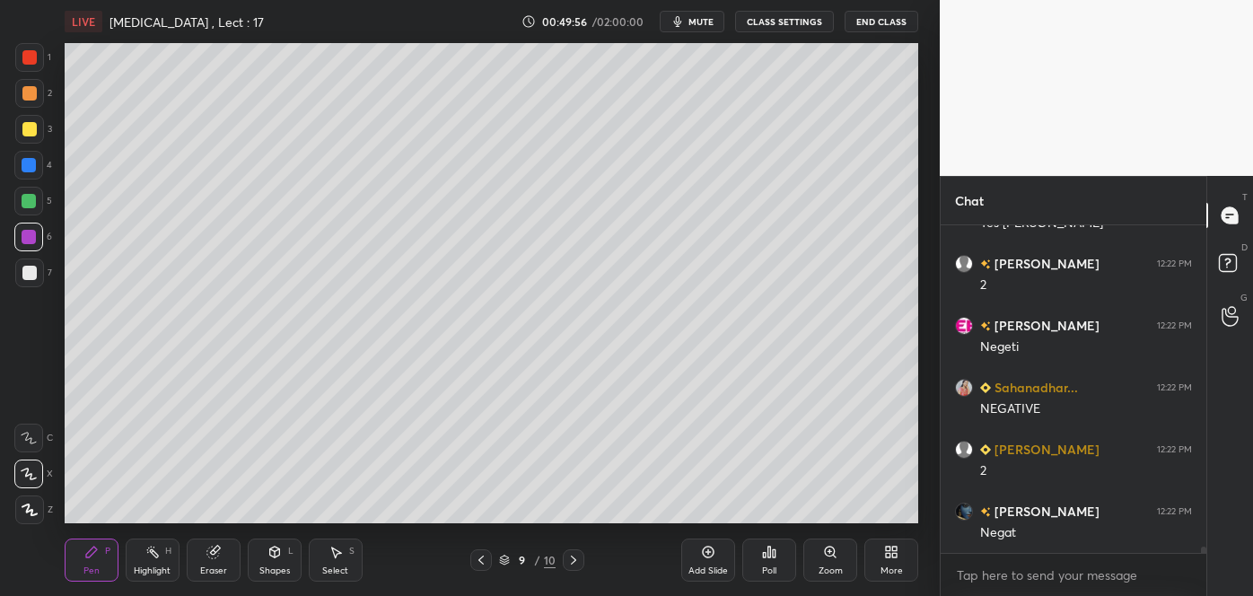
click at [34, 53] on div at bounding box center [29, 57] width 14 height 14
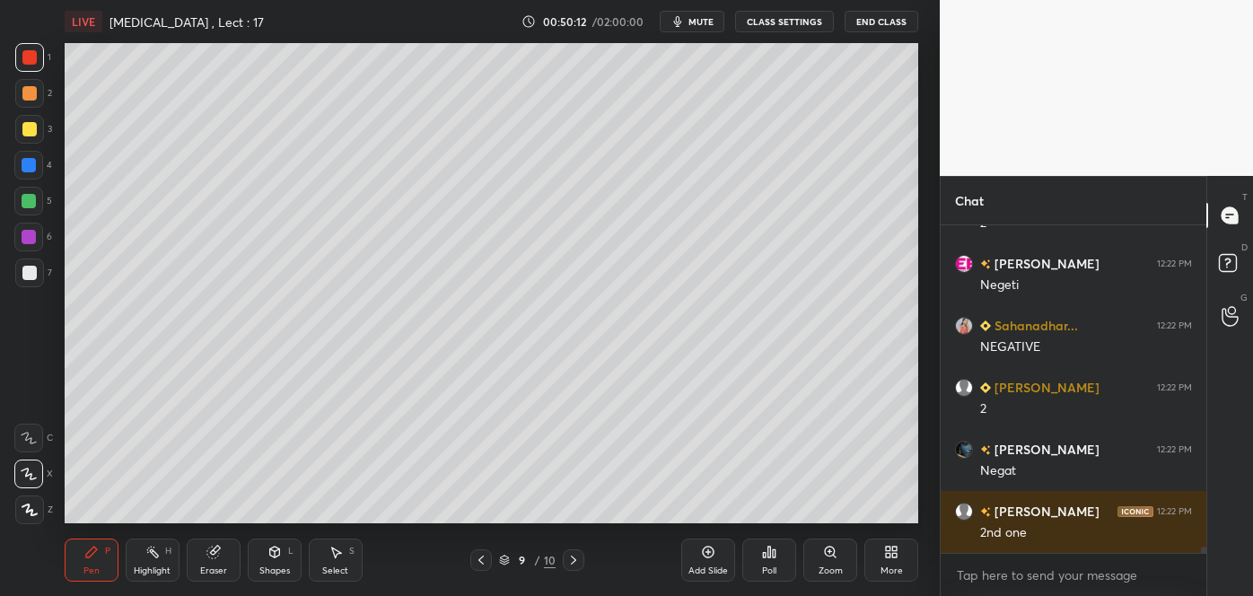
scroll to position [322, 260]
click at [34, 276] on div at bounding box center [29, 273] width 14 height 14
click at [33, 154] on div at bounding box center [28, 165] width 29 height 29
click at [31, 87] on div at bounding box center [29, 93] width 14 height 14
click at [28, 443] on icon at bounding box center [29, 438] width 16 height 13
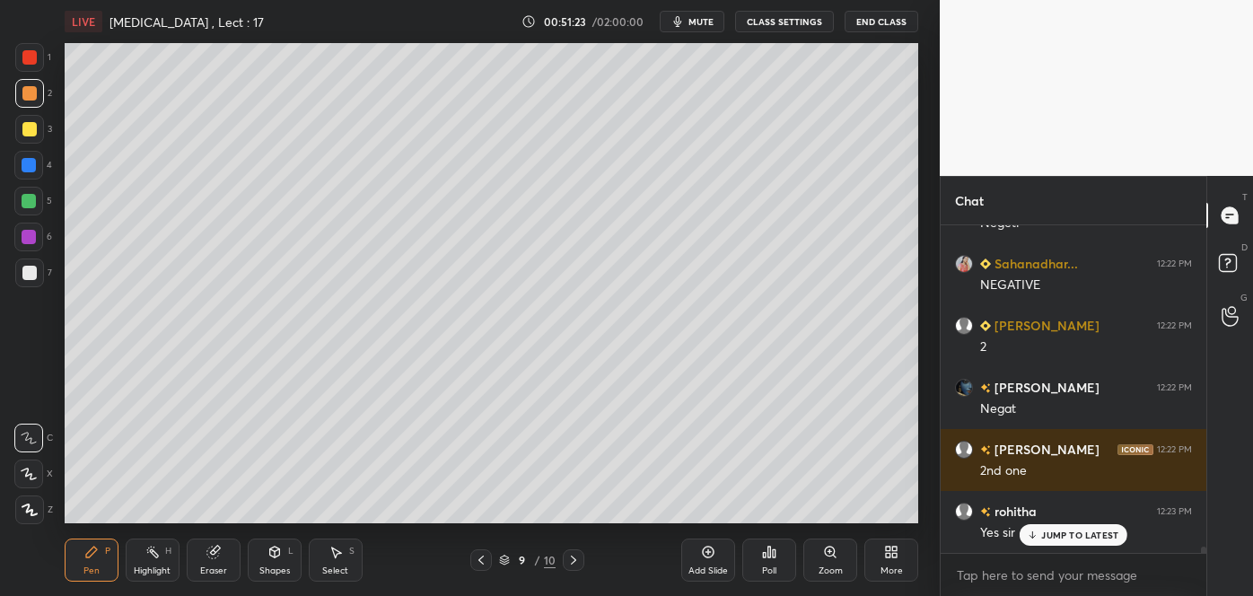
scroll to position [16271, 0]
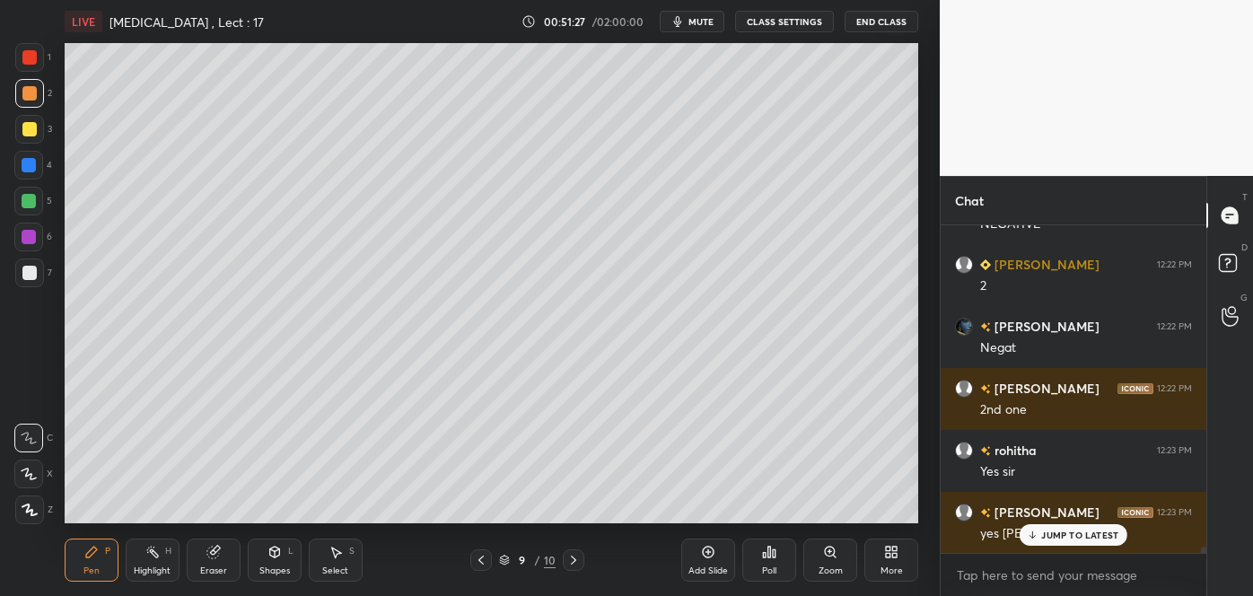
click at [29, 167] on div at bounding box center [29, 165] width 14 height 14
click at [29, 92] on div at bounding box center [29, 93] width 14 height 14
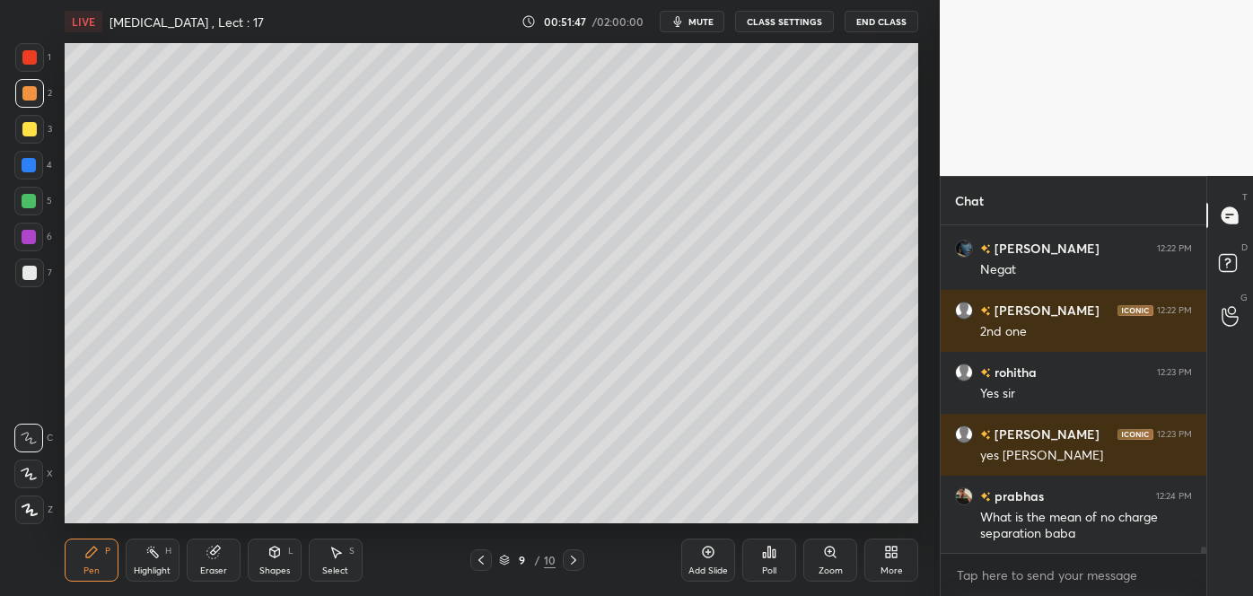
scroll to position [16412, 0]
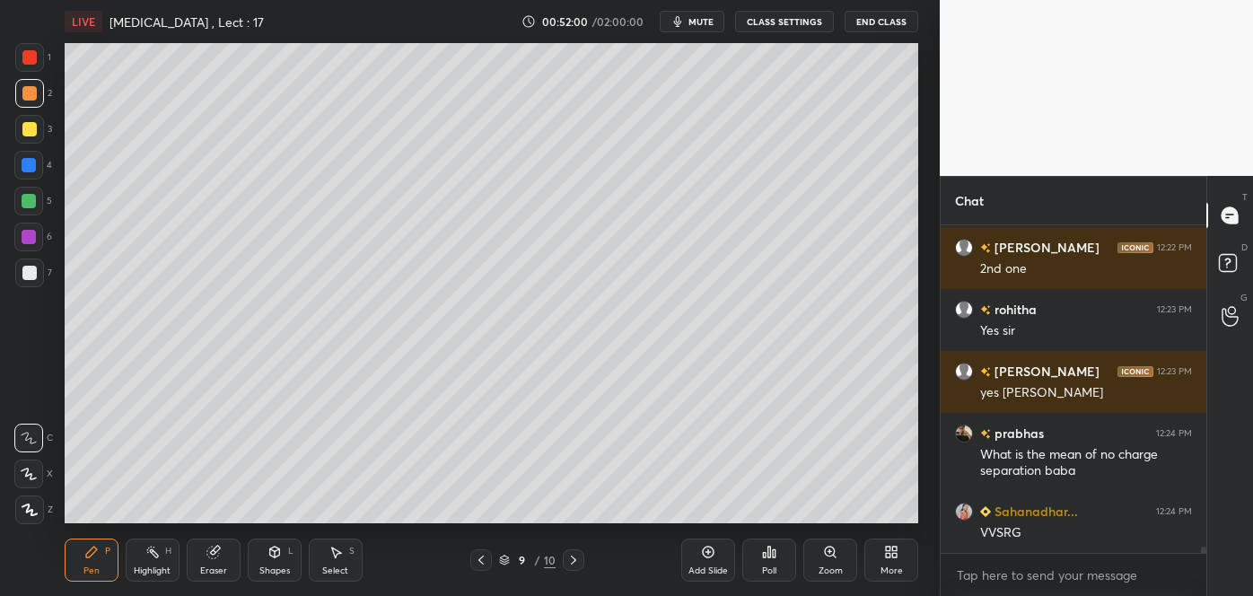
click at [798, 517] on div "Add Slide Poll Zoom More" at bounding box center [799, 560] width 237 height 101
click at [801, 510] on div "Add Slide Poll Zoom More" at bounding box center [799, 560] width 237 height 101
click at [806, 512] on div "Add Slide Poll Zoom More" at bounding box center [799, 560] width 237 height 101
click at [818, 510] on div "Add Slide Poll Zoom More" at bounding box center [799, 560] width 237 height 101
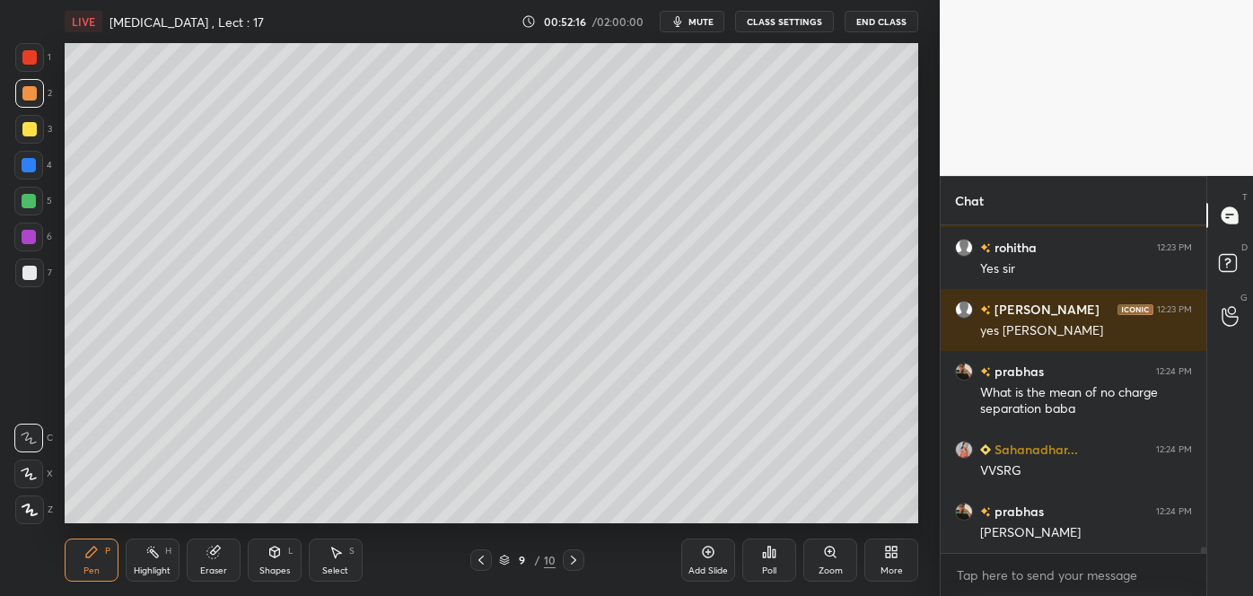
click at [32, 271] on div at bounding box center [29, 273] width 14 height 14
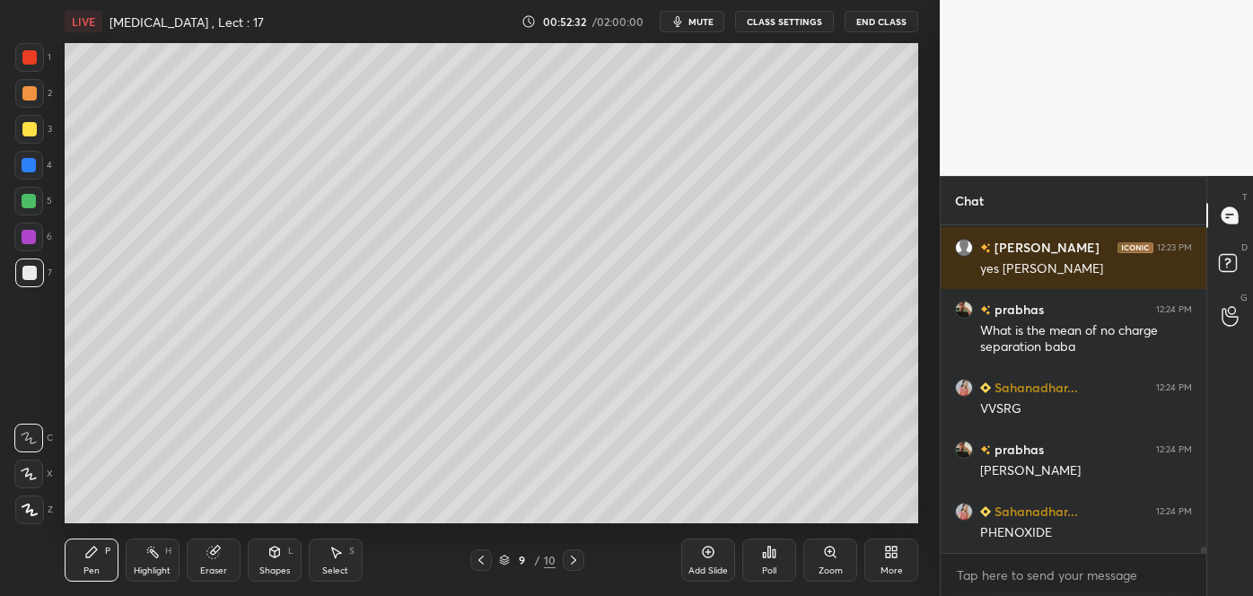
click at [701, 561] on div "Add Slide" at bounding box center [708, 560] width 54 height 43
click at [26, 274] on div at bounding box center [29, 273] width 14 height 14
click at [31, 473] on icon at bounding box center [29, 474] width 14 height 11
click at [26, 129] on div at bounding box center [29, 129] width 14 height 14
click at [25, 278] on div at bounding box center [29, 273] width 14 height 14
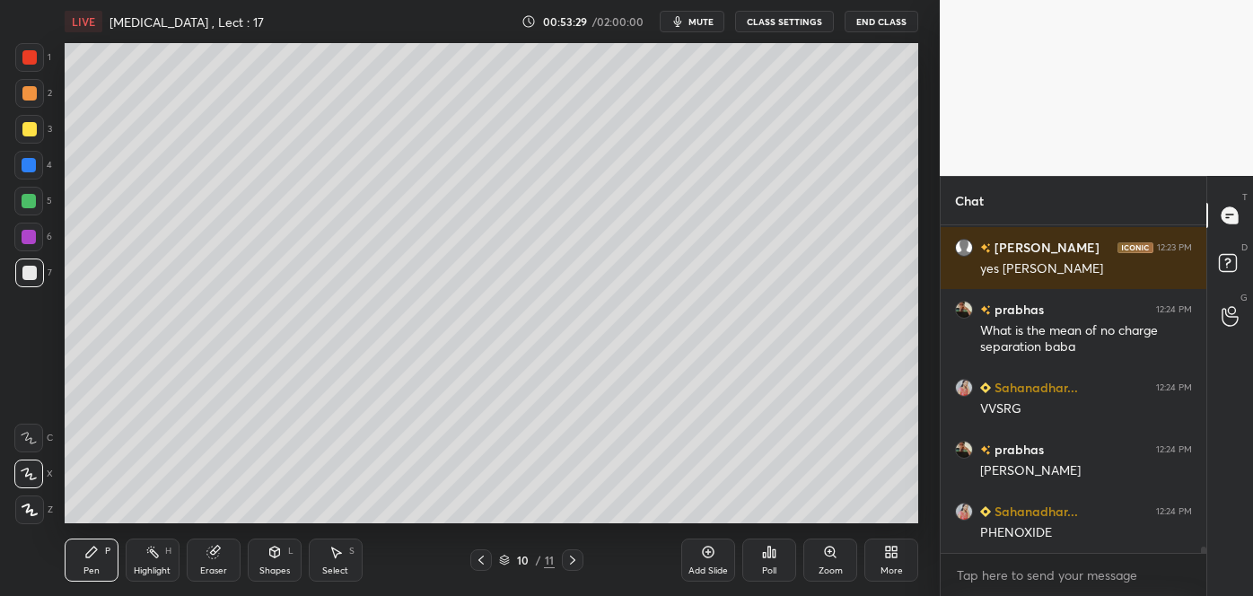
click at [24, 130] on div at bounding box center [29, 129] width 14 height 14
click at [27, 275] on div at bounding box center [29, 273] width 14 height 14
click at [31, 273] on div at bounding box center [29, 273] width 14 height 14
click at [37, 502] on div at bounding box center [29, 510] width 29 height 29
click at [32, 470] on icon at bounding box center [29, 474] width 16 height 13
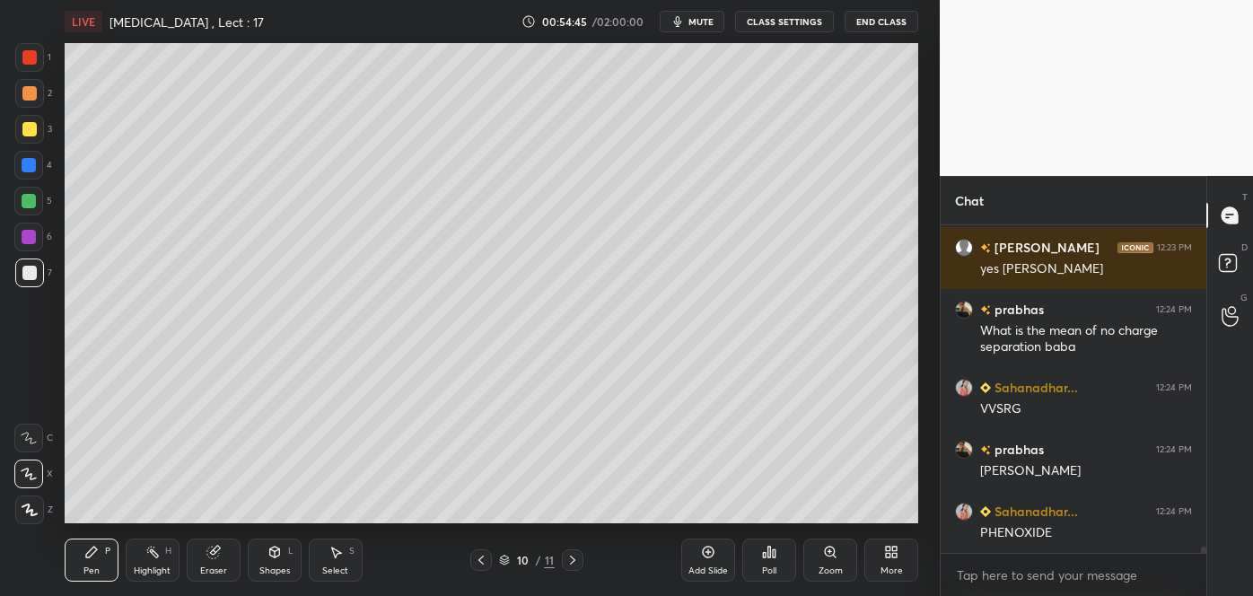
click at [698, 512] on div "Add Slide Poll Zoom More" at bounding box center [799, 560] width 237 height 101
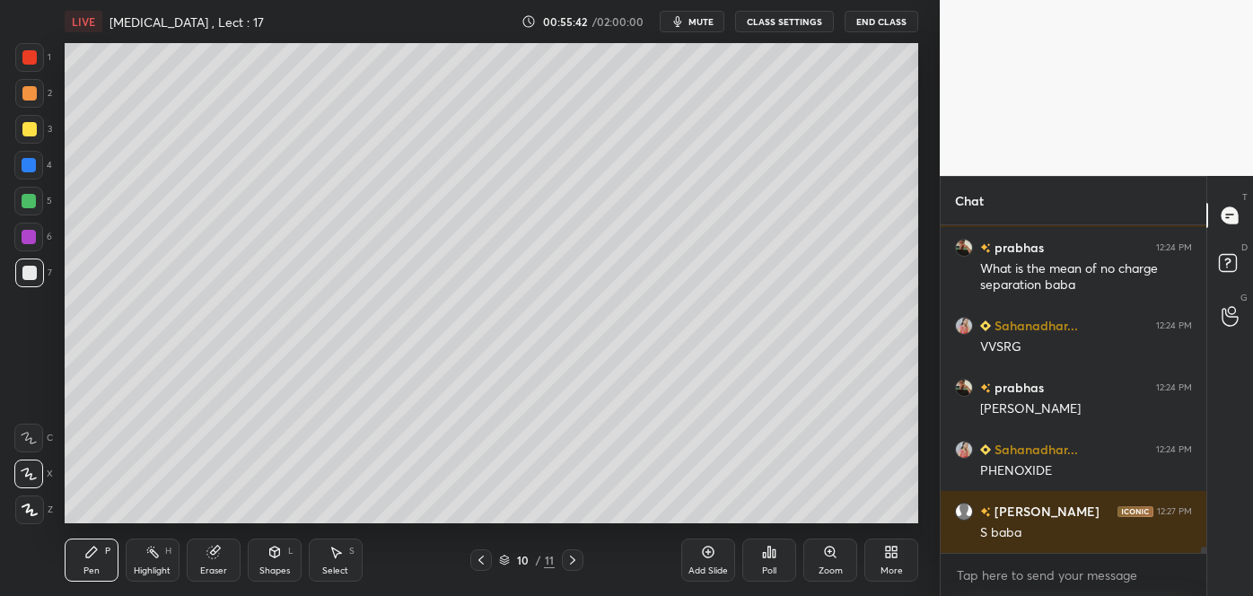
click at [35, 233] on div at bounding box center [29, 237] width 14 height 14
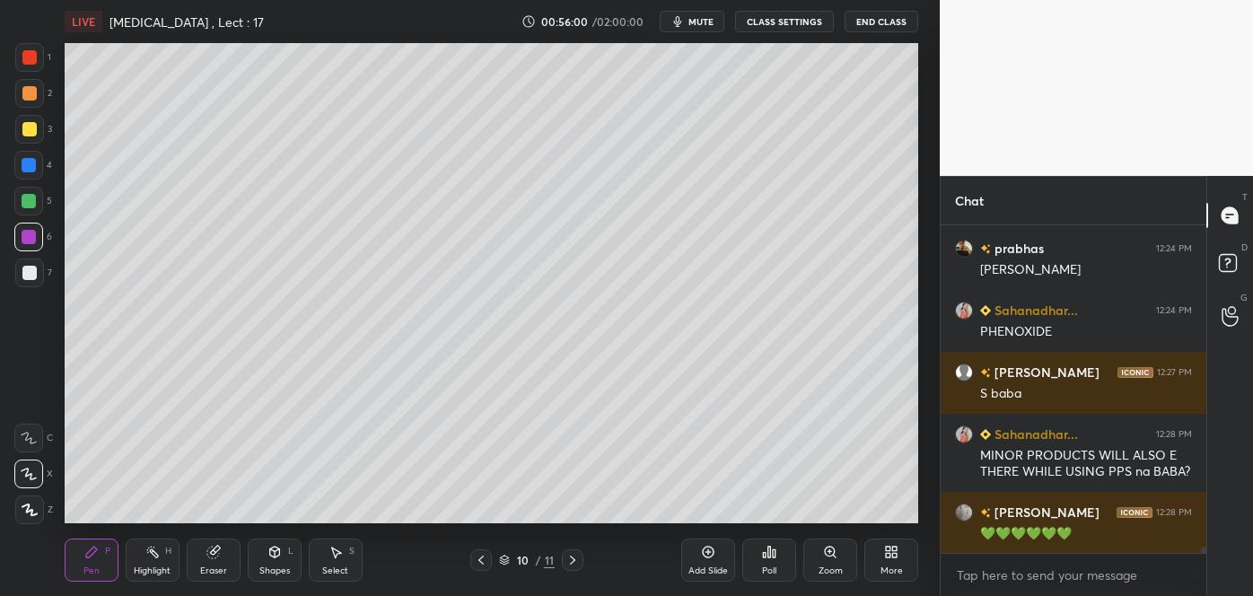
scroll to position [16799, 0]
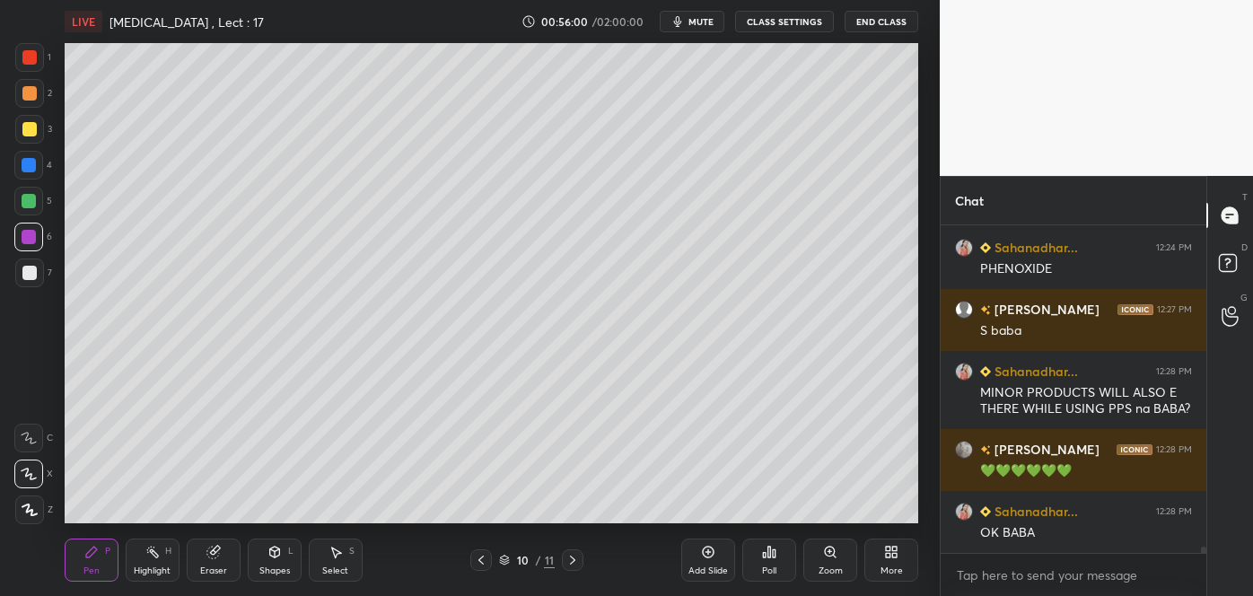
click at [28, 90] on div at bounding box center [29, 93] width 14 height 14
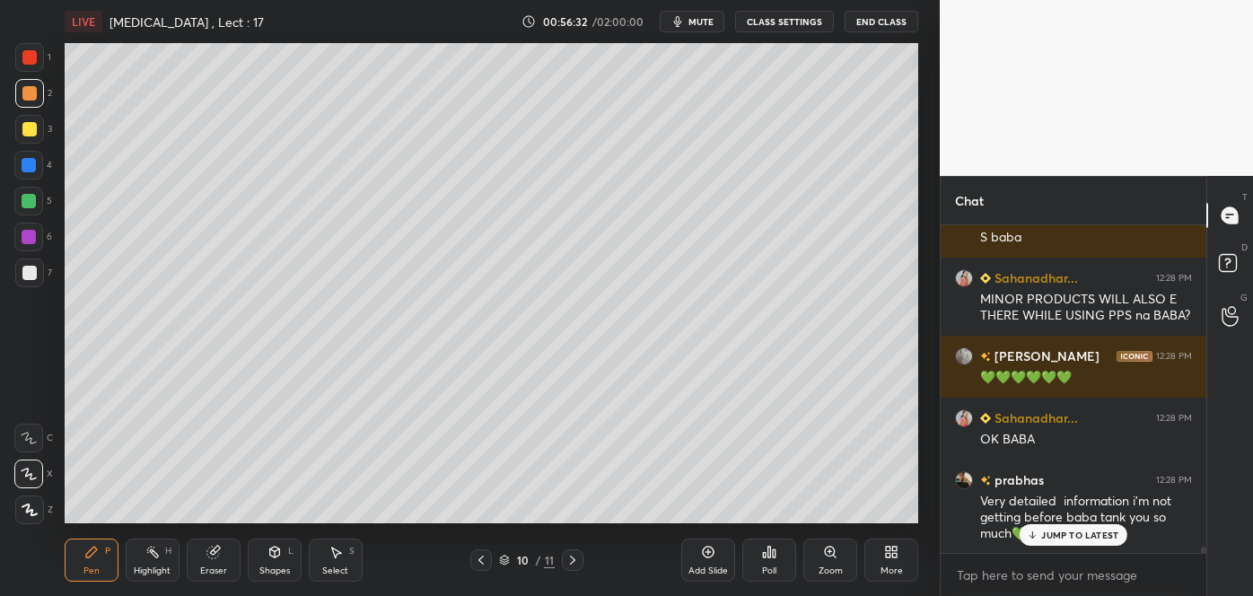
click at [484, 560] on icon at bounding box center [481, 560] width 14 height 14
click at [578, 555] on icon at bounding box center [573, 560] width 14 height 14
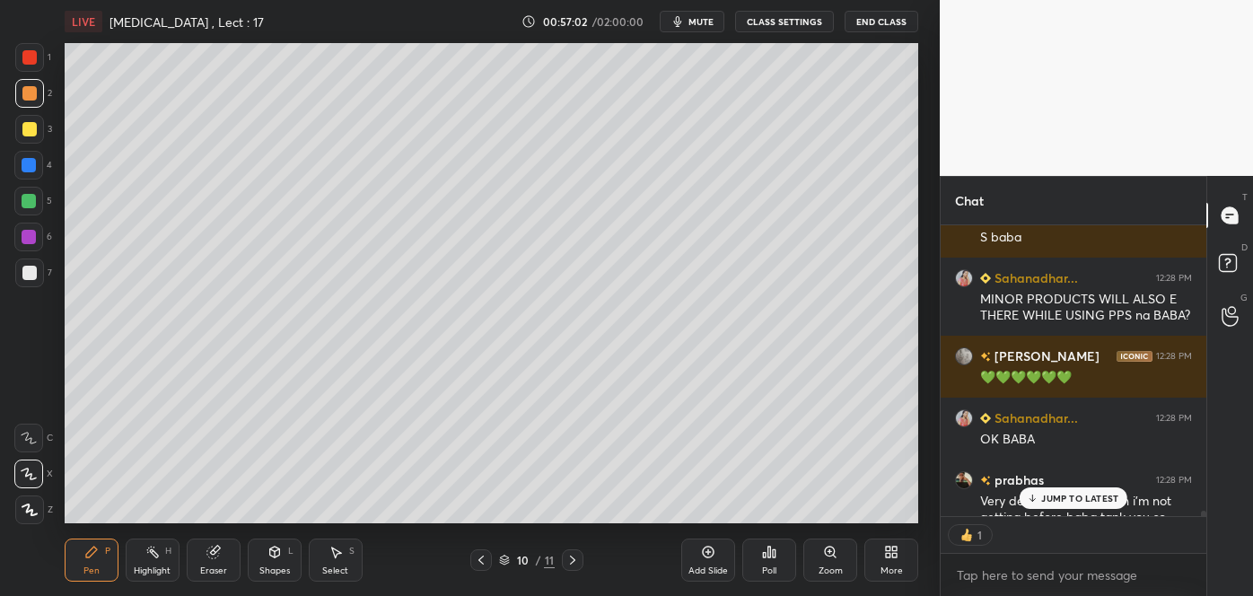
scroll to position [6, 4]
click at [32, 269] on div at bounding box center [29, 273] width 14 height 14
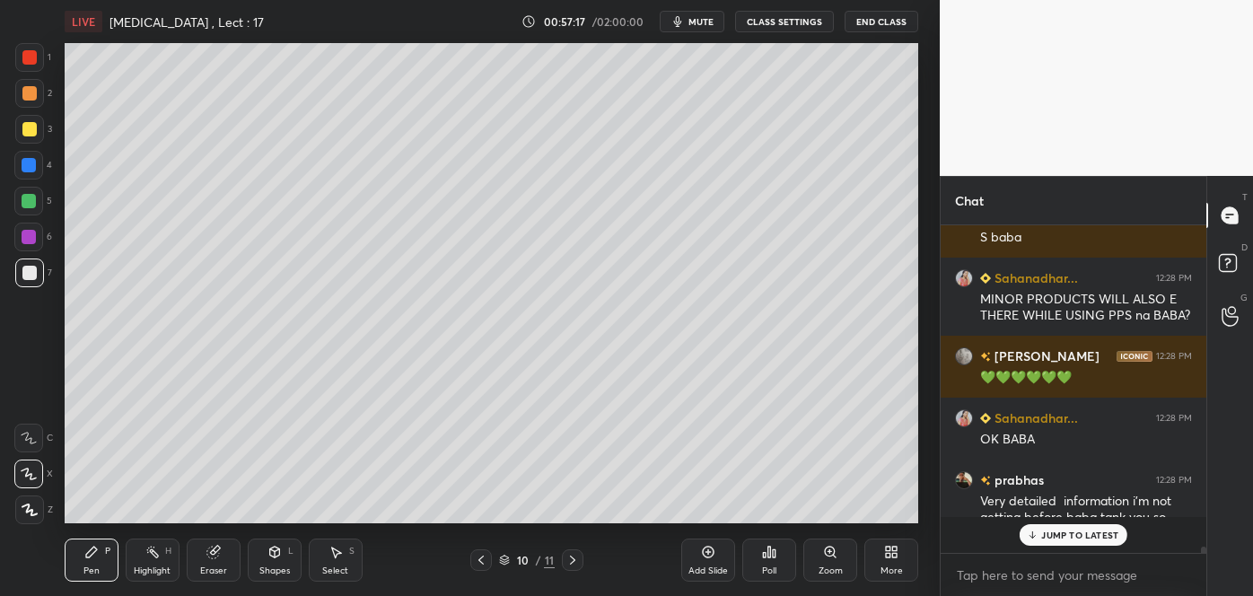
scroll to position [16893, 0]
click at [33, 265] on div at bounding box center [29, 273] width 29 height 29
click at [707, 545] on icon at bounding box center [708, 552] width 14 height 14
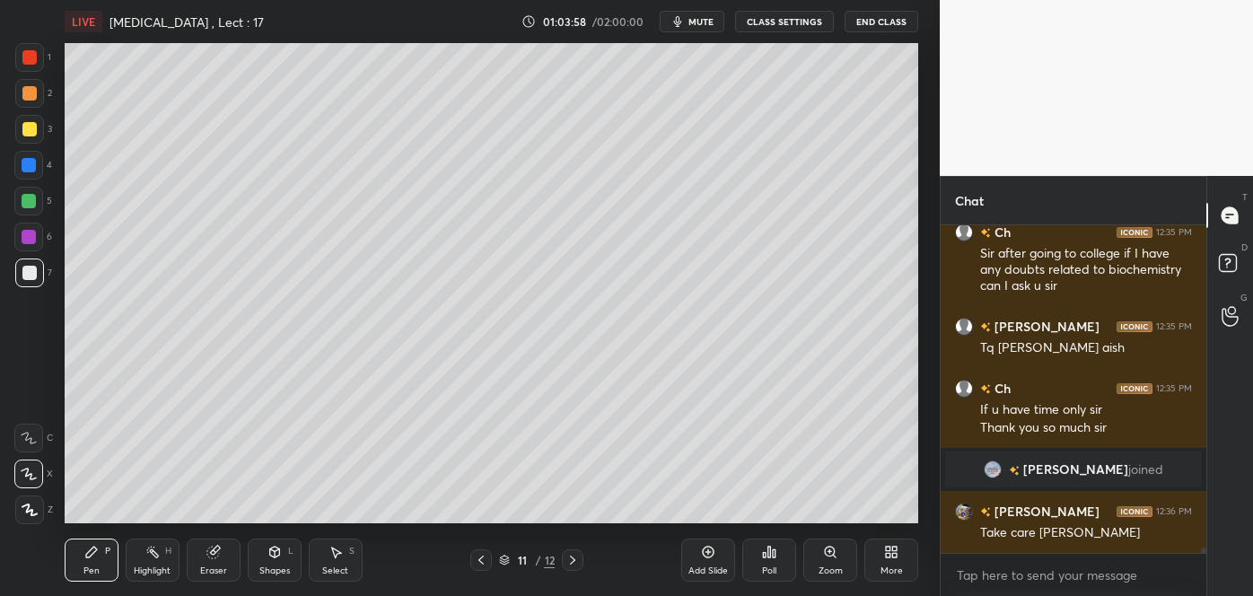
scroll to position [18743, 0]
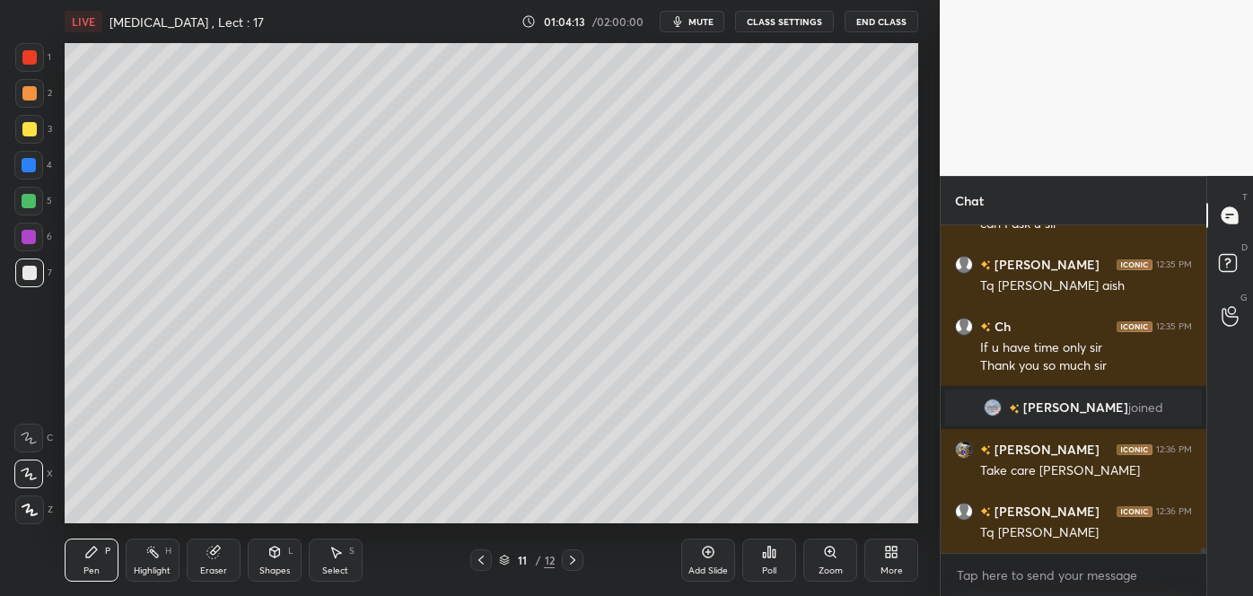
click at [712, 21] on span "mute" at bounding box center [701, 21] width 25 height 13
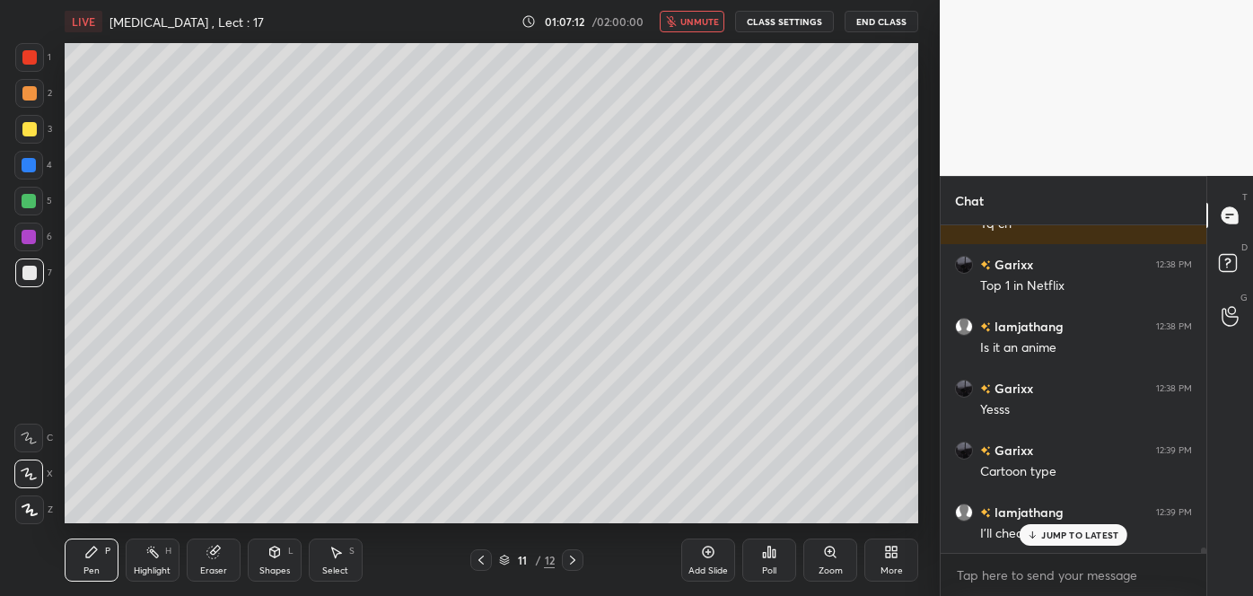
scroll to position [19739, 0]
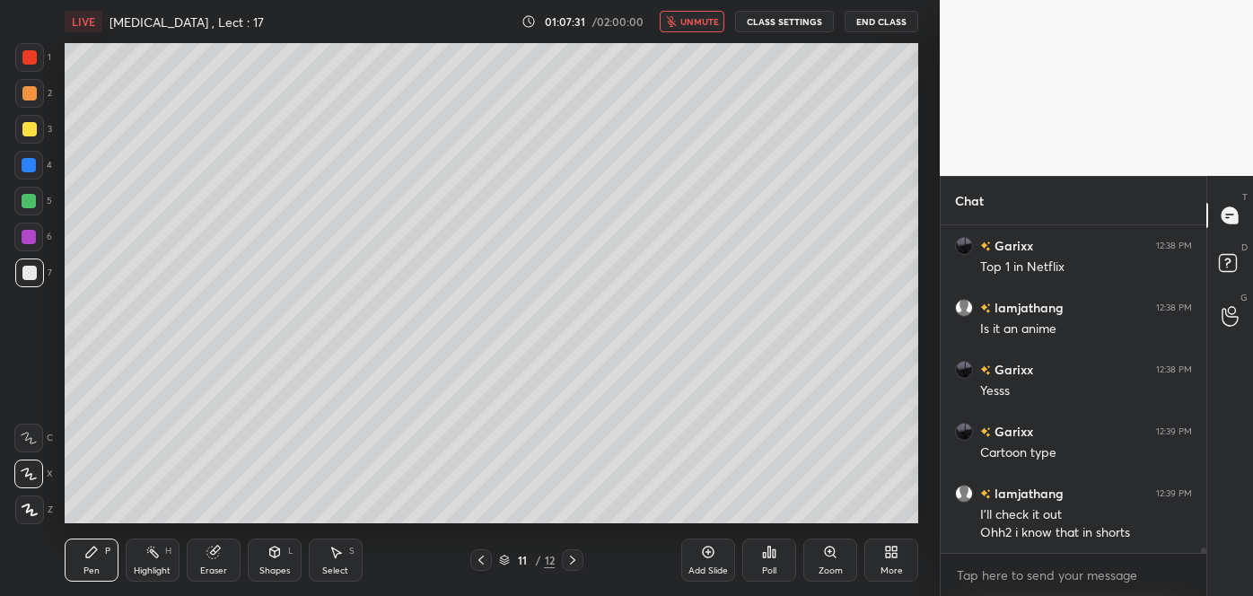
click at [696, 20] on span "unmute" at bounding box center [700, 21] width 39 height 13
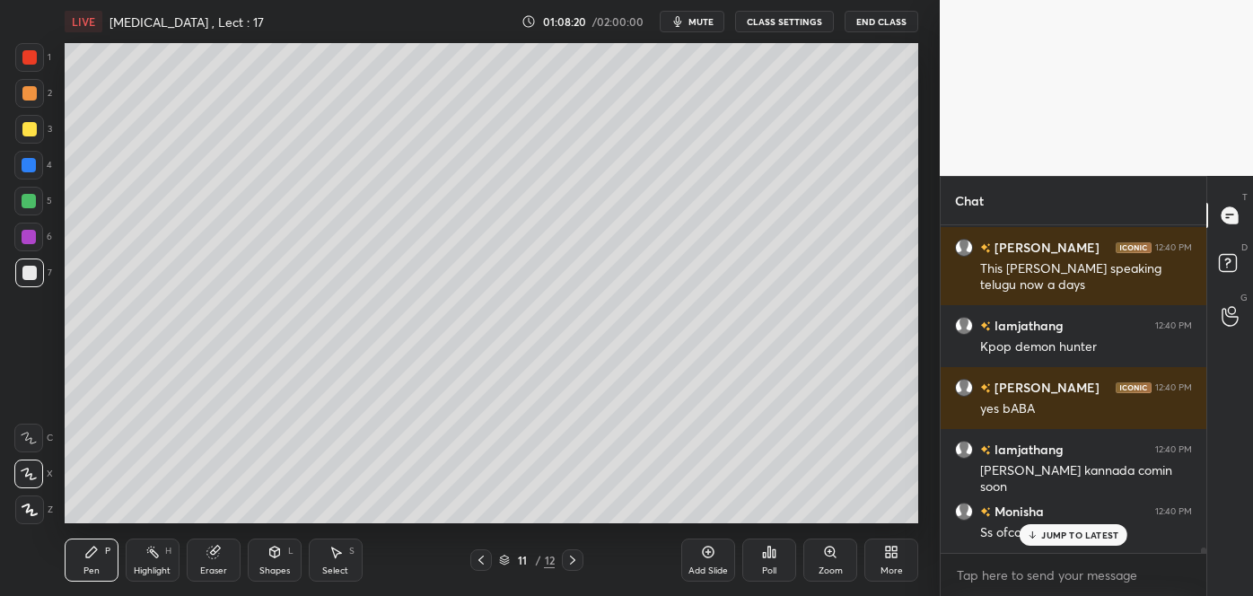
scroll to position [20250, 0]
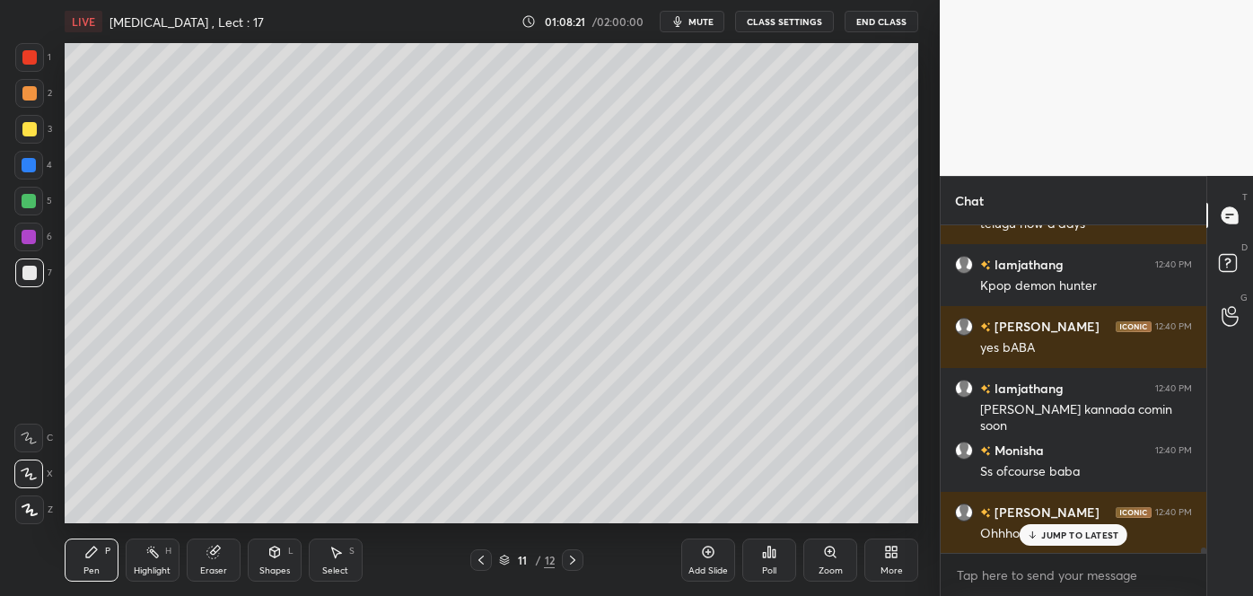
click at [30, 130] on div at bounding box center [29, 129] width 14 height 14
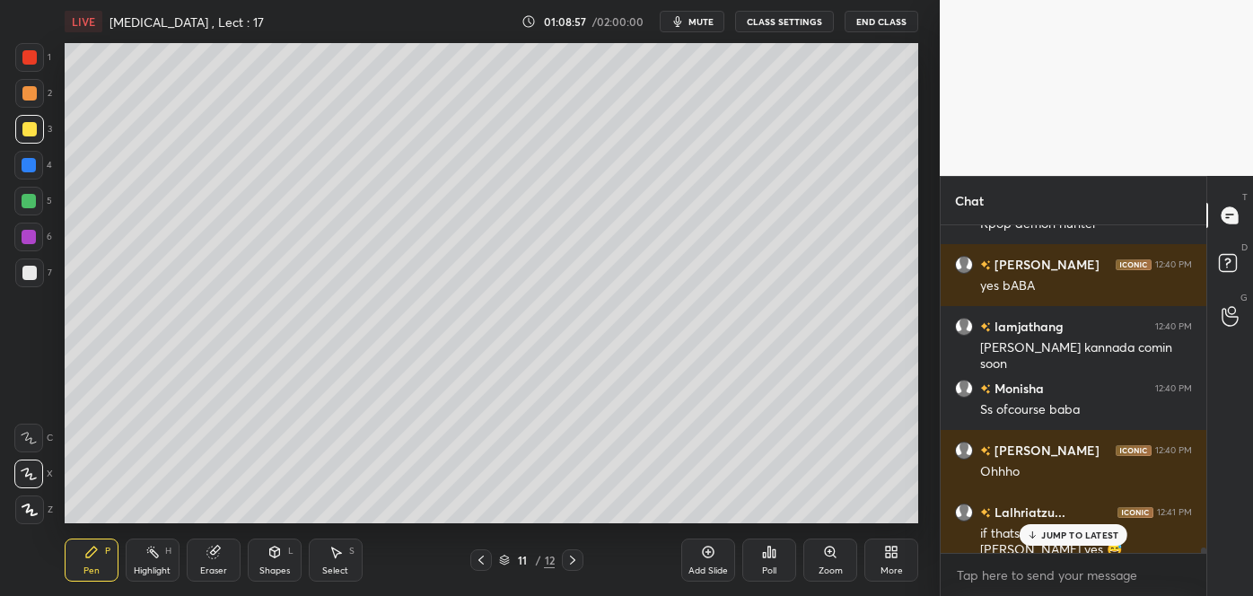
click at [33, 202] on div at bounding box center [29, 201] width 14 height 14
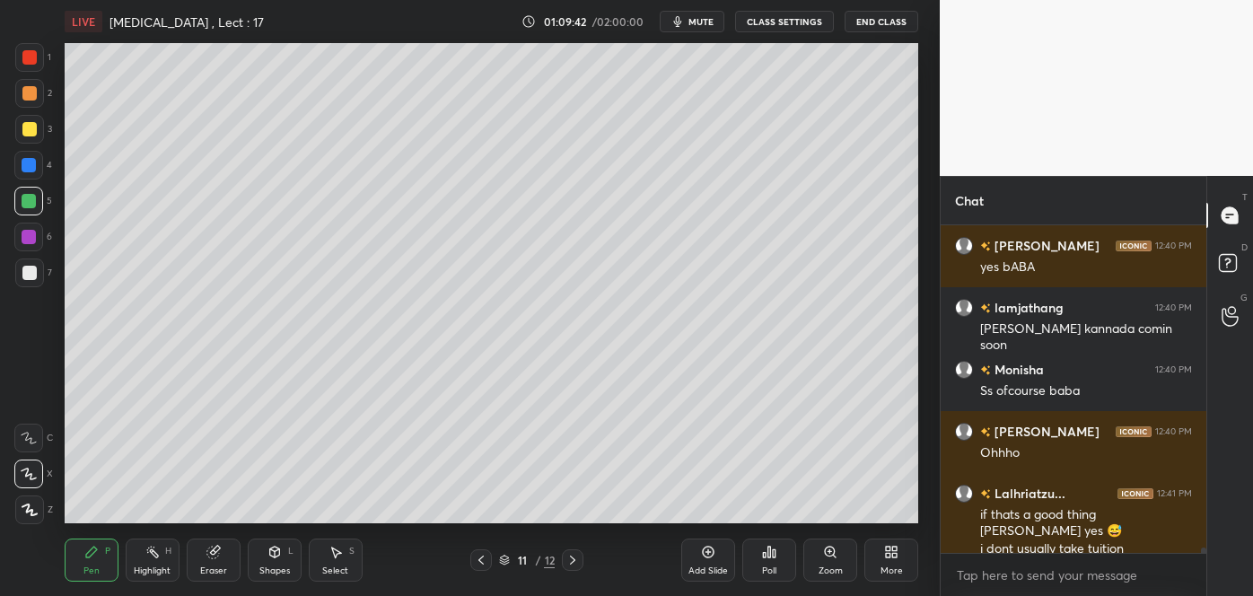
click at [28, 89] on div at bounding box center [29, 93] width 14 height 14
click at [27, 129] on div at bounding box center [29, 129] width 14 height 14
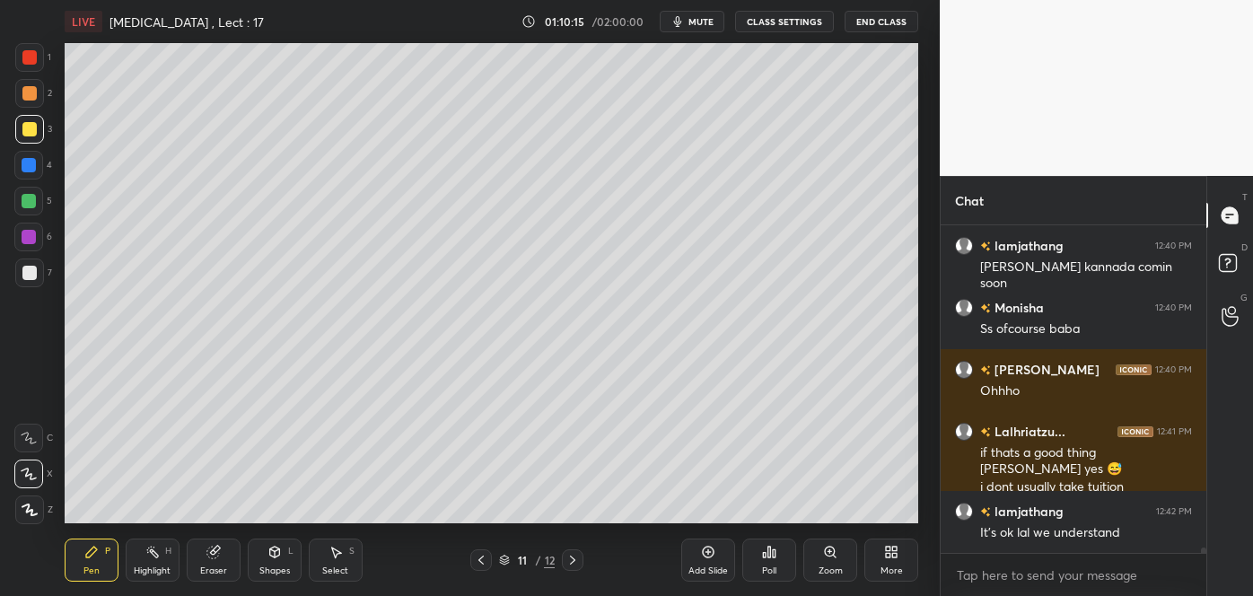
click at [32, 273] on div at bounding box center [29, 273] width 14 height 14
click at [29, 93] on div at bounding box center [29, 93] width 14 height 14
click at [28, 273] on div at bounding box center [29, 273] width 14 height 14
click at [26, 129] on div at bounding box center [29, 129] width 14 height 14
click at [29, 240] on div at bounding box center [29, 237] width 14 height 14
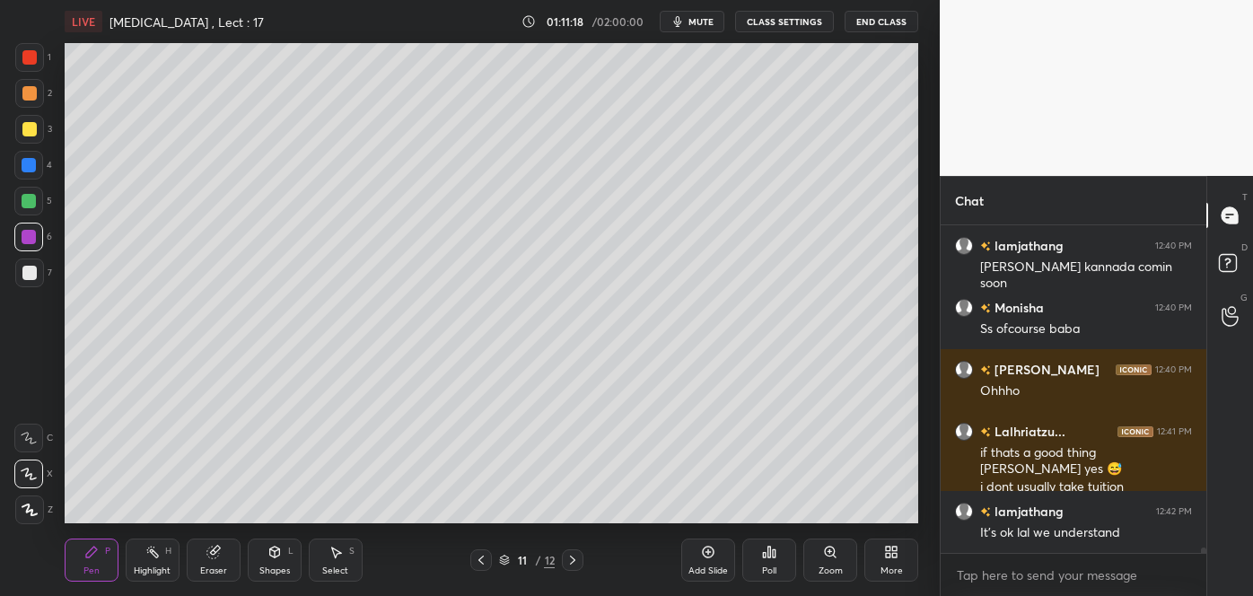
click at [268, 567] on div "Shapes" at bounding box center [274, 571] width 31 height 9
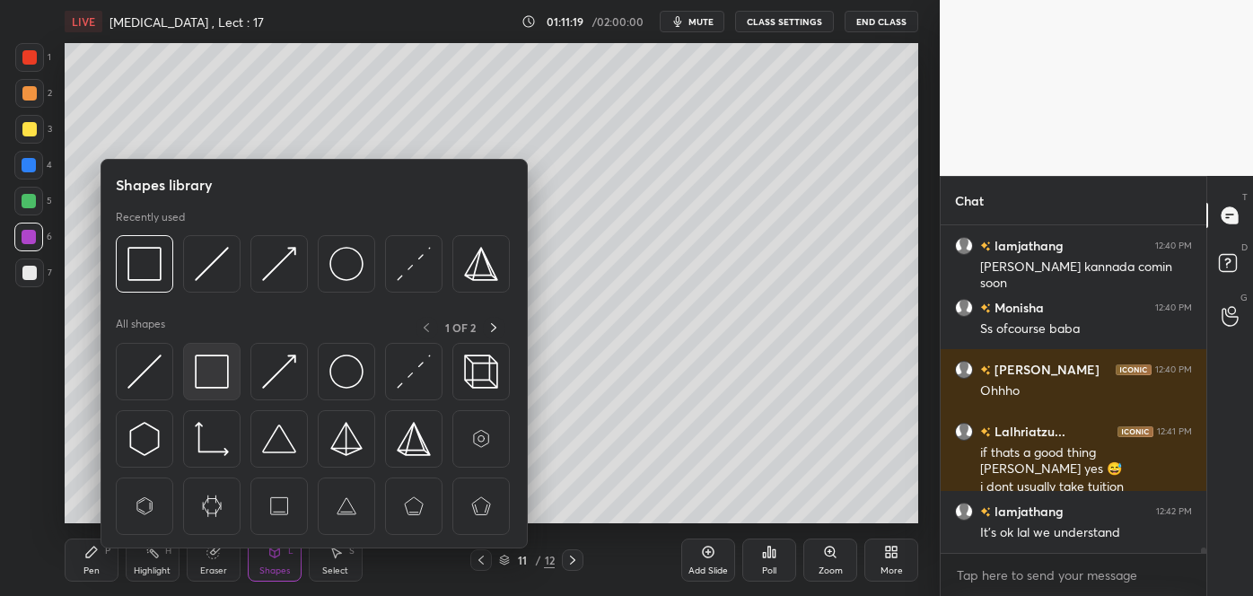
click at [204, 371] on img at bounding box center [212, 372] width 34 height 34
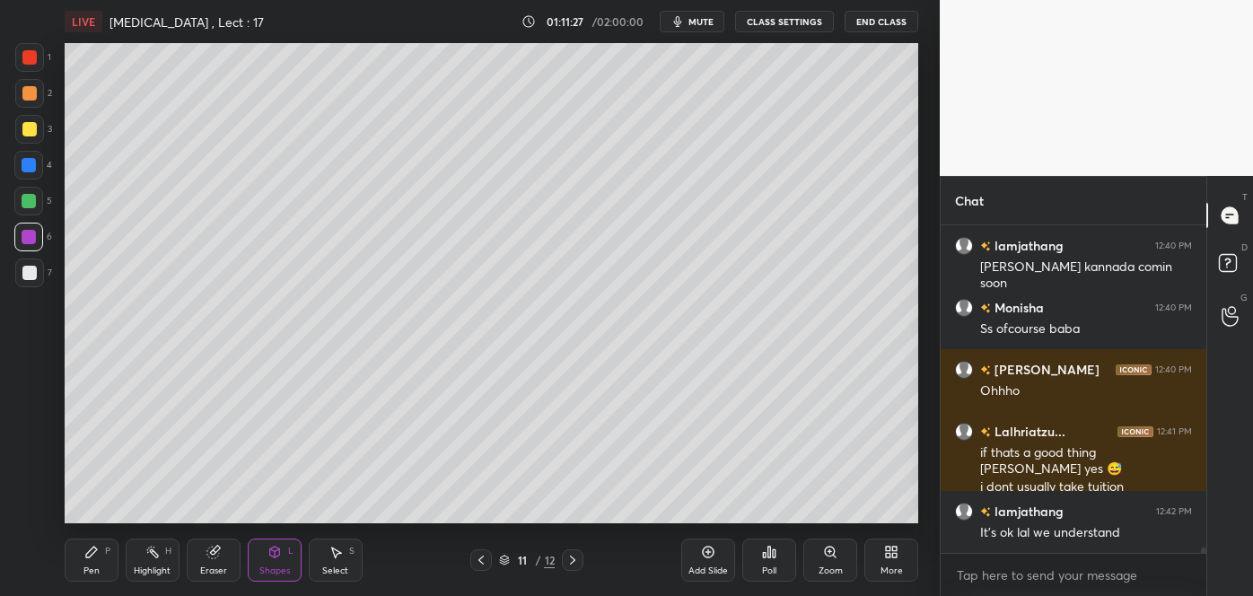
click at [28, 268] on div at bounding box center [29, 273] width 14 height 14
click at [28, 162] on div at bounding box center [29, 165] width 14 height 14
click at [98, 558] on icon at bounding box center [91, 552] width 14 height 14
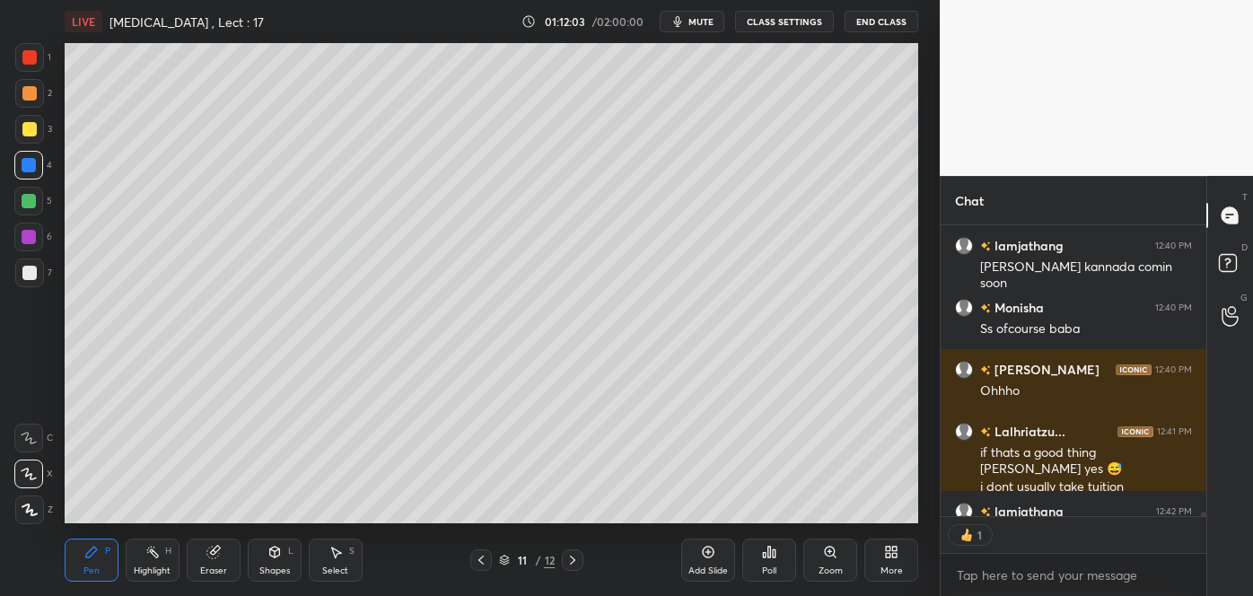
scroll to position [6, 4]
click at [711, 558] on icon at bounding box center [709, 553] width 12 height 12
click at [35, 270] on div at bounding box center [29, 273] width 14 height 14
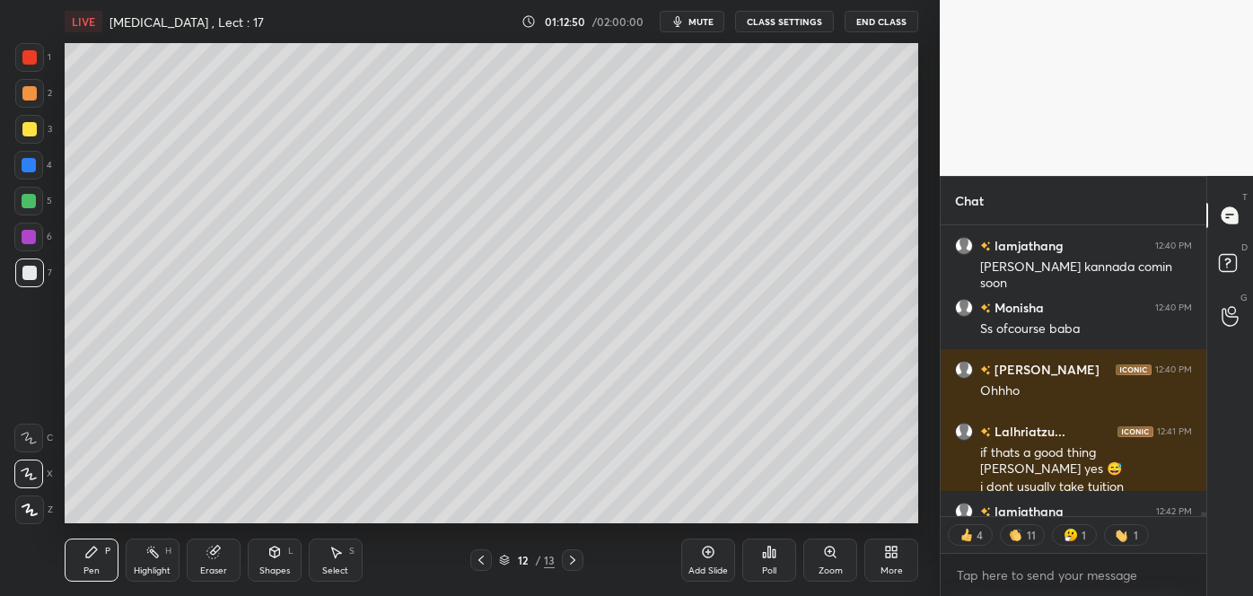
click at [24, 125] on div at bounding box center [29, 129] width 14 height 14
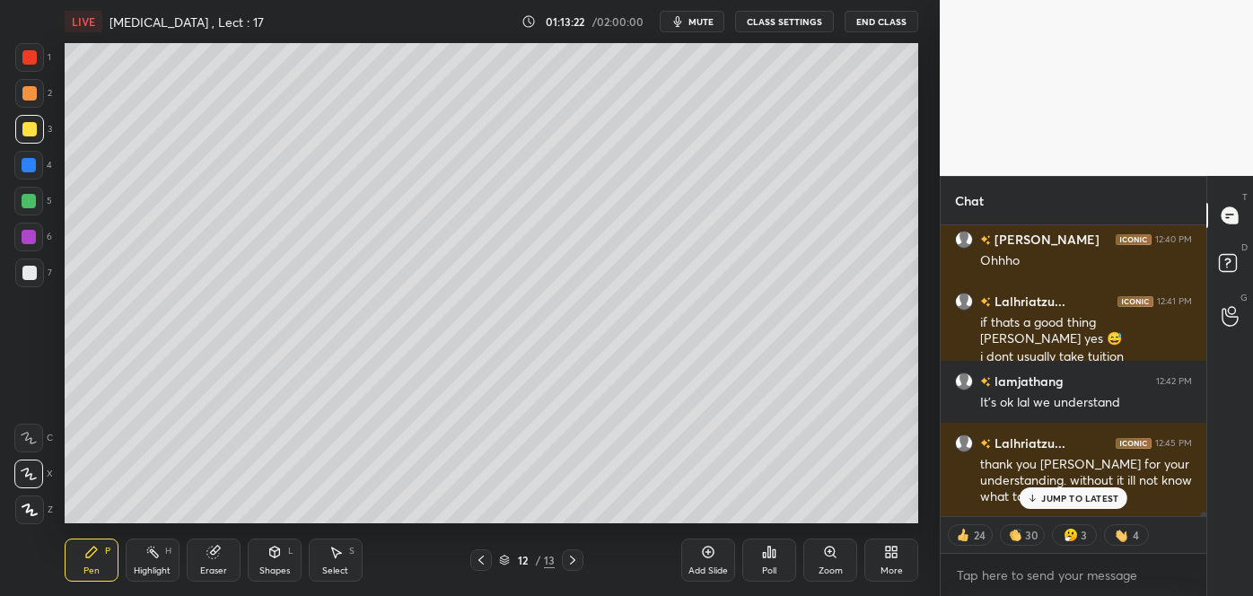
click at [24, 277] on div at bounding box center [29, 273] width 14 height 14
click at [28, 163] on div at bounding box center [29, 165] width 14 height 14
click at [29, 132] on div at bounding box center [29, 129] width 14 height 14
click at [30, 197] on div at bounding box center [29, 201] width 14 height 14
click at [31, 275] on div at bounding box center [29, 273] width 14 height 14
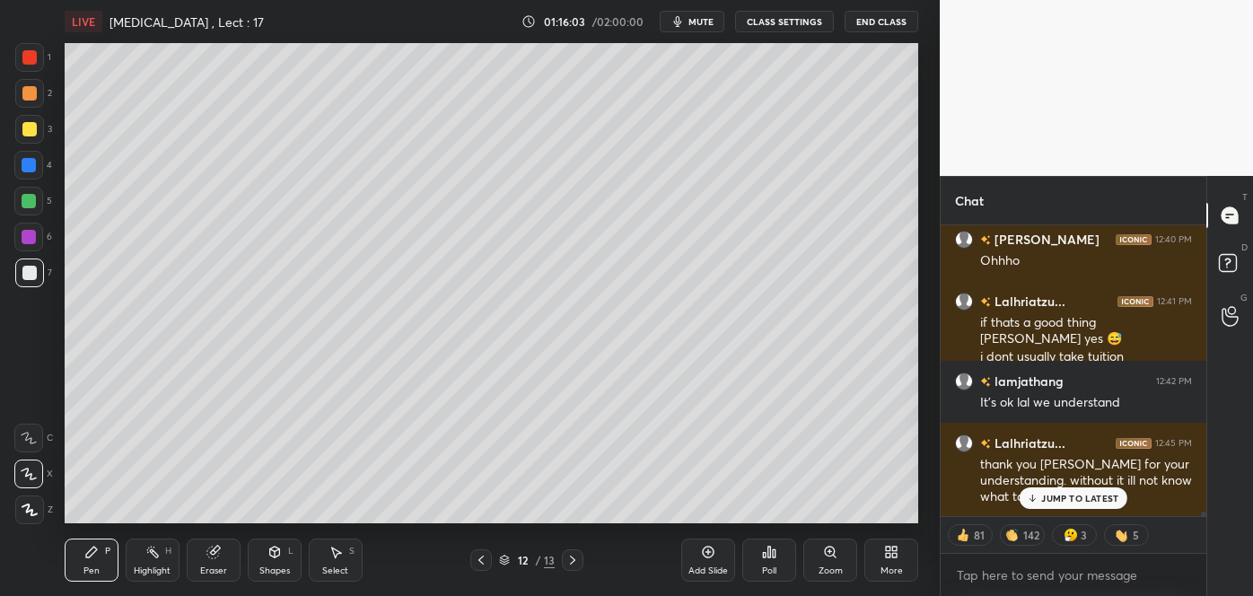
click at [29, 99] on div at bounding box center [29, 93] width 14 height 14
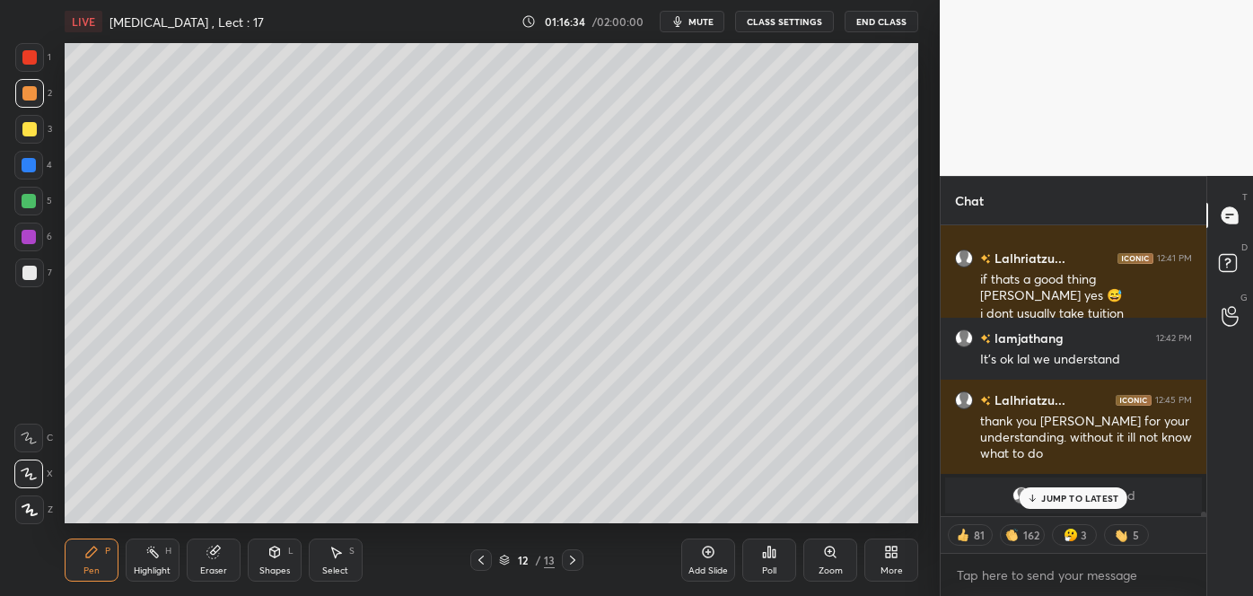
click at [23, 129] on div at bounding box center [29, 129] width 14 height 14
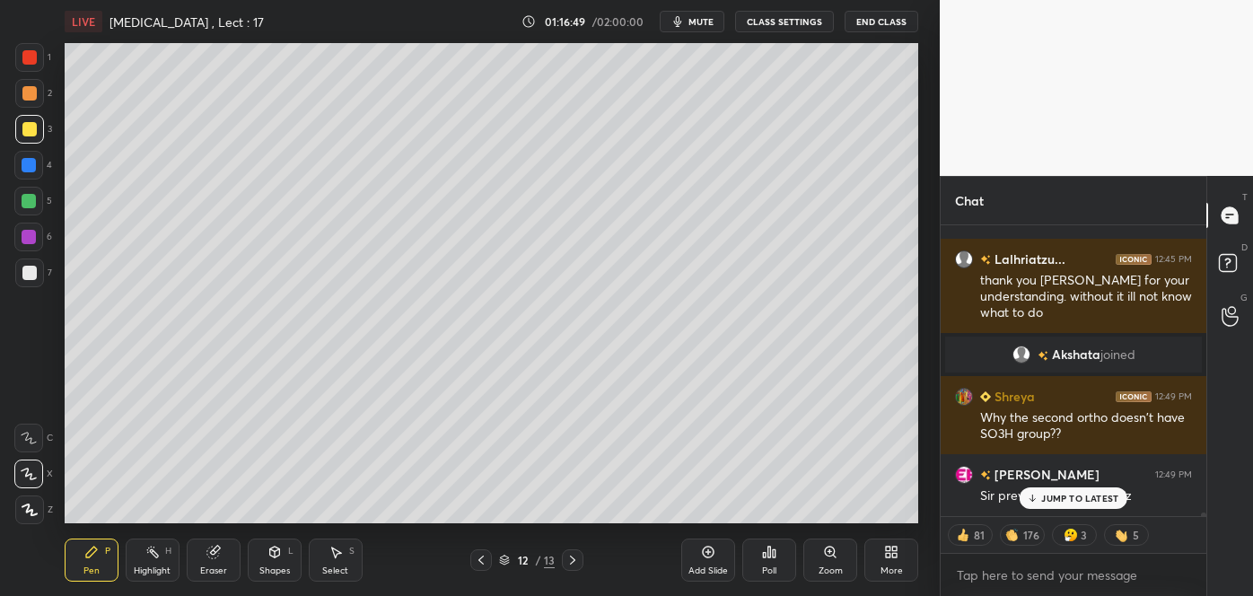
scroll to position [20768, 0]
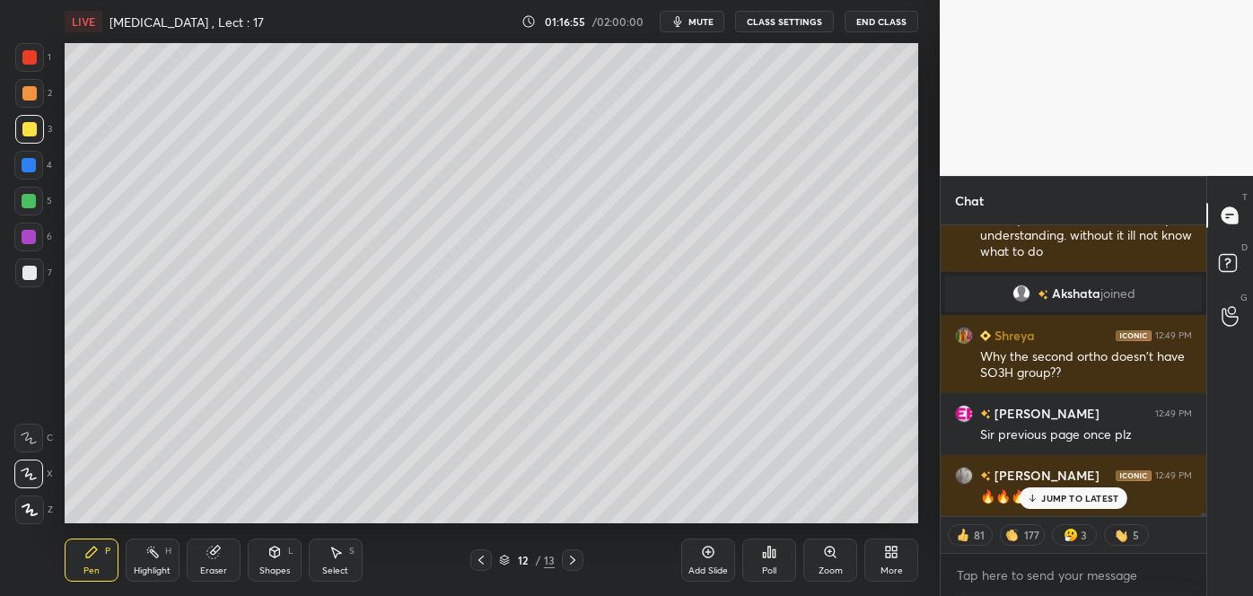
click at [490, 556] on div at bounding box center [481, 560] width 22 height 22
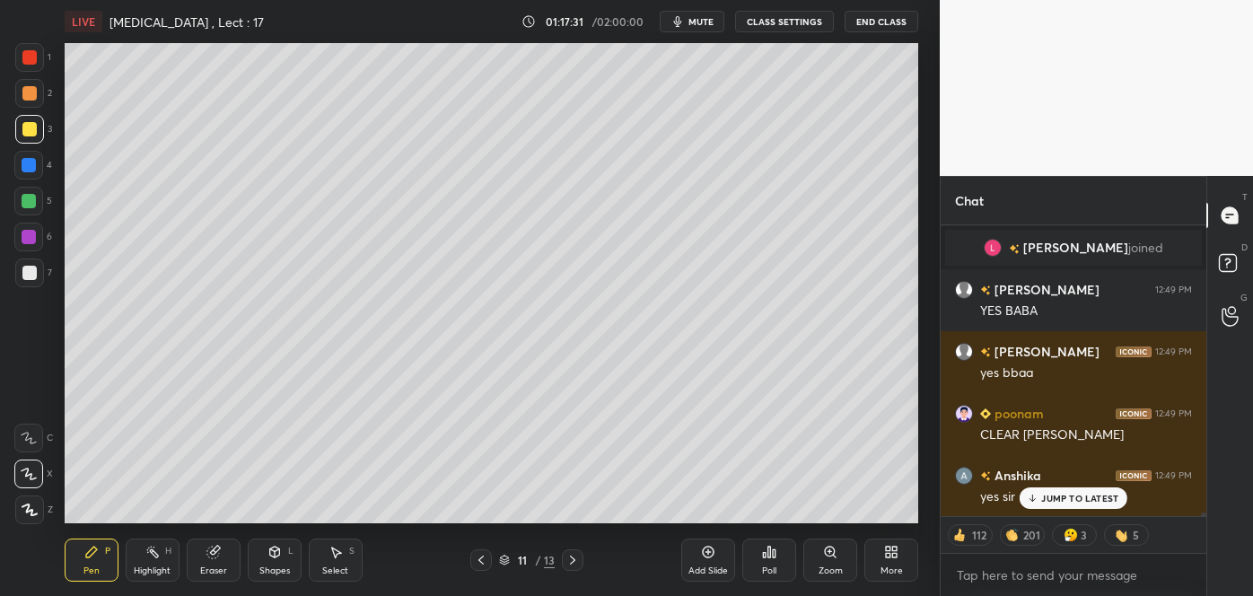
scroll to position [21245, 0]
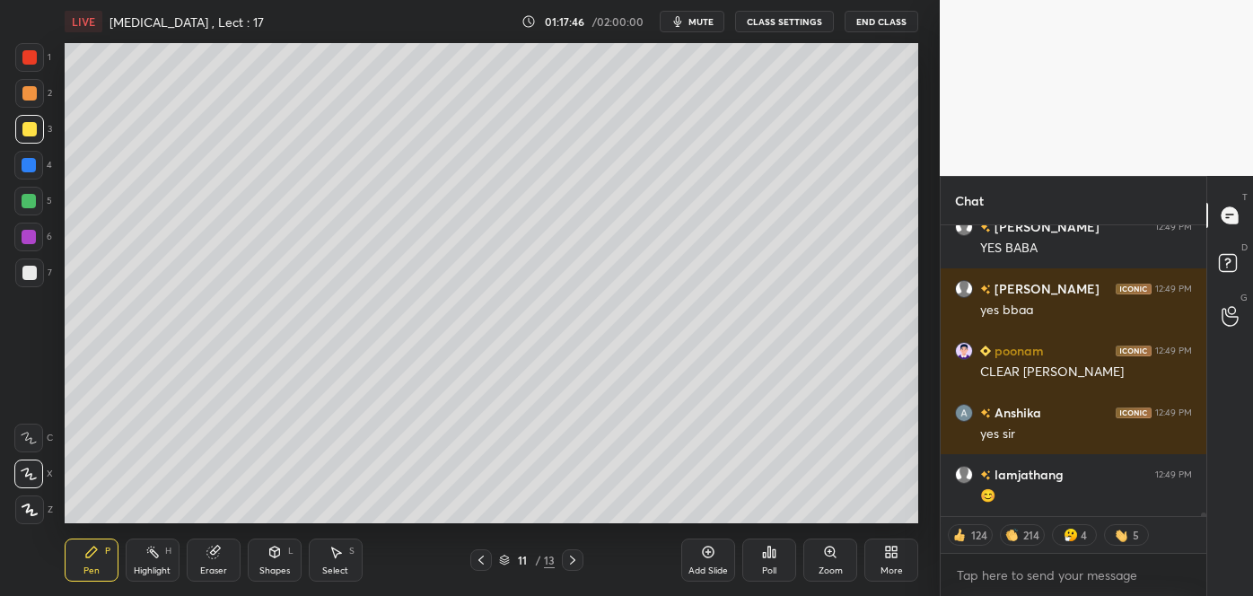
click at [576, 554] on icon at bounding box center [573, 560] width 14 height 14
click at [708, 558] on icon at bounding box center [708, 552] width 14 height 14
click at [32, 276] on div at bounding box center [29, 273] width 14 height 14
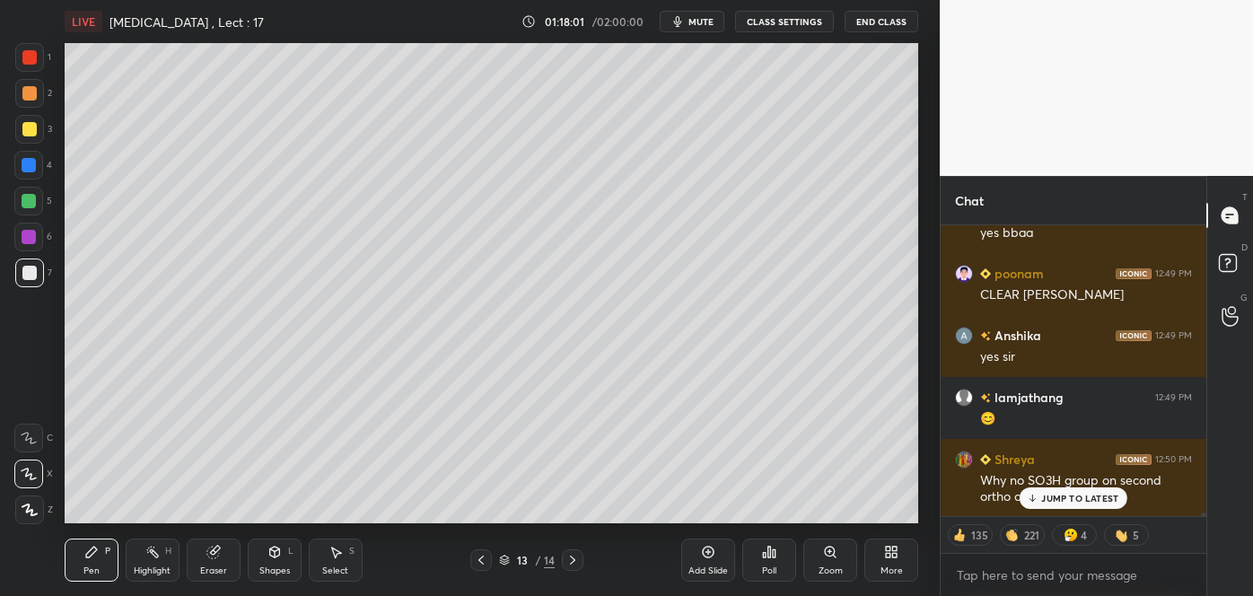
click at [479, 559] on icon at bounding box center [481, 560] width 5 height 9
click at [1034, 500] on icon at bounding box center [1032, 500] width 5 height 3
click at [29, 163] on div at bounding box center [29, 165] width 14 height 14
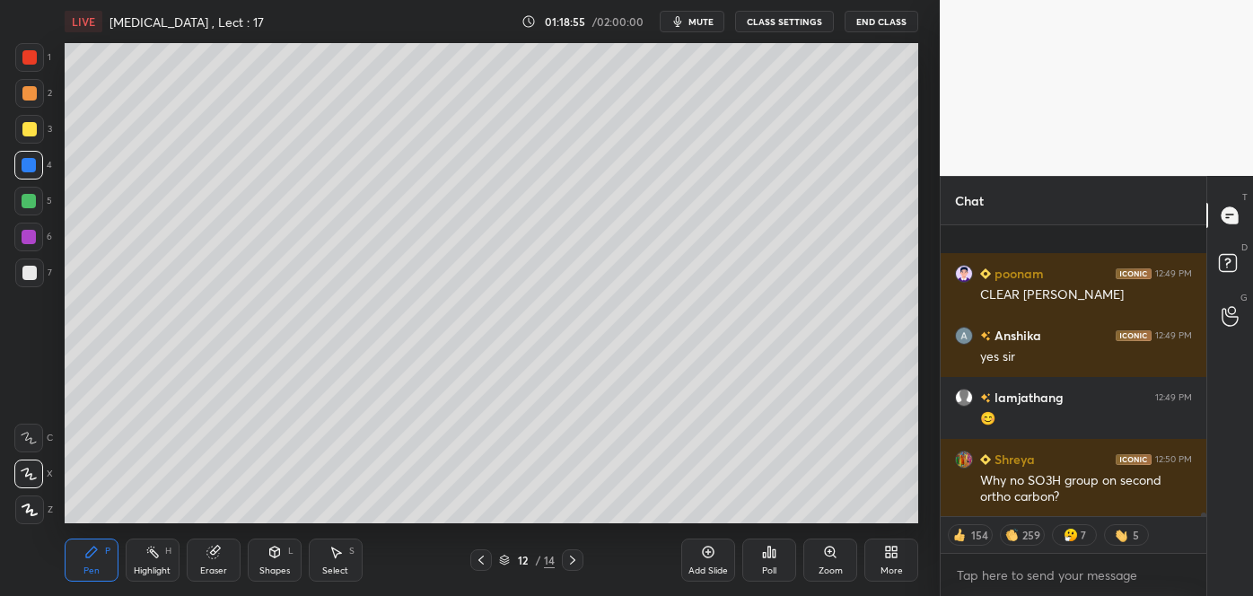
scroll to position [21418, 0]
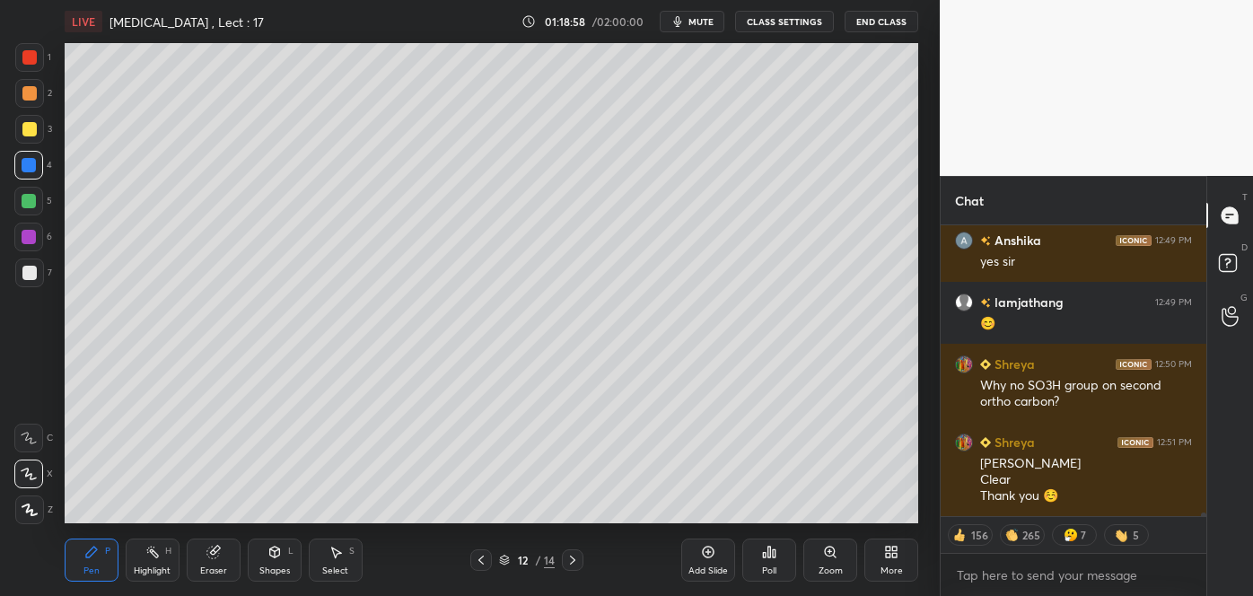
click at [694, 20] on span "mute" at bounding box center [701, 21] width 25 height 13
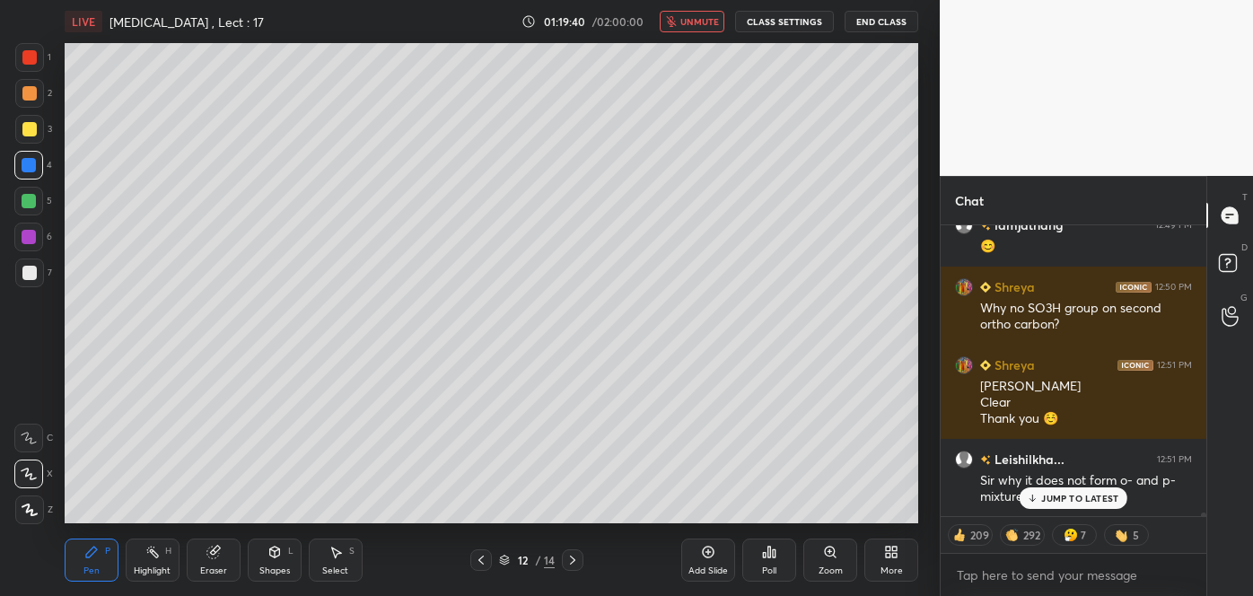
click at [1046, 496] on p "JUMP TO LATEST" at bounding box center [1079, 498] width 77 height 11
click at [29, 129] on div at bounding box center [29, 129] width 14 height 14
click at [575, 558] on icon at bounding box center [573, 560] width 14 height 14
click at [31, 275] on div at bounding box center [29, 273] width 14 height 14
click at [479, 560] on icon at bounding box center [481, 560] width 5 height 9
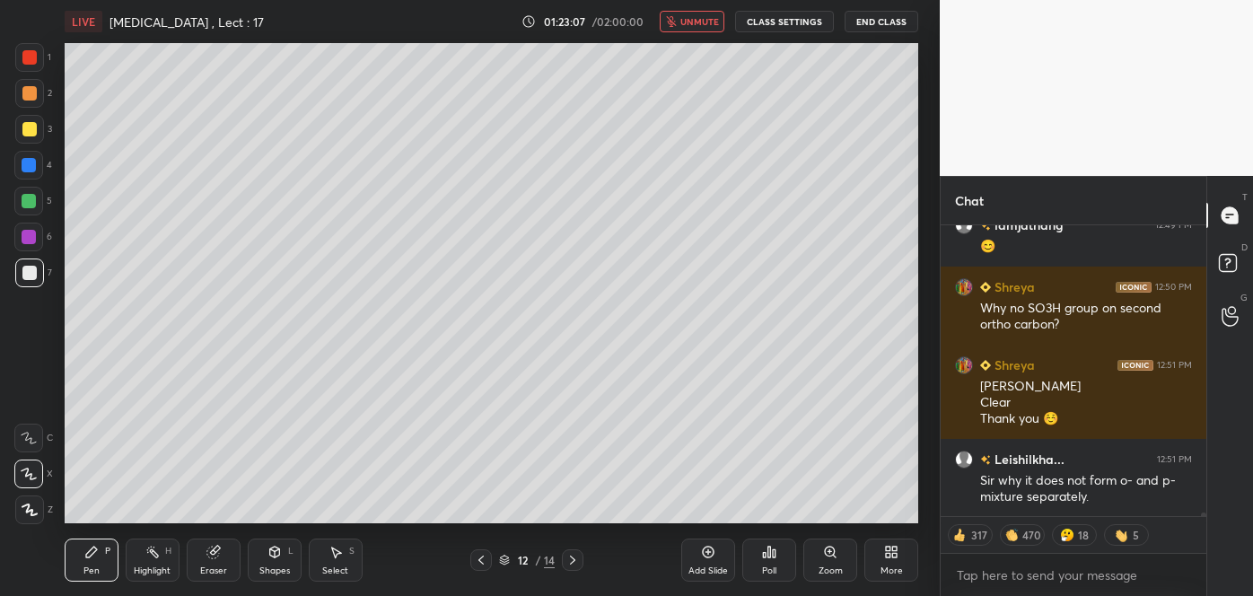
click at [476, 558] on icon at bounding box center [481, 560] width 14 height 14
click at [273, 567] on div "Shapes" at bounding box center [274, 571] width 31 height 9
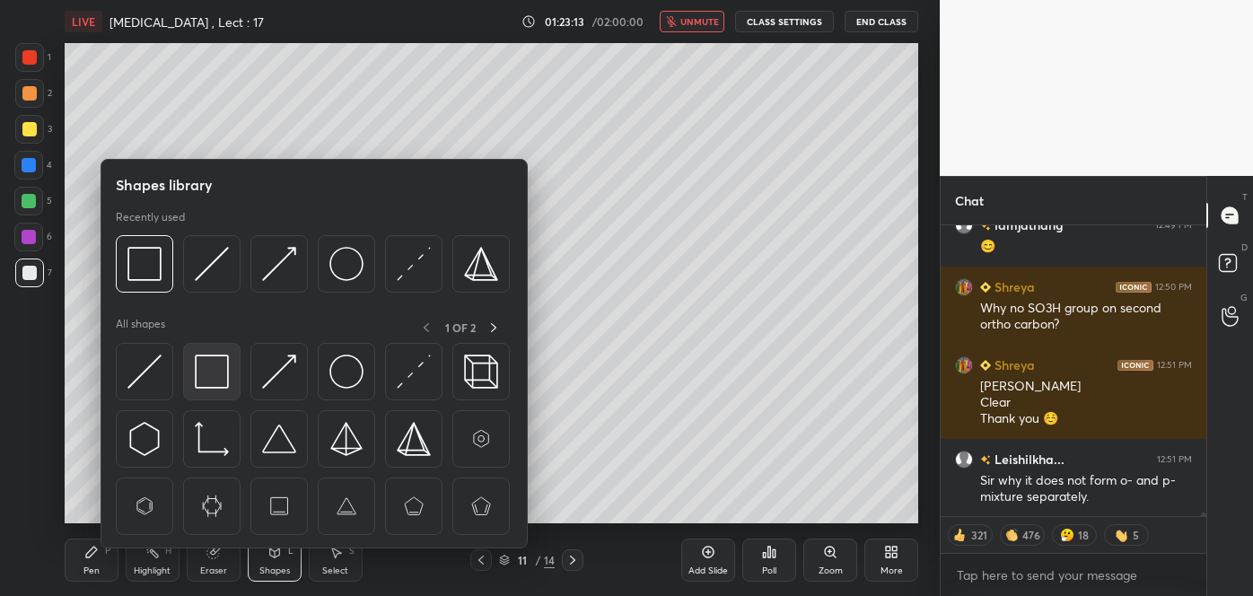
click at [212, 376] on img at bounding box center [212, 372] width 34 height 34
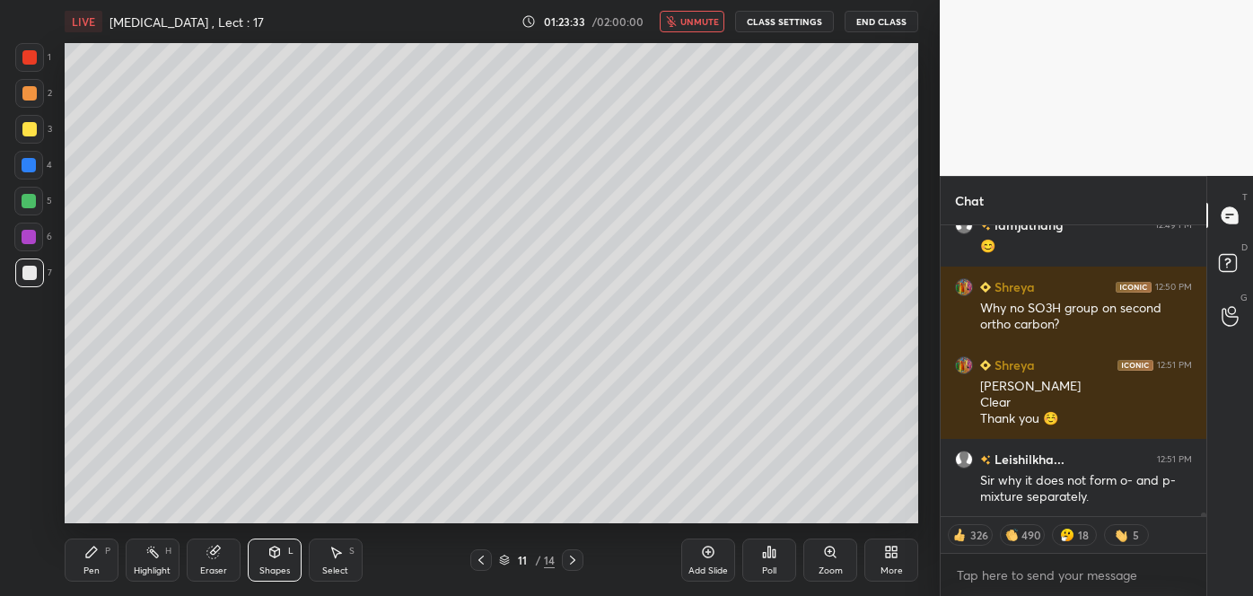
click at [30, 241] on div at bounding box center [29, 237] width 14 height 14
click at [96, 558] on icon at bounding box center [91, 552] width 14 height 14
click at [285, 561] on div "Shapes L" at bounding box center [275, 560] width 54 height 43
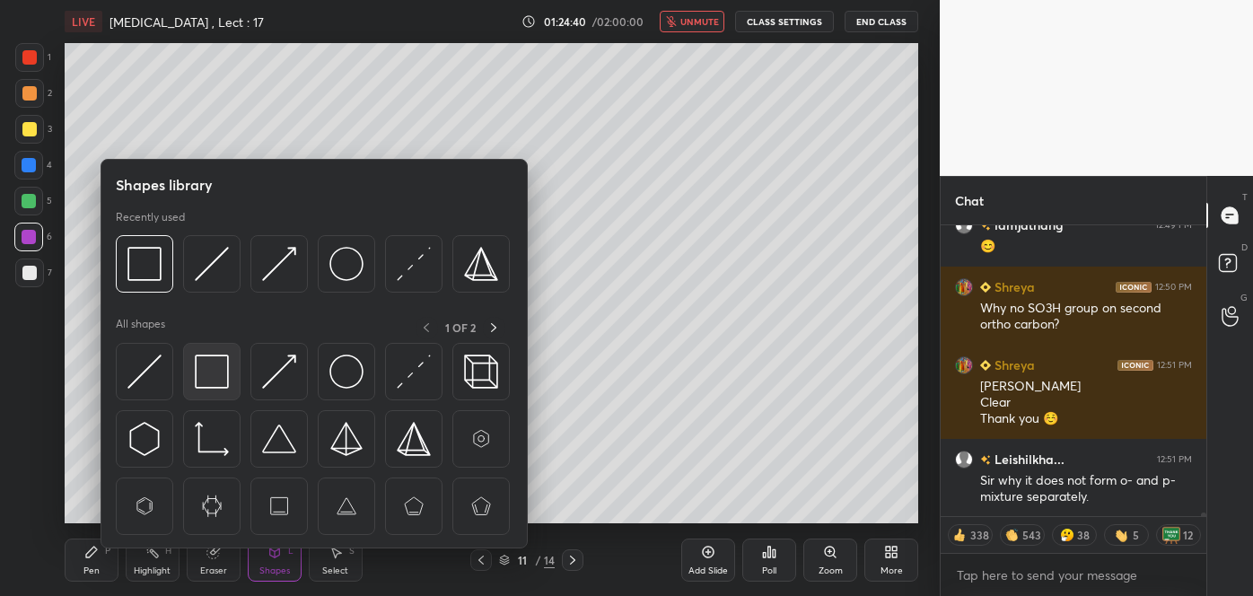
click at [215, 368] on img at bounding box center [212, 372] width 34 height 34
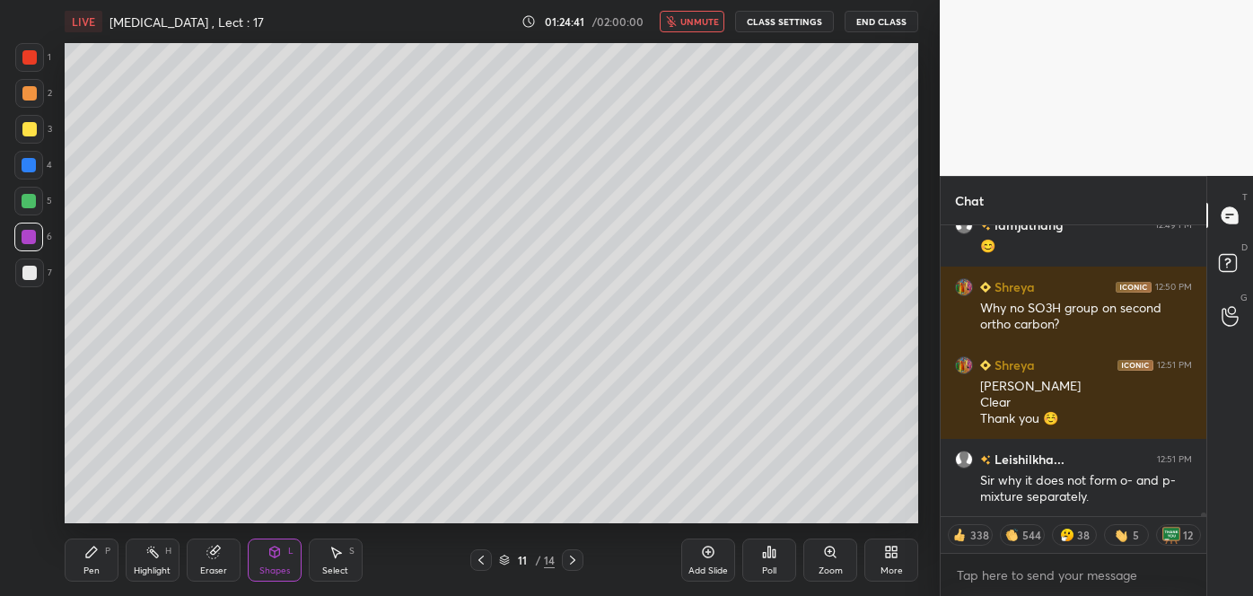
click at [34, 163] on div at bounding box center [29, 165] width 14 height 14
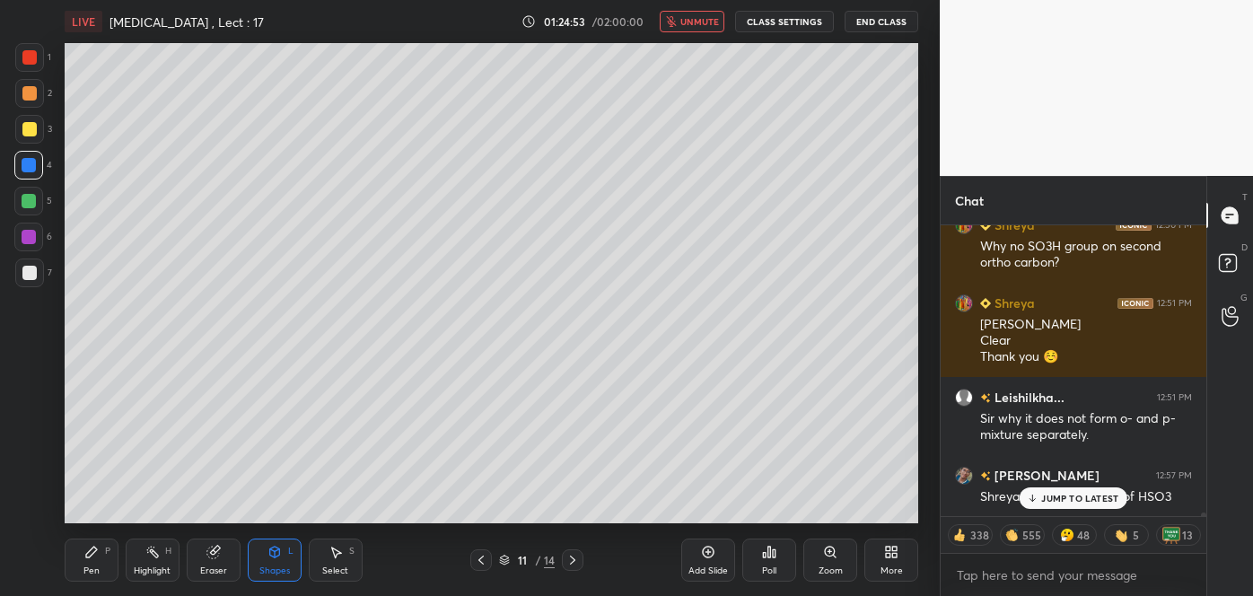
click at [572, 562] on icon at bounding box center [572, 560] width 5 height 9
click at [97, 555] on icon at bounding box center [91, 552] width 14 height 14
click at [479, 560] on icon at bounding box center [481, 560] width 5 height 9
click at [572, 560] on icon at bounding box center [573, 560] width 14 height 14
click at [26, 124] on div at bounding box center [29, 129] width 14 height 14
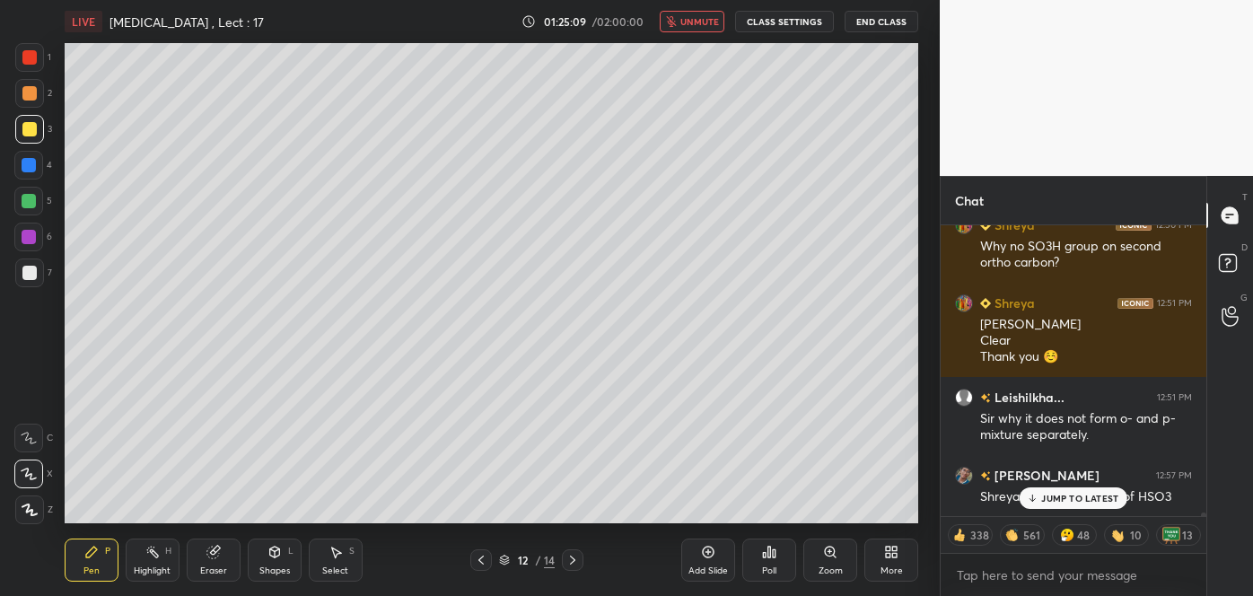
click at [269, 560] on div "Shapes L" at bounding box center [275, 560] width 54 height 43
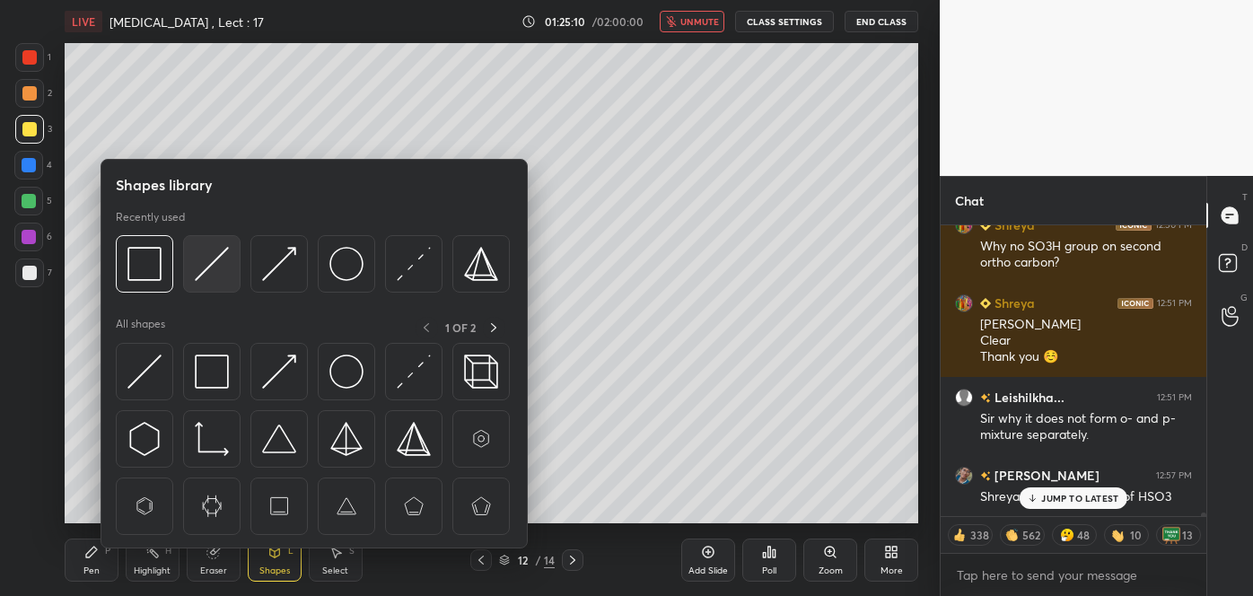
click at [215, 271] on img at bounding box center [212, 264] width 34 height 34
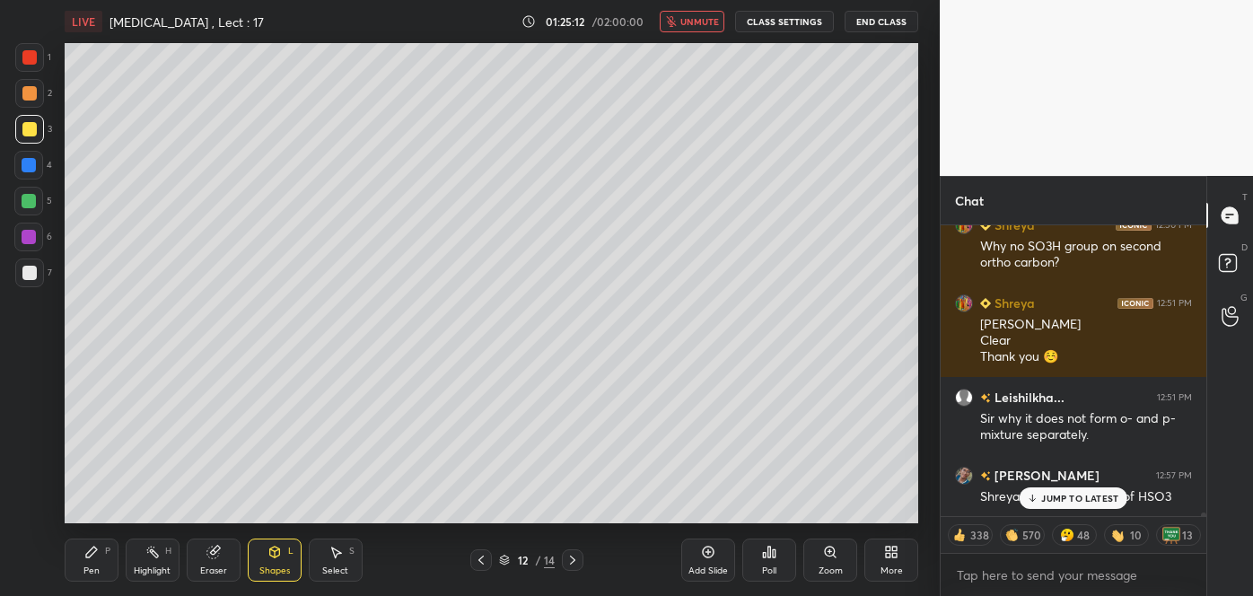
click at [30, 229] on div at bounding box center [28, 237] width 29 height 29
click at [24, 168] on div at bounding box center [29, 165] width 14 height 14
click at [480, 560] on icon at bounding box center [481, 560] width 5 height 9
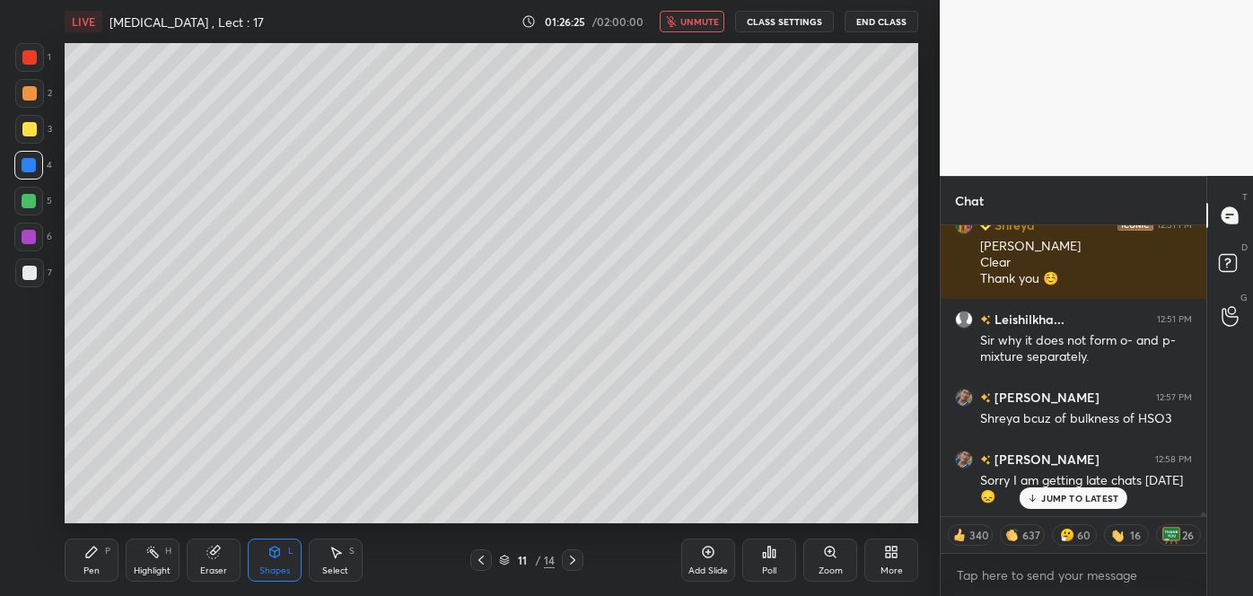
scroll to position [21713, 0]
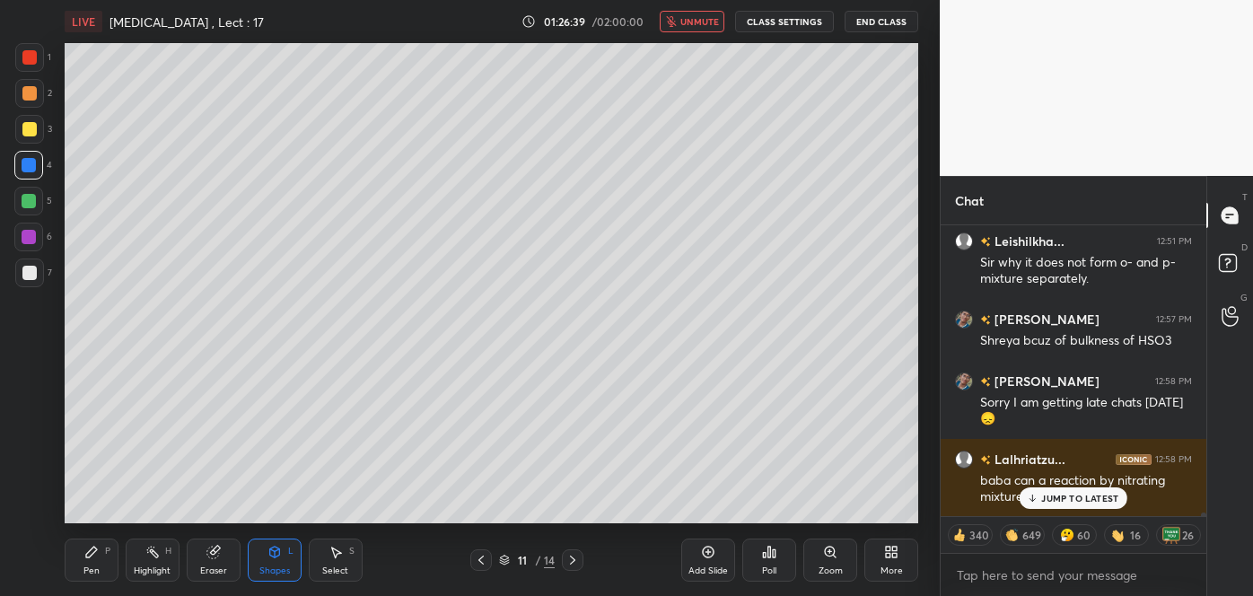
click at [572, 557] on icon at bounding box center [572, 560] width 5 height 9
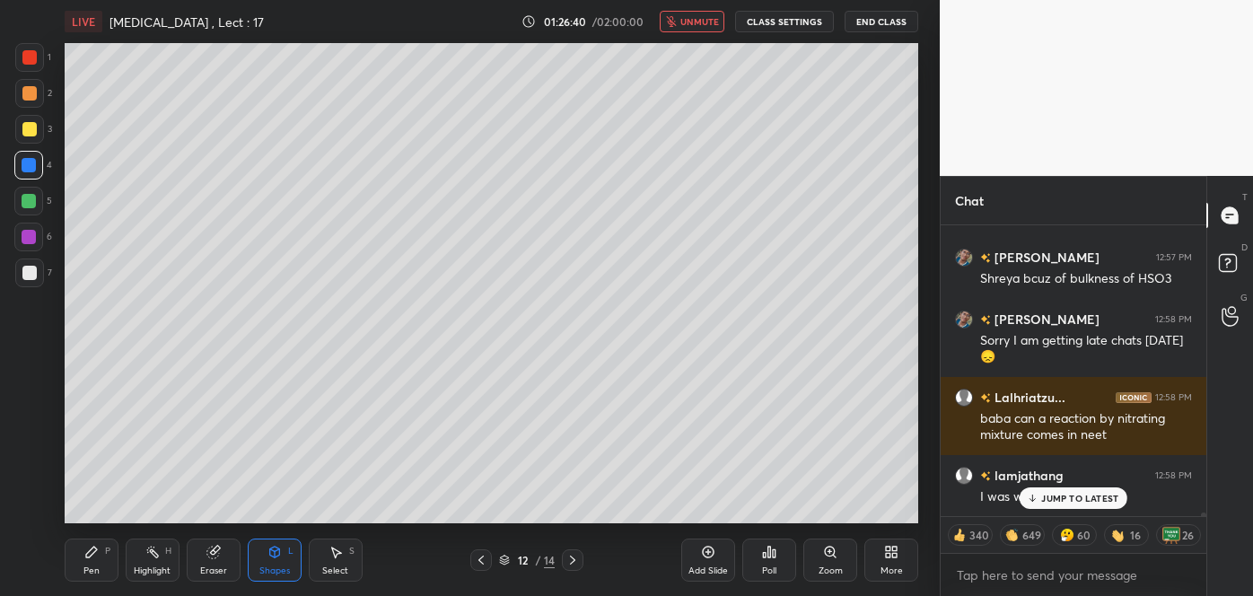
click at [575, 556] on icon at bounding box center [573, 560] width 14 height 14
click at [31, 273] on div at bounding box center [29, 273] width 14 height 14
click at [95, 559] on div "Pen P" at bounding box center [92, 560] width 54 height 43
click at [32, 127] on div at bounding box center [29, 129] width 14 height 14
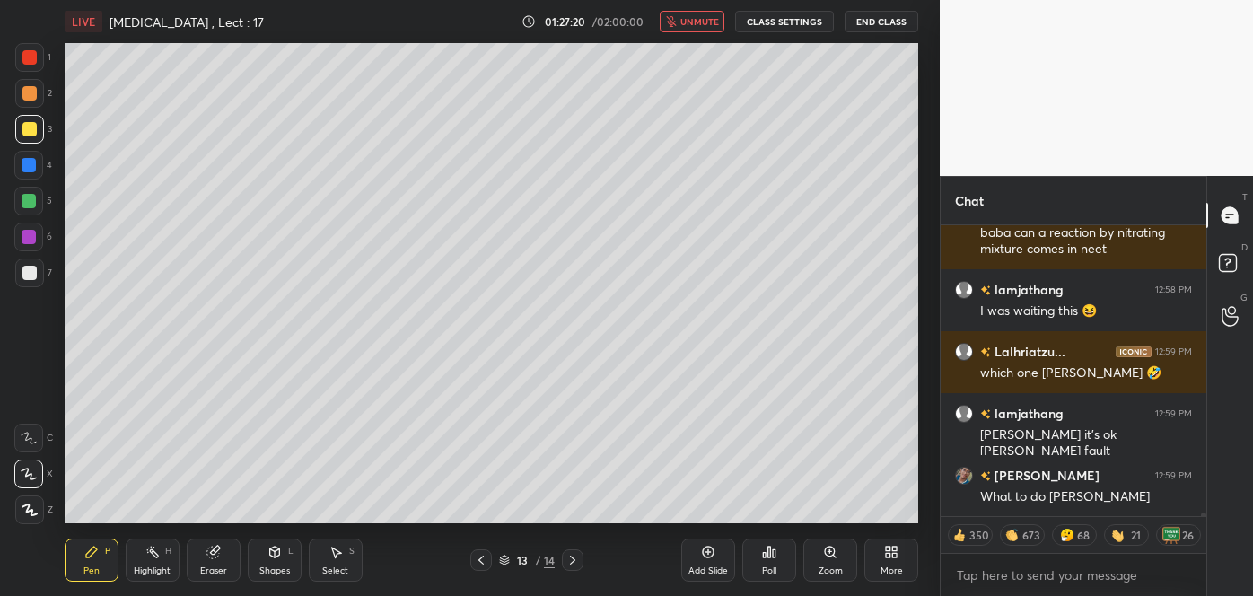
scroll to position [22039, 0]
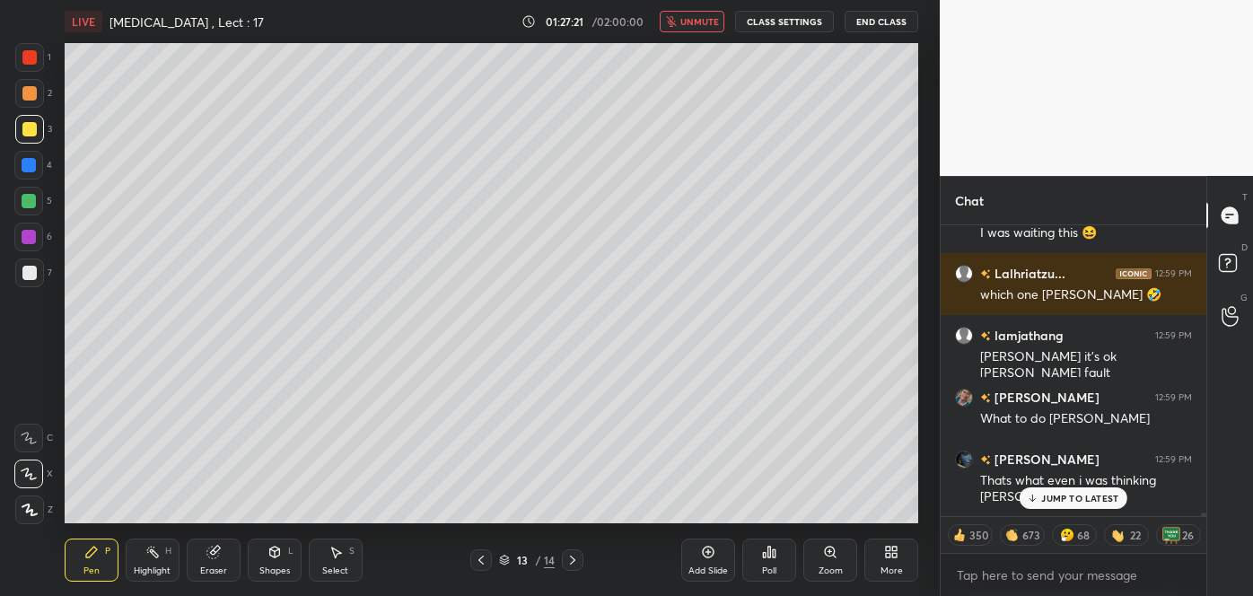
click at [277, 567] on div "Shapes" at bounding box center [274, 571] width 31 height 9
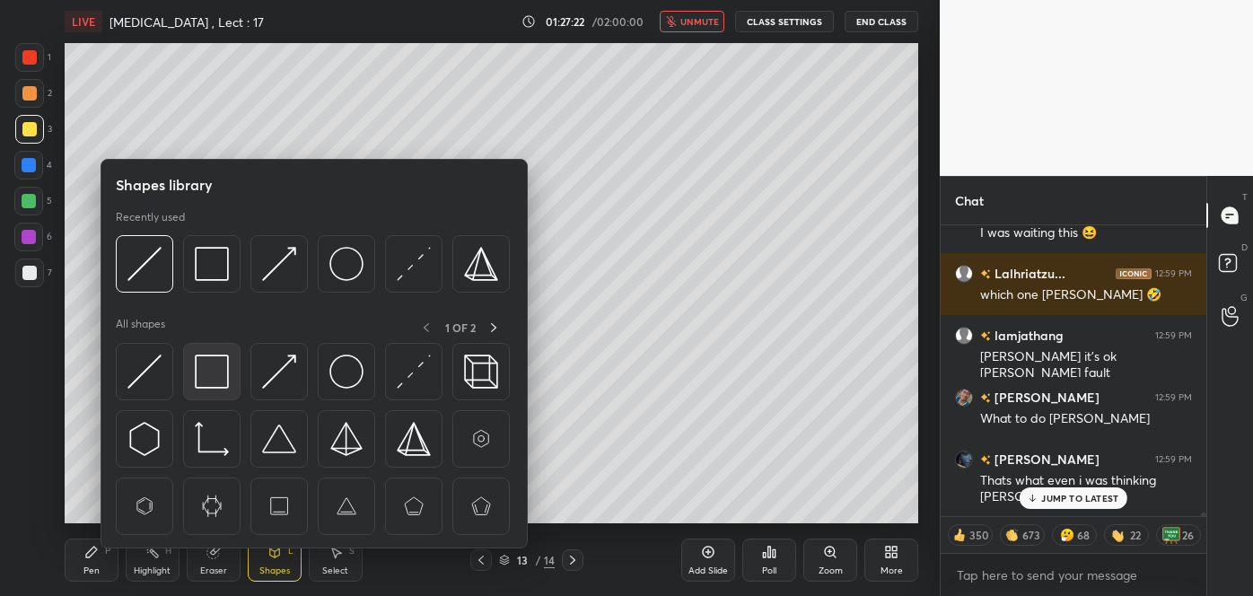
click at [208, 383] on img at bounding box center [212, 372] width 34 height 34
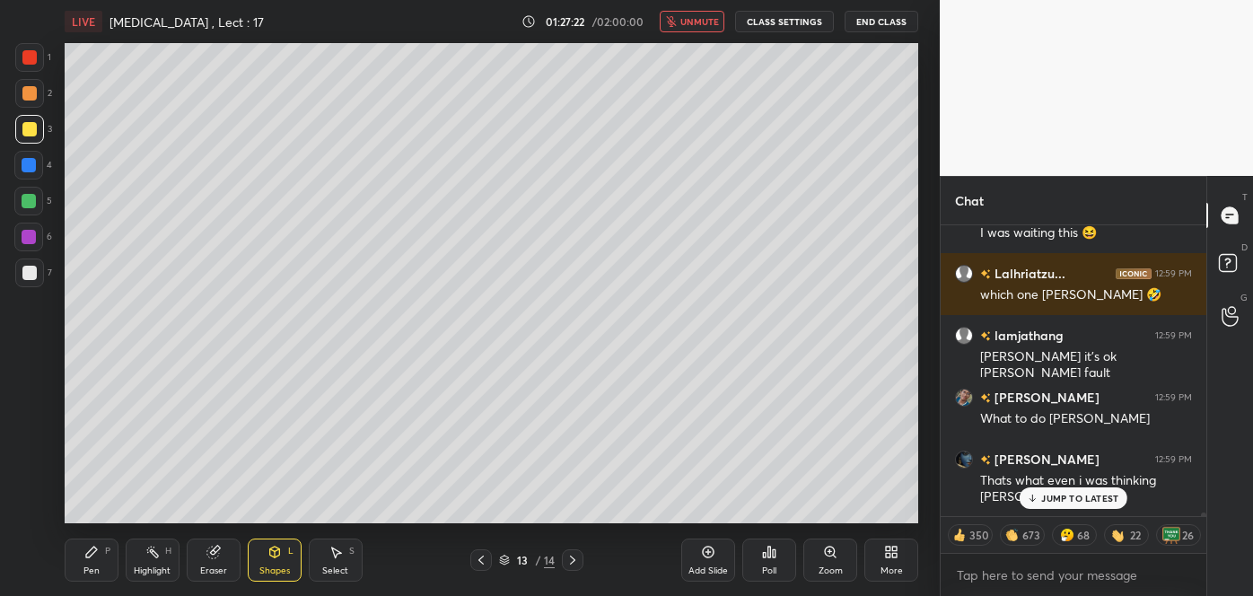
click at [27, 240] on div at bounding box center [29, 237] width 14 height 14
click at [27, 97] on div at bounding box center [29, 93] width 14 height 14
click at [91, 560] on div "Pen P" at bounding box center [92, 560] width 54 height 43
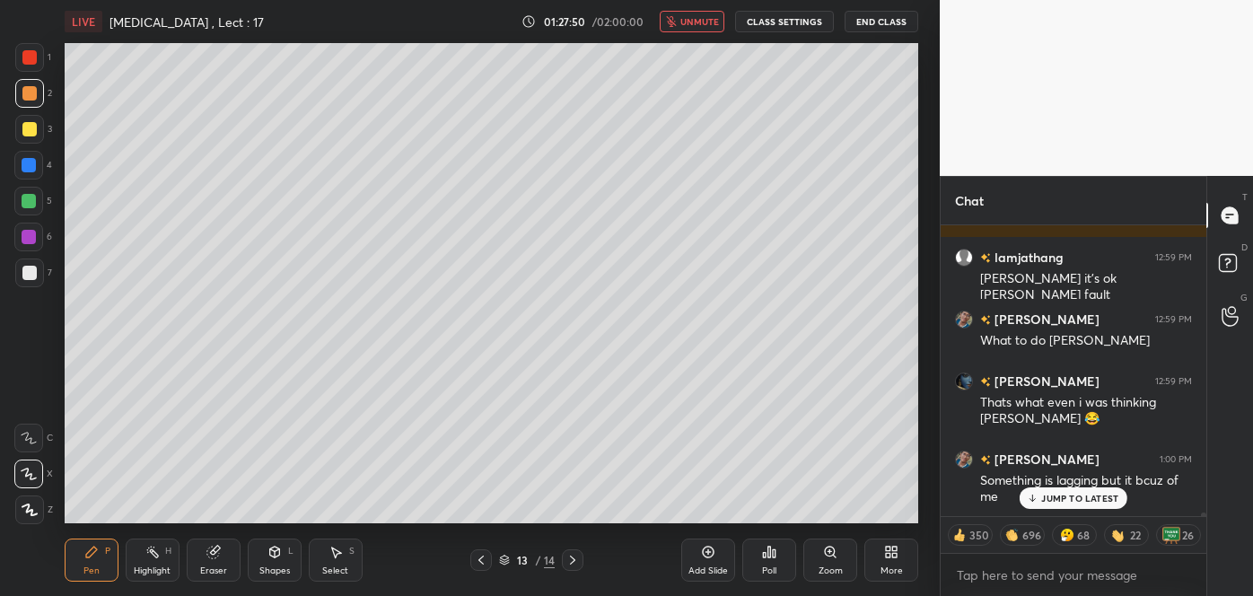
scroll to position [22195, 0]
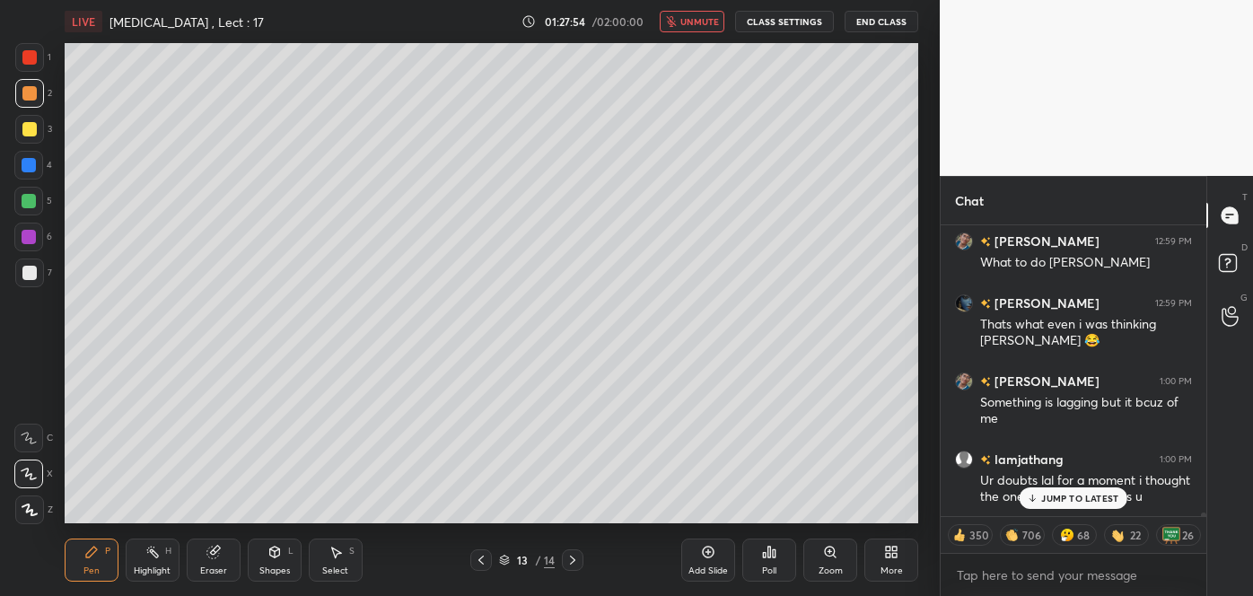
click at [28, 271] on div at bounding box center [29, 273] width 14 height 14
click at [27, 96] on div at bounding box center [29, 93] width 14 height 14
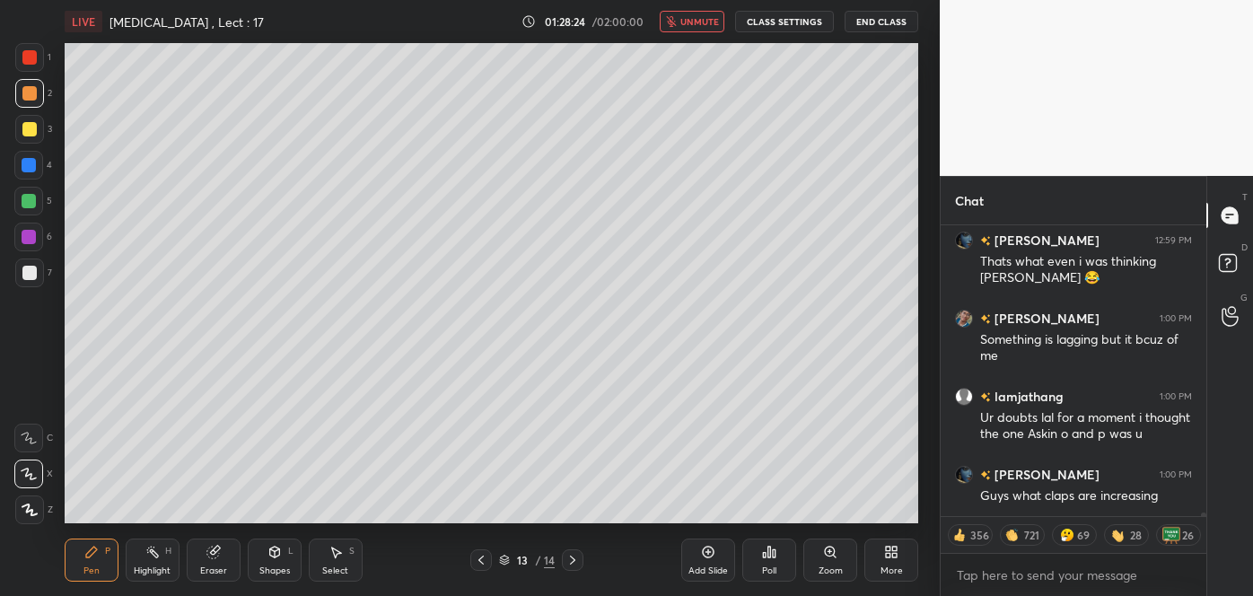
scroll to position [22319, 0]
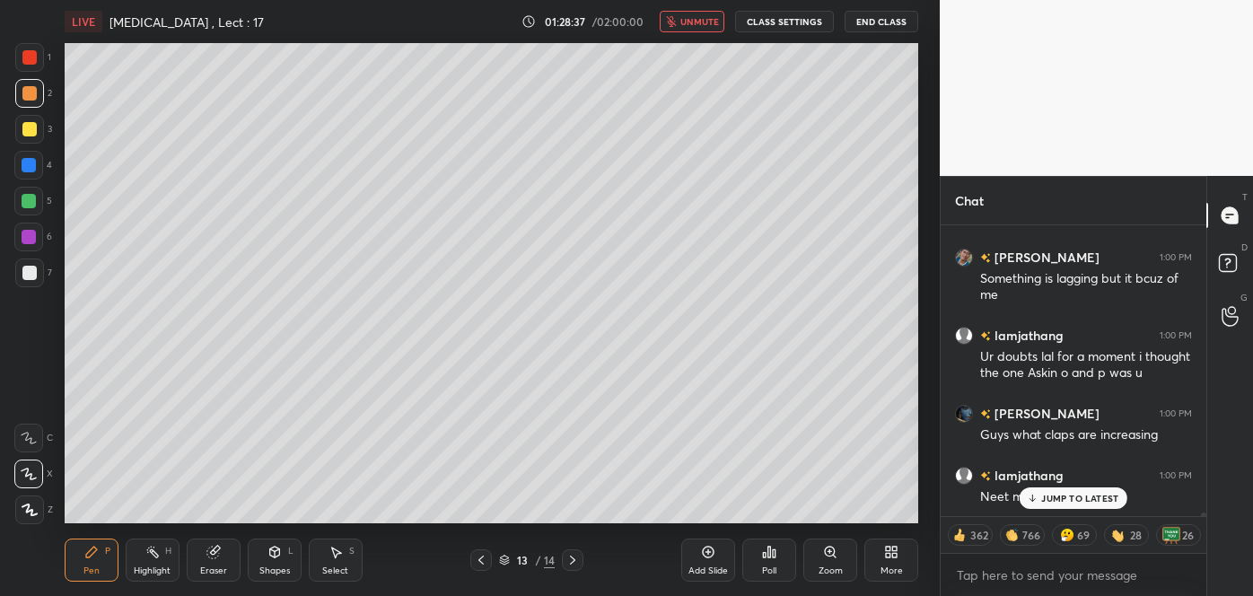
click at [28, 276] on div at bounding box center [29, 273] width 14 height 14
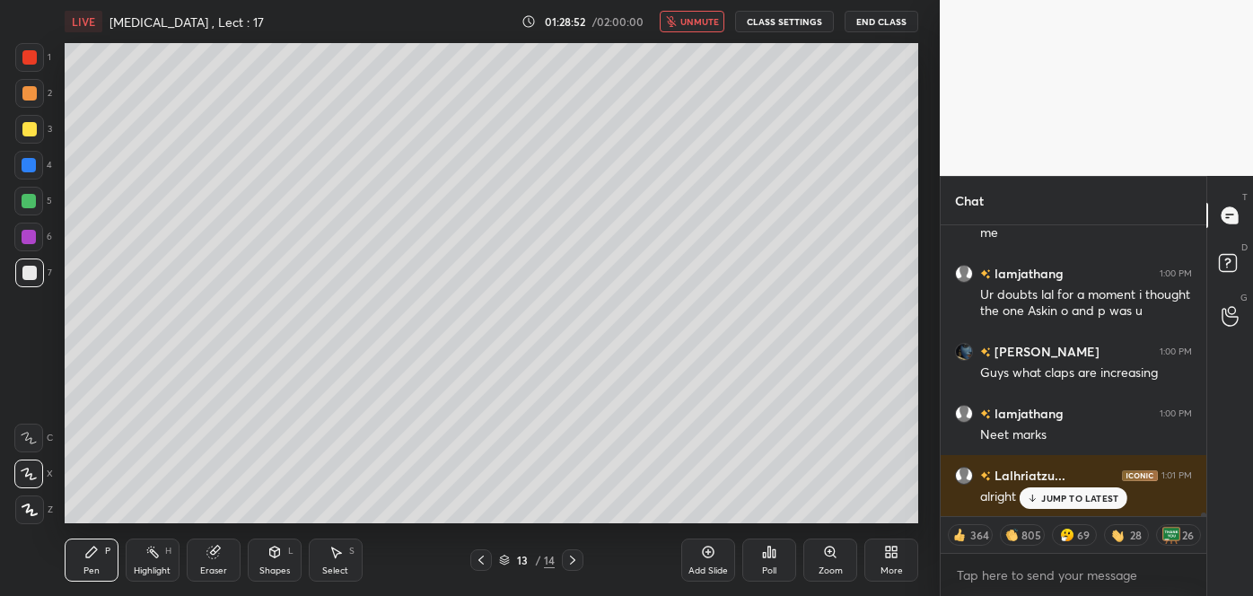
scroll to position [22443, 0]
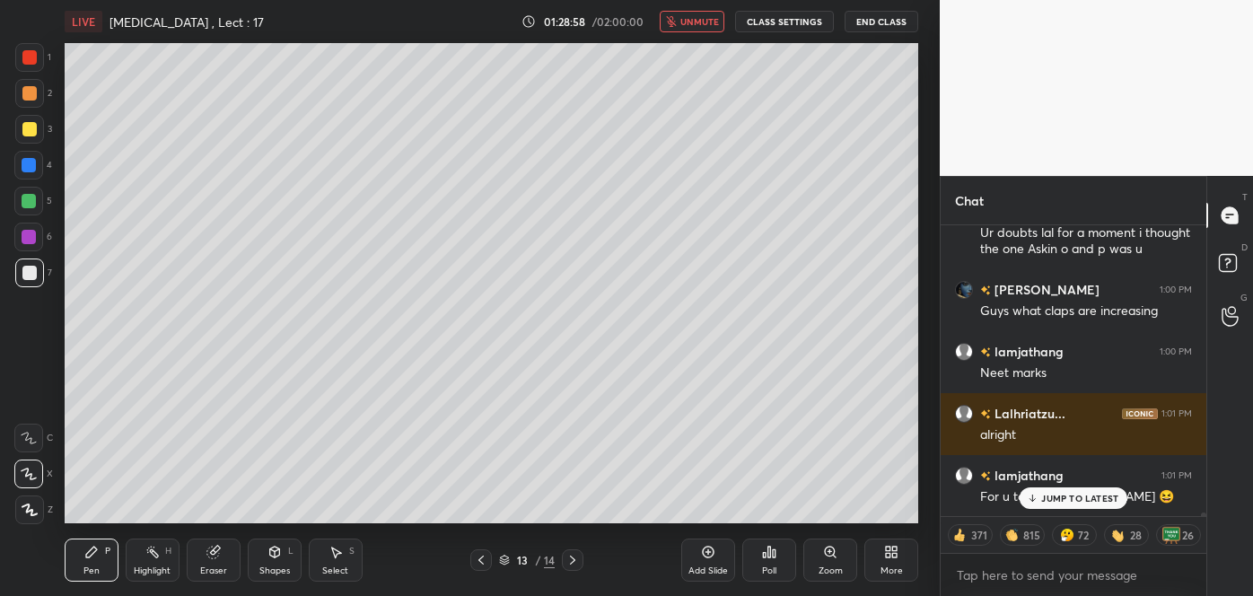
click at [34, 122] on div at bounding box center [29, 129] width 29 height 29
click at [708, 25] on span "unmute" at bounding box center [700, 21] width 39 height 13
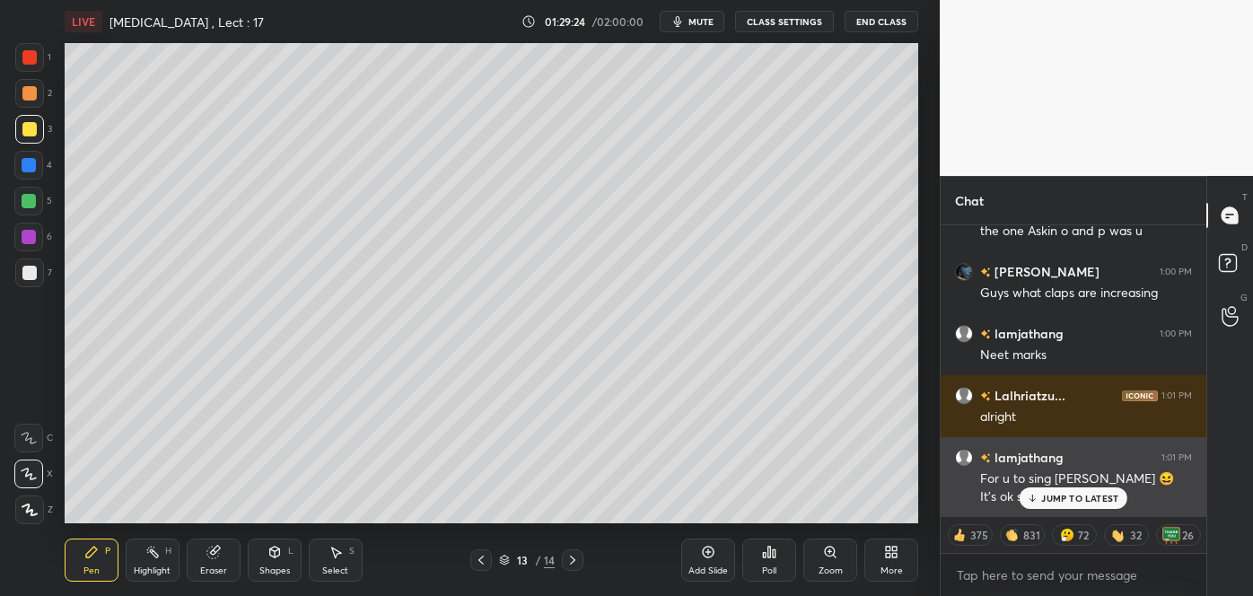
click at [1032, 496] on icon at bounding box center [1033, 498] width 12 height 11
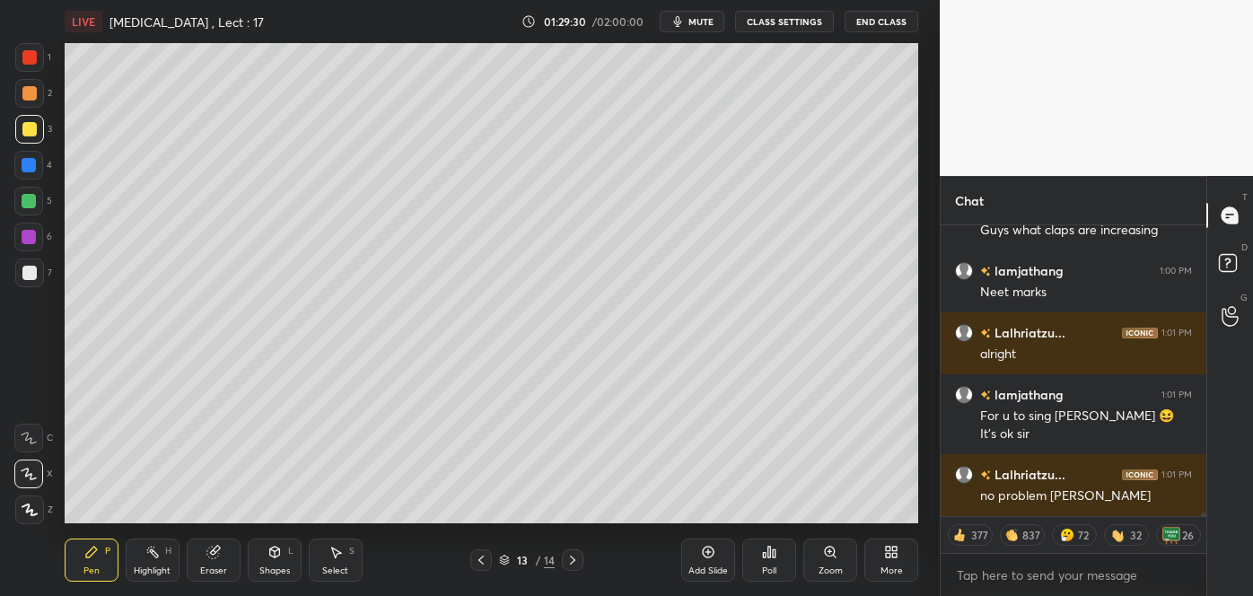
click at [29, 165] on div at bounding box center [29, 165] width 14 height 14
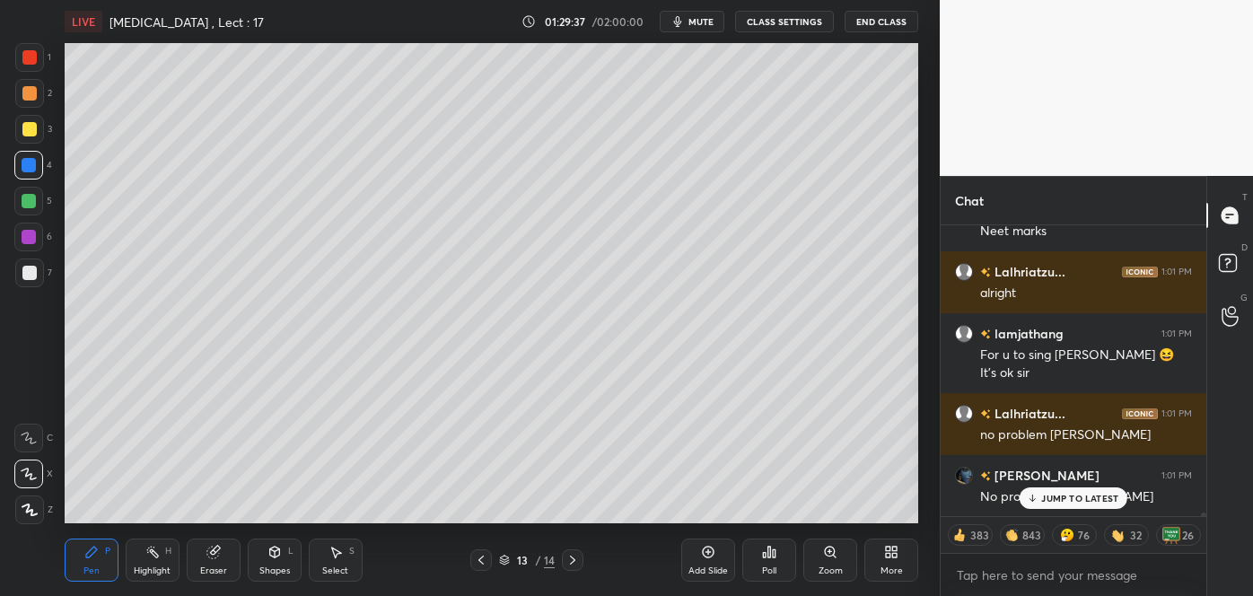
scroll to position [22647, 0]
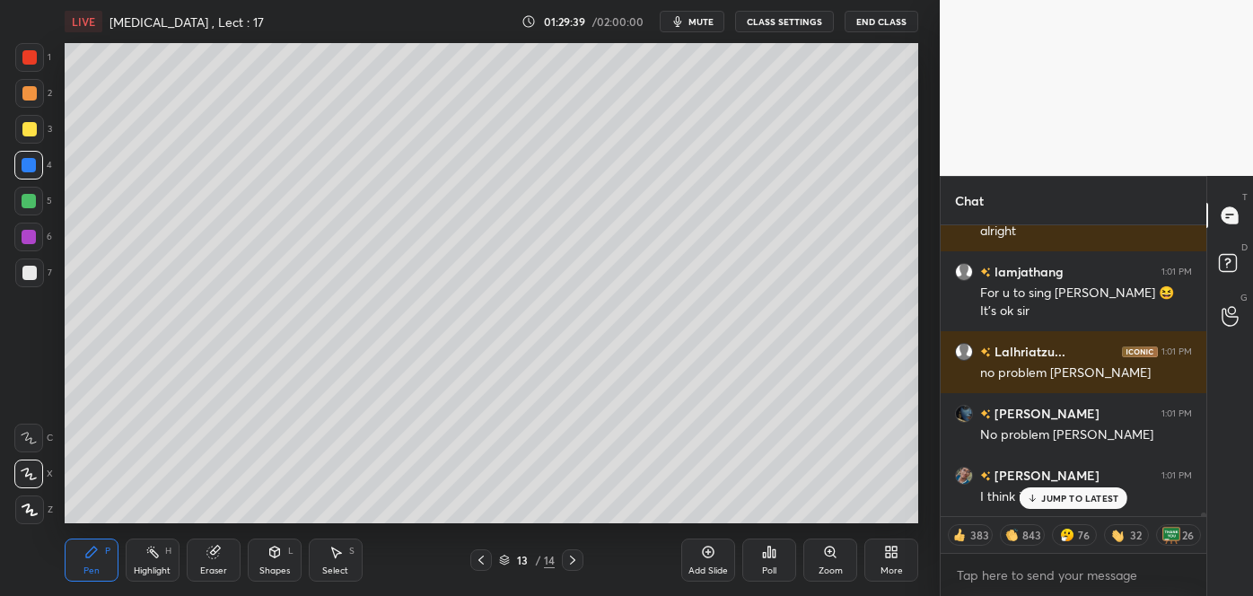
click at [31, 236] on div at bounding box center [29, 237] width 14 height 14
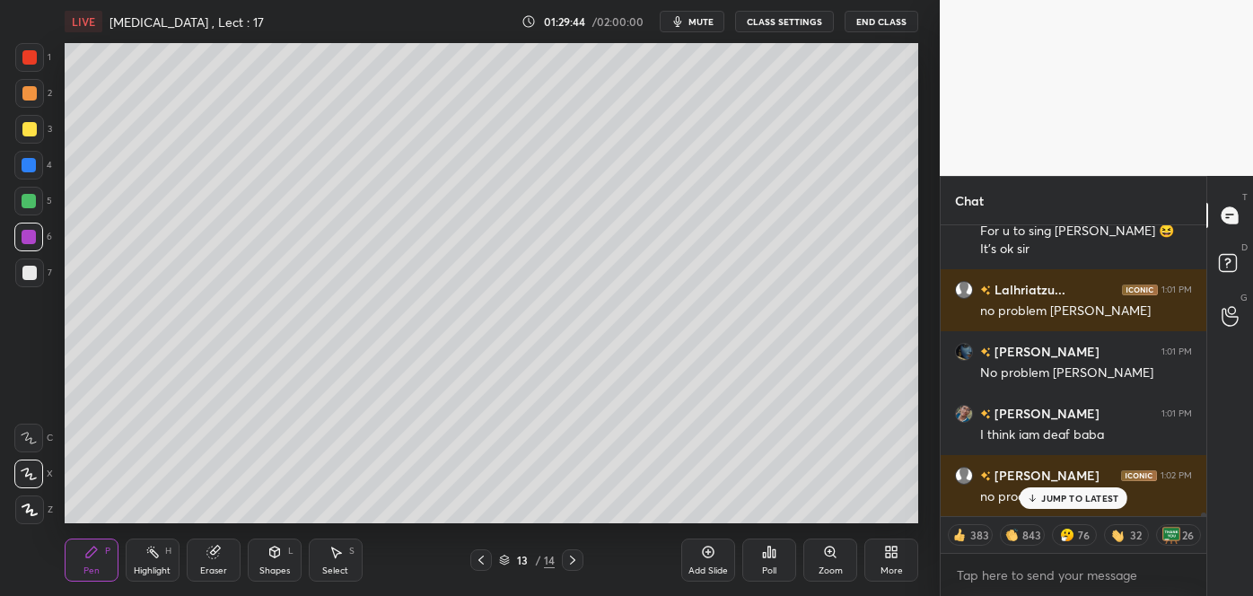
scroll to position [22787, 0]
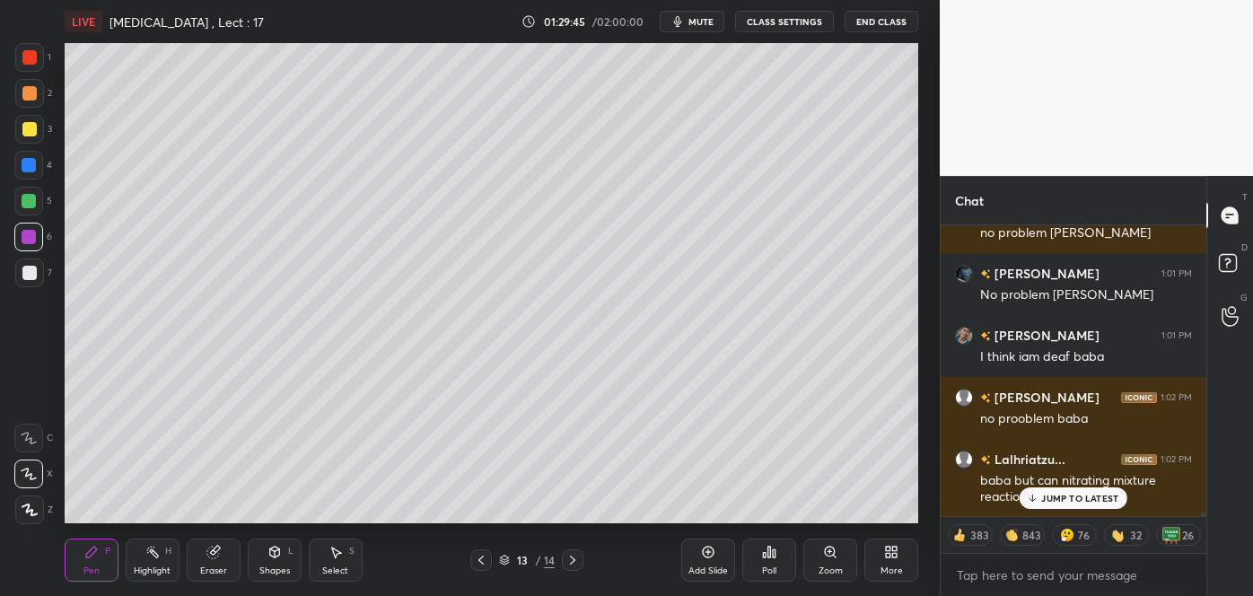
click at [32, 122] on div at bounding box center [29, 129] width 29 height 29
click at [26, 89] on div at bounding box center [29, 93] width 14 height 14
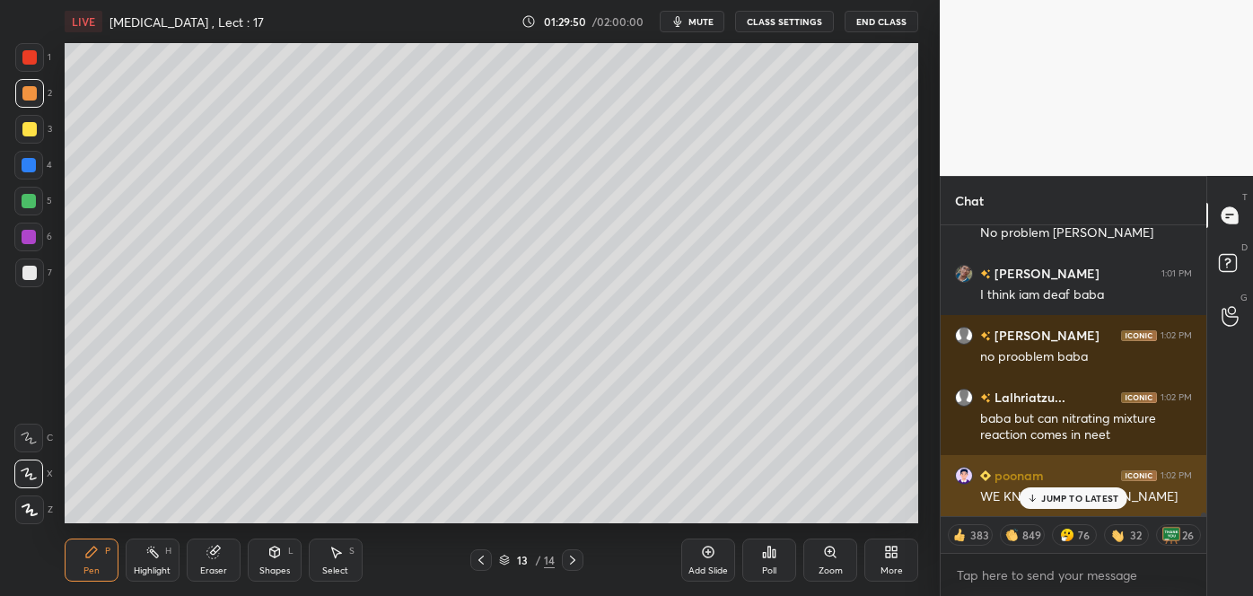
click at [1053, 498] on p "JUMP TO LATEST" at bounding box center [1079, 498] width 77 height 11
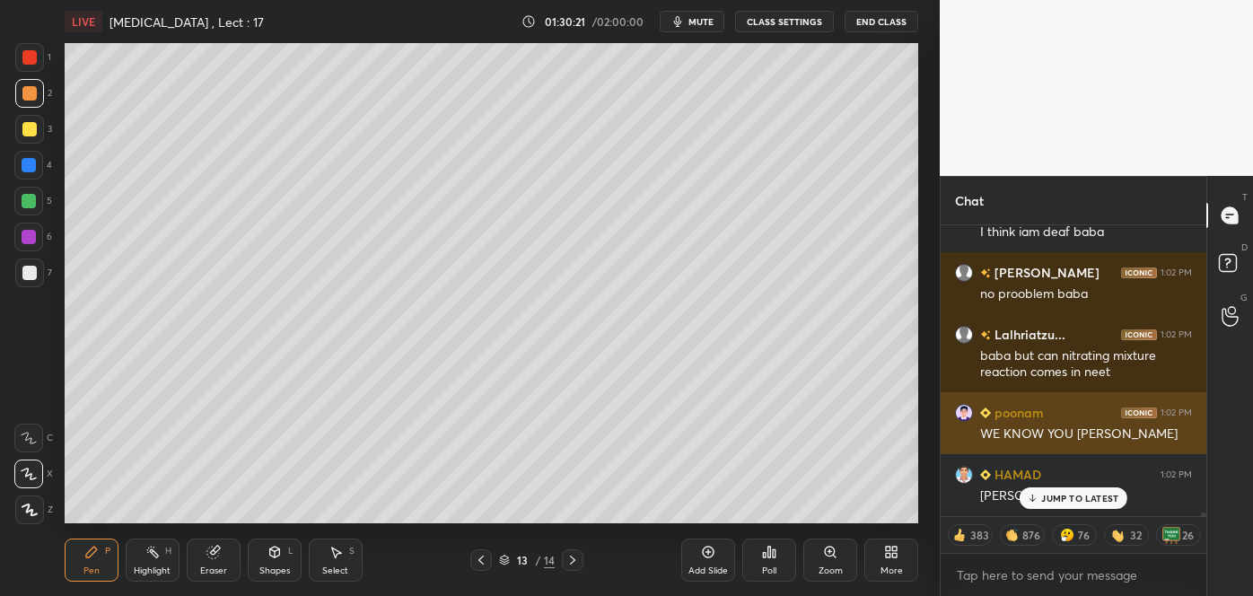
scroll to position [22973, 0]
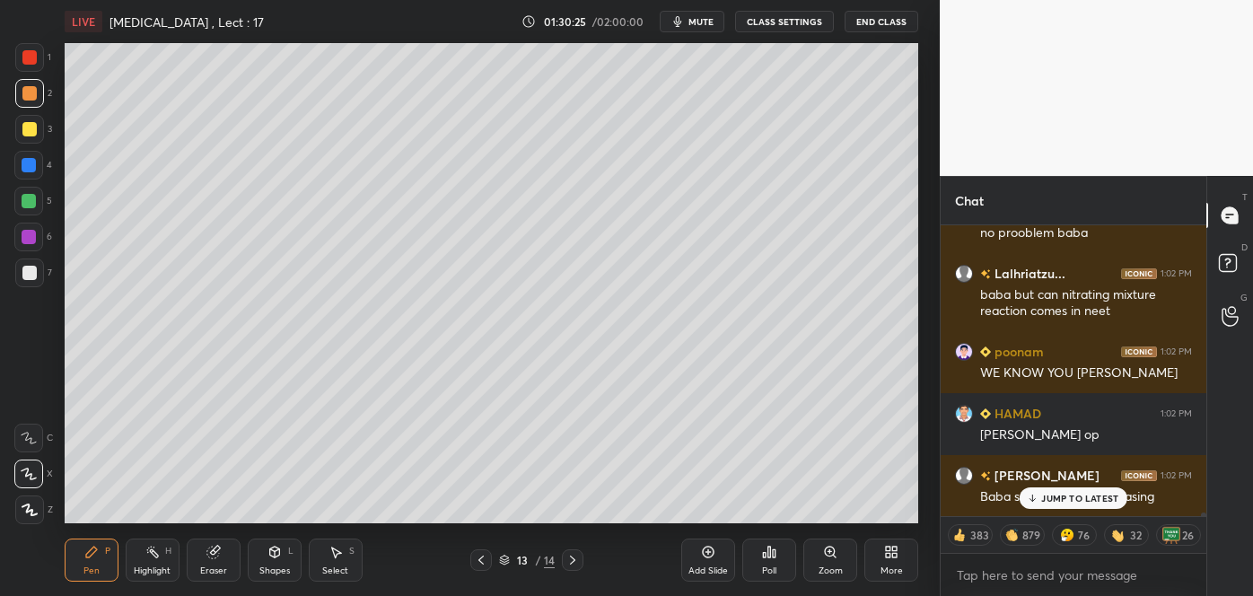
click at [1054, 504] on div "JUMP TO LATEST" at bounding box center [1074, 498] width 108 height 22
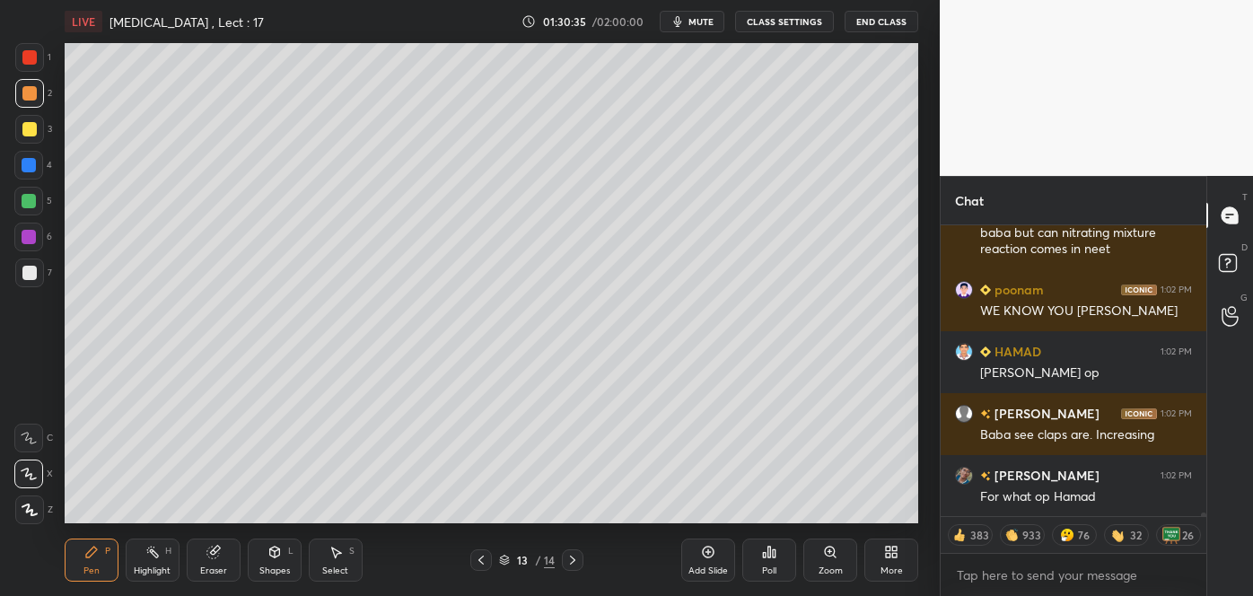
scroll to position [23097, 0]
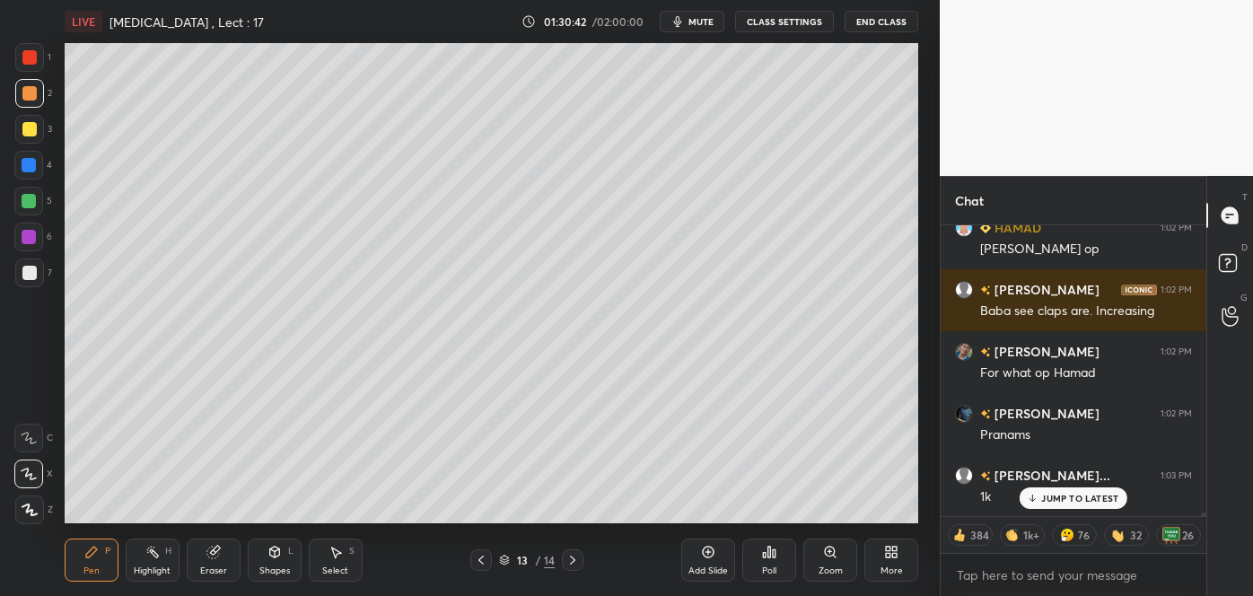
click at [31, 276] on div at bounding box center [29, 273] width 14 height 14
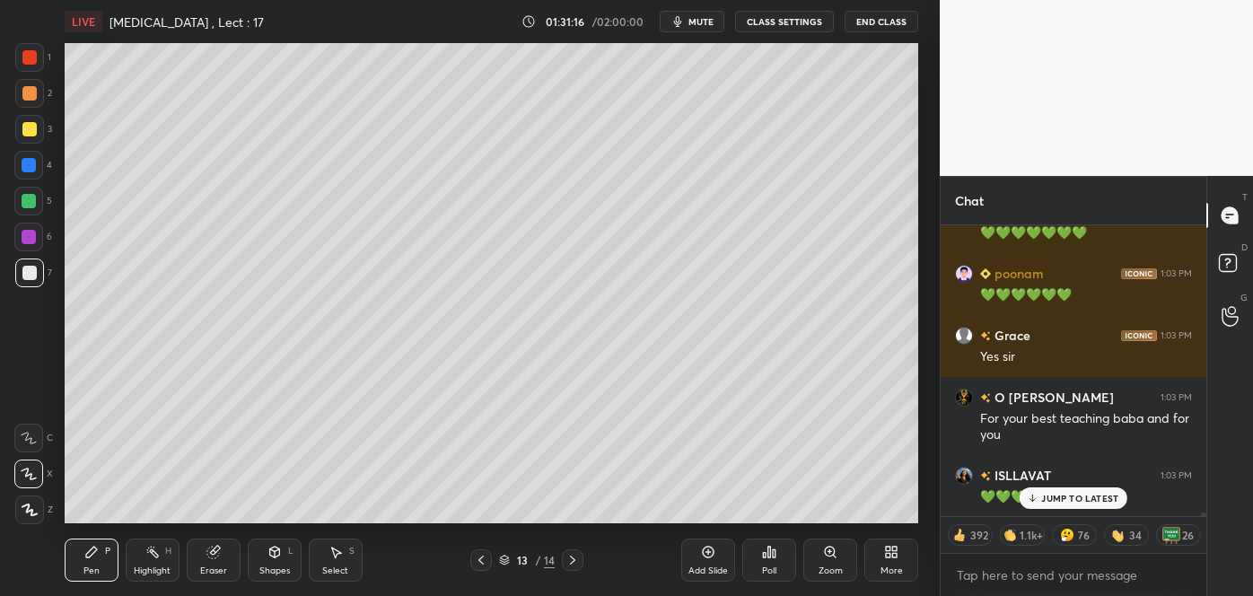
scroll to position [24476, 0]
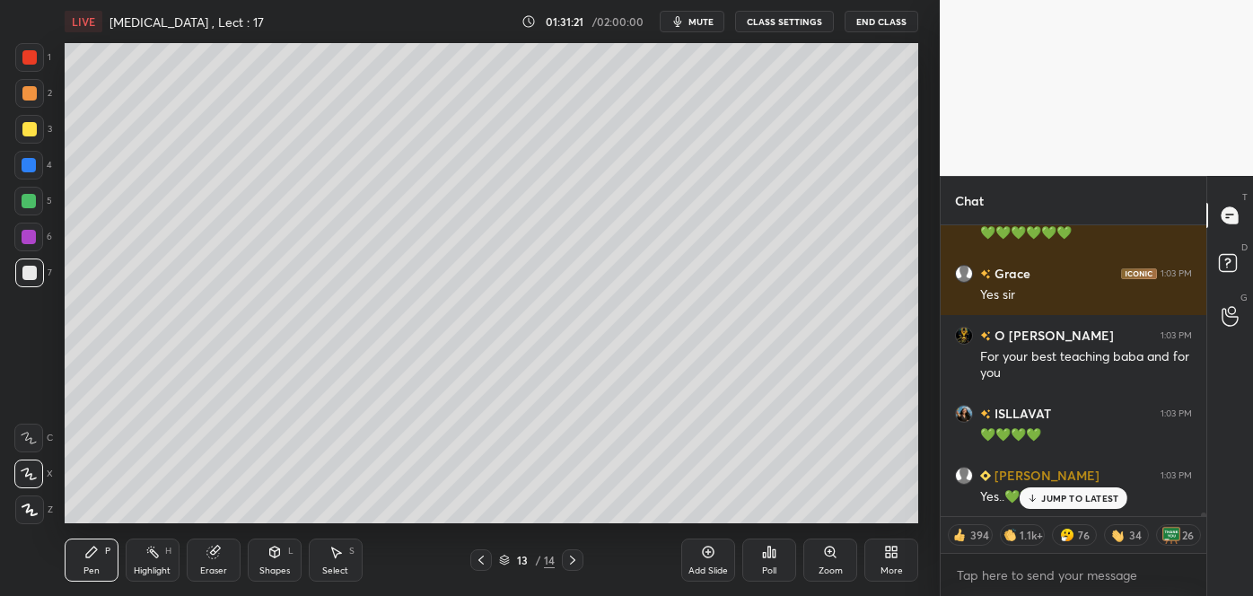
click at [31, 125] on div at bounding box center [29, 129] width 14 height 14
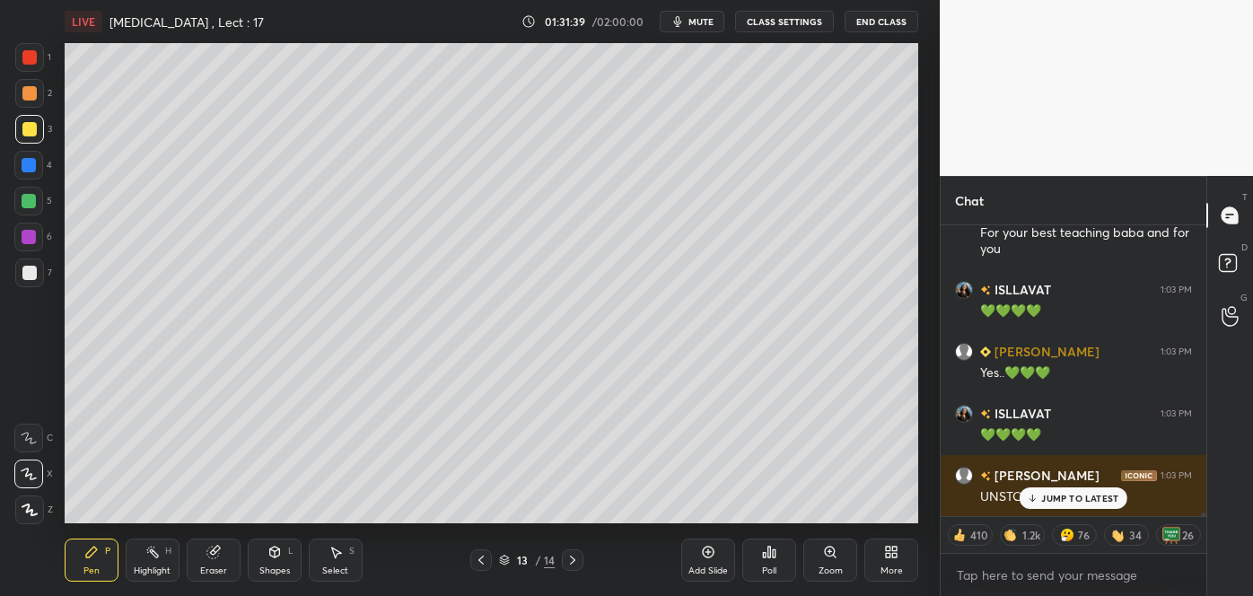
scroll to position [24661, 0]
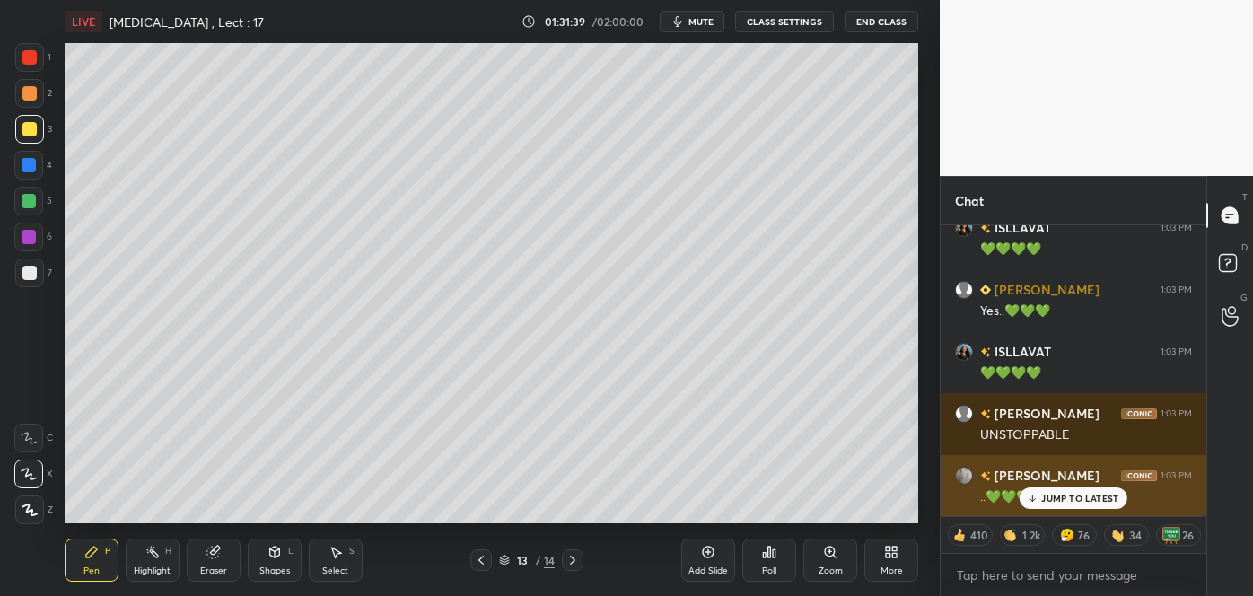
click at [1034, 498] on icon at bounding box center [1033, 498] width 12 height 11
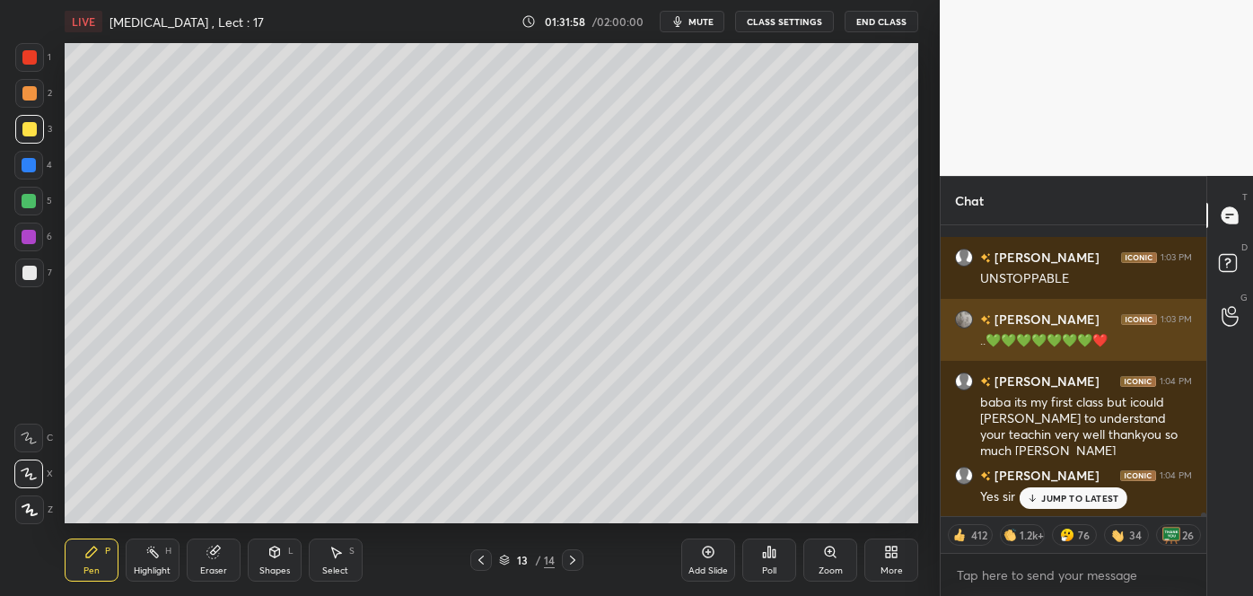
scroll to position [24836, 0]
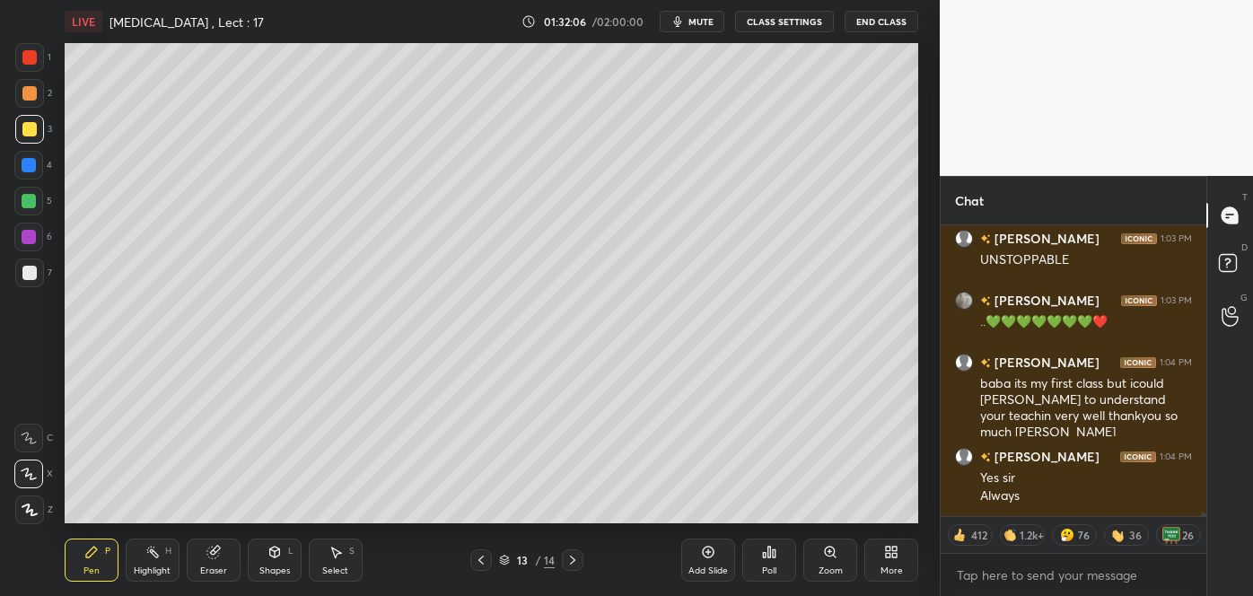
click at [29, 96] on div at bounding box center [29, 93] width 14 height 14
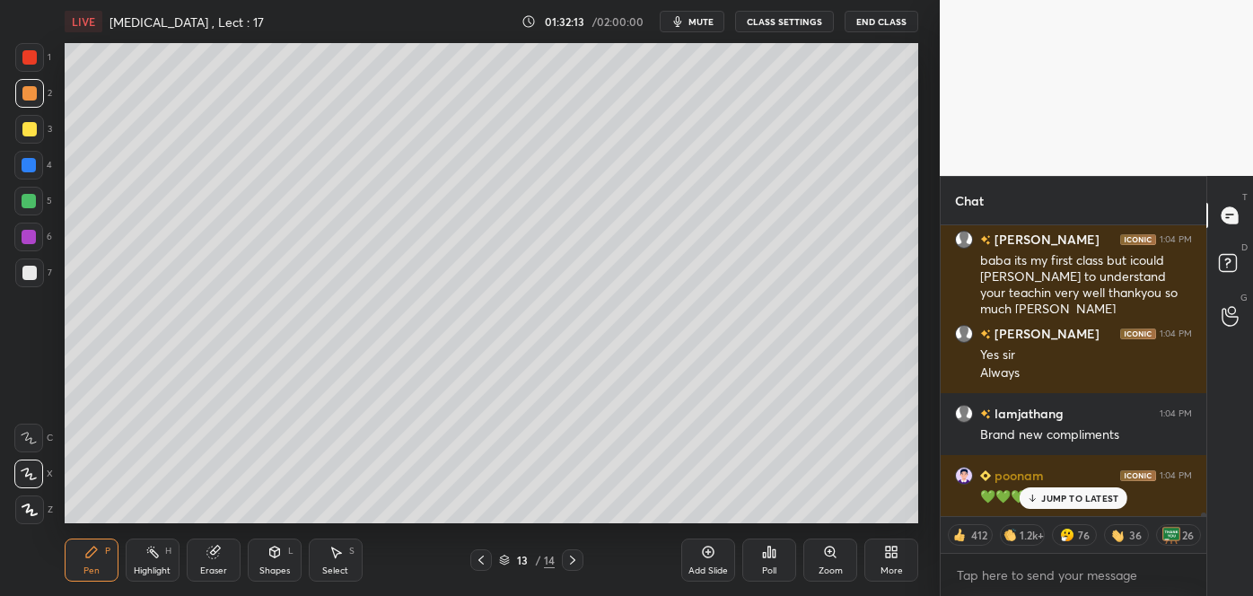
scroll to position [25021, 0]
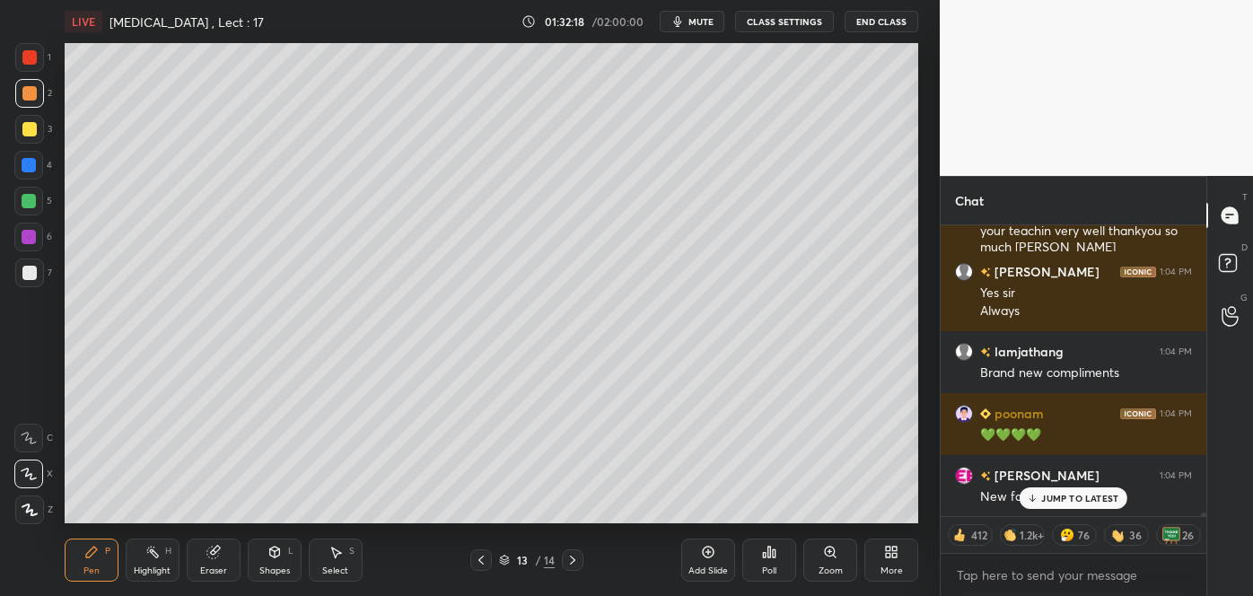
click at [1032, 498] on icon at bounding box center [1032, 498] width 0 height 6
click at [31, 169] on div at bounding box center [29, 165] width 14 height 14
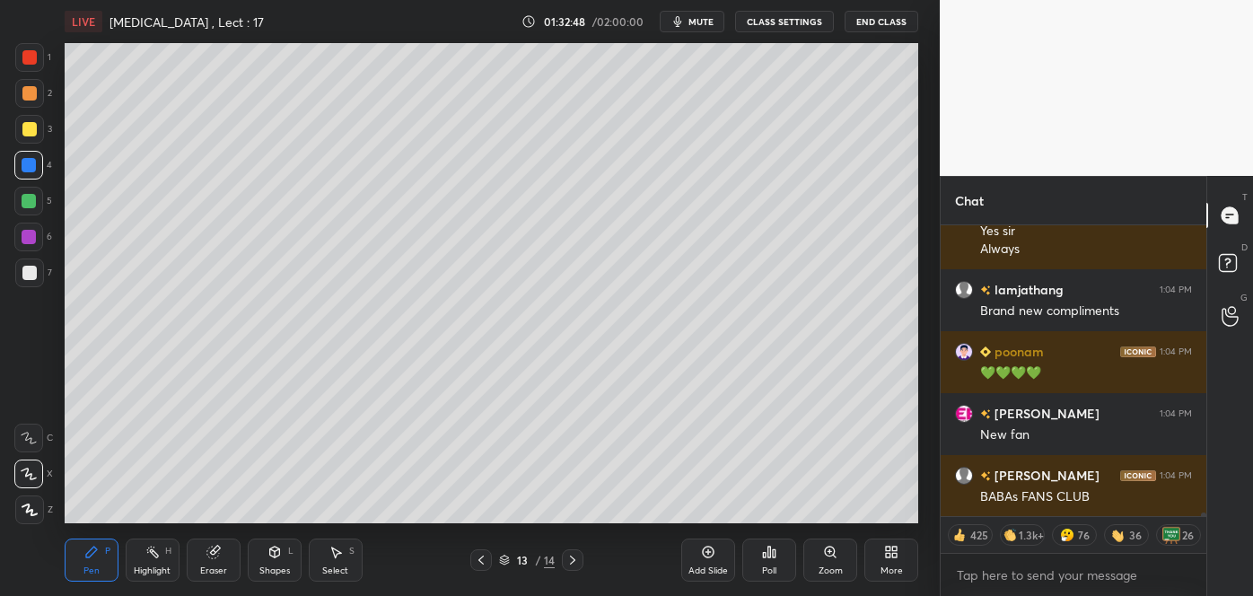
click at [30, 94] on div at bounding box center [29, 93] width 14 height 14
click at [29, 168] on div at bounding box center [29, 165] width 14 height 14
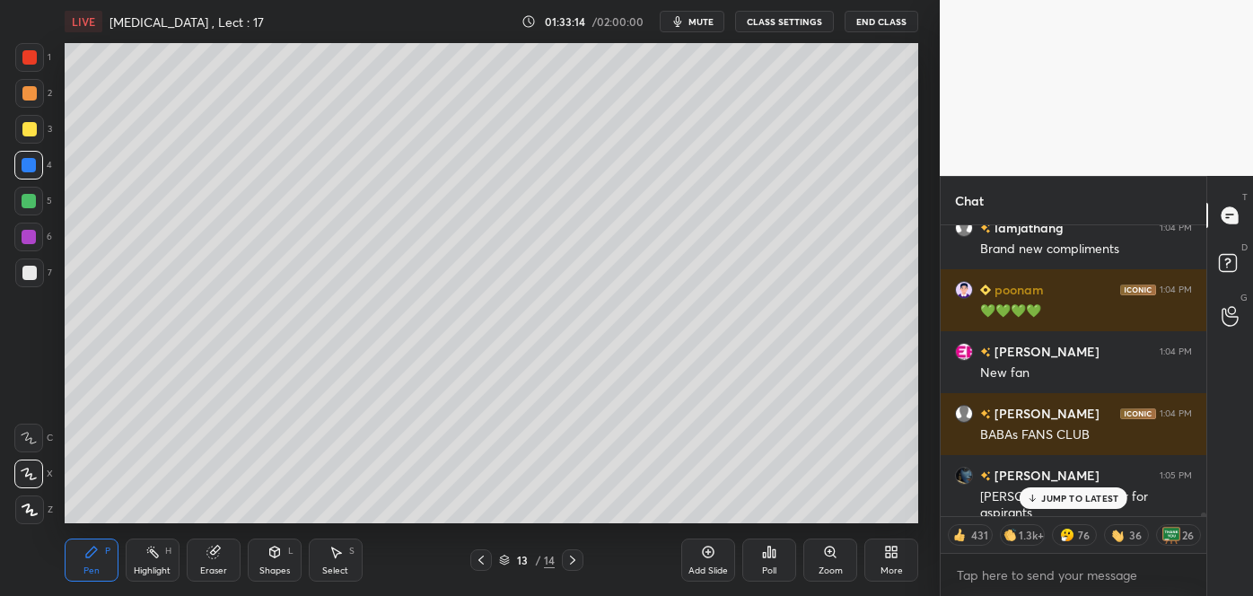
click at [34, 89] on div at bounding box center [29, 93] width 14 height 14
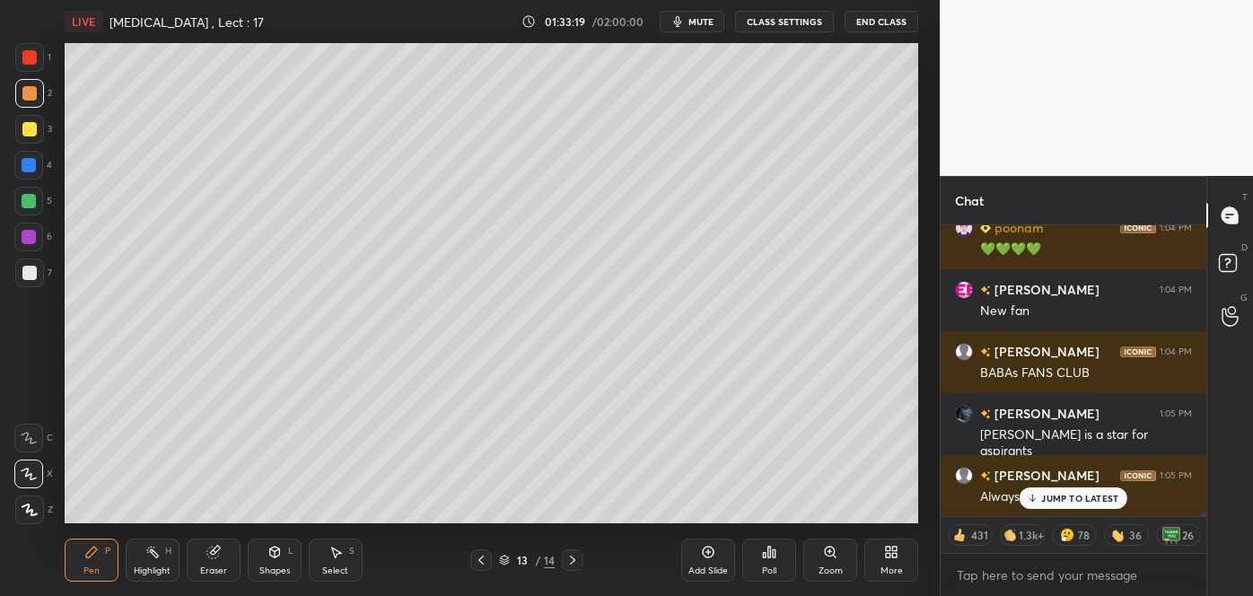
scroll to position [25269, 0]
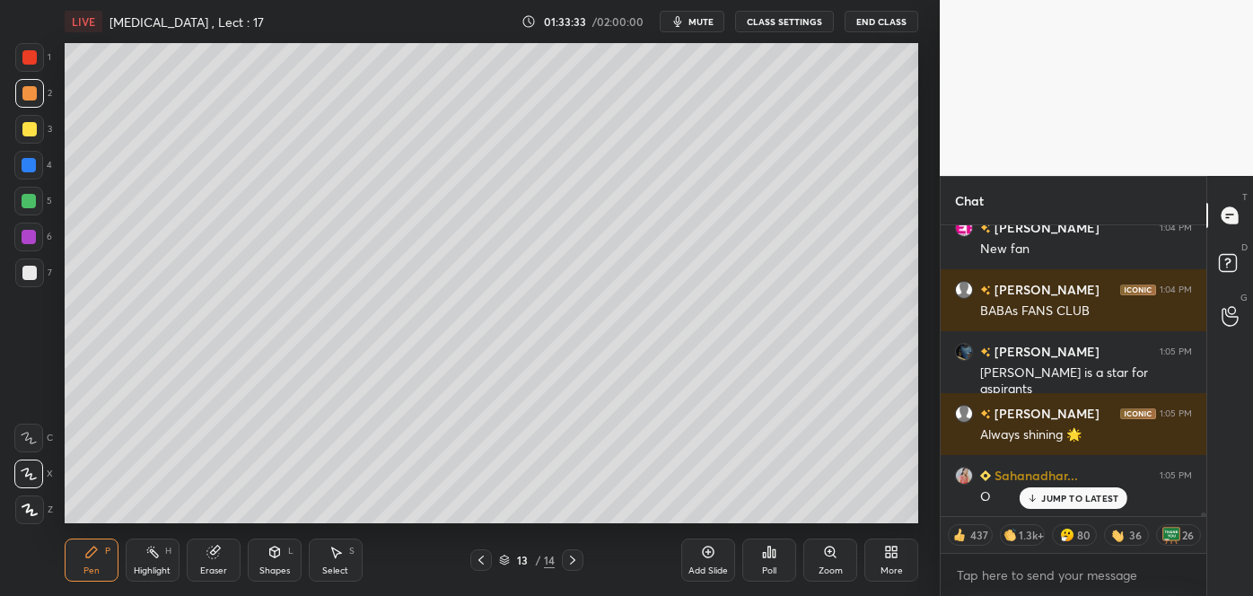
click at [31, 237] on div at bounding box center [29, 237] width 14 height 14
click at [281, 567] on div "Shapes" at bounding box center [274, 571] width 31 height 9
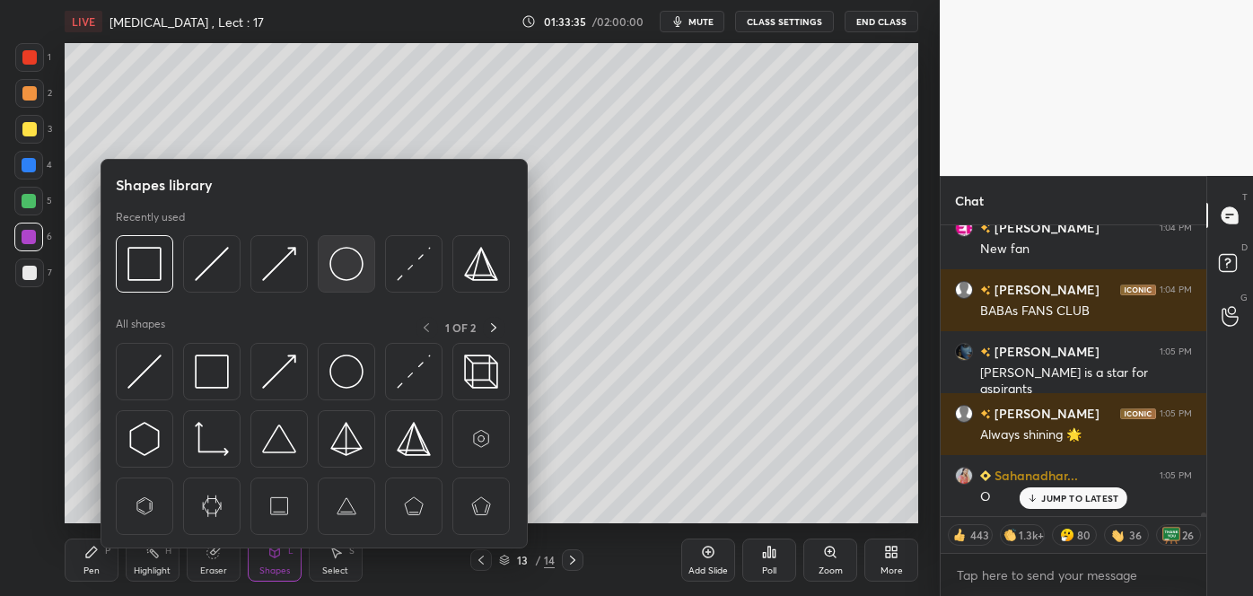
click at [345, 261] on img at bounding box center [346, 264] width 34 height 34
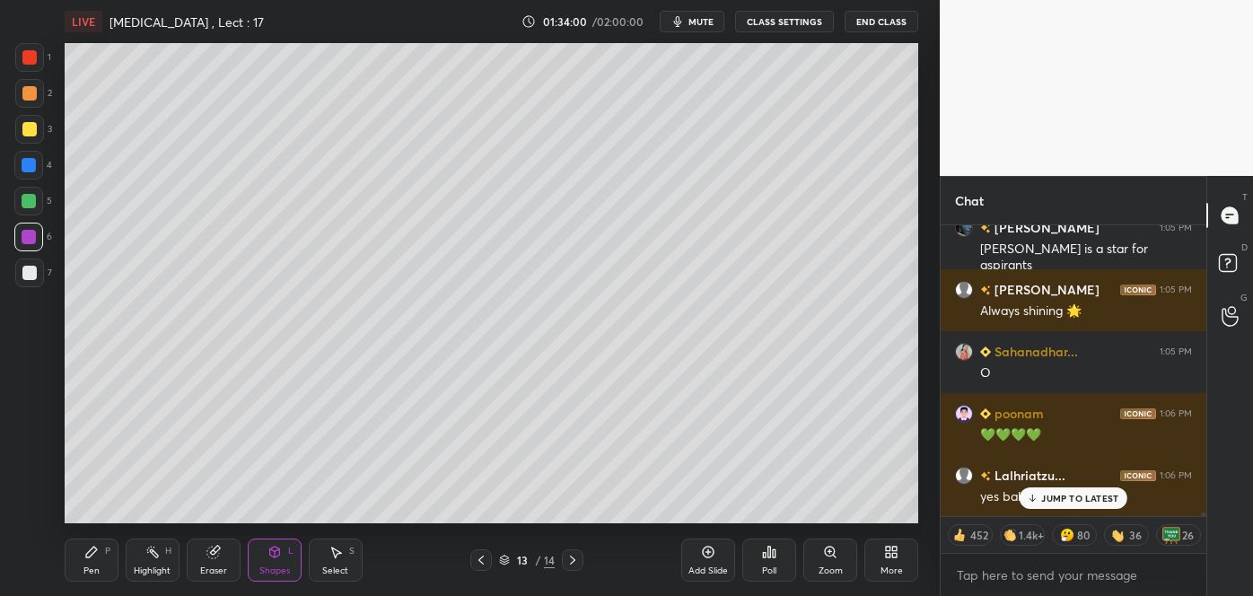
scroll to position [25455, 0]
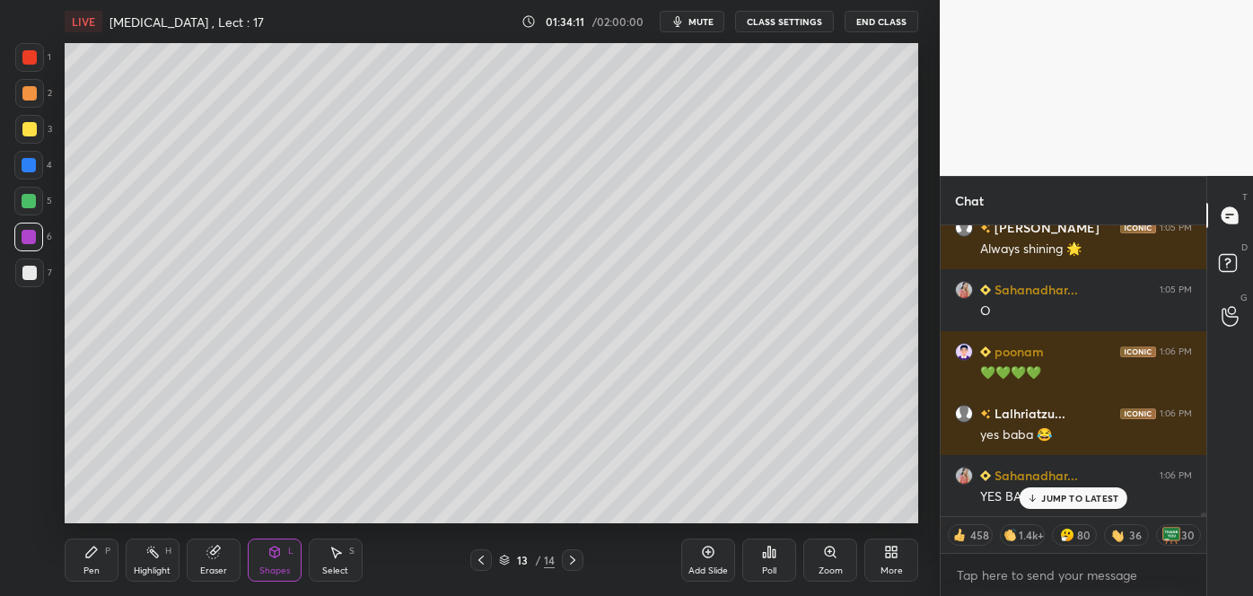
click at [481, 559] on icon at bounding box center [481, 560] width 14 height 14
click at [485, 560] on icon at bounding box center [481, 560] width 14 height 14
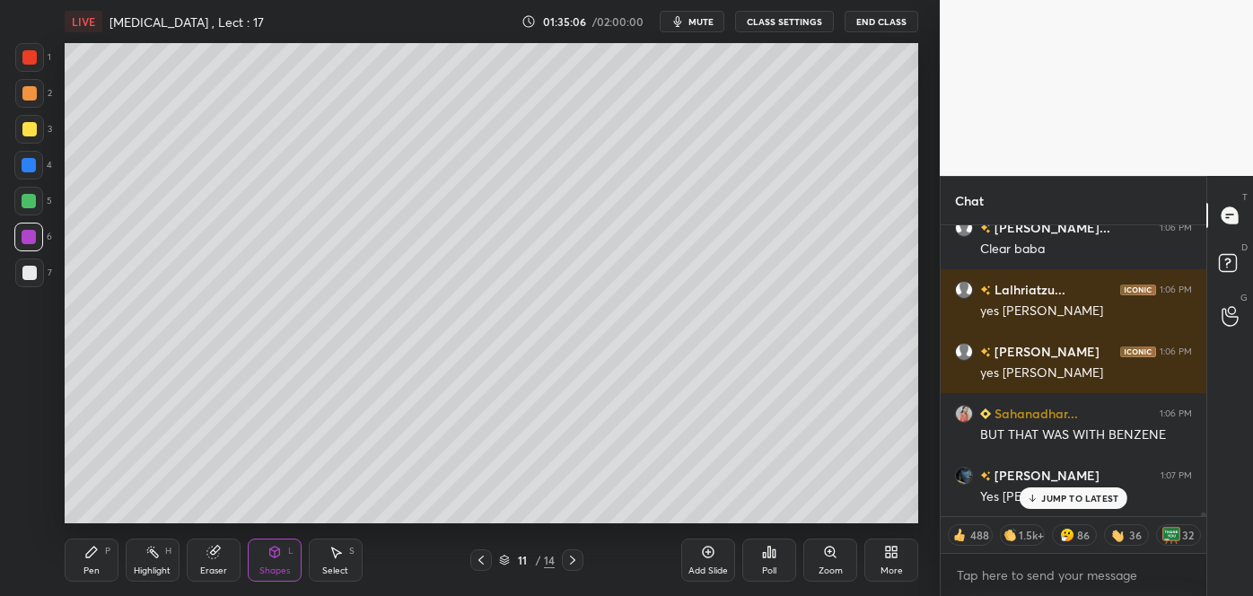
scroll to position [25951, 0]
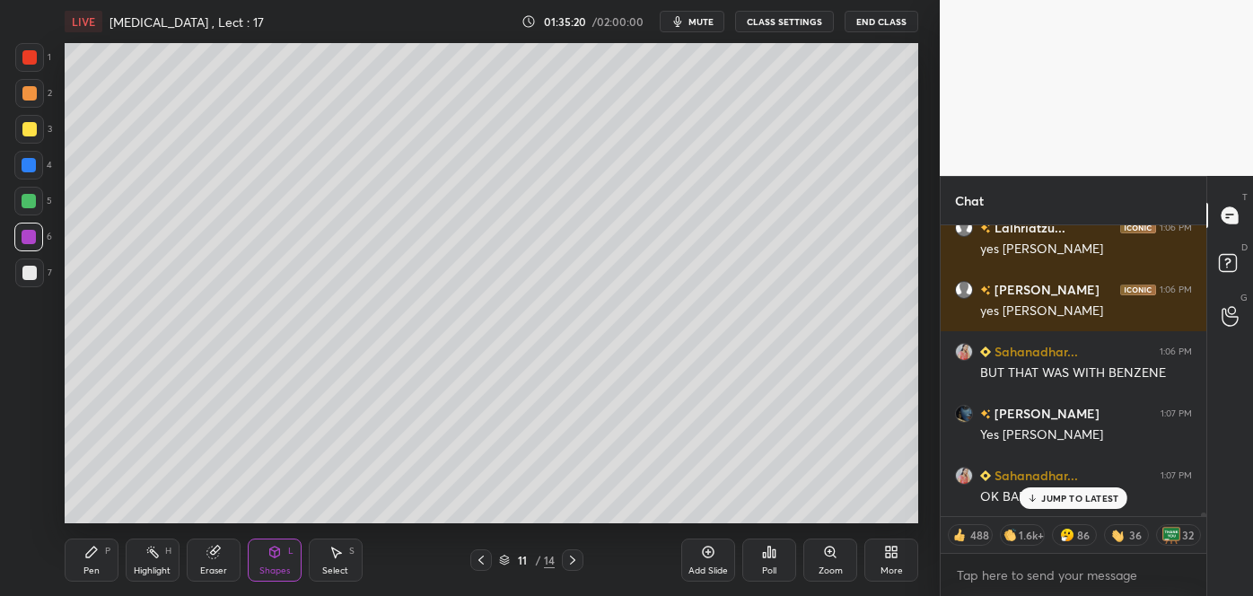
click at [570, 558] on icon at bounding box center [573, 560] width 14 height 14
click at [576, 559] on icon at bounding box center [573, 560] width 14 height 14
click at [715, 553] on icon at bounding box center [708, 552] width 14 height 14
click at [30, 273] on div at bounding box center [29, 273] width 14 height 14
click at [90, 556] on icon at bounding box center [91, 552] width 11 height 11
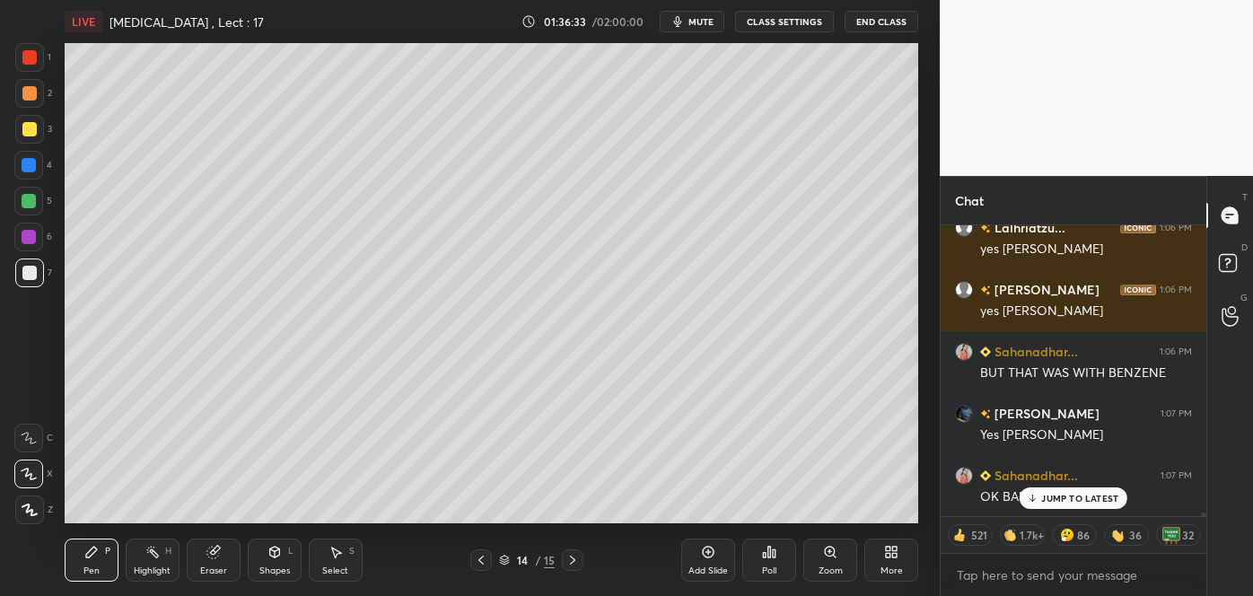
scroll to position [25994, 0]
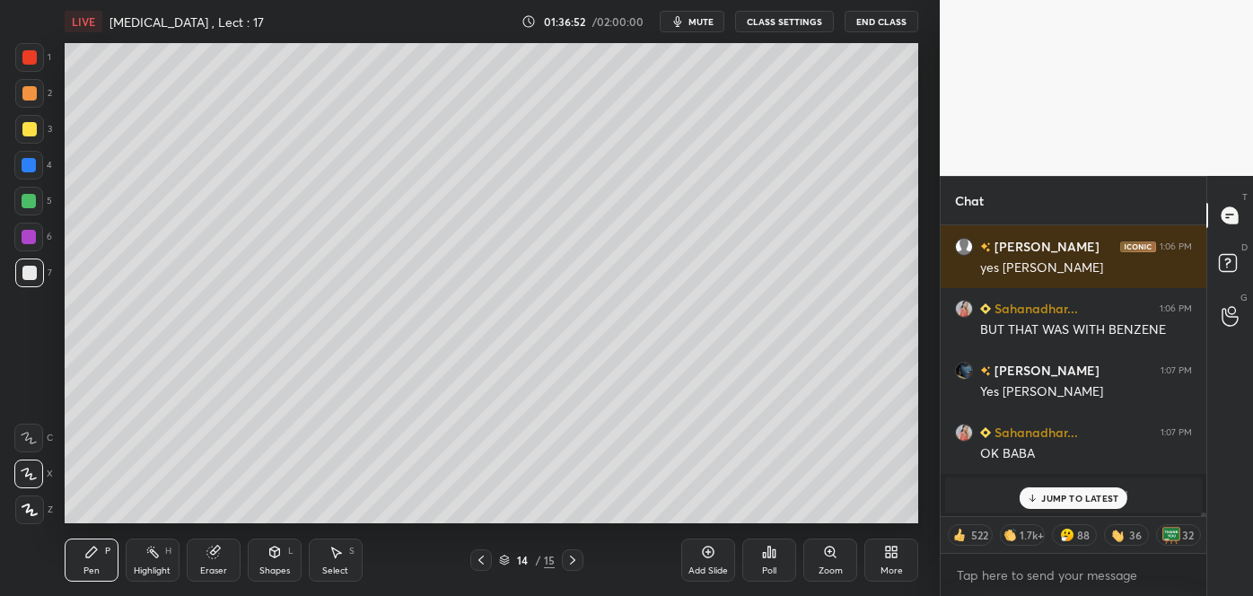
click at [25, 132] on div at bounding box center [29, 129] width 14 height 14
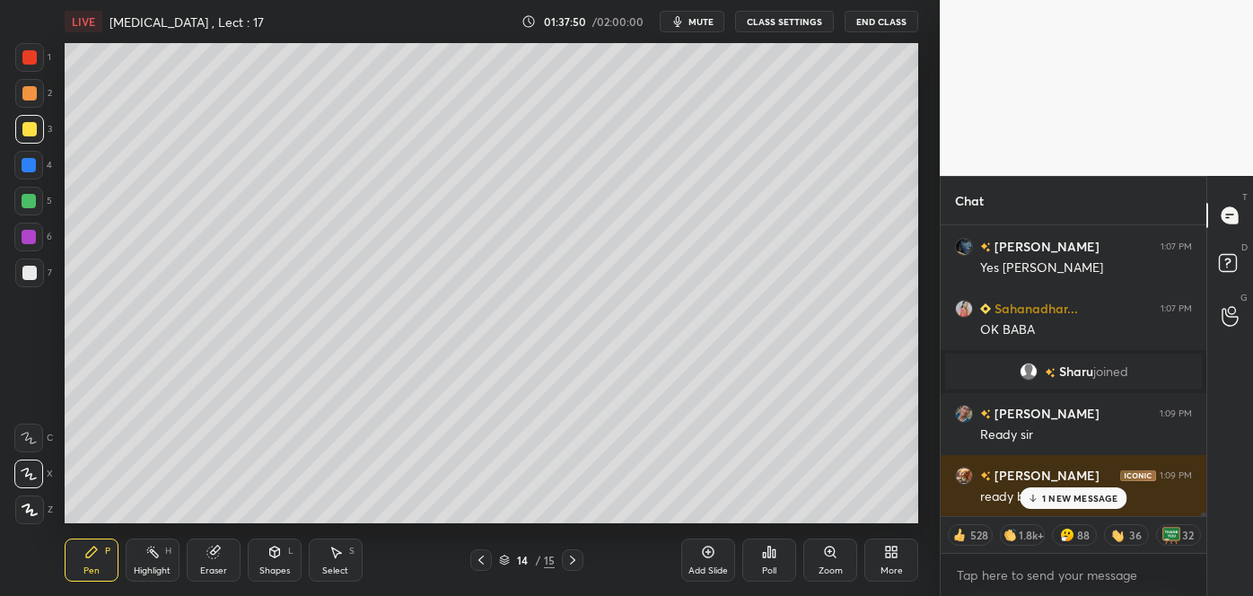
scroll to position [26180, 0]
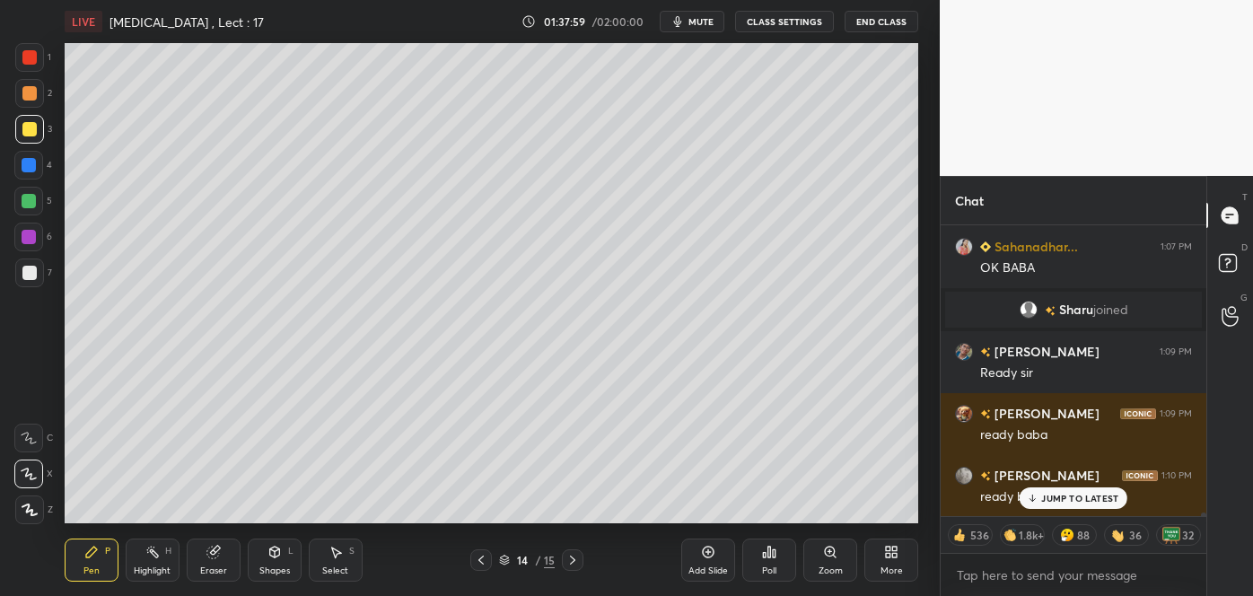
click at [773, 561] on div "Poll" at bounding box center [769, 560] width 54 height 43
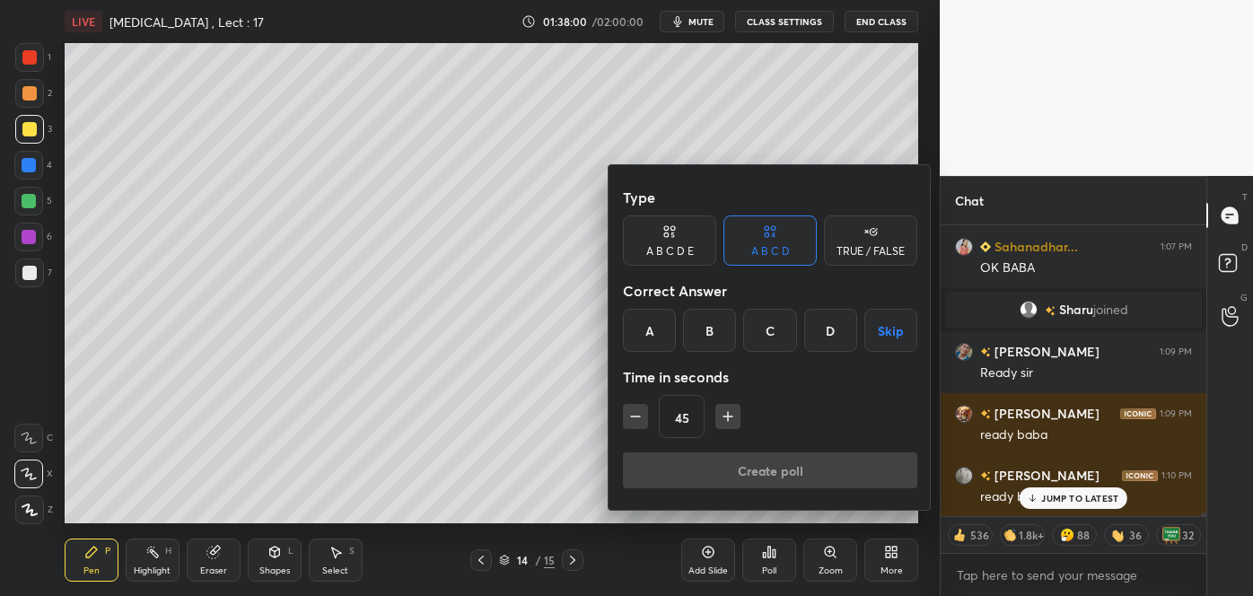
click at [712, 331] on div "B" at bounding box center [709, 330] width 53 height 43
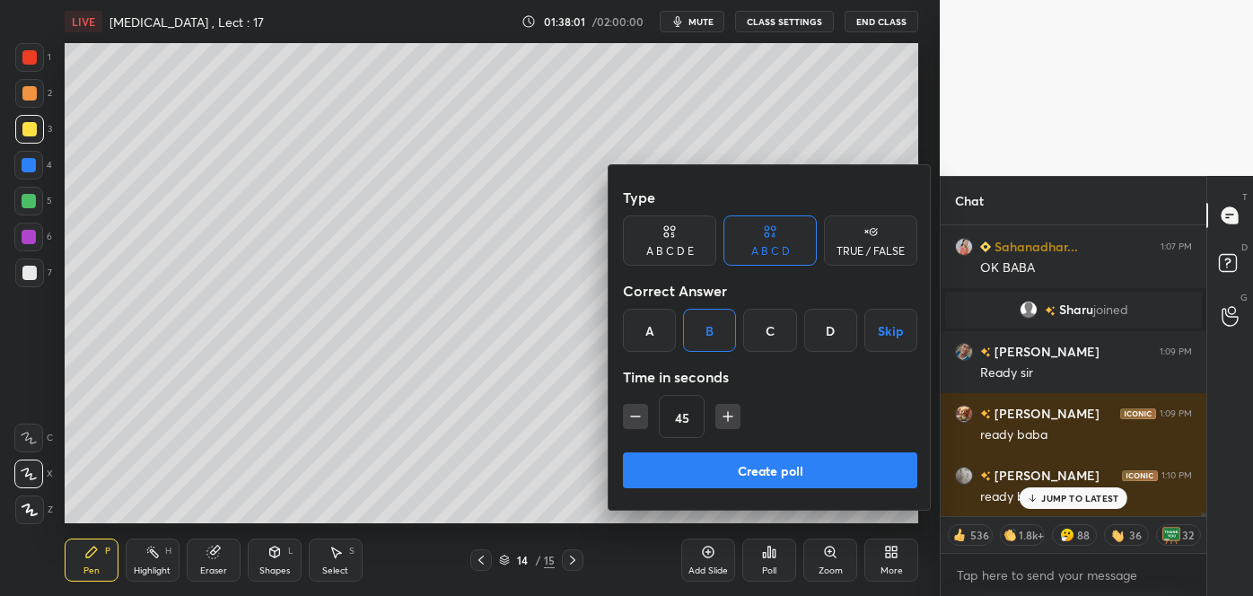
click at [737, 470] on button "Create poll" at bounding box center [770, 470] width 294 height 36
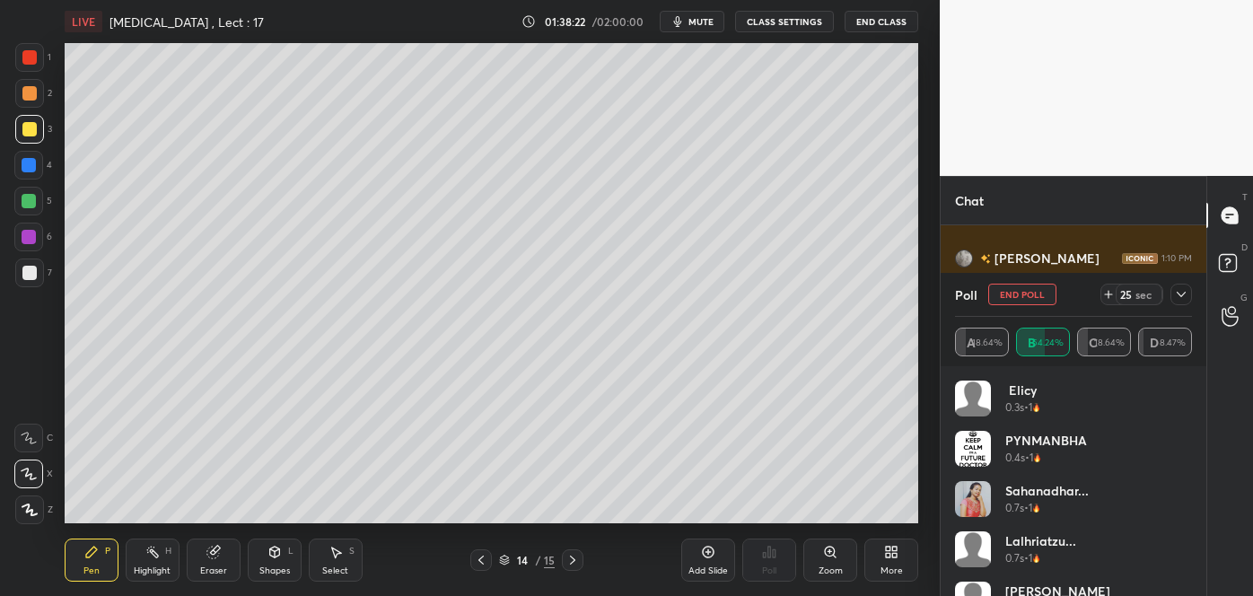
scroll to position [26460, 0]
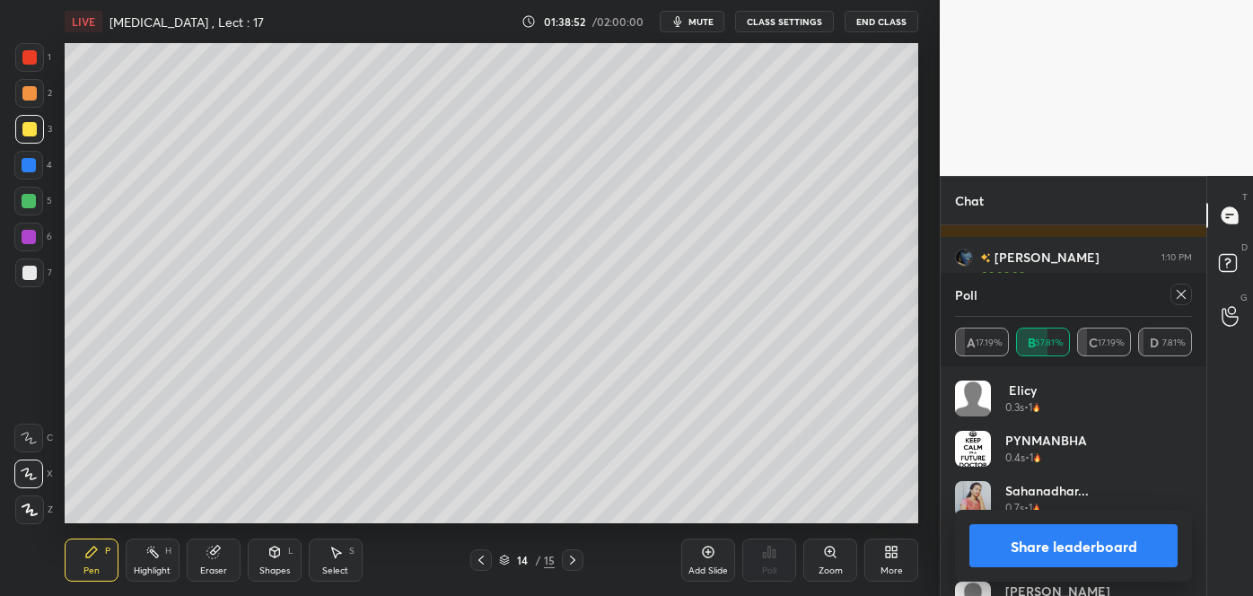
click at [1003, 547] on button "Share leaderboard" at bounding box center [1074, 545] width 208 height 43
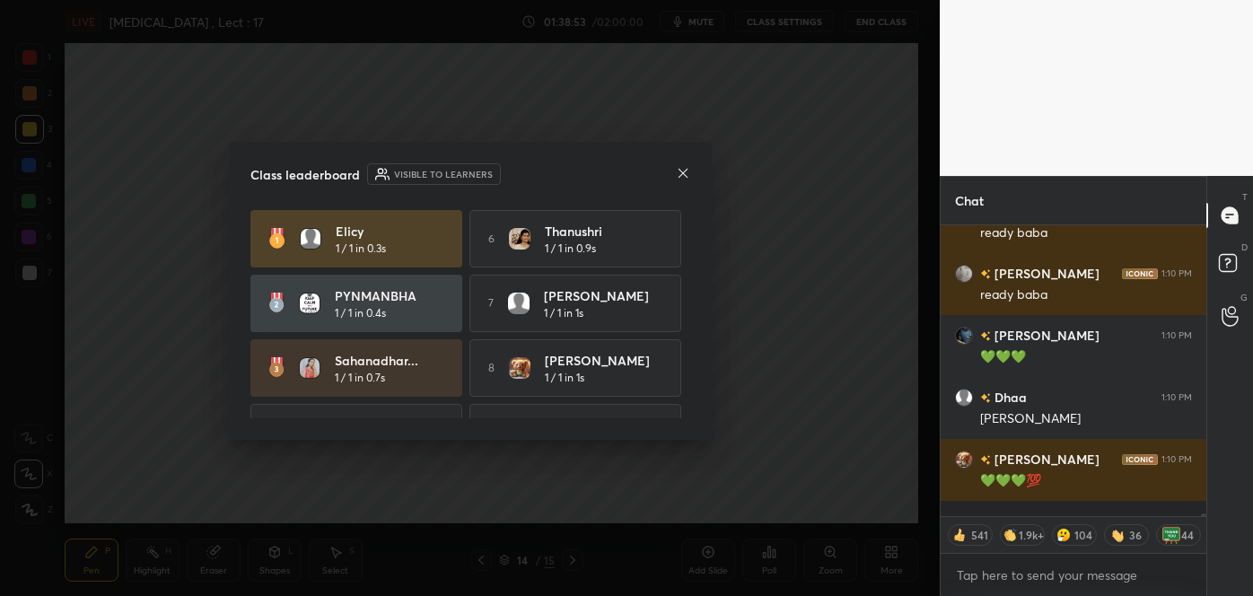
scroll to position [283, 260]
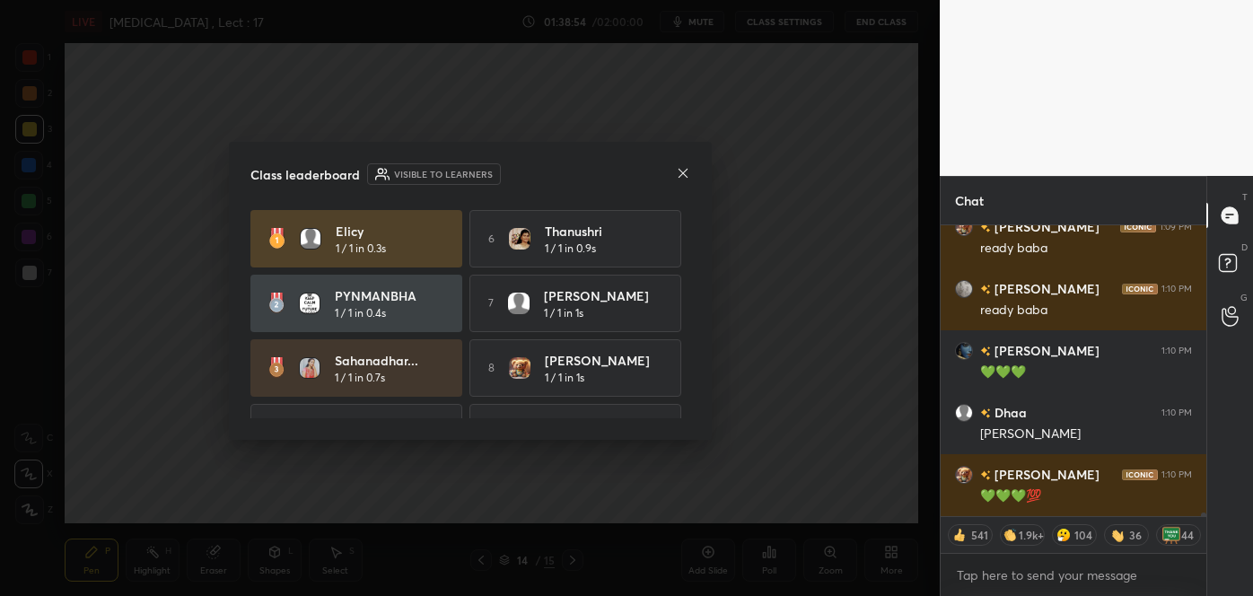
click at [690, 169] on div "Class leaderboard Visible to learners Elicy 1 / 1 in 0.3s 6 Thanushri 1 / 1 in …" at bounding box center [470, 291] width 483 height 298
click at [686, 170] on icon at bounding box center [682, 172] width 9 height 9
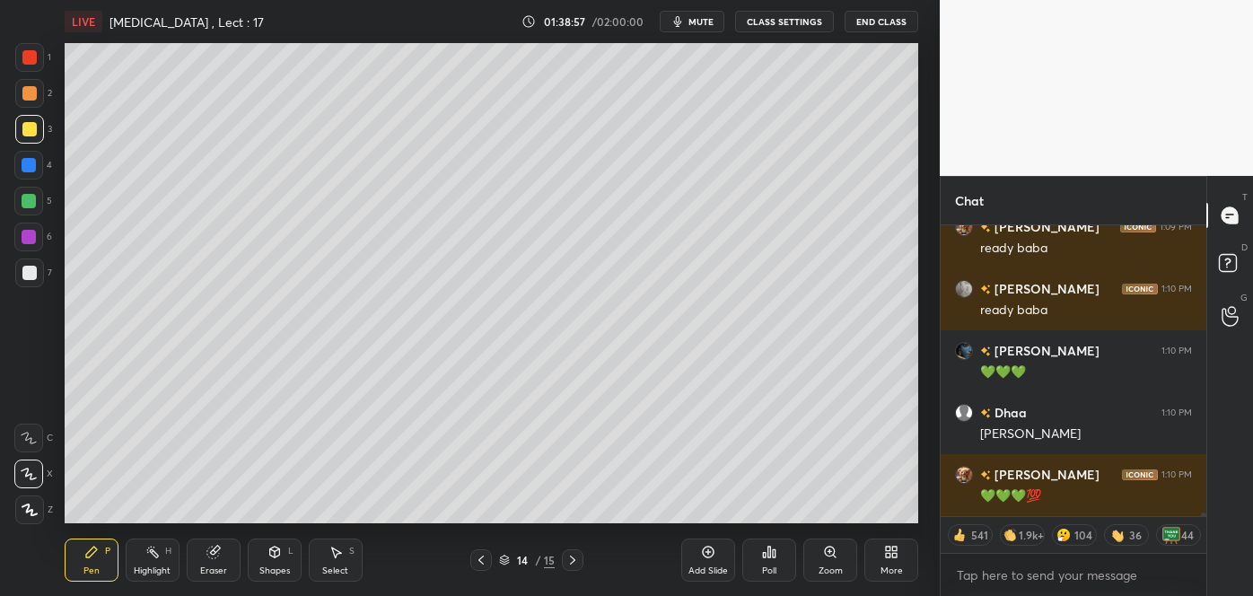
click at [33, 197] on div at bounding box center [29, 201] width 14 height 14
click at [706, 567] on div "Add Slide" at bounding box center [709, 571] width 40 height 9
click at [31, 273] on div at bounding box center [29, 273] width 14 height 14
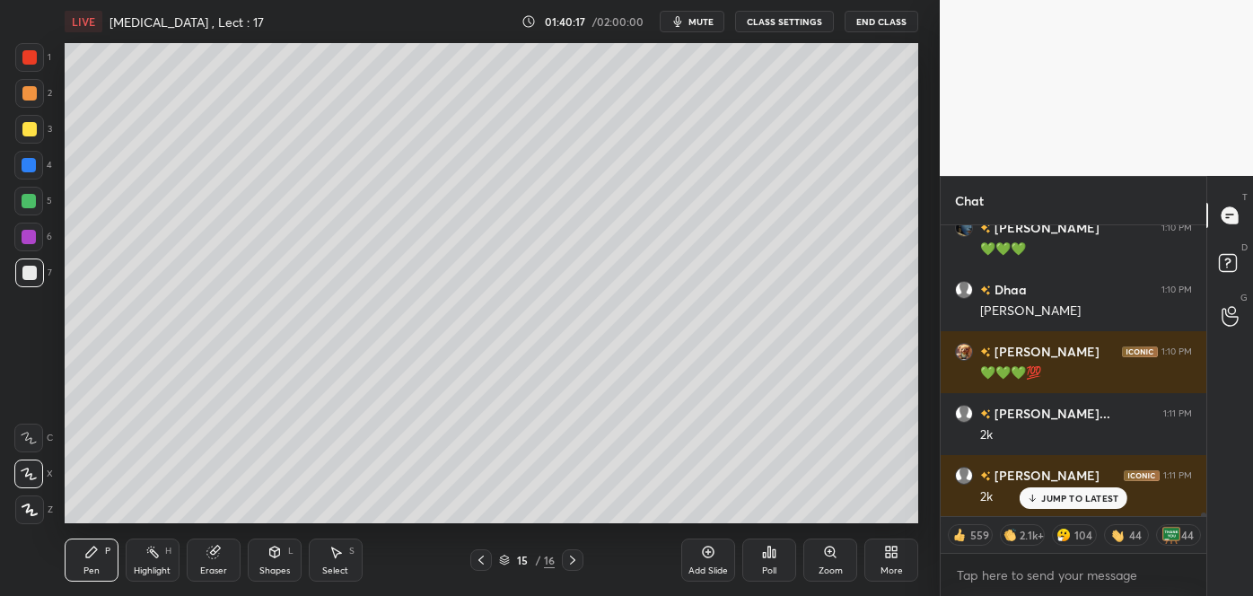
scroll to position [26551, 0]
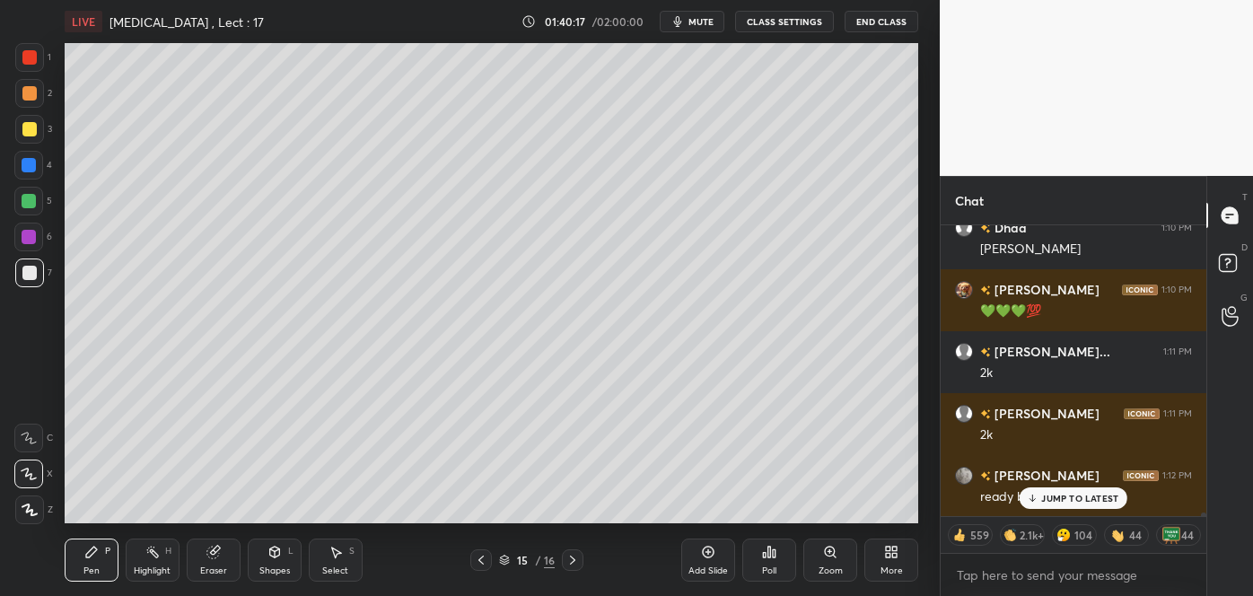
click at [702, 24] on span "mute" at bounding box center [701, 21] width 25 height 13
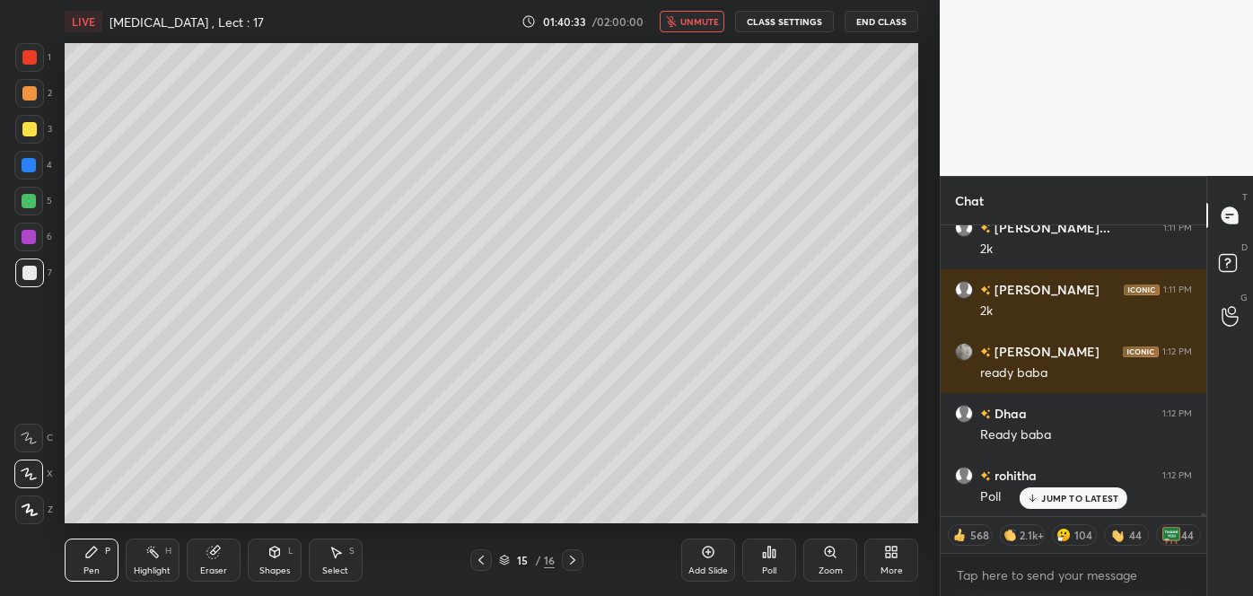
scroll to position [26737, 0]
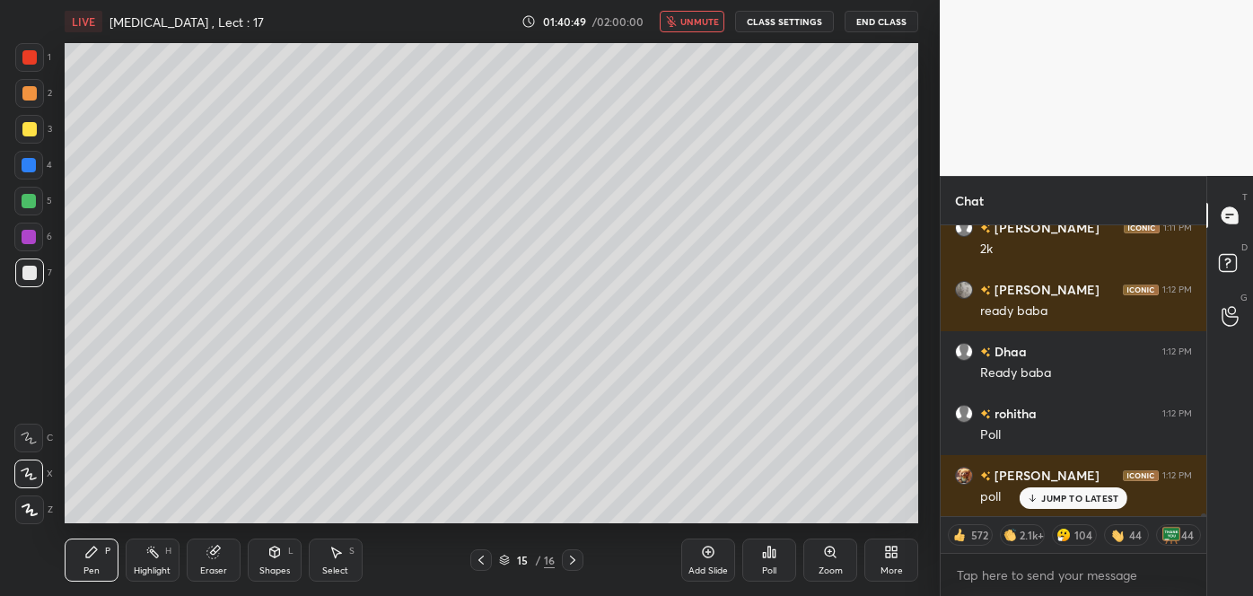
click at [773, 560] on div "Poll" at bounding box center [769, 560] width 54 height 43
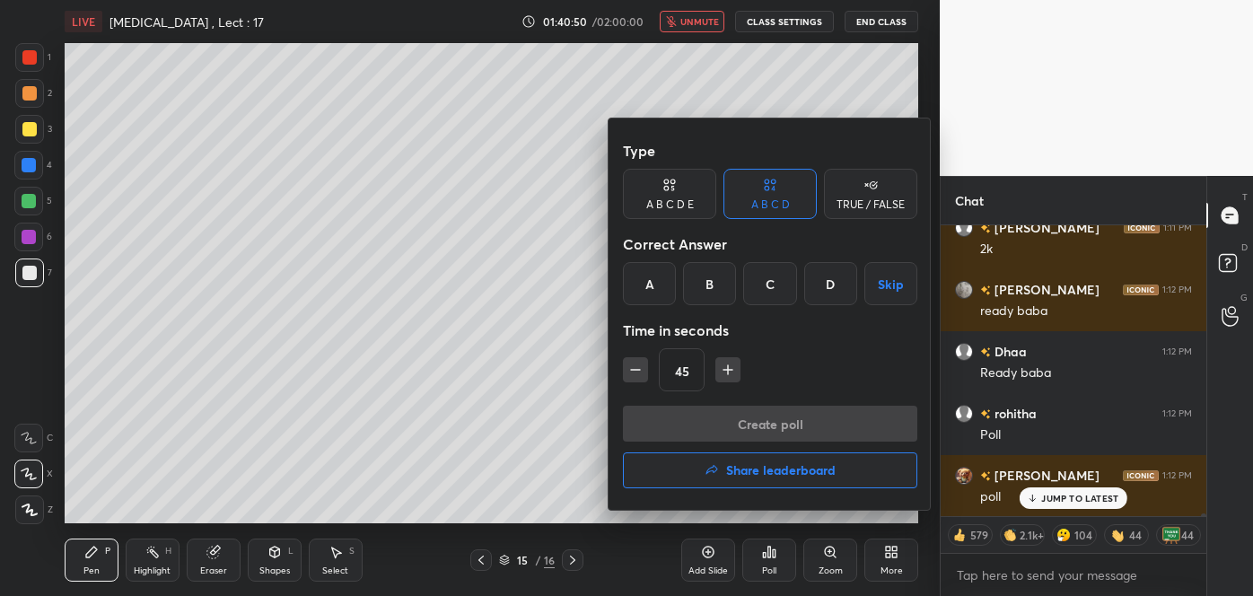
click at [829, 282] on div "D" at bounding box center [830, 283] width 53 height 43
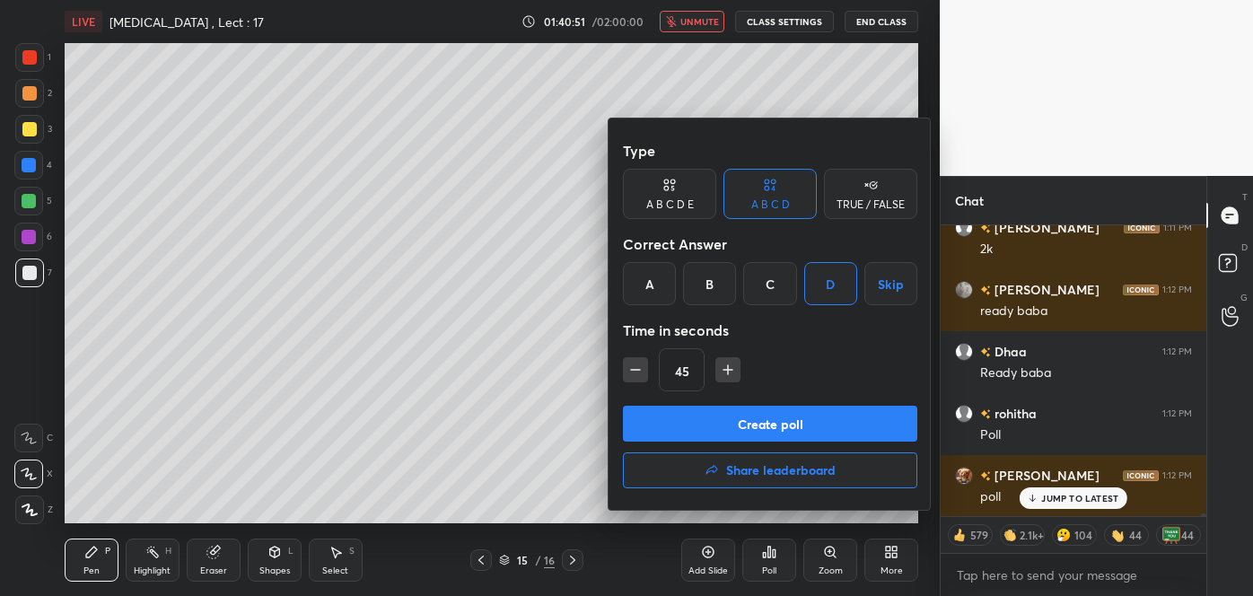
click at [775, 425] on button "Create poll" at bounding box center [770, 424] width 294 height 36
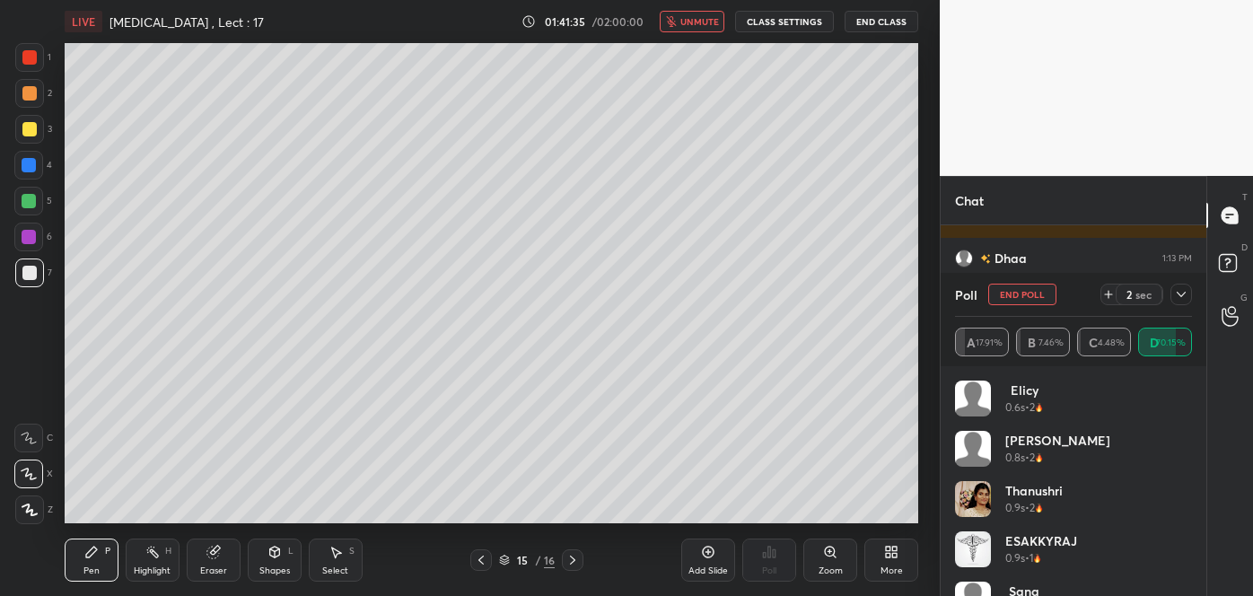
scroll to position [27078, 0]
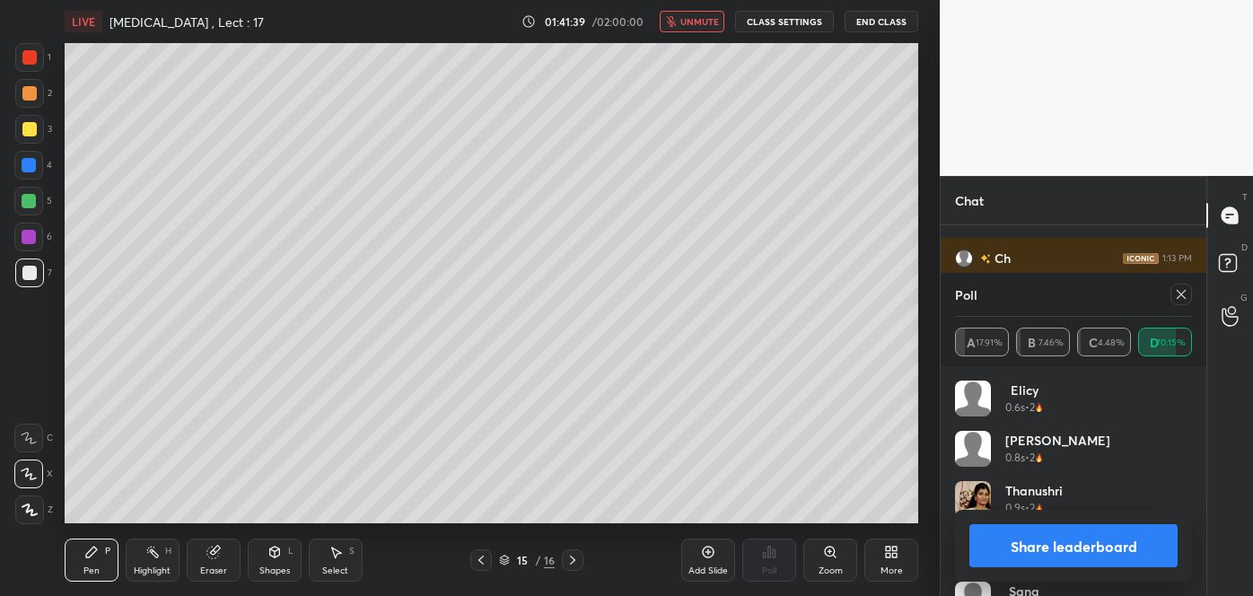
click at [997, 553] on button "Share leaderboard" at bounding box center [1074, 545] width 208 height 43
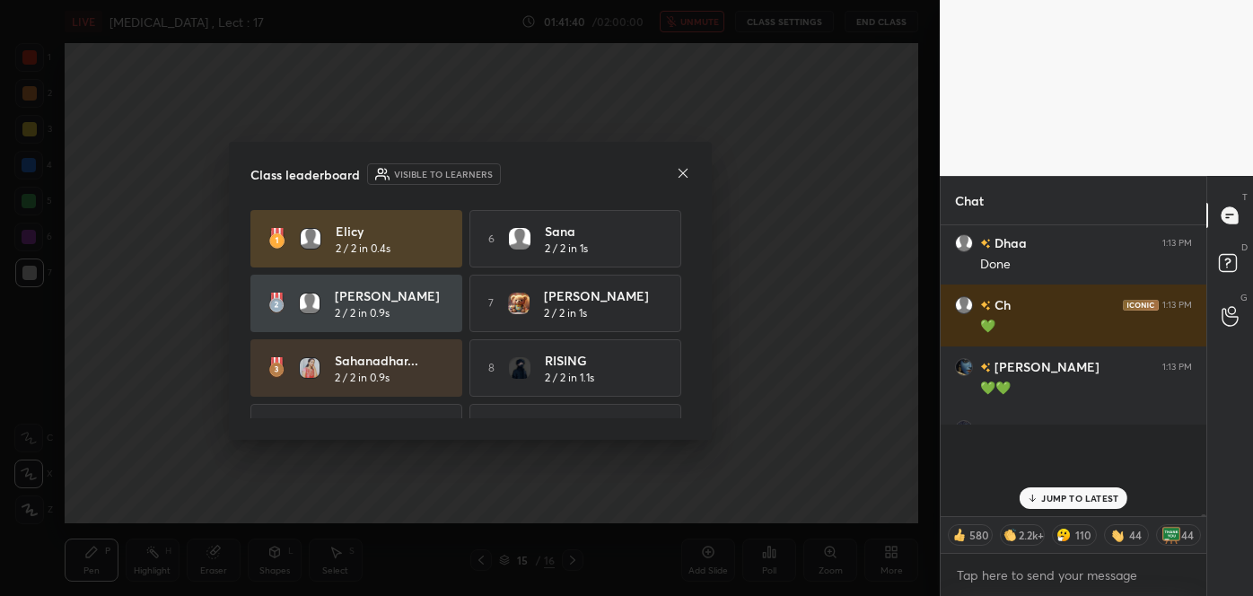
scroll to position [26988, 0]
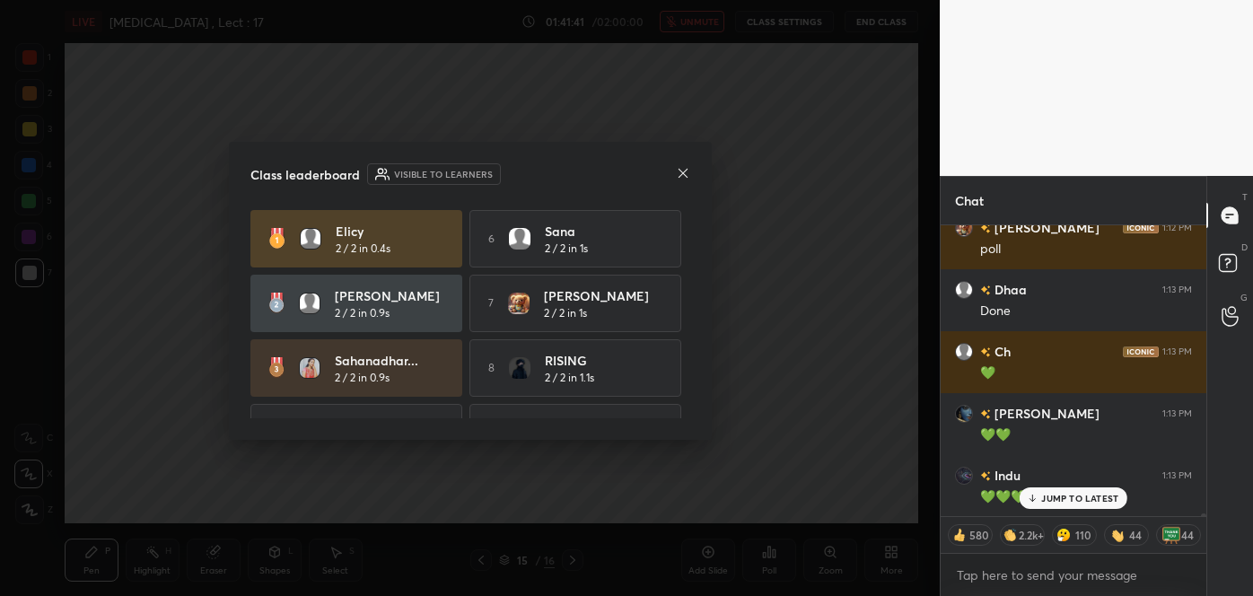
click at [682, 172] on icon at bounding box center [682, 172] width 9 height 9
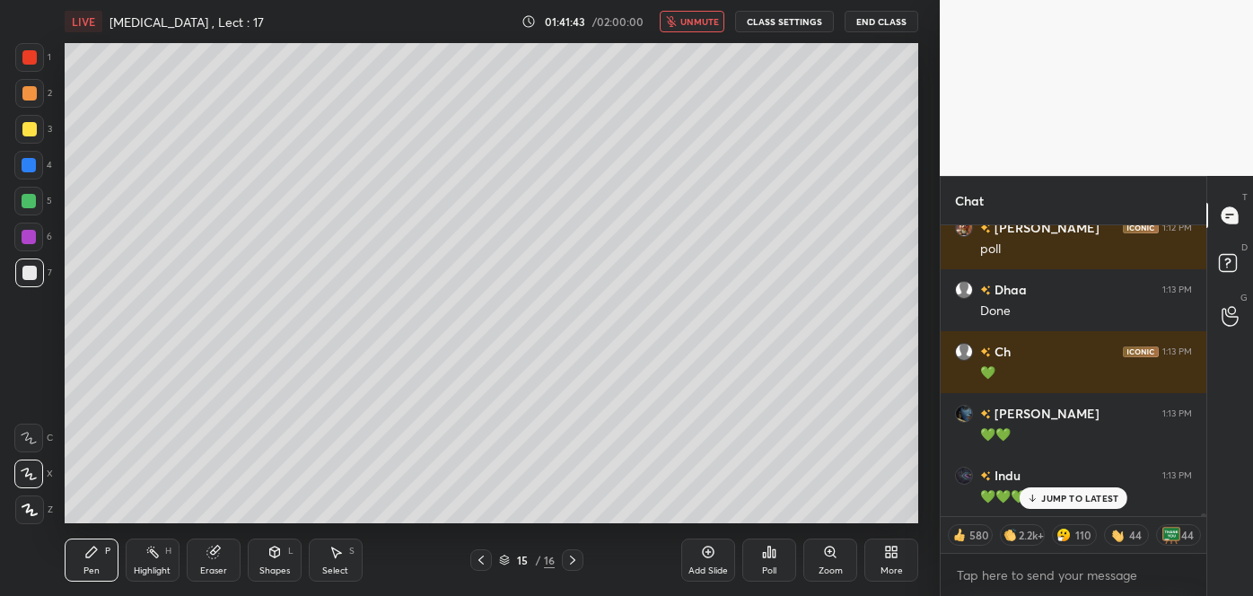
click at [713, 27] on span "unmute" at bounding box center [700, 21] width 39 height 13
click at [33, 124] on div at bounding box center [29, 129] width 14 height 14
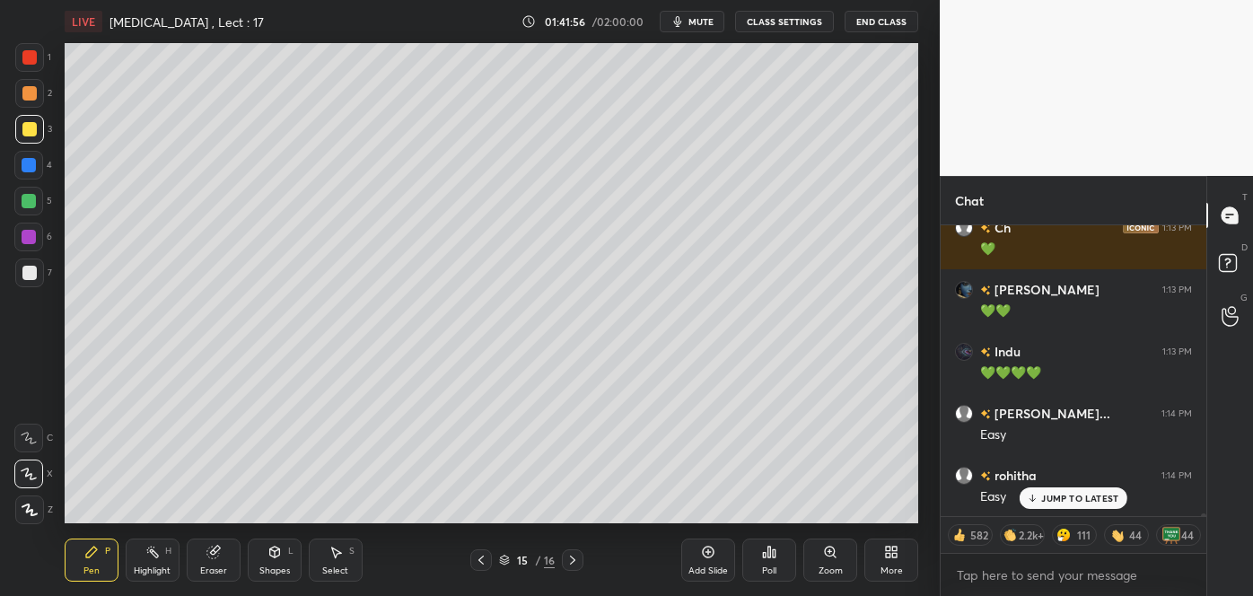
scroll to position [27233, 0]
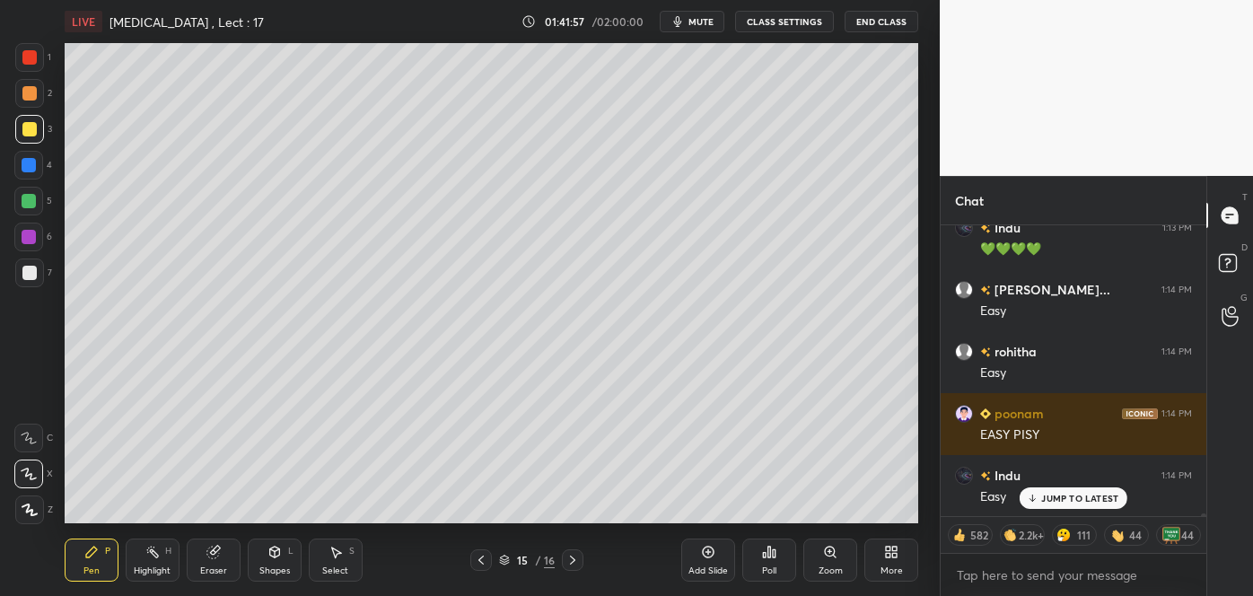
click at [711, 558] on icon at bounding box center [708, 552] width 14 height 14
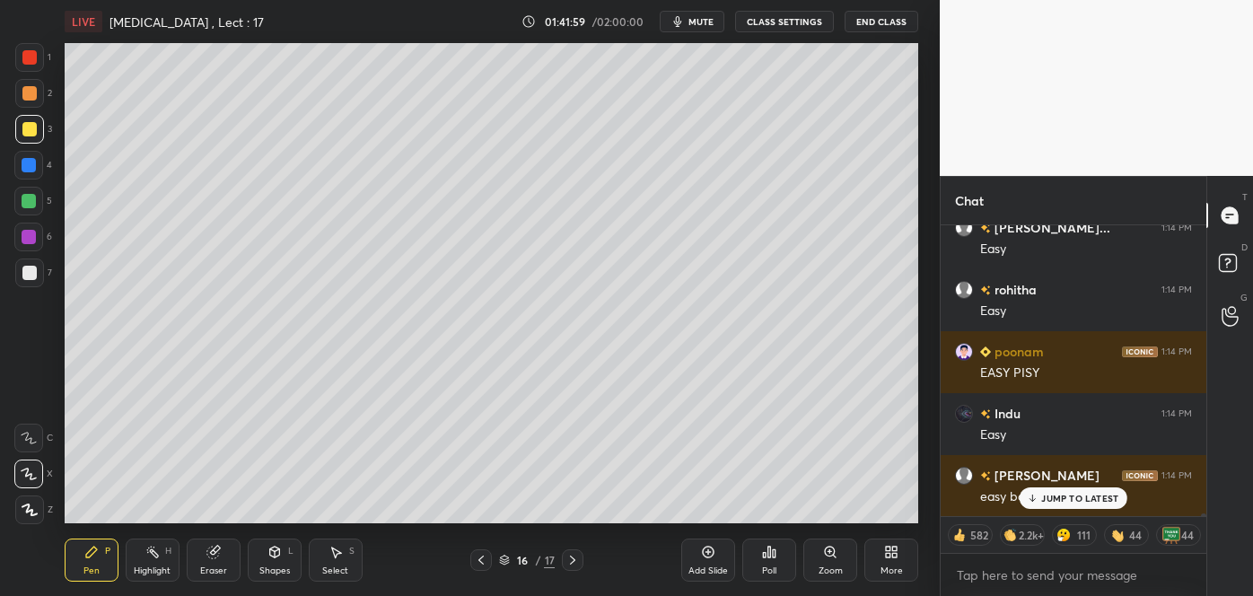
click at [29, 275] on div at bounding box center [29, 273] width 14 height 14
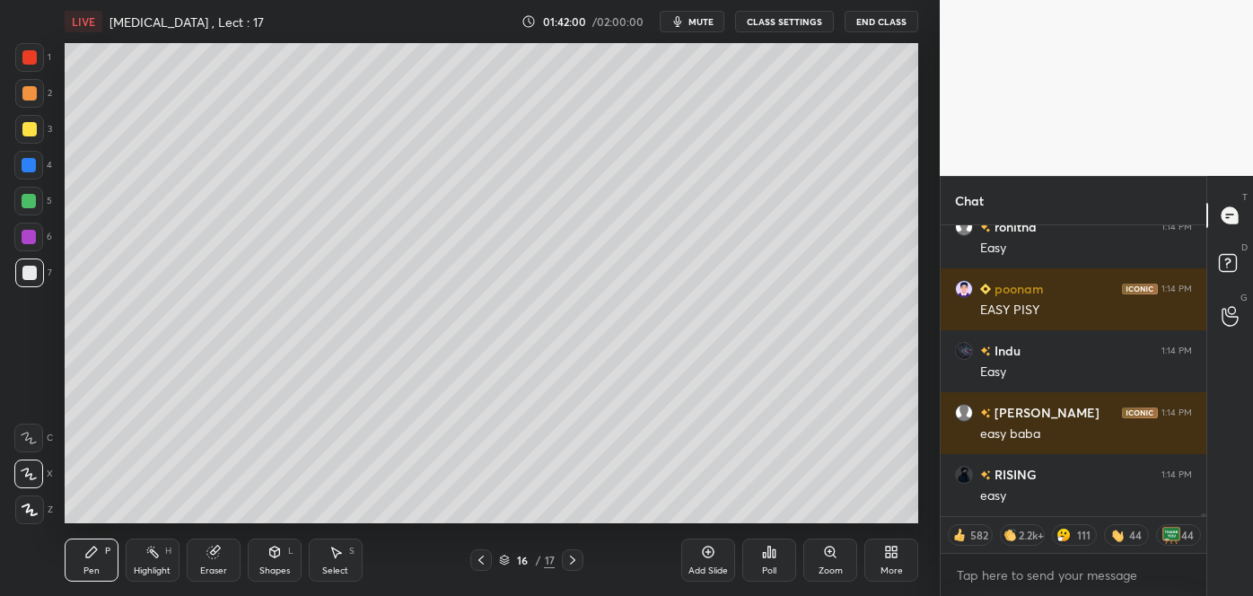
scroll to position [27418, 0]
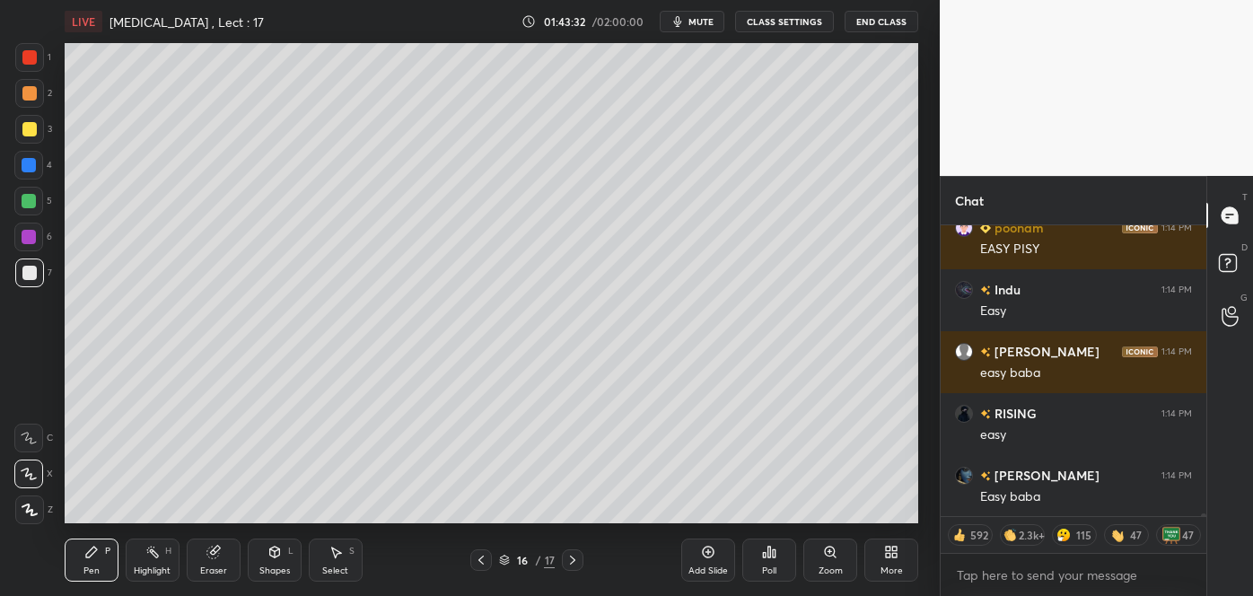
click at [30, 125] on div at bounding box center [29, 129] width 14 height 14
click at [29, 275] on div at bounding box center [29, 273] width 14 height 14
click at [24, 132] on div at bounding box center [29, 129] width 14 height 14
click at [23, 93] on div at bounding box center [29, 93] width 14 height 14
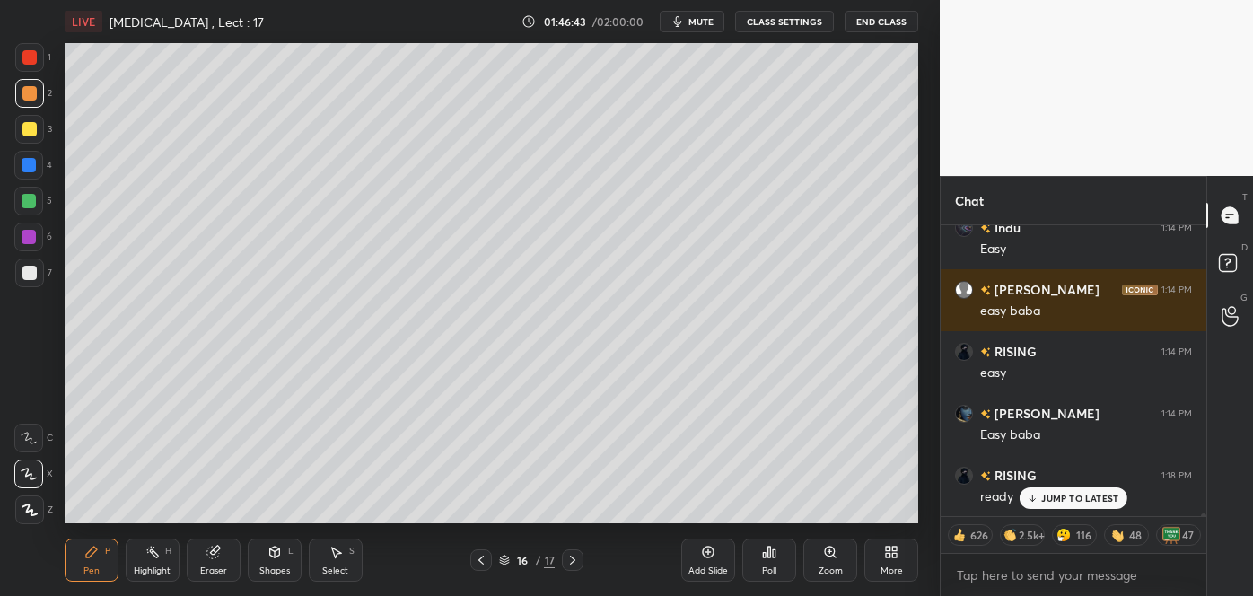
click at [700, 17] on span "mute" at bounding box center [701, 21] width 25 height 13
click at [701, 15] on span "unmute" at bounding box center [700, 21] width 39 height 13
click at [704, 20] on span "mute" at bounding box center [701, 21] width 25 height 13
click at [1050, 503] on p "JUMP TO LATEST" at bounding box center [1079, 498] width 77 height 11
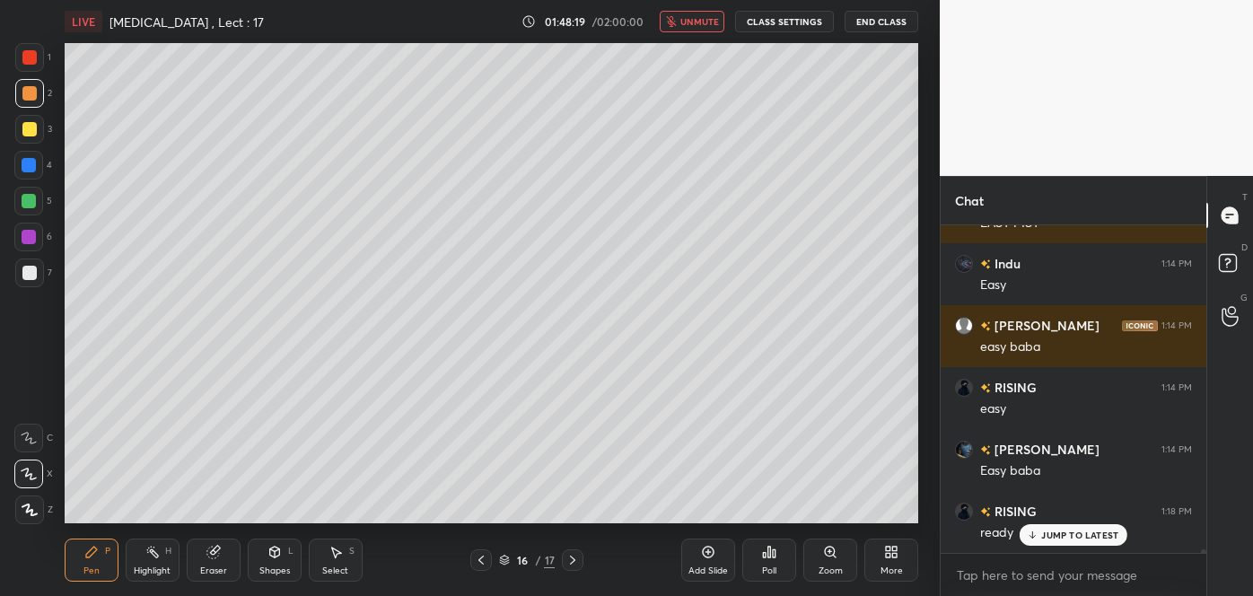
scroll to position [27444, 0]
click at [711, 22] on span "unmute" at bounding box center [700, 21] width 39 height 13
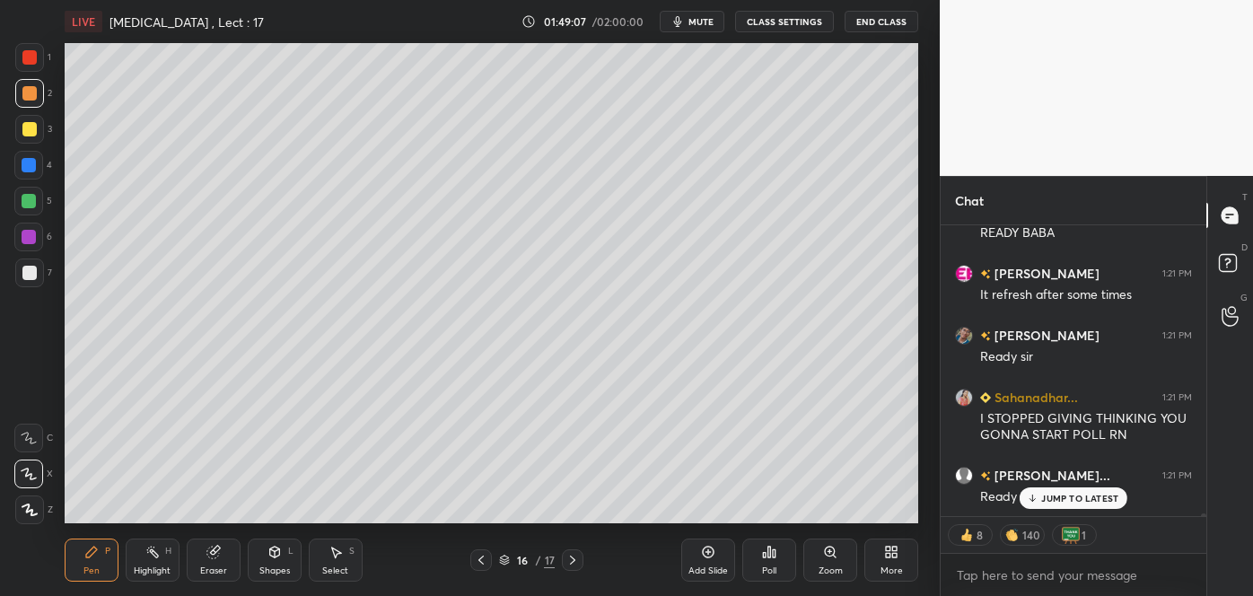
scroll to position [27868, 0]
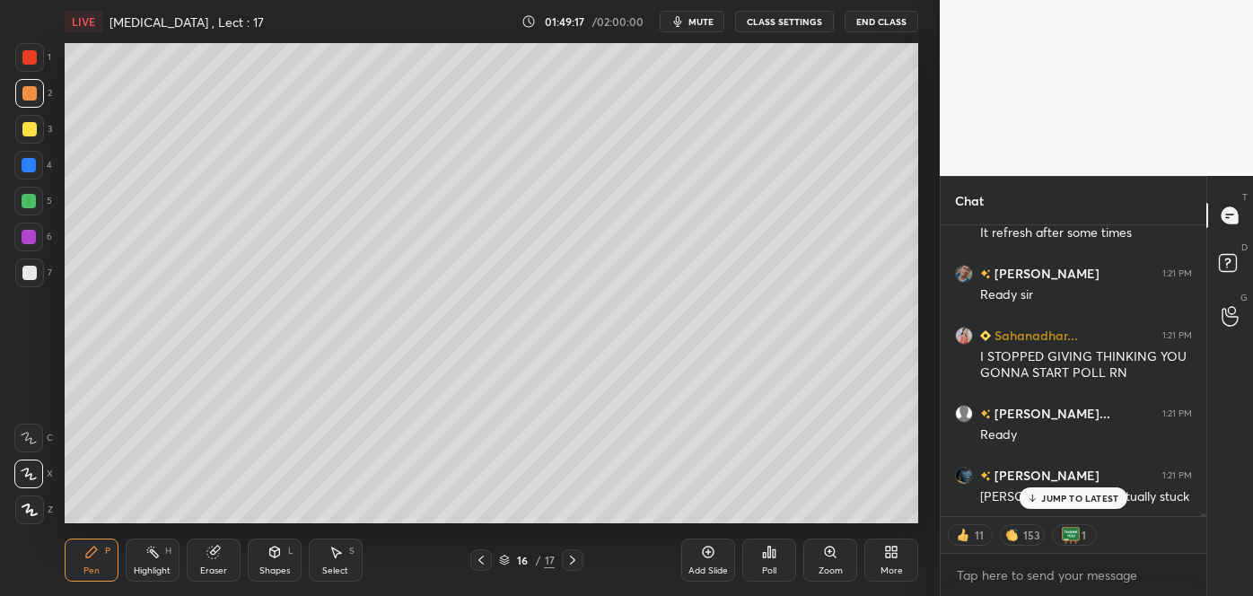
click at [777, 556] on div "Poll" at bounding box center [769, 560] width 54 height 43
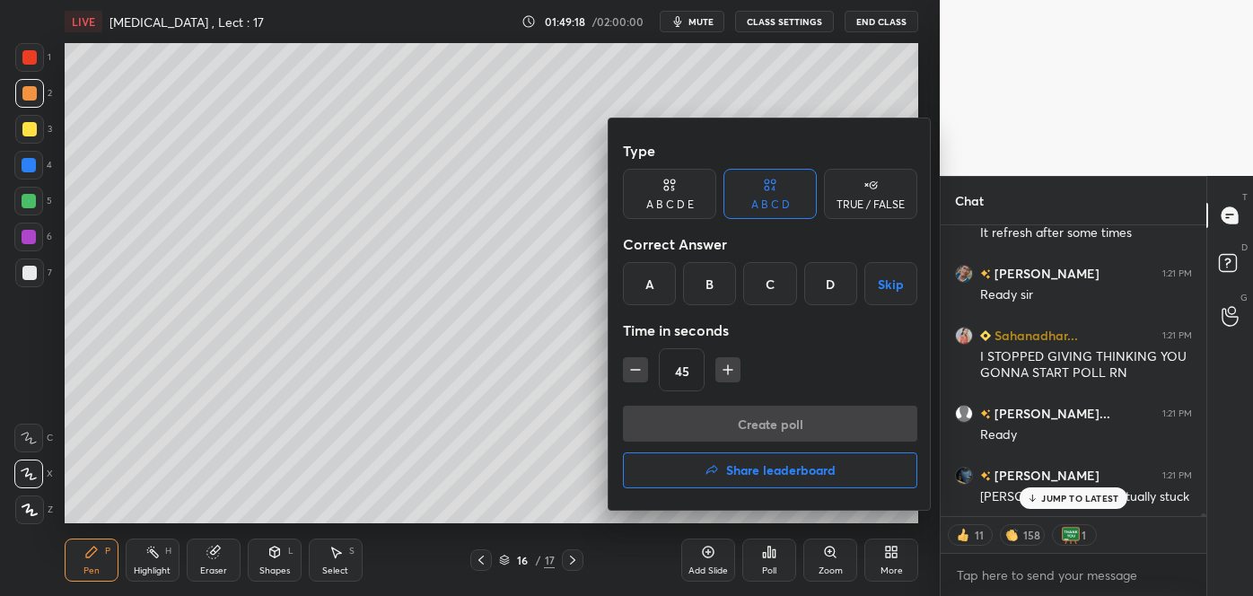
click at [705, 276] on div "B" at bounding box center [709, 283] width 53 height 43
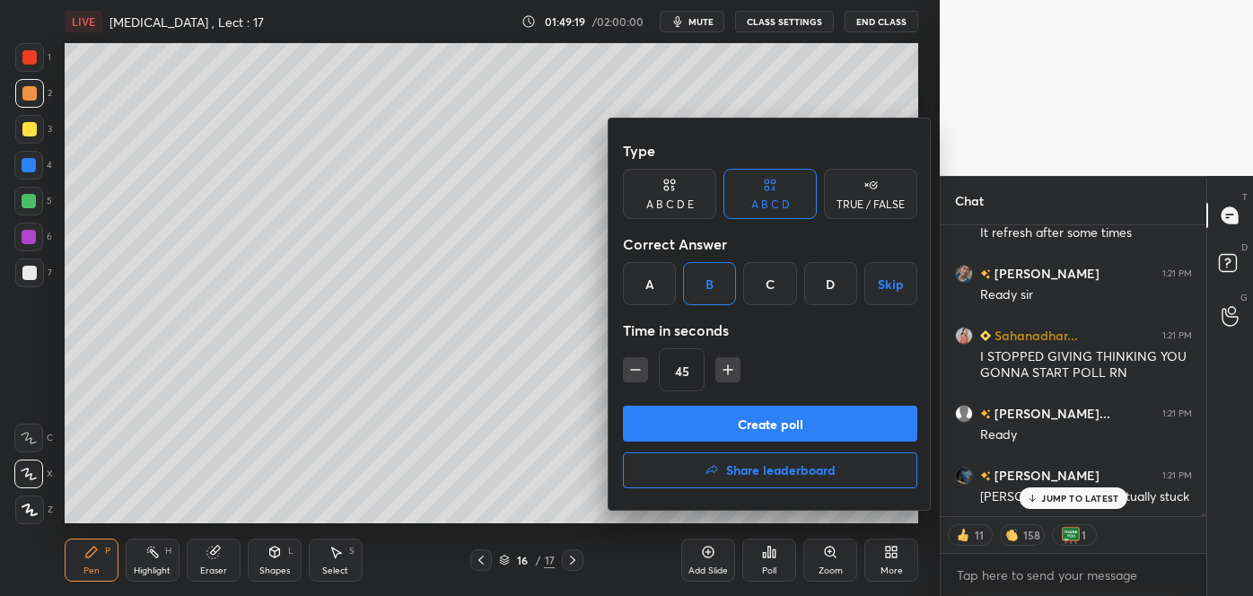
click at [711, 429] on button "Create poll" at bounding box center [770, 424] width 294 height 36
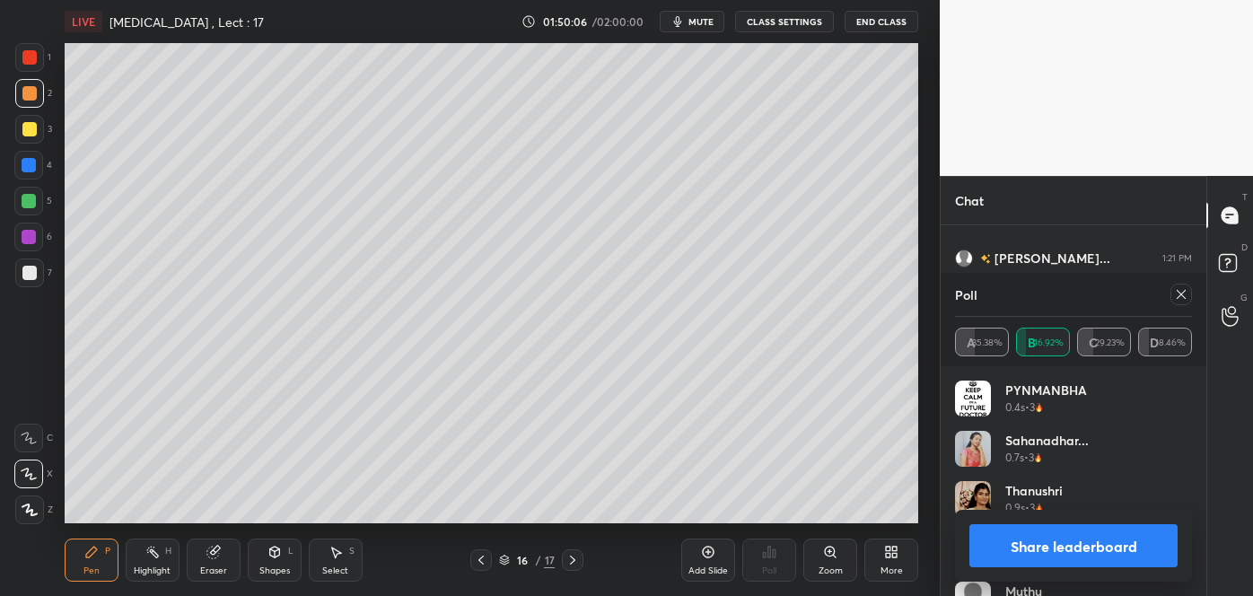
scroll to position [28086, 0]
click at [1048, 542] on button "Share leaderboard" at bounding box center [1074, 545] width 208 height 43
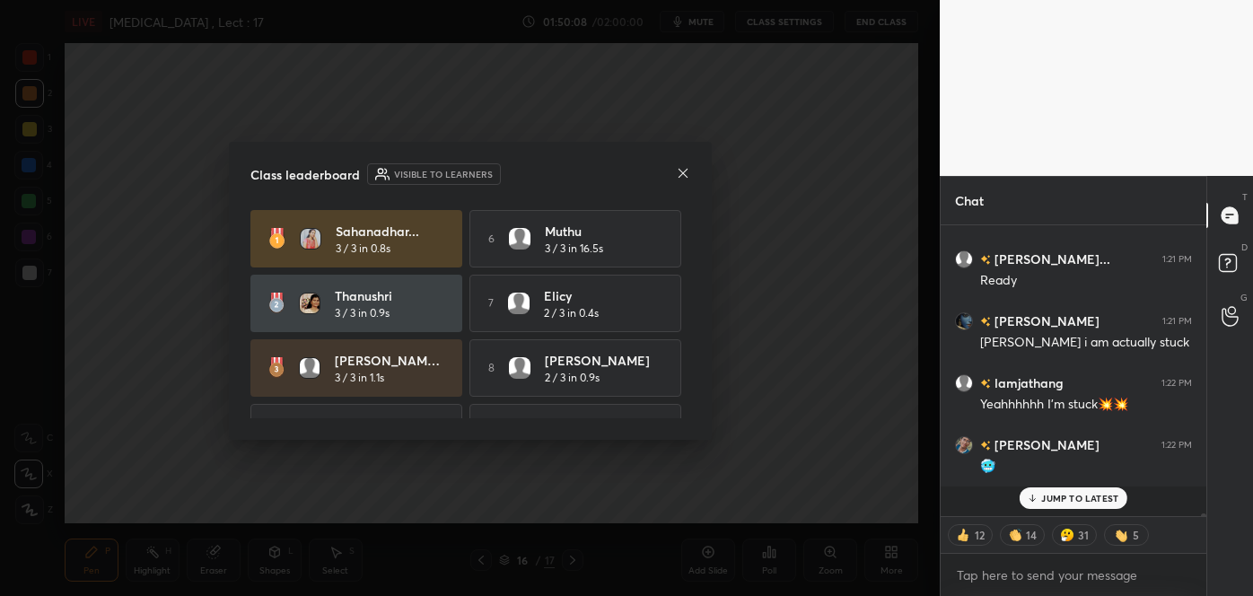
scroll to position [276, 260]
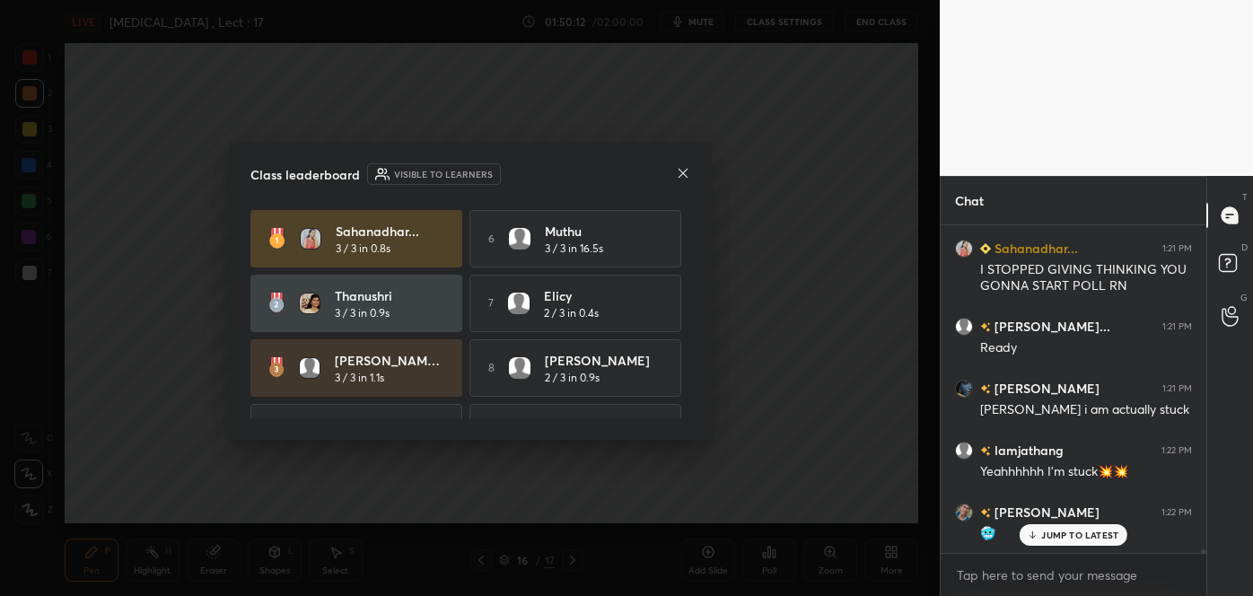
click at [678, 168] on icon at bounding box center [682, 172] width 9 height 9
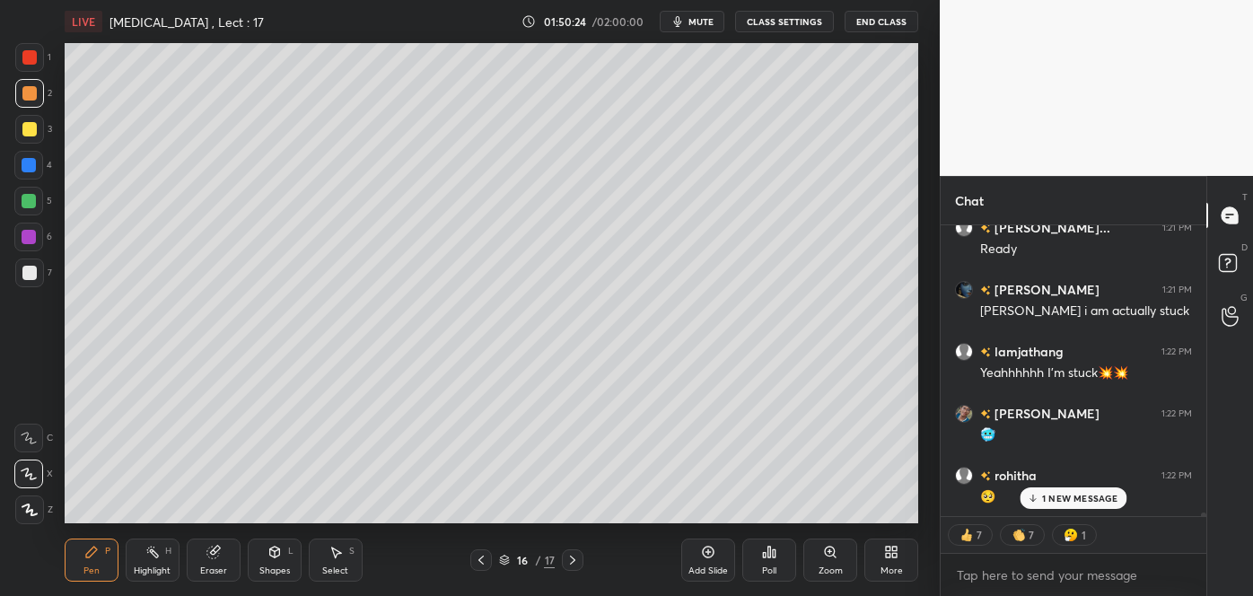
click at [33, 91] on div at bounding box center [29, 93] width 14 height 14
click at [25, 162] on div at bounding box center [29, 165] width 14 height 14
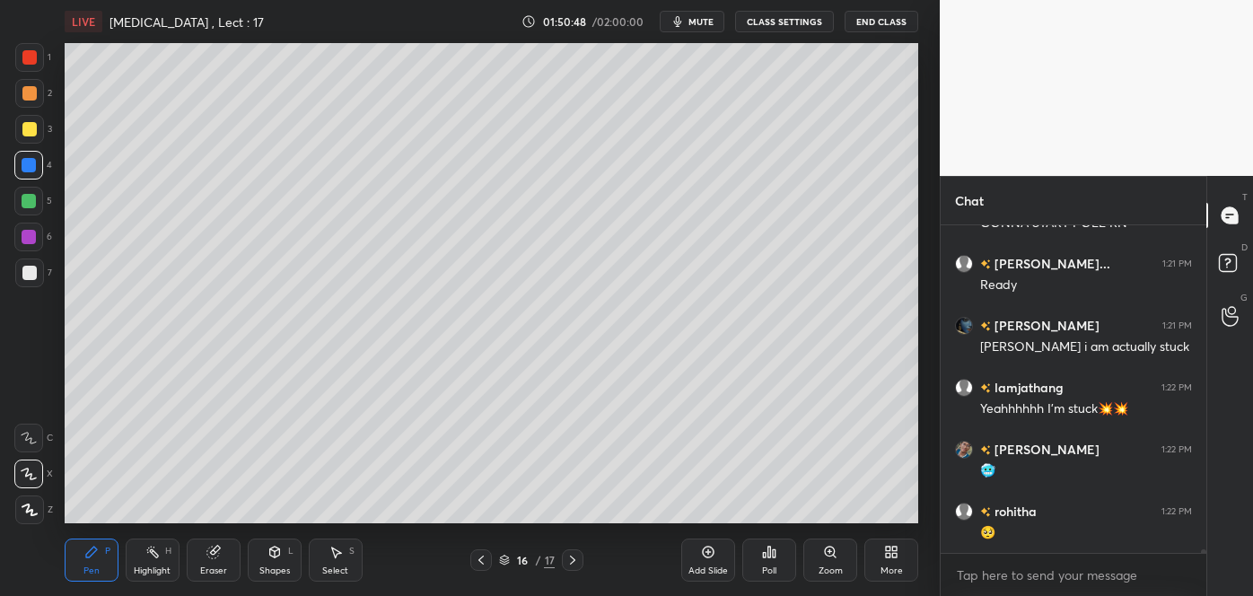
click at [35, 194] on div at bounding box center [28, 201] width 29 height 29
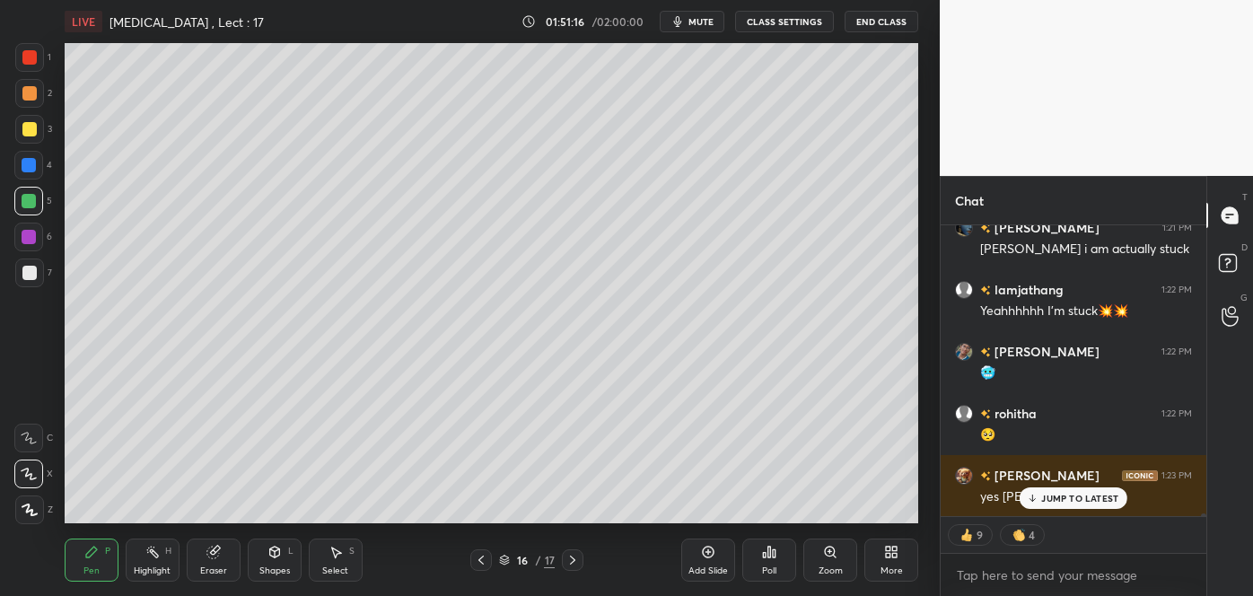
scroll to position [28178, 0]
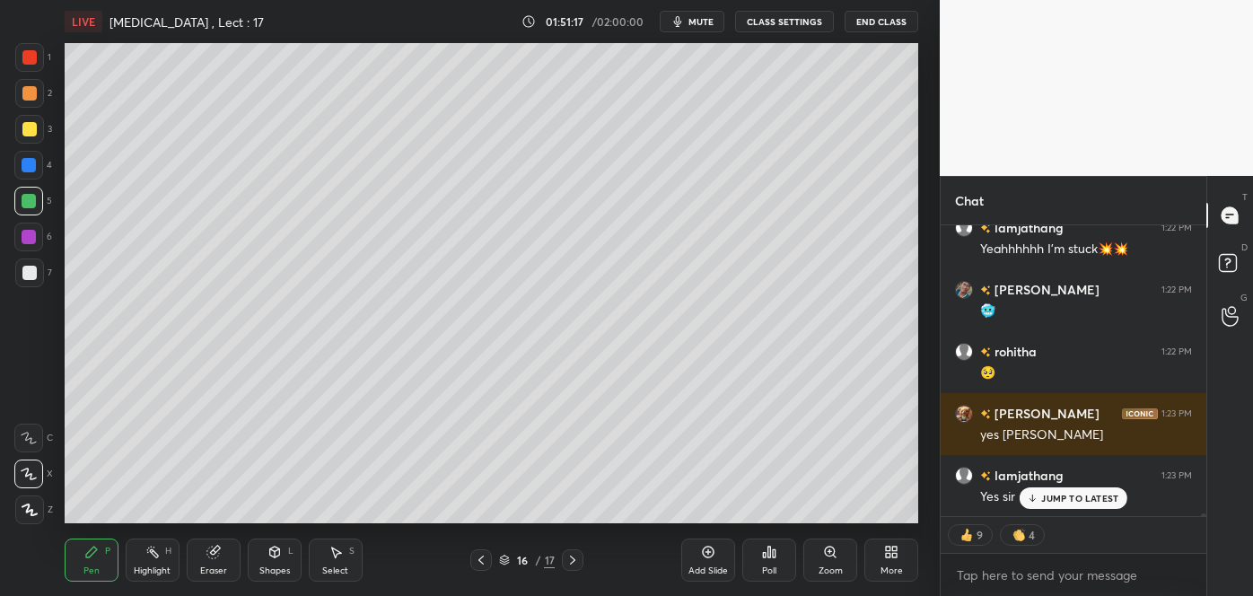
click at [33, 236] on div at bounding box center [29, 237] width 14 height 14
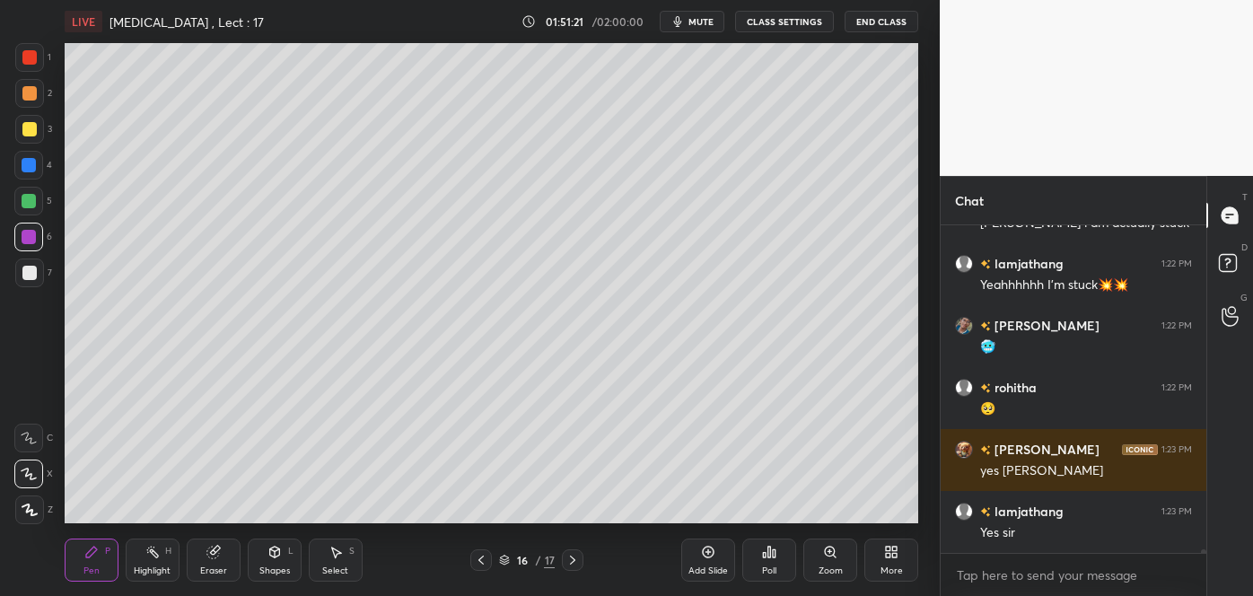
scroll to position [28142, 0]
click at [28, 57] on div at bounding box center [29, 57] width 14 height 14
click at [33, 122] on div at bounding box center [29, 129] width 29 height 29
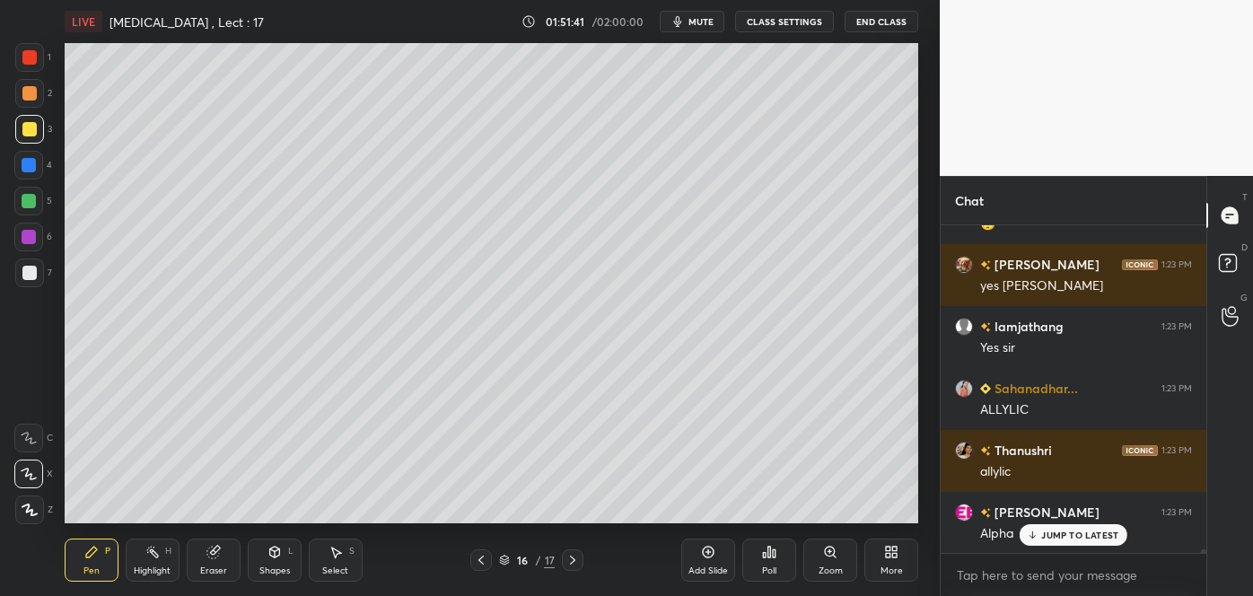
scroll to position [28389, 0]
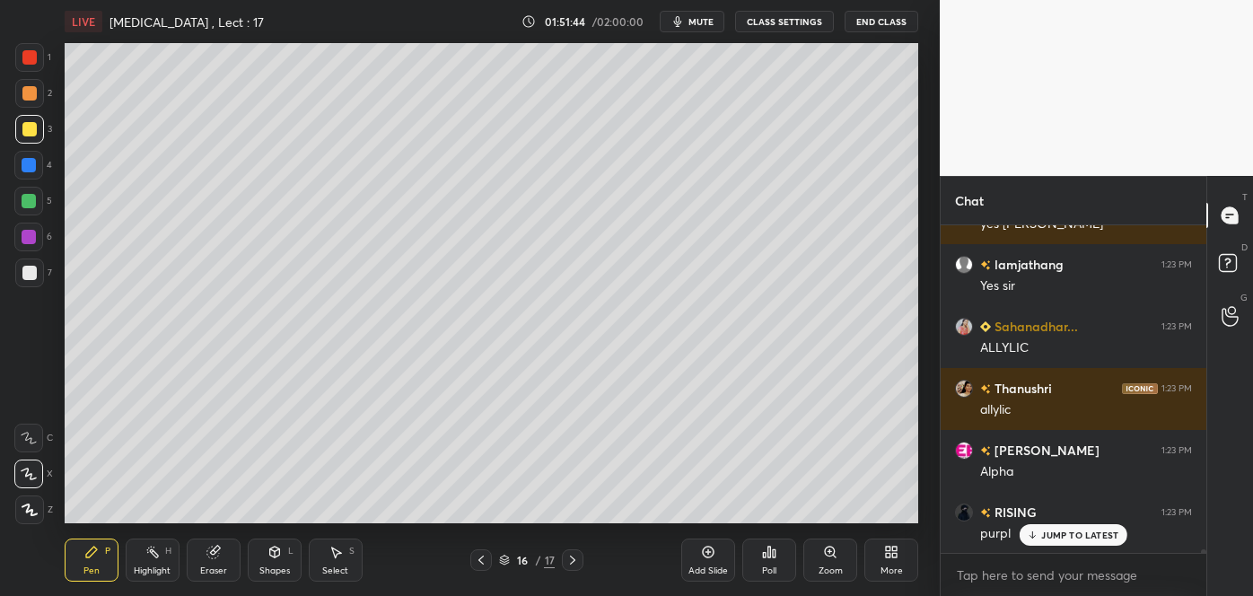
click at [27, 230] on div at bounding box center [29, 237] width 14 height 14
click at [29, 130] on div at bounding box center [29, 129] width 14 height 14
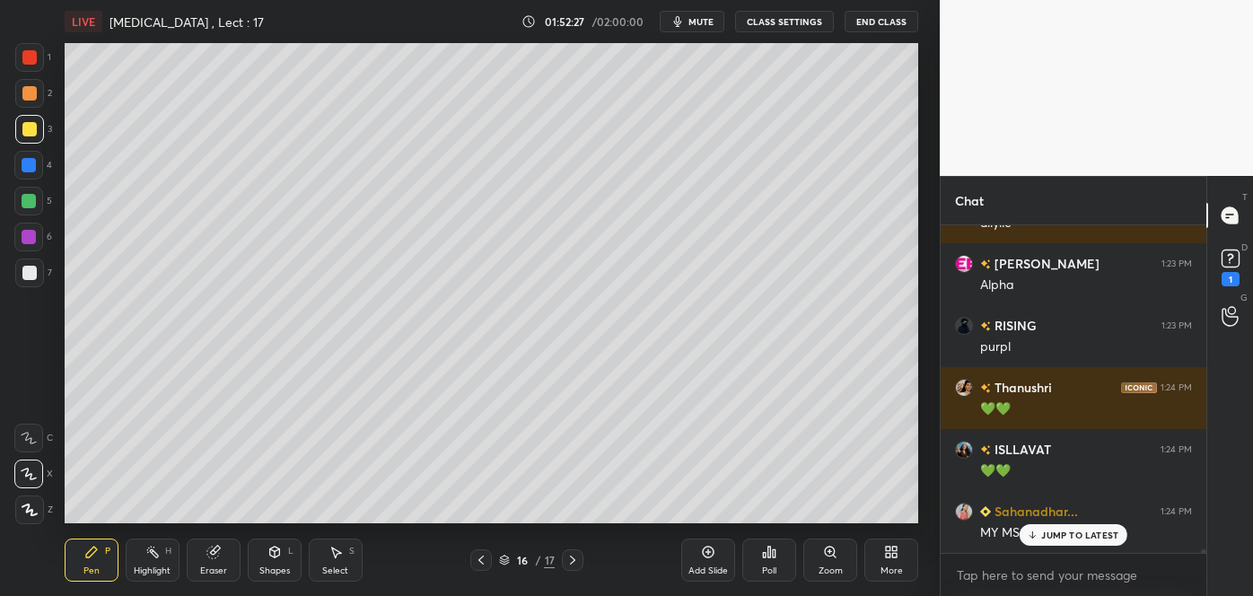
scroll to position [28652, 0]
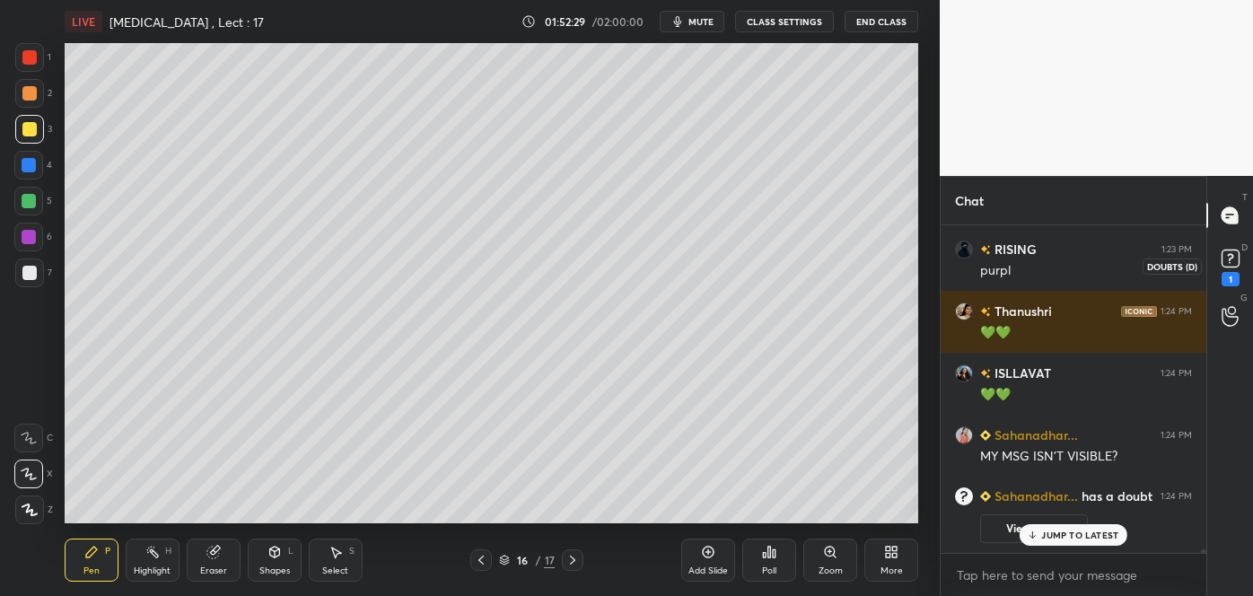
click at [1228, 259] on rect at bounding box center [1230, 258] width 17 height 17
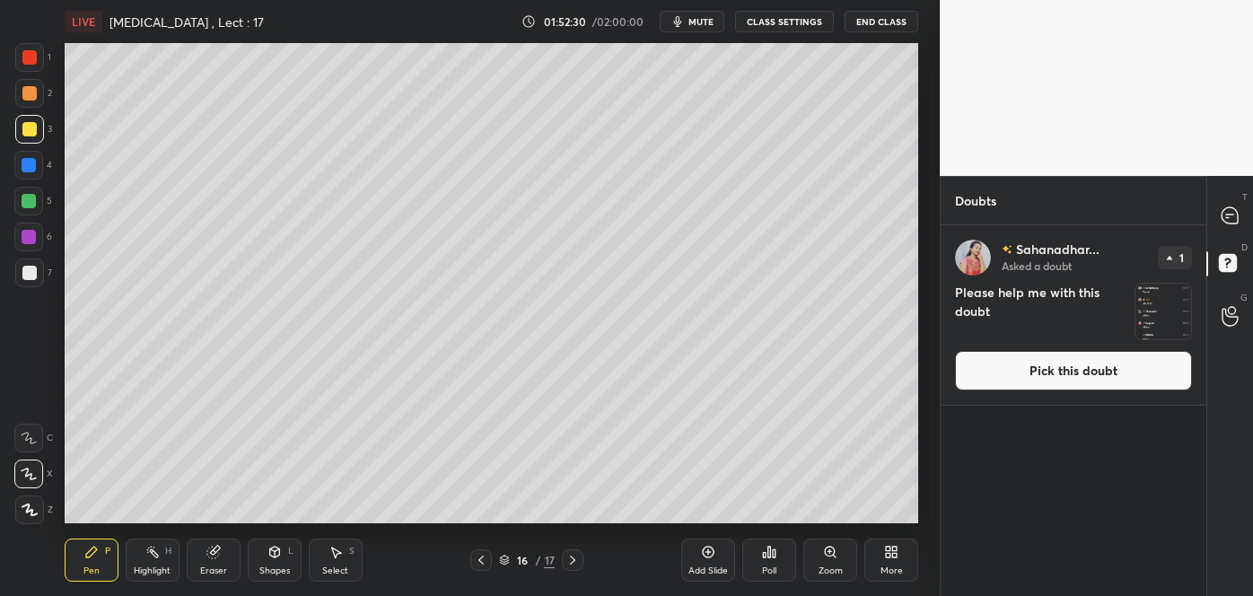
click at [1106, 367] on button "Pick this doubt" at bounding box center [1073, 371] width 237 height 40
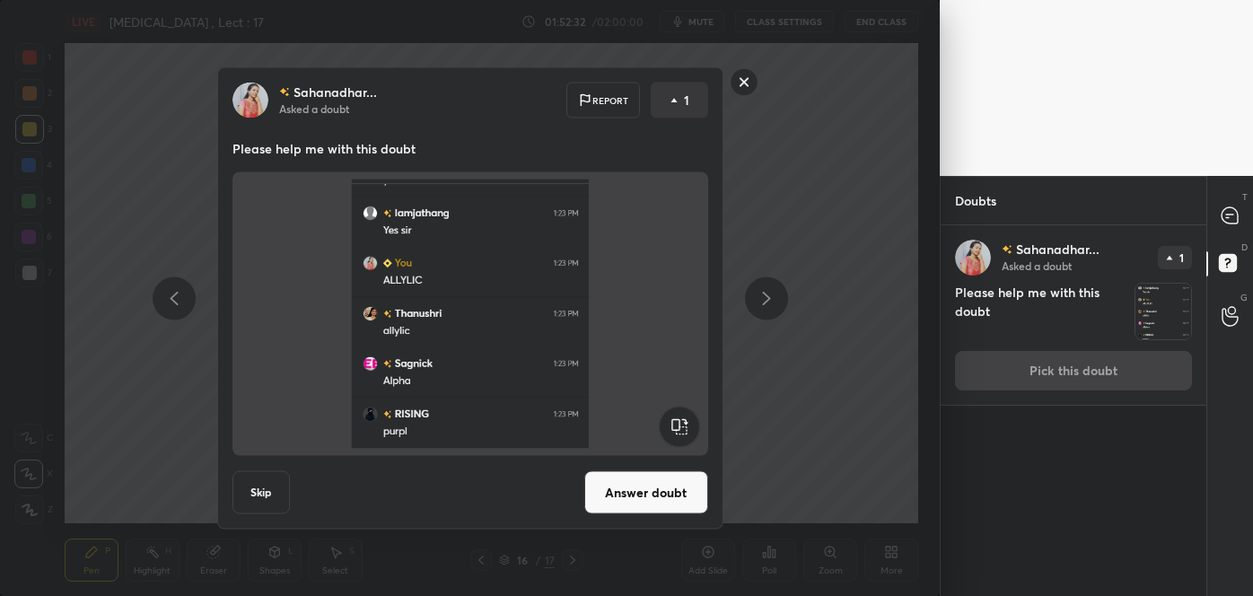
click at [637, 481] on button "Answer doubt" at bounding box center [646, 492] width 124 height 43
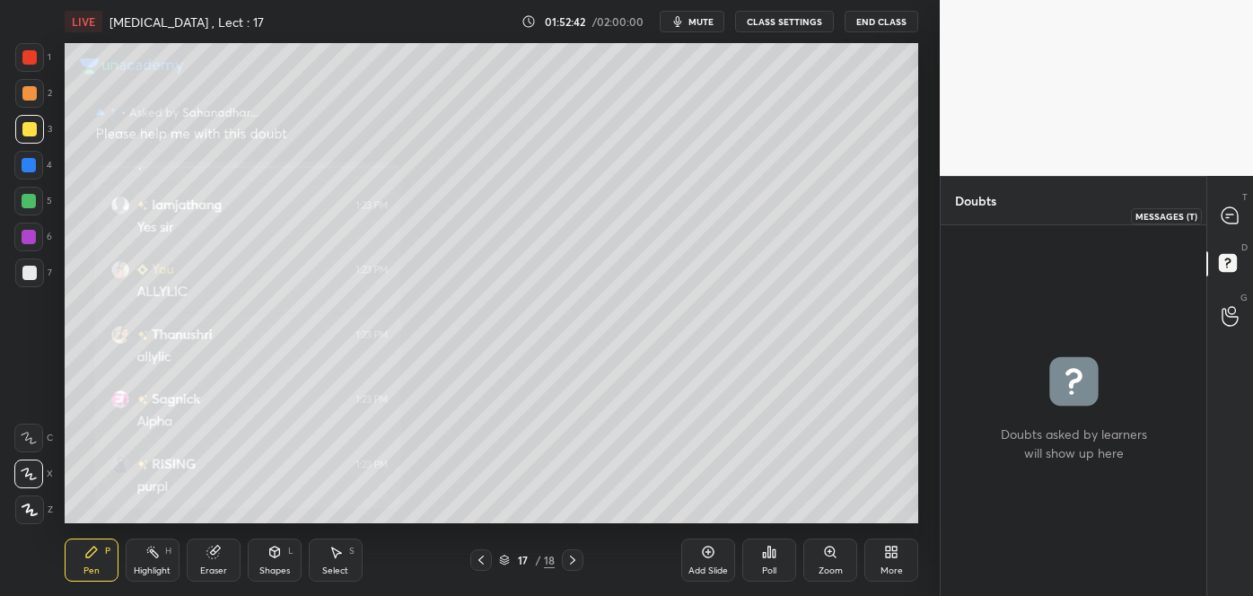
click at [1227, 215] on icon at bounding box center [1229, 215] width 7 height 0
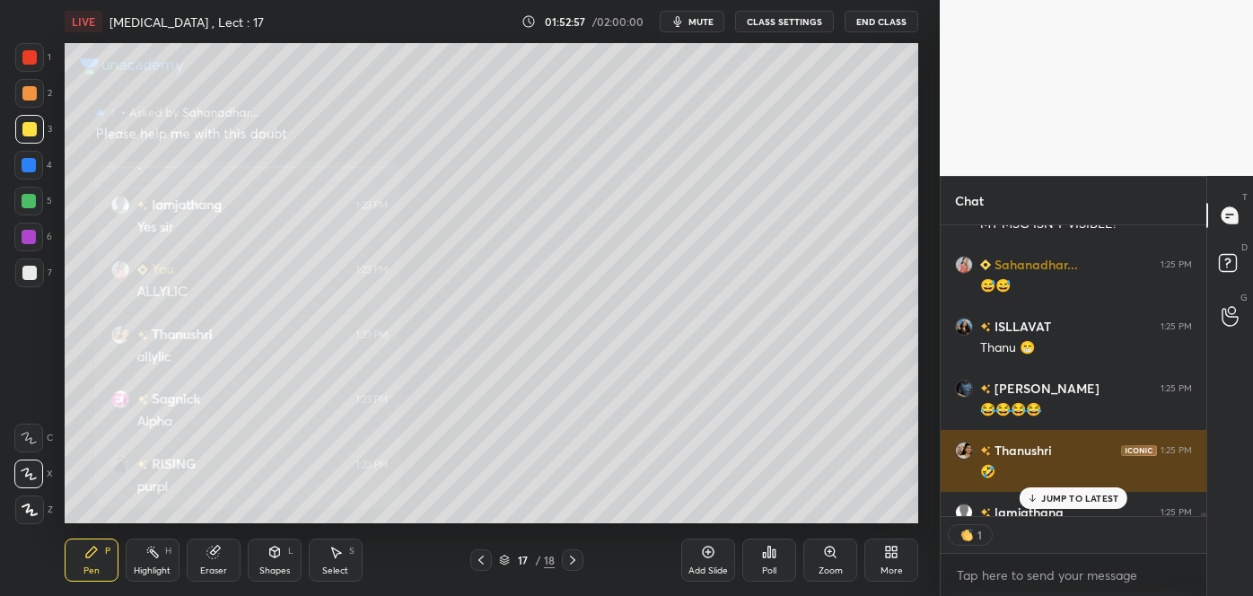
scroll to position [6, 4]
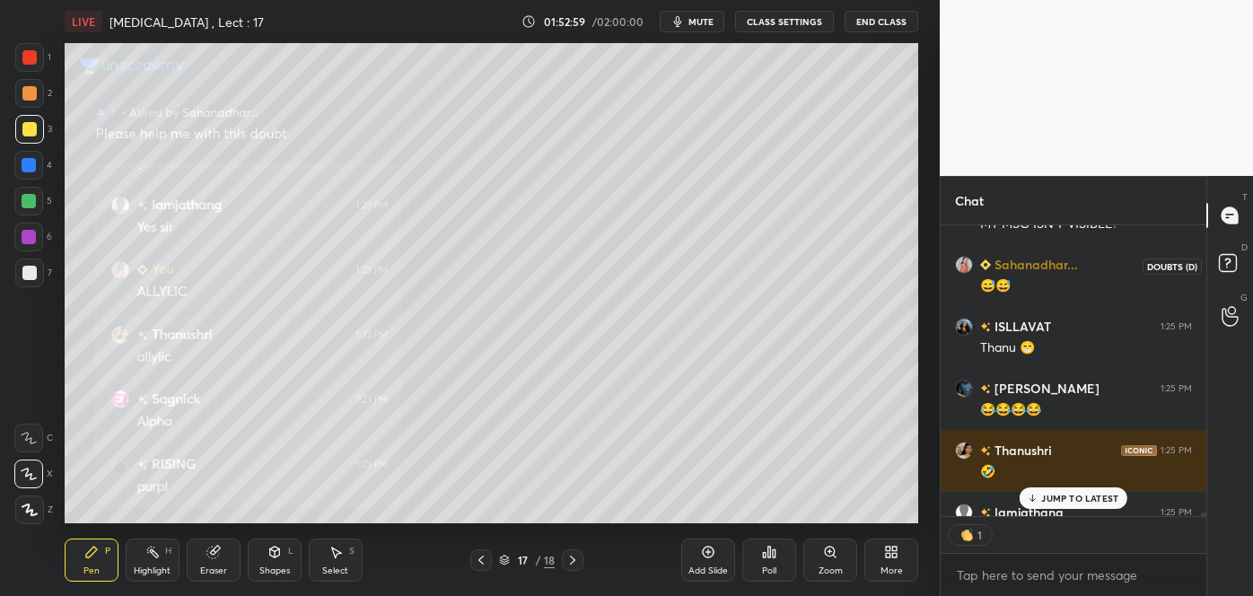
click at [1221, 258] on rect at bounding box center [1227, 263] width 17 height 17
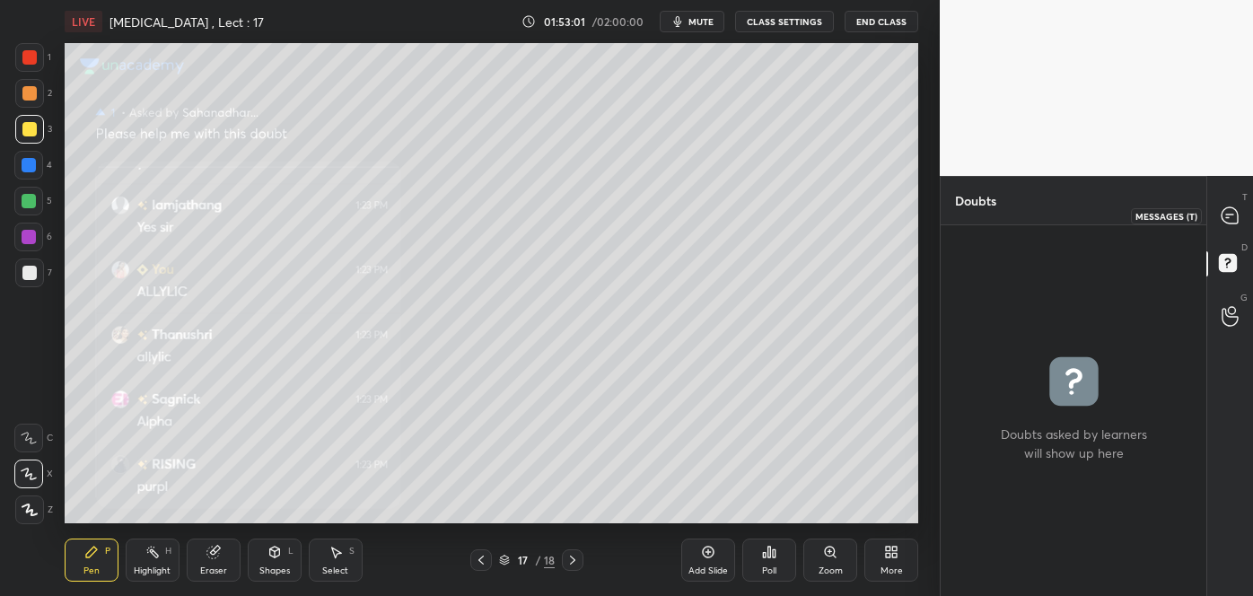
click at [1230, 211] on icon at bounding box center [1230, 215] width 16 height 16
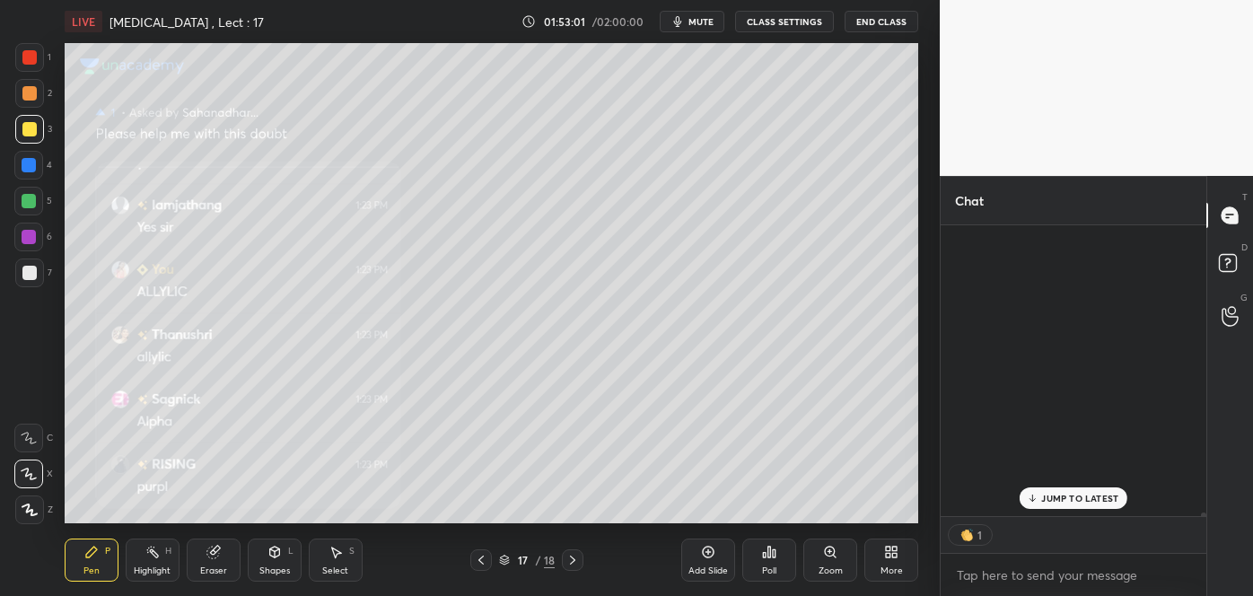
scroll to position [285, 260]
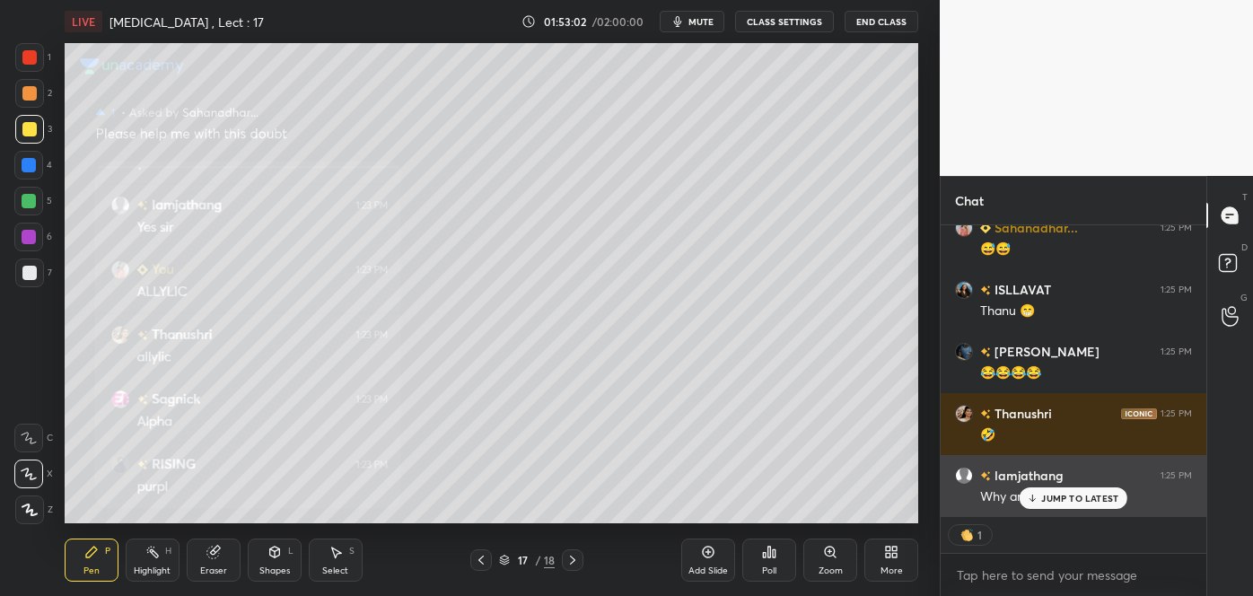
click at [1031, 494] on icon at bounding box center [1033, 498] width 12 height 11
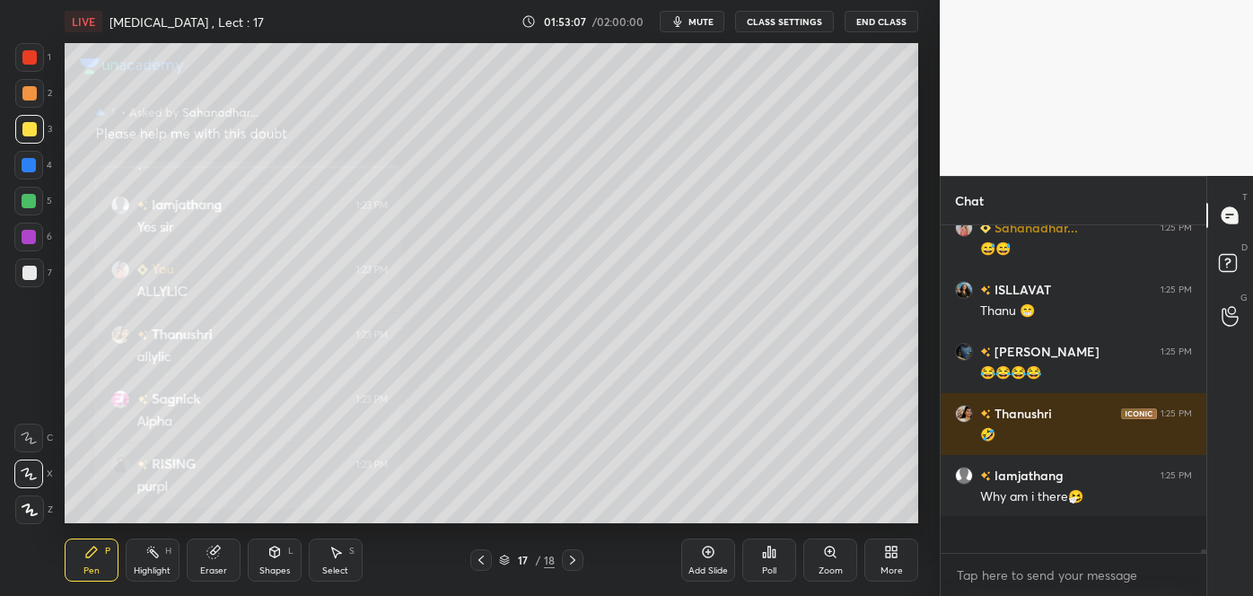
scroll to position [24748, 0]
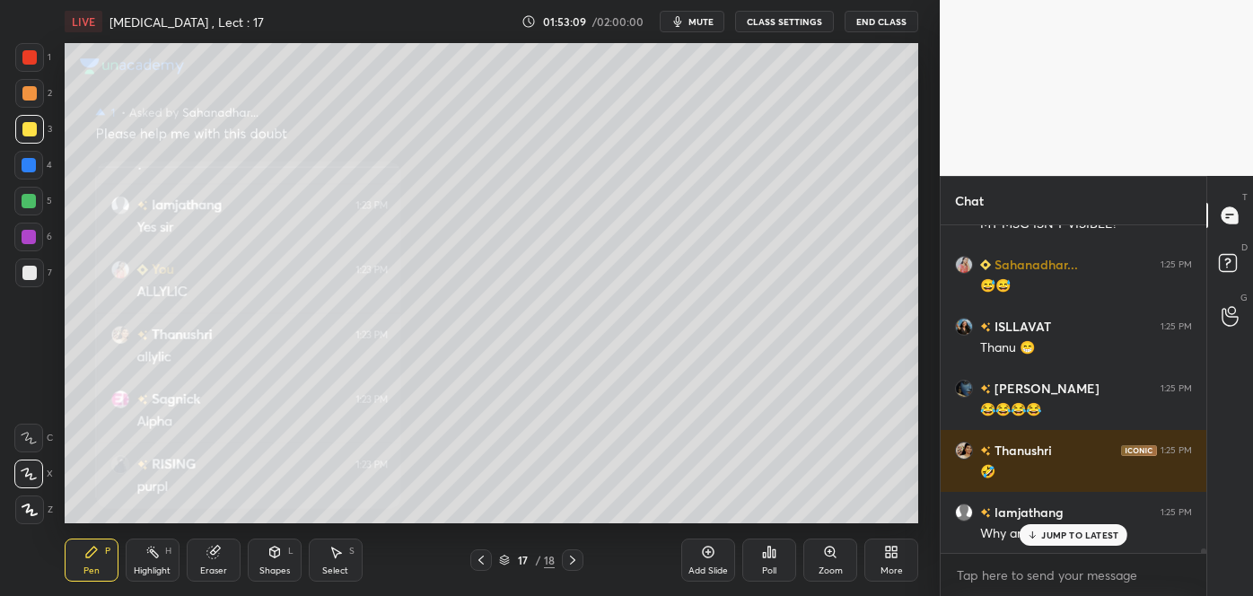
click at [485, 561] on icon at bounding box center [481, 560] width 14 height 14
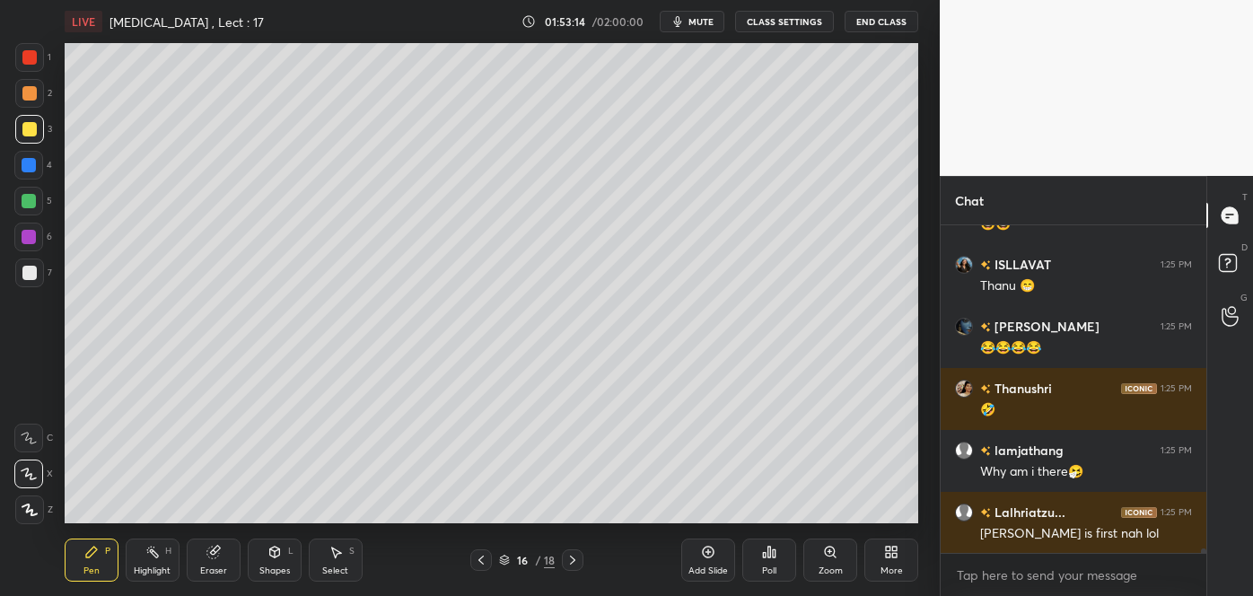
scroll to position [24872, 0]
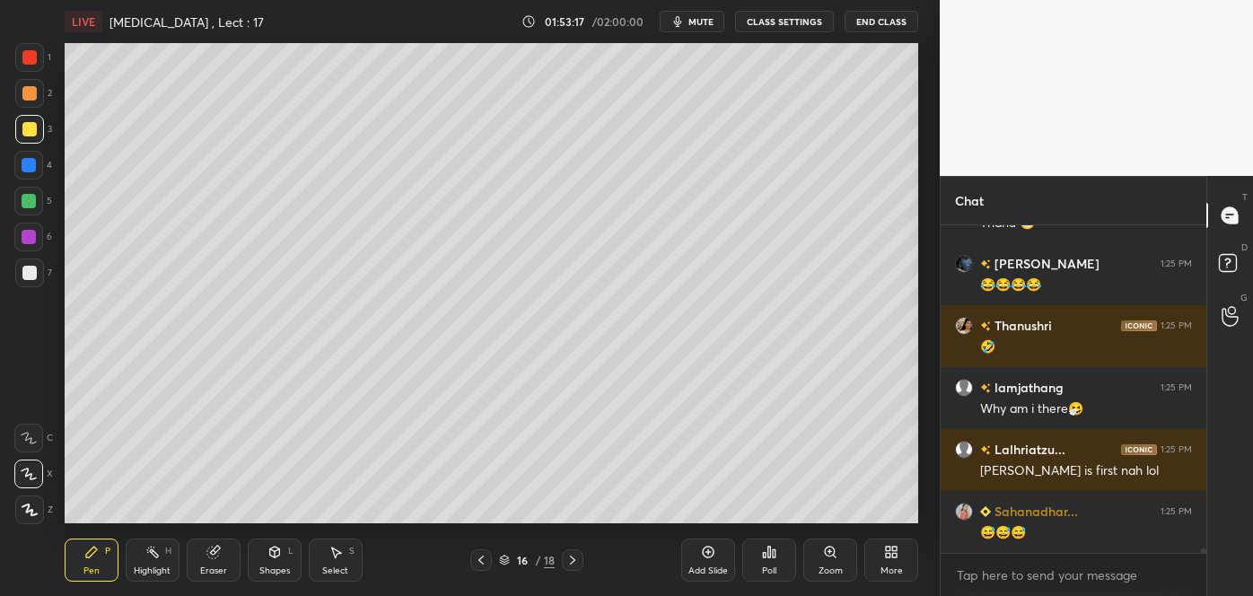
click at [25, 162] on div at bounding box center [29, 165] width 14 height 14
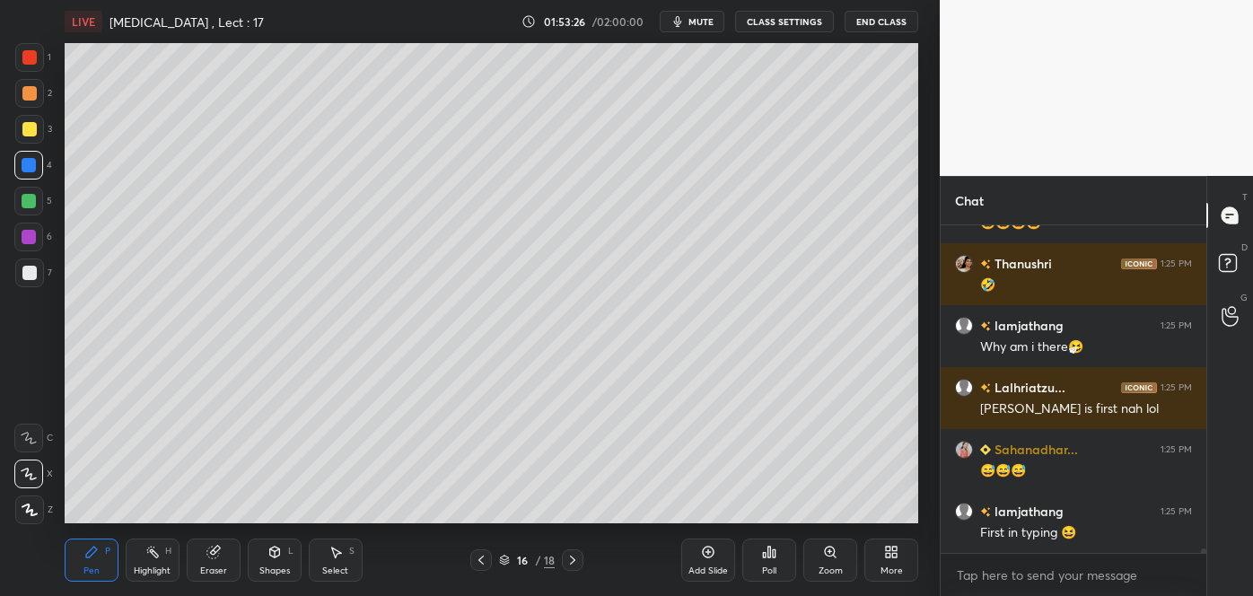
click at [32, 88] on div at bounding box center [29, 93] width 14 height 14
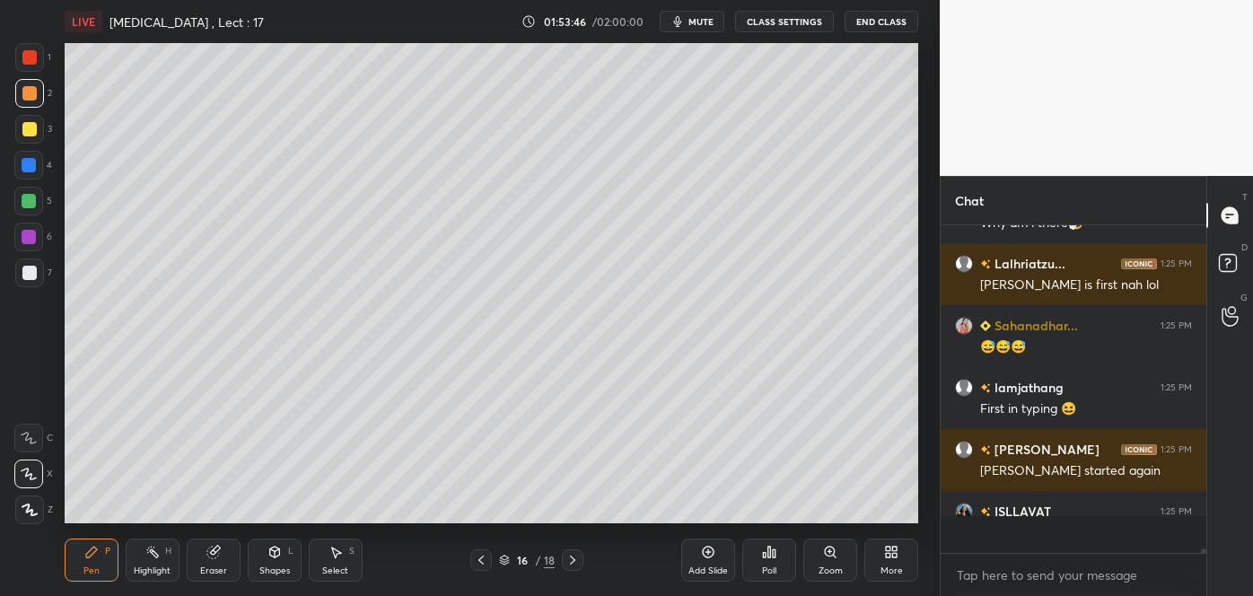
scroll to position [25058, 0]
click at [29, 160] on div at bounding box center [29, 165] width 14 height 14
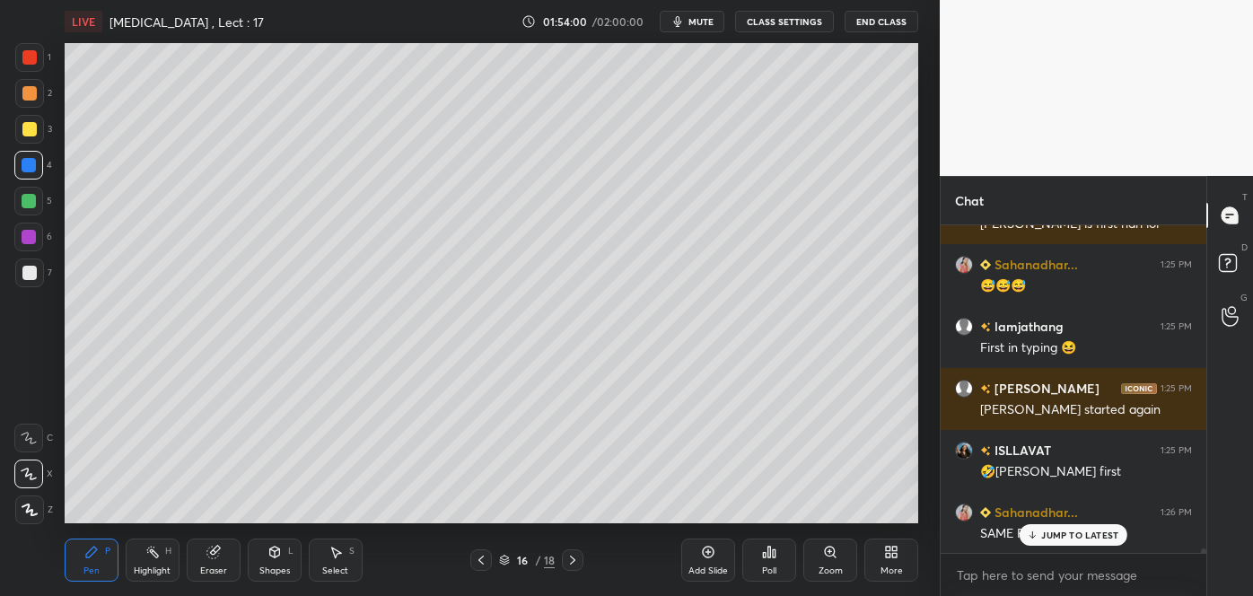
scroll to position [25181, 0]
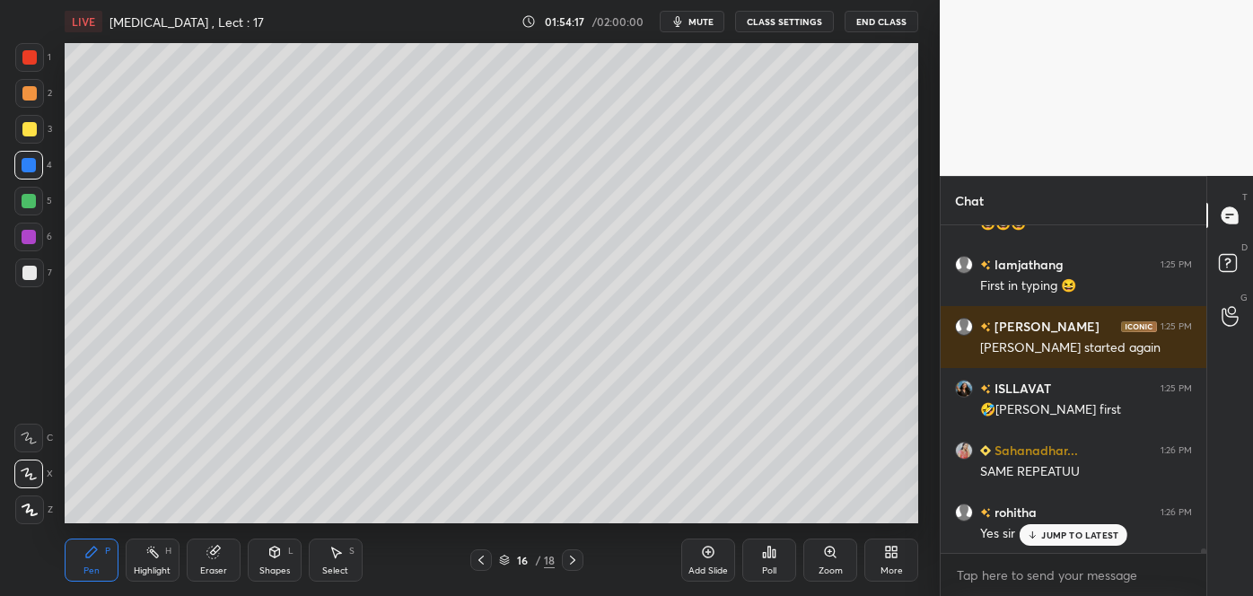
click at [27, 134] on div at bounding box center [29, 129] width 14 height 14
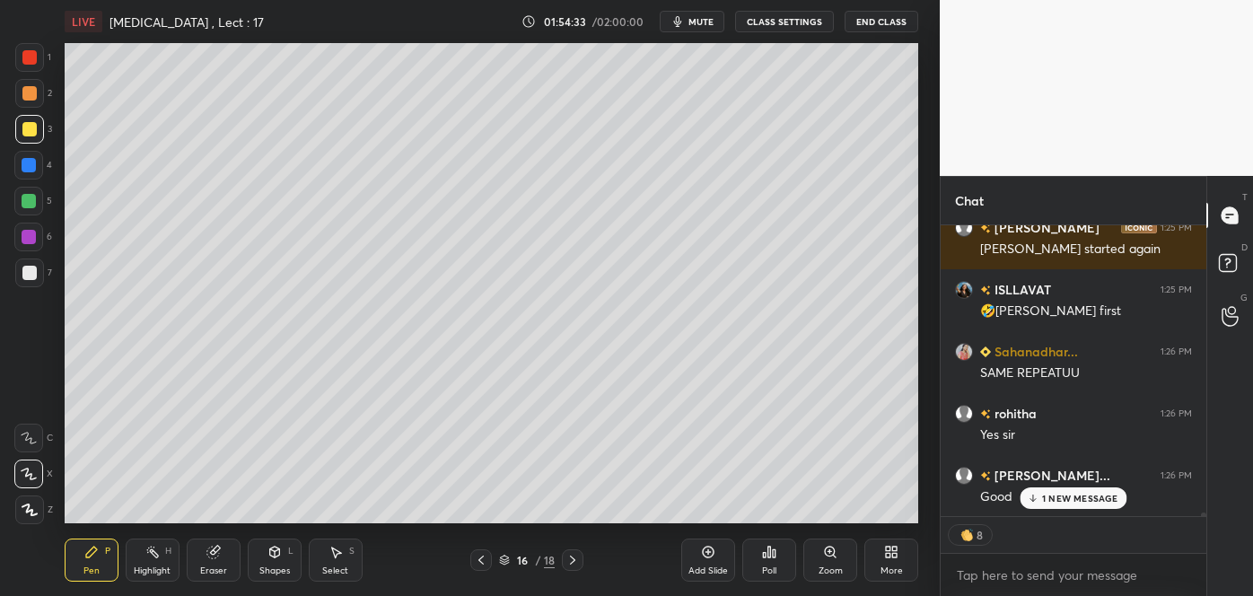
scroll to position [25342, 0]
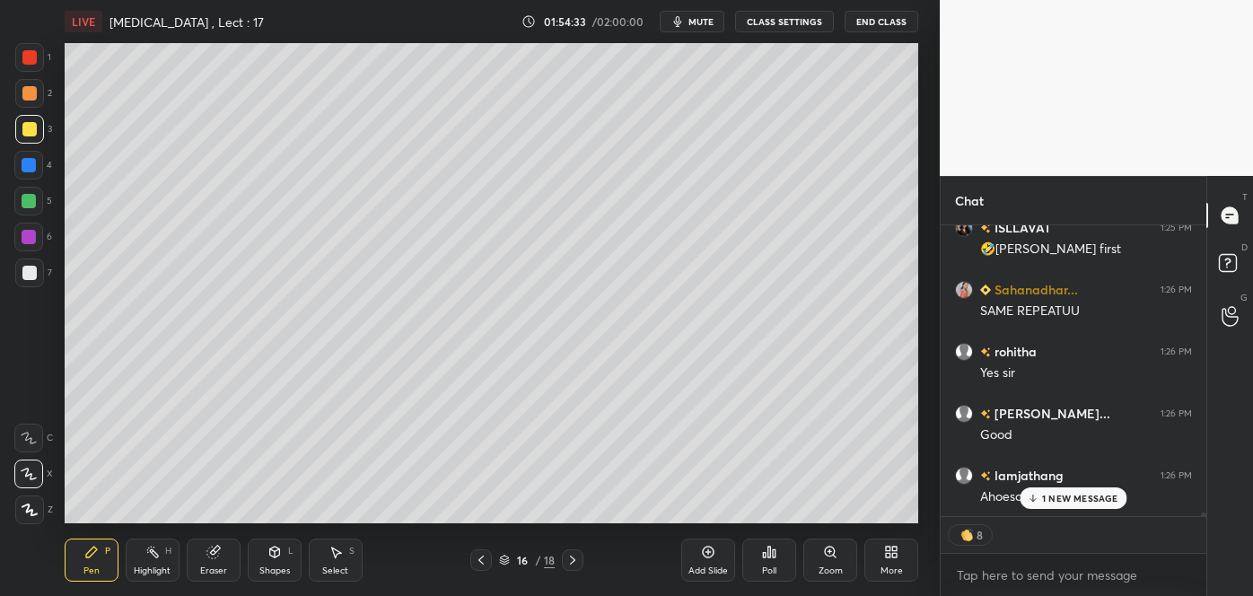
click at [702, 556] on icon at bounding box center [708, 552] width 14 height 14
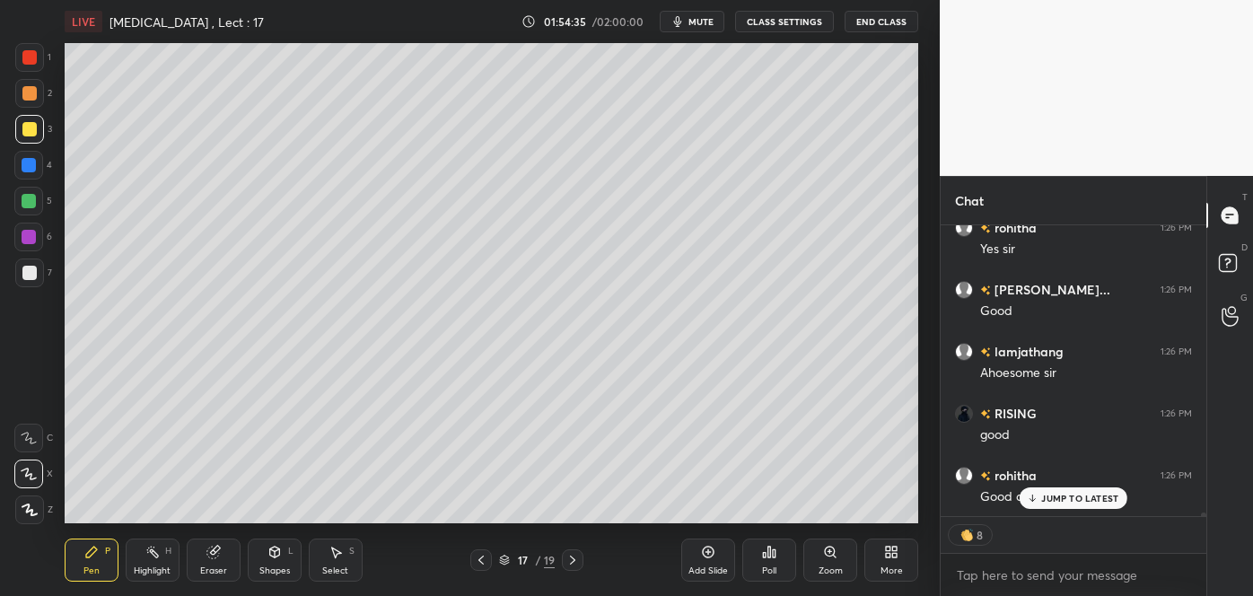
click at [24, 277] on div at bounding box center [29, 273] width 14 height 14
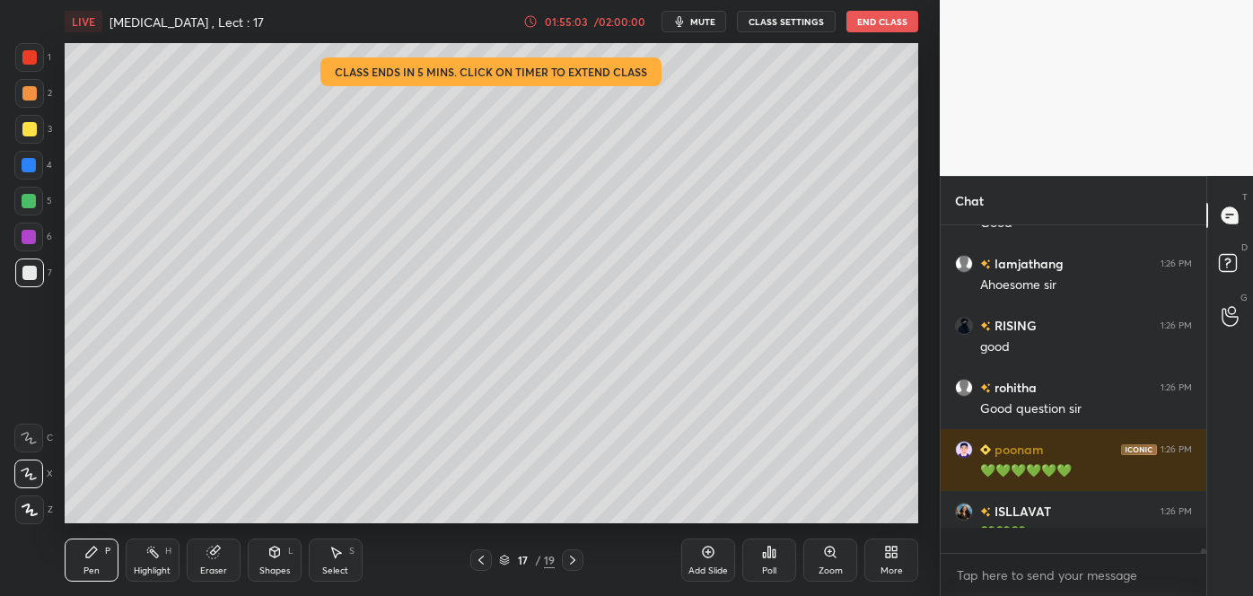
scroll to position [322, 260]
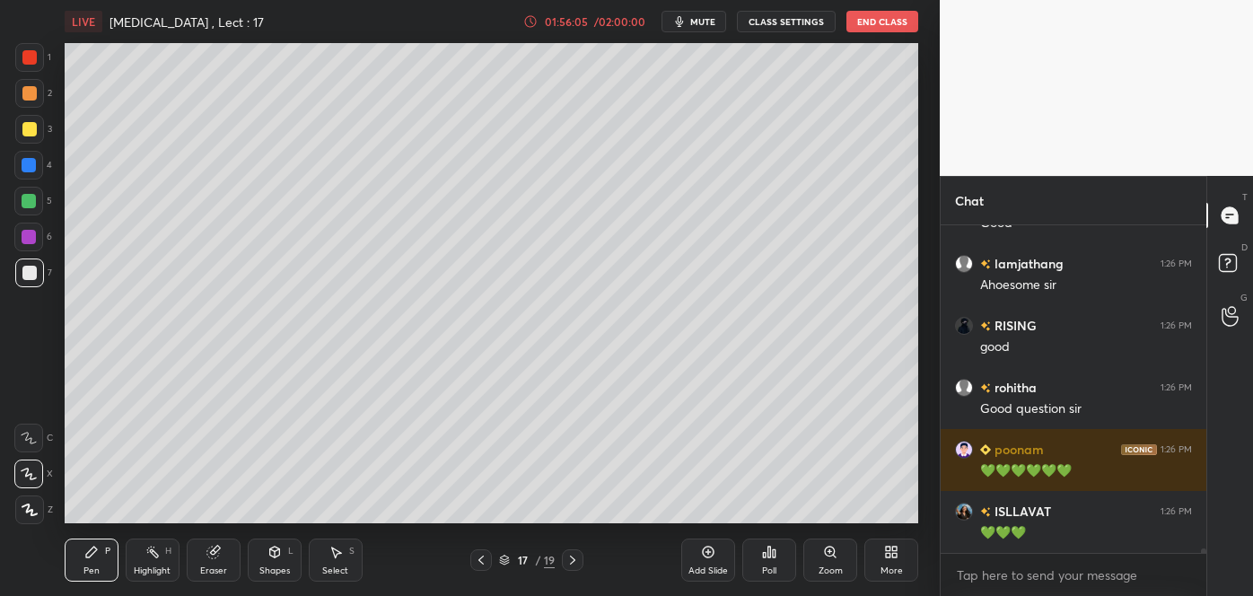
click at [19, 129] on div at bounding box center [29, 129] width 29 height 29
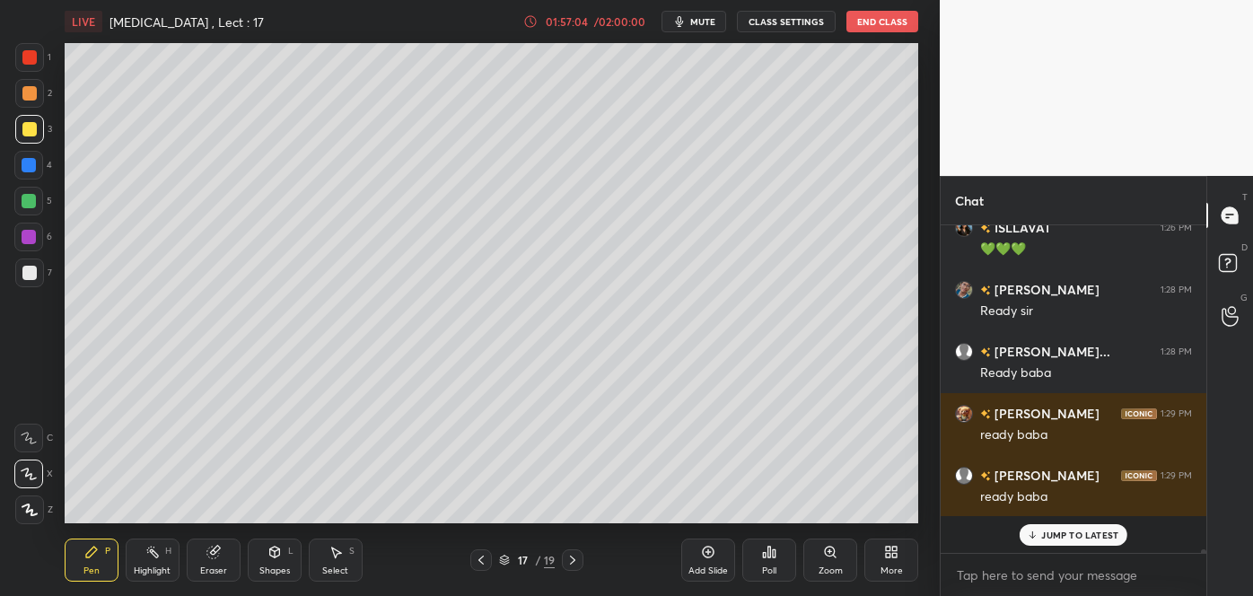
scroll to position [25801, 0]
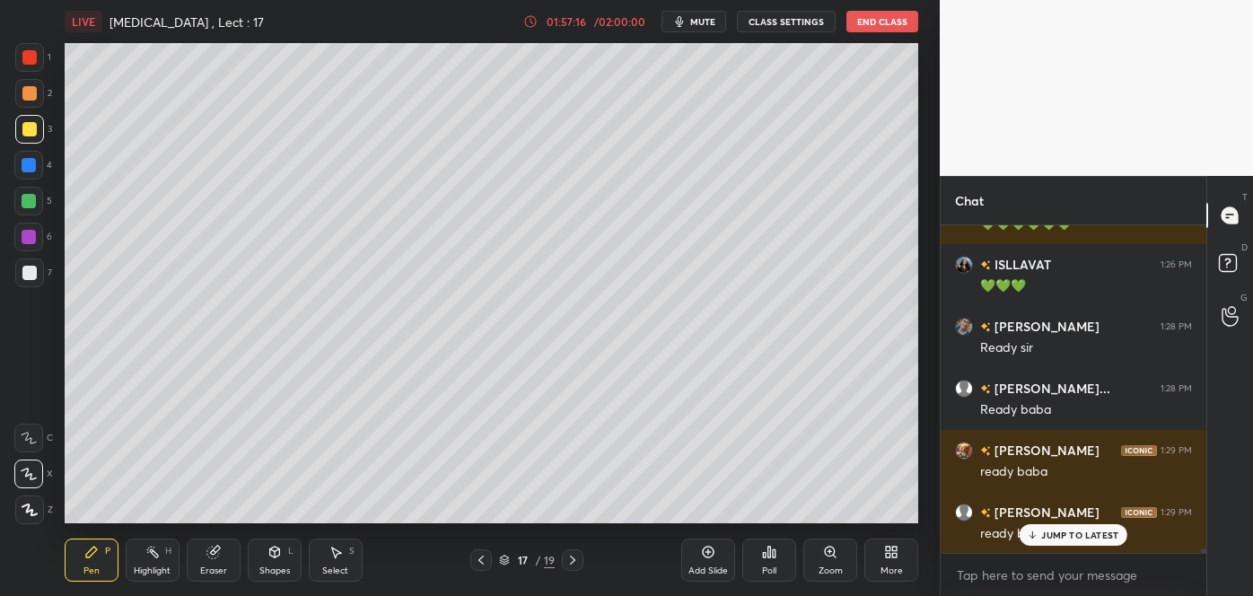
click at [769, 561] on div "Poll" at bounding box center [769, 560] width 54 height 43
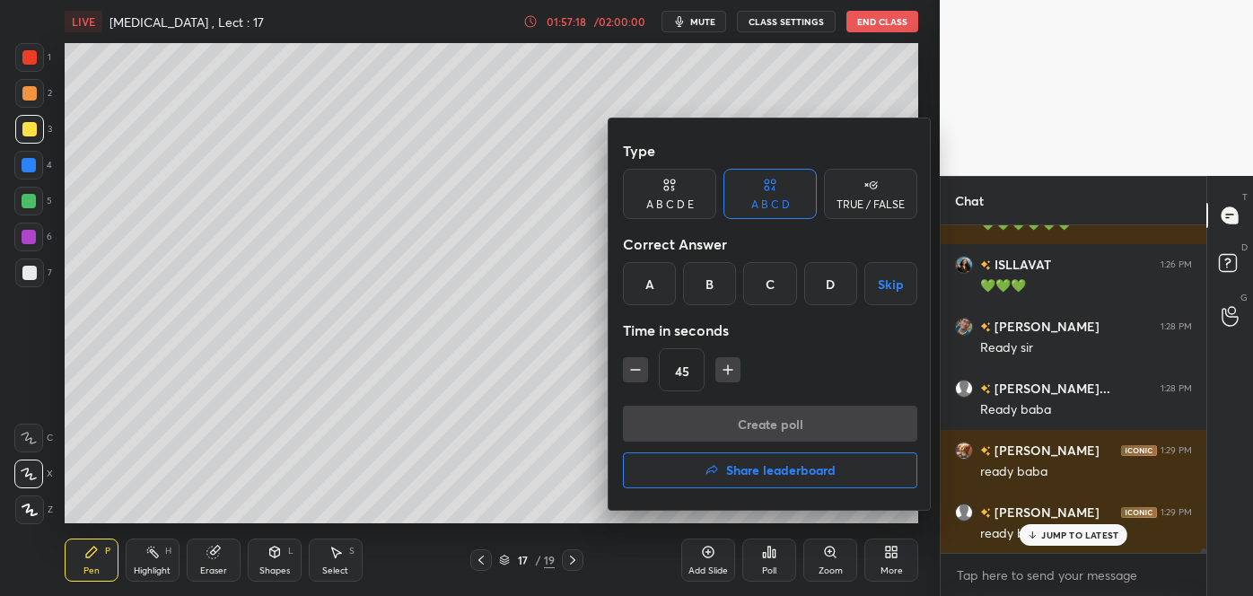
click at [716, 285] on div "B" at bounding box center [709, 283] width 53 height 43
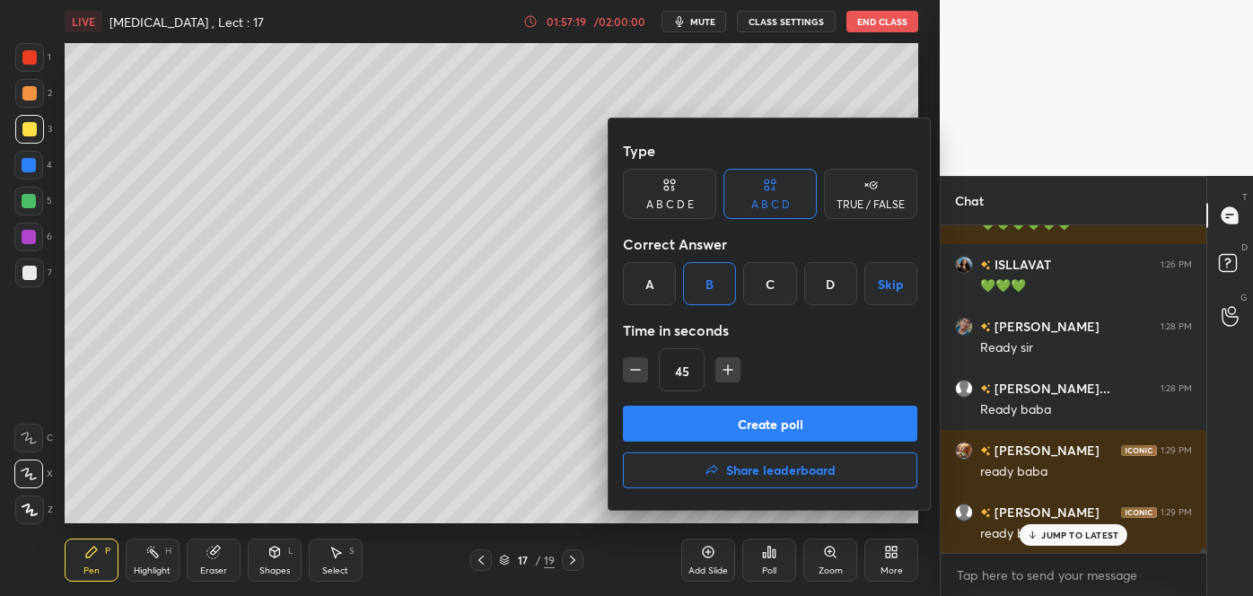
click at [720, 416] on button "Create poll" at bounding box center [770, 424] width 294 height 36
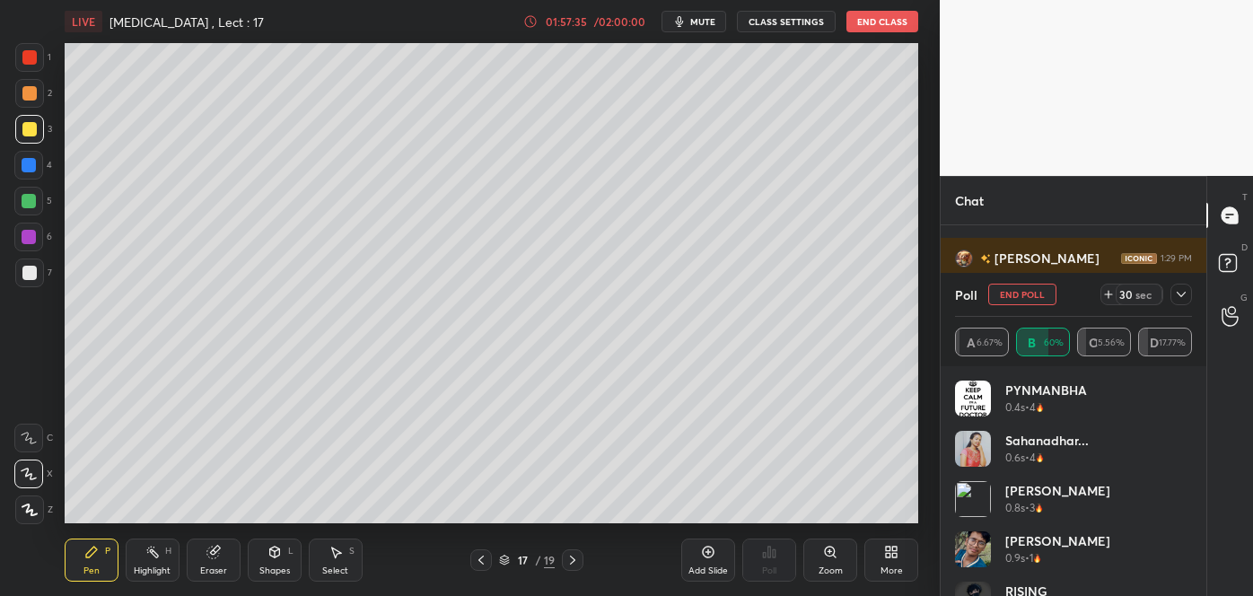
scroll to position [26055, 0]
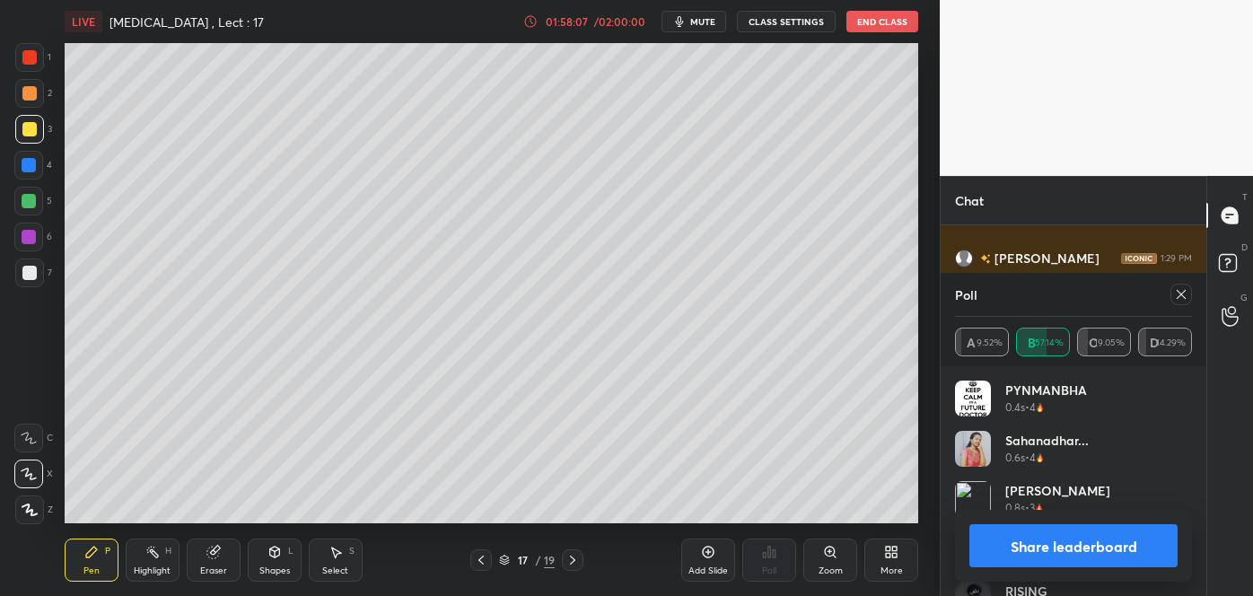
click at [993, 551] on button "Share leaderboard" at bounding box center [1074, 545] width 208 height 43
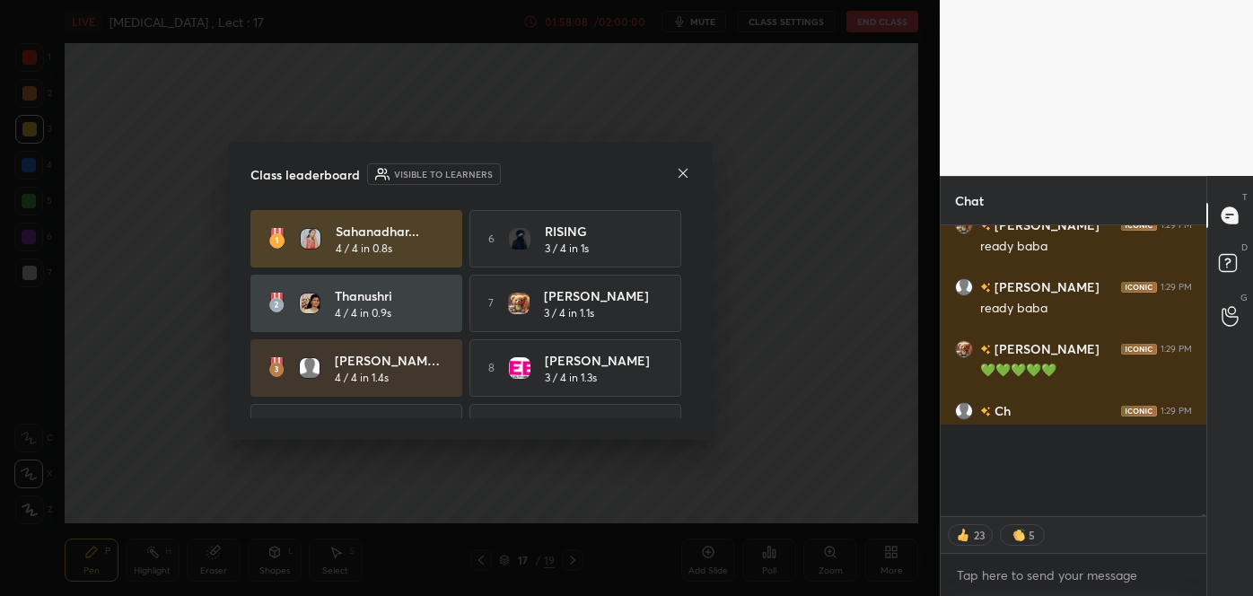
scroll to position [25972, 0]
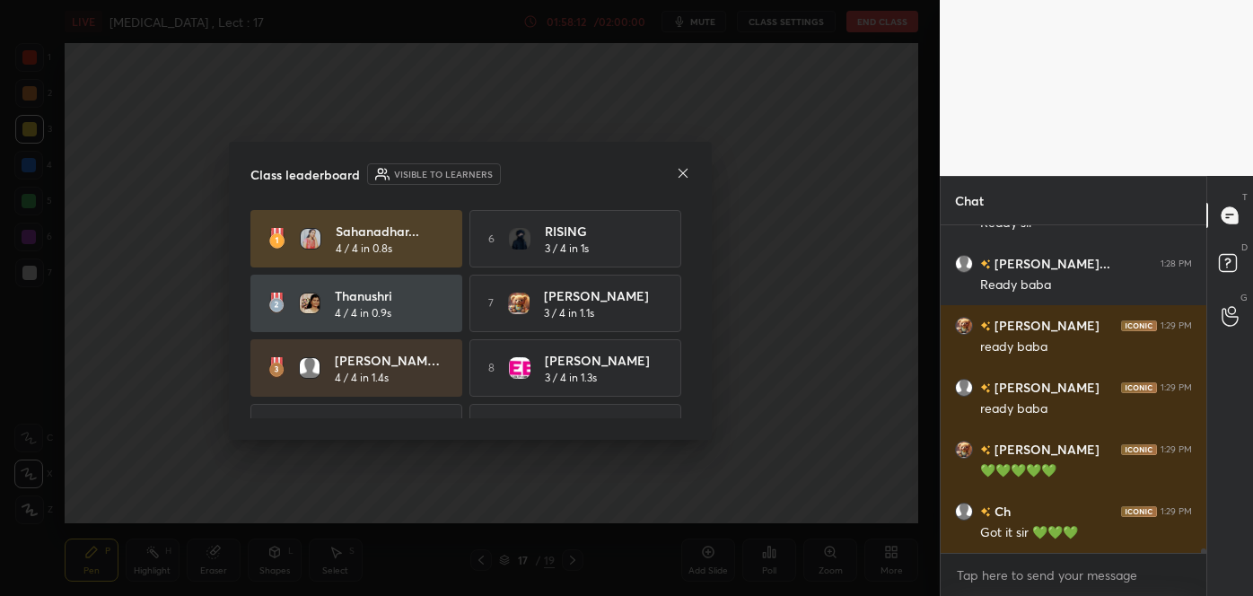
click at [683, 171] on icon at bounding box center [683, 173] width 14 height 14
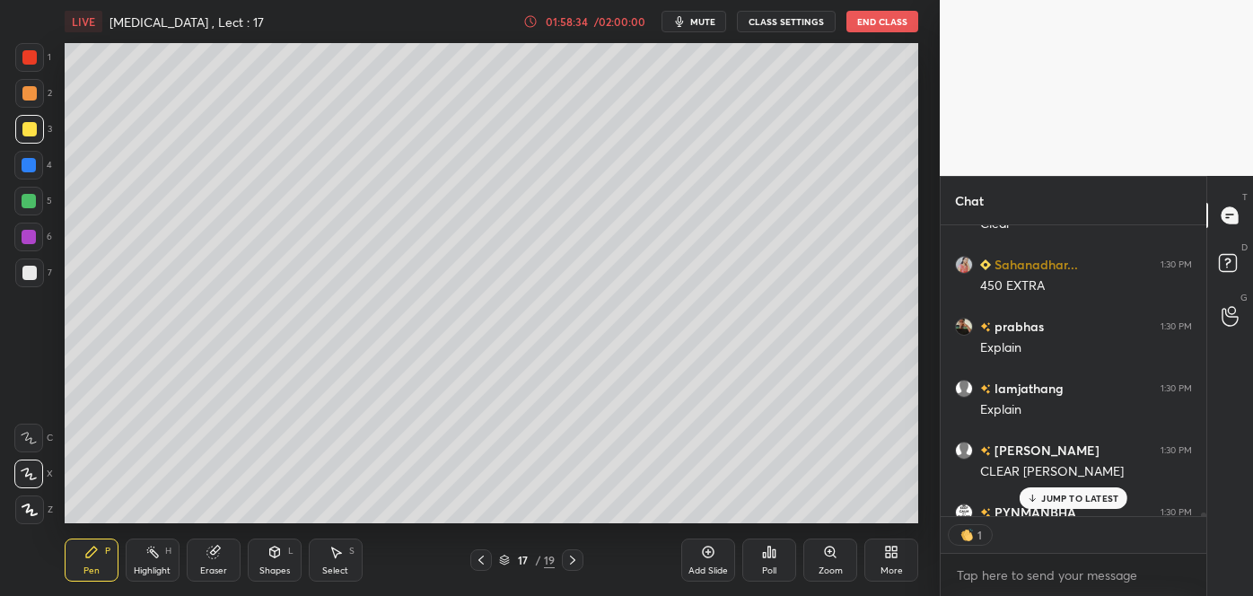
scroll to position [26767, 0]
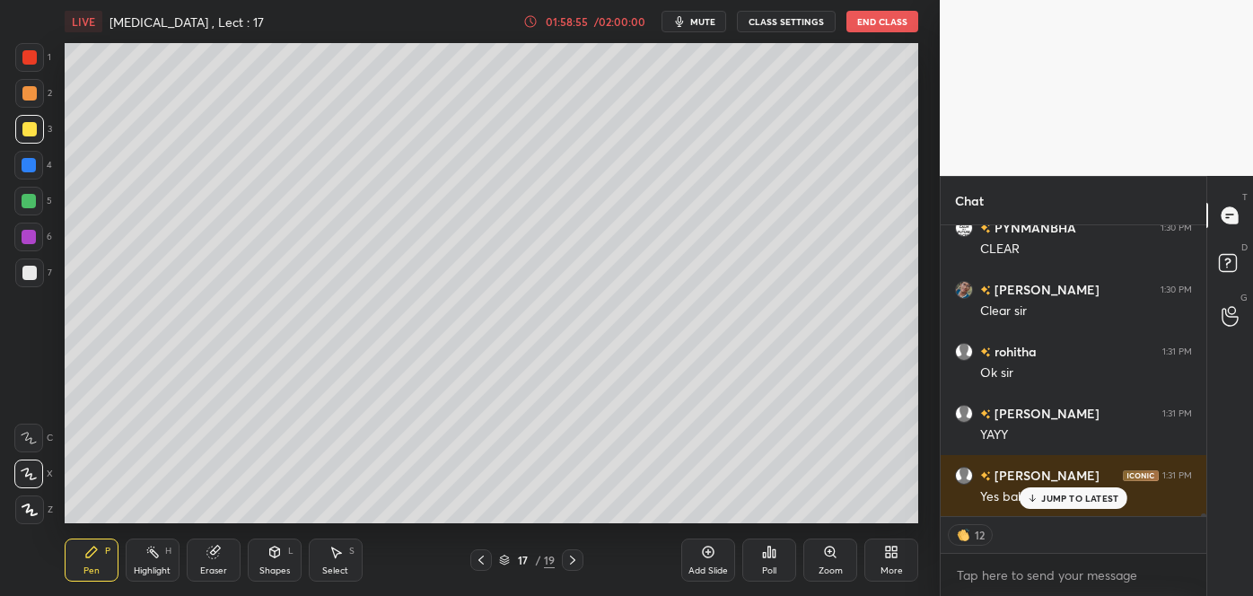
click at [28, 126] on div at bounding box center [29, 129] width 14 height 14
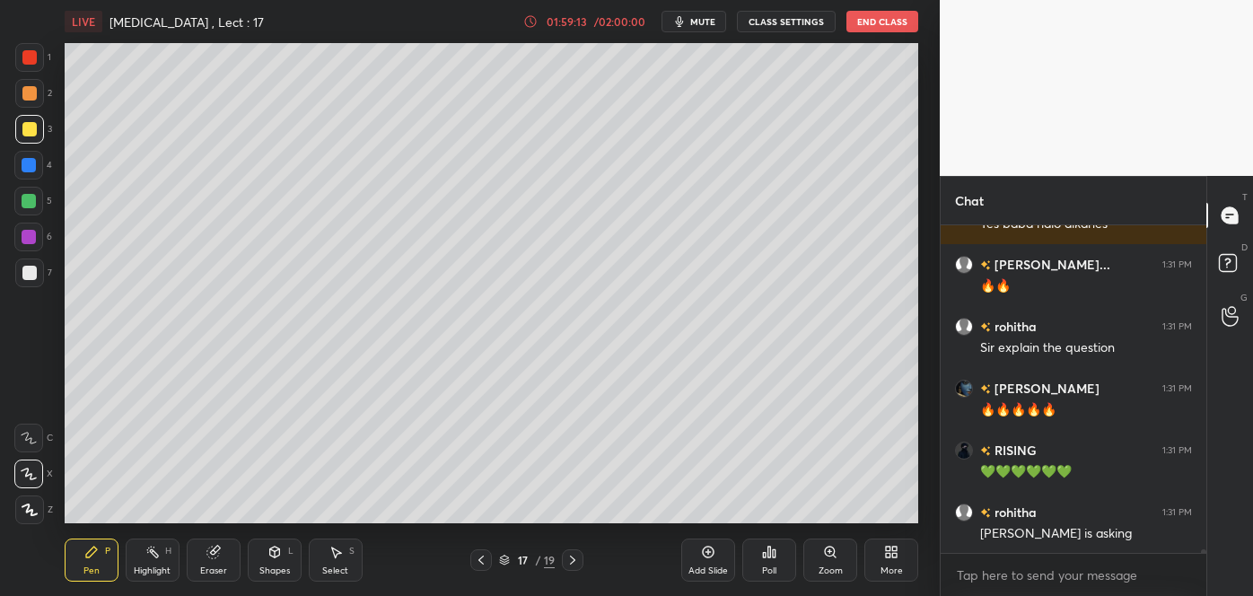
scroll to position [27304, 0]
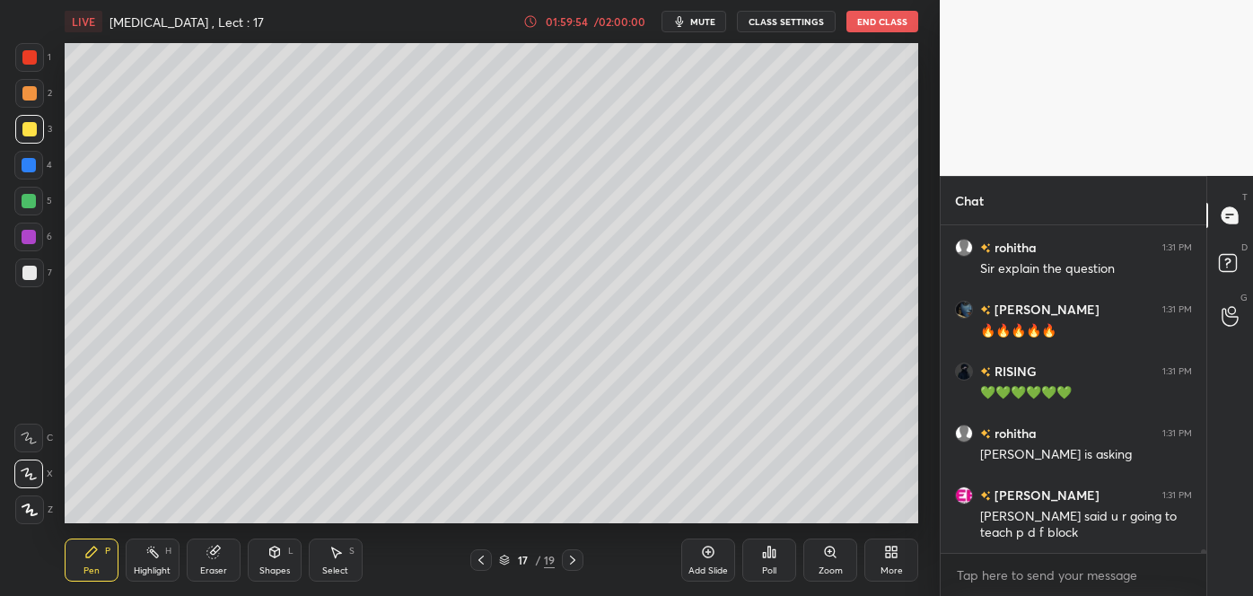
click at [31, 172] on div at bounding box center [28, 165] width 29 height 29
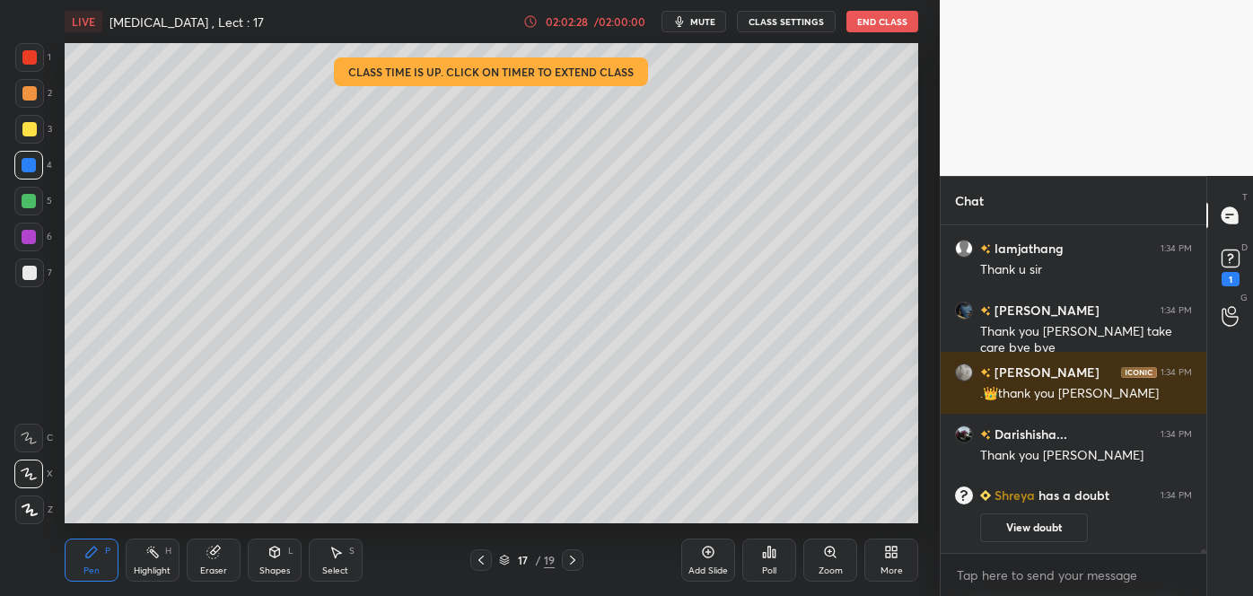
scroll to position [0, 0]
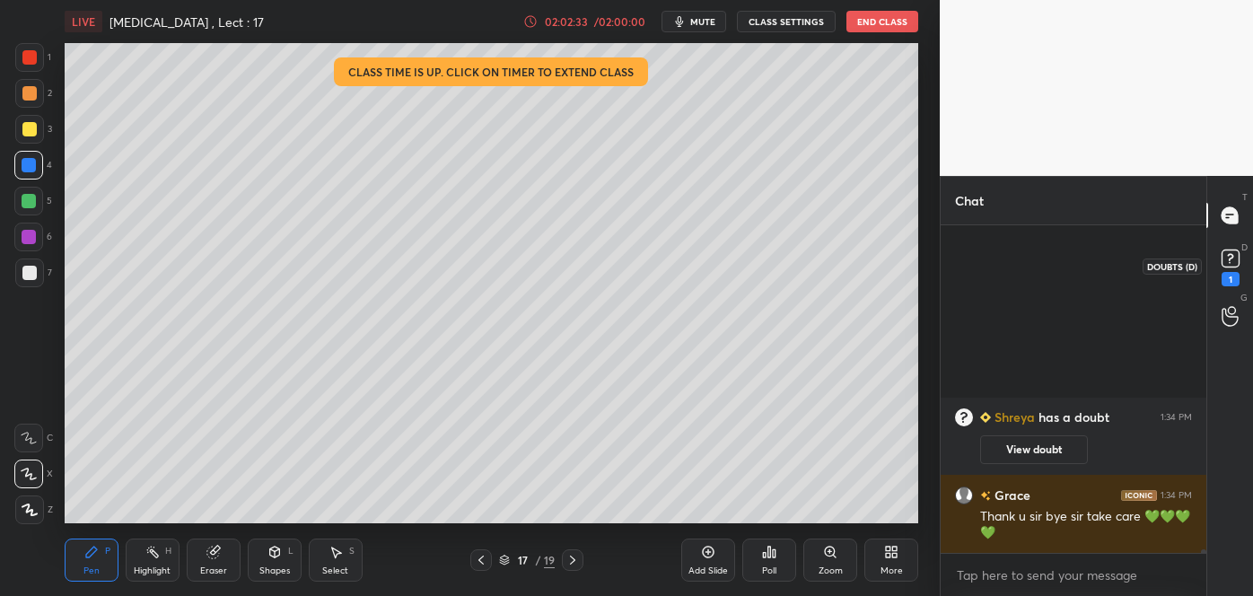
click at [1233, 258] on icon at bounding box center [1230, 257] width 6 height 7
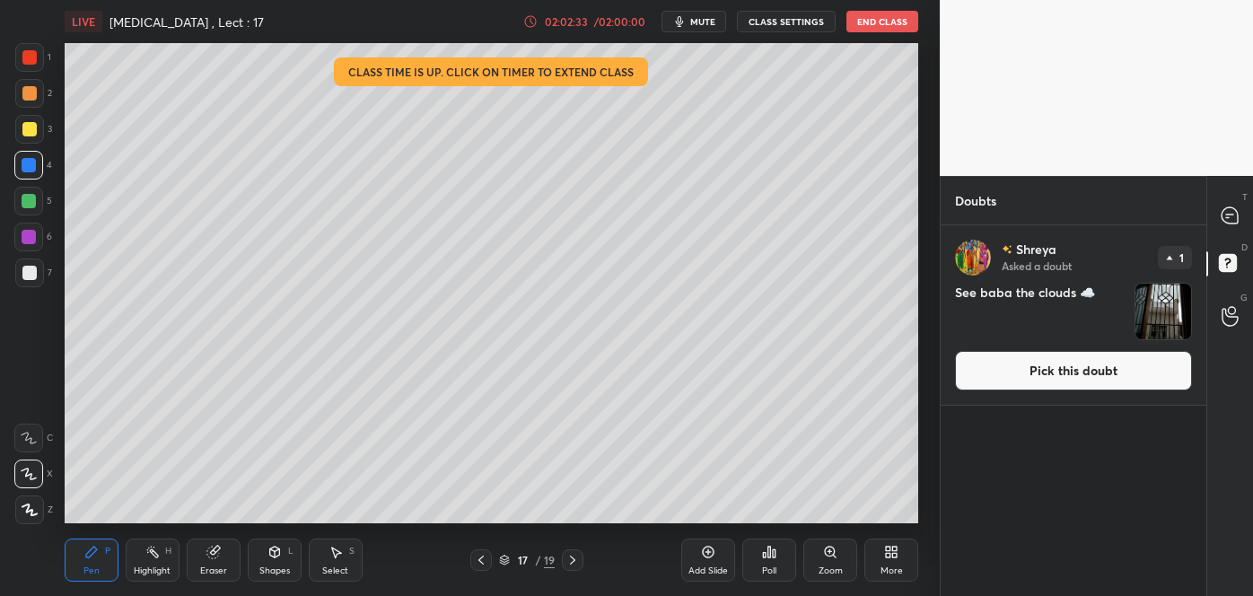
click at [1085, 366] on button "Pick this doubt" at bounding box center [1073, 371] width 237 height 40
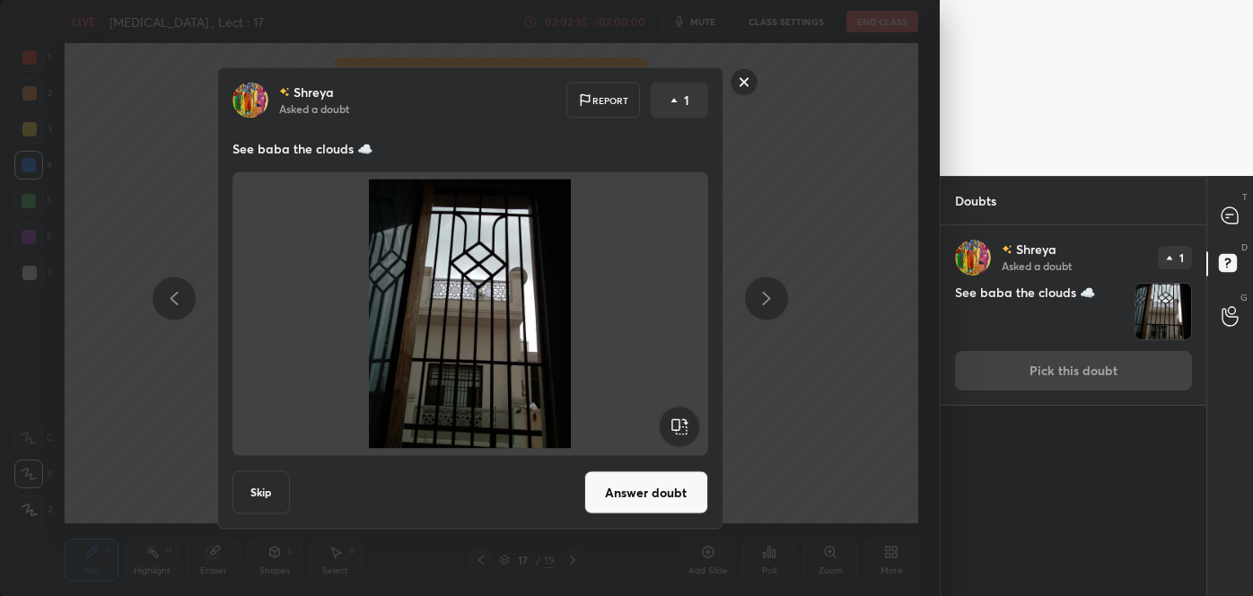
click at [647, 494] on button "Answer doubt" at bounding box center [646, 492] width 124 height 43
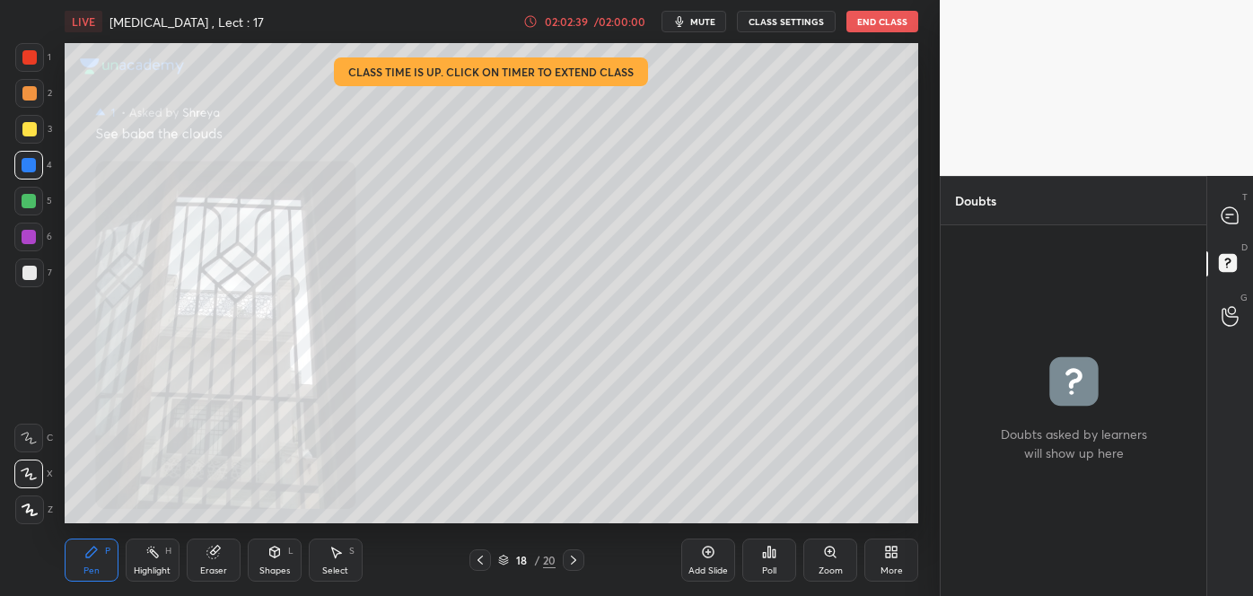
click at [833, 558] on icon at bounding box center [830, 552] width 14 height 14
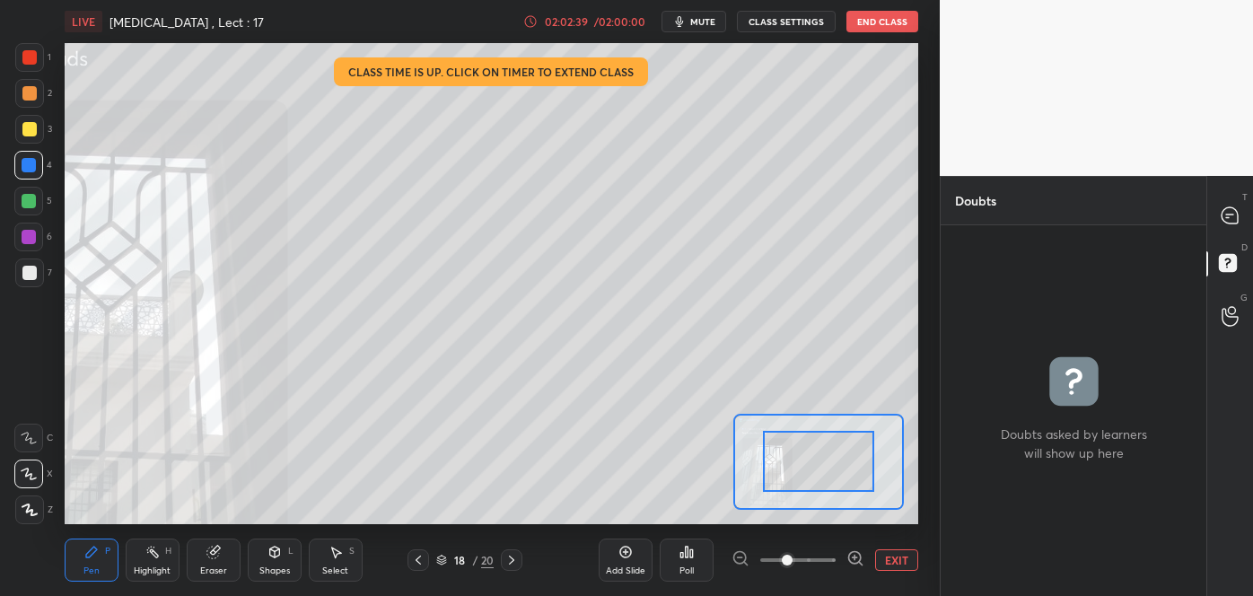
click at [848, 556] on icon at bounding box center [856, 558] width 18 height 18
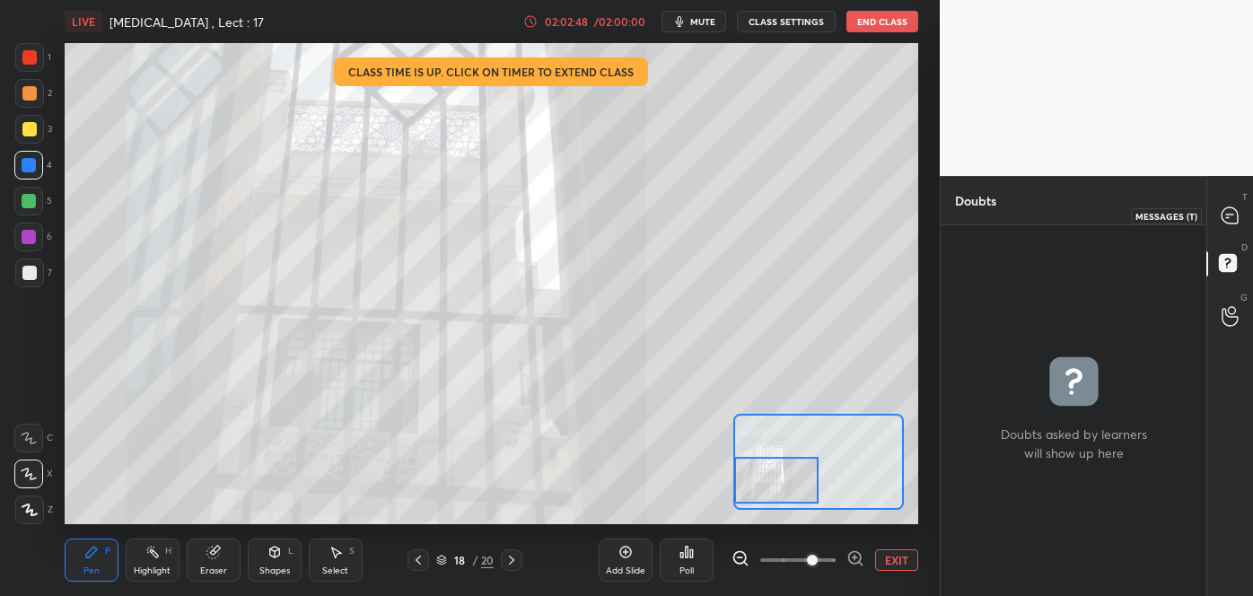
click at [1228, 216] on icon at bounding box center [1230, 215] width 16 height 16
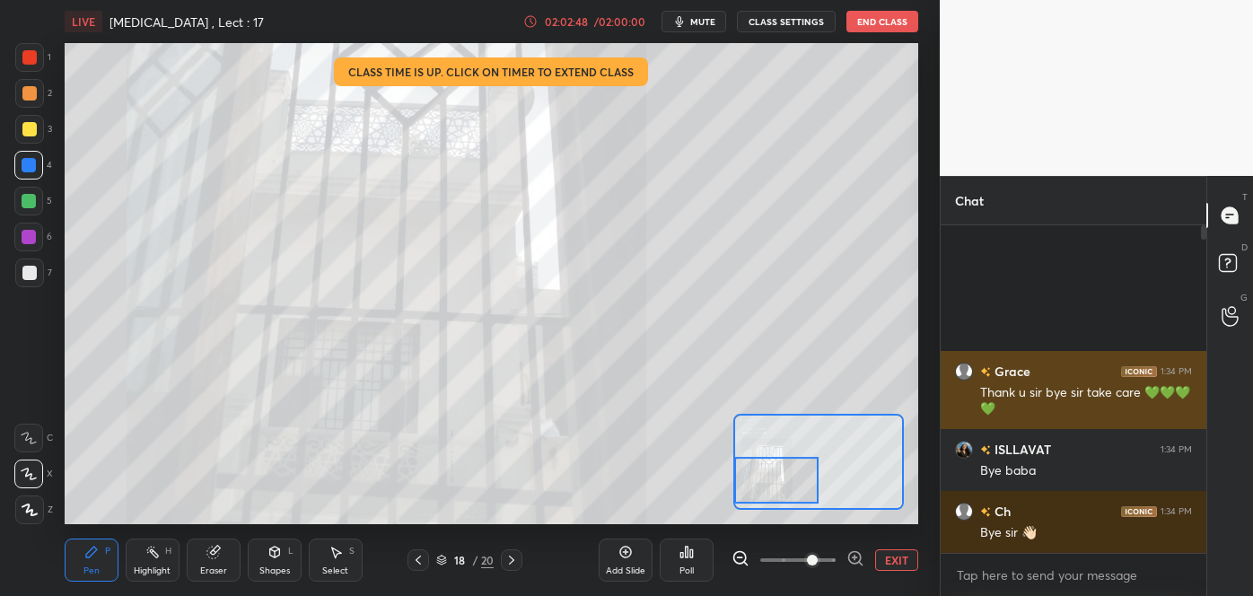
scroll to position [322, 260]
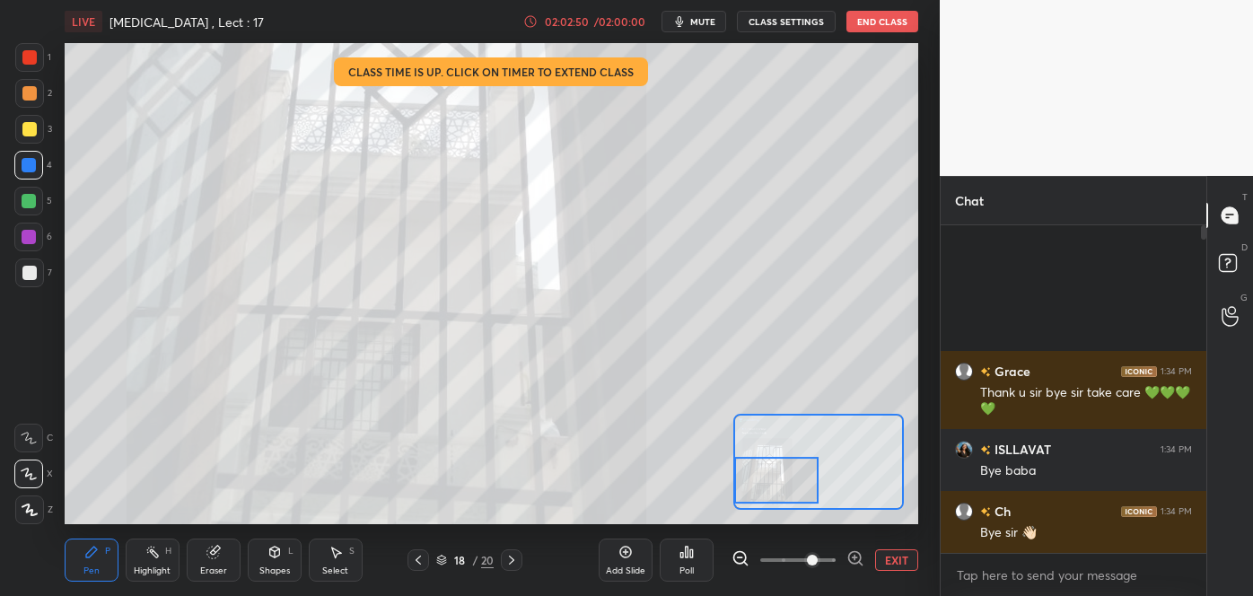
click at [421, 558] on icon at bounding box center [418, 560] width 14 height 14
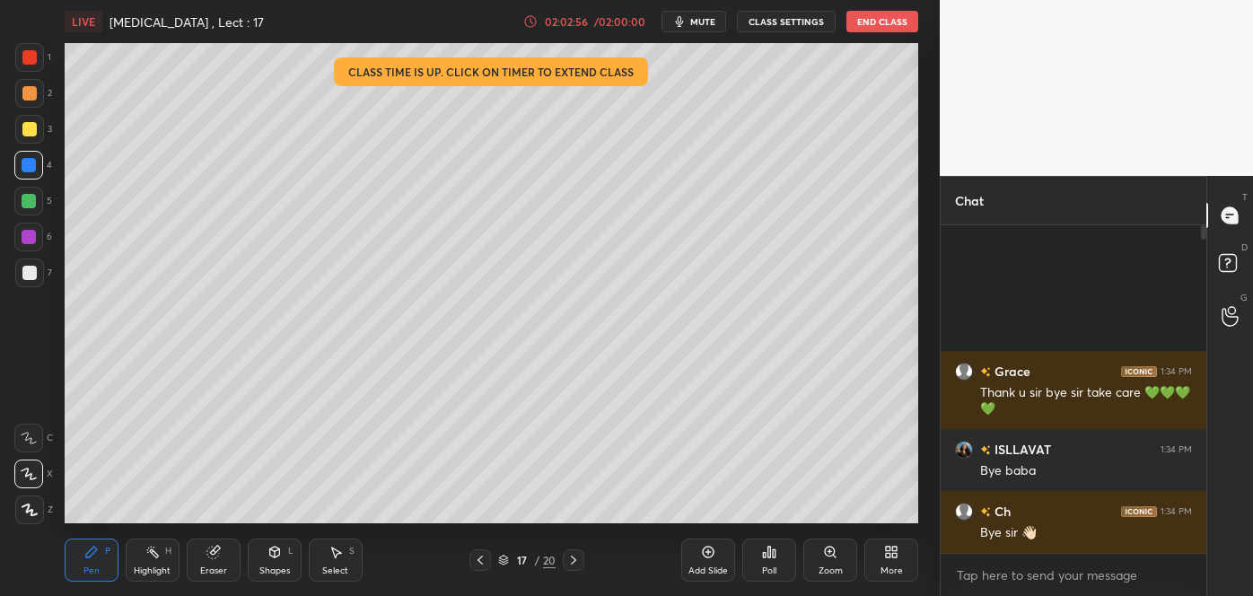
scroll to position [6, 4]
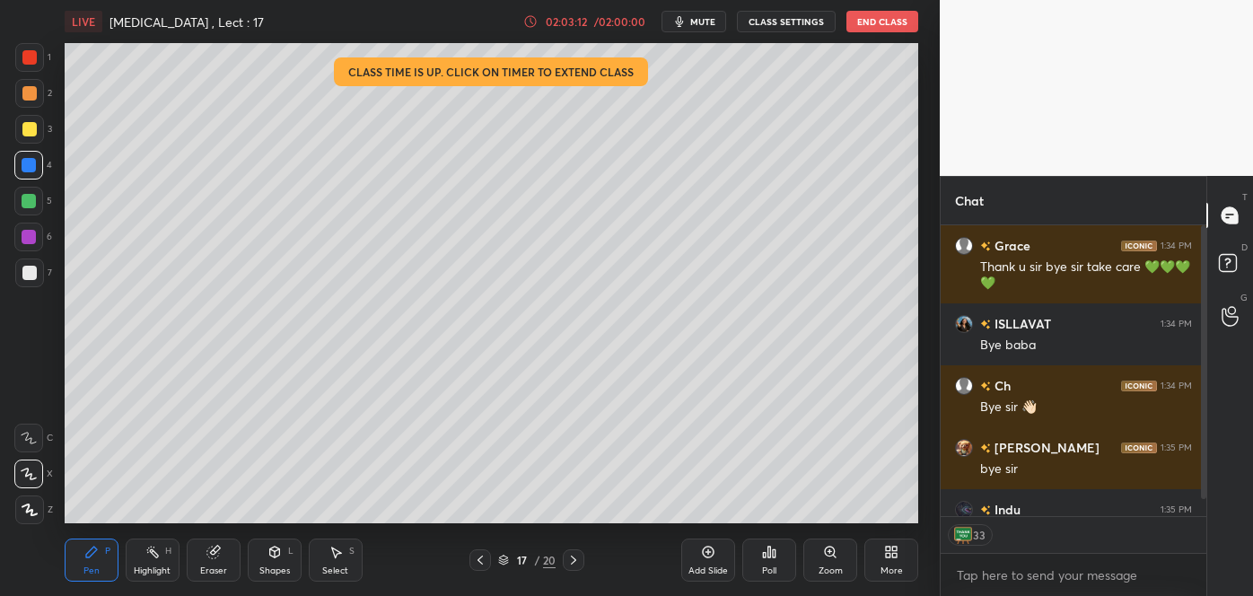
click at [859, 21] on button "End Class" at bounding box center [883, 22] width 72 height 22
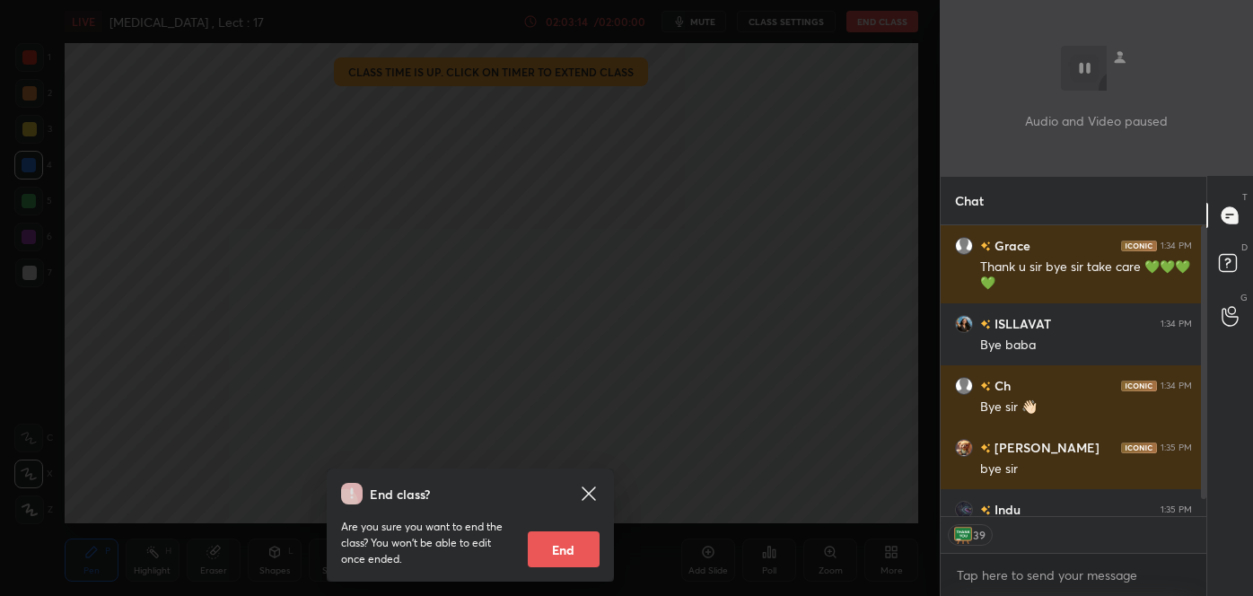
click at [568, 556] on button "End" at bounding box center [564, 549] width 72 height 36
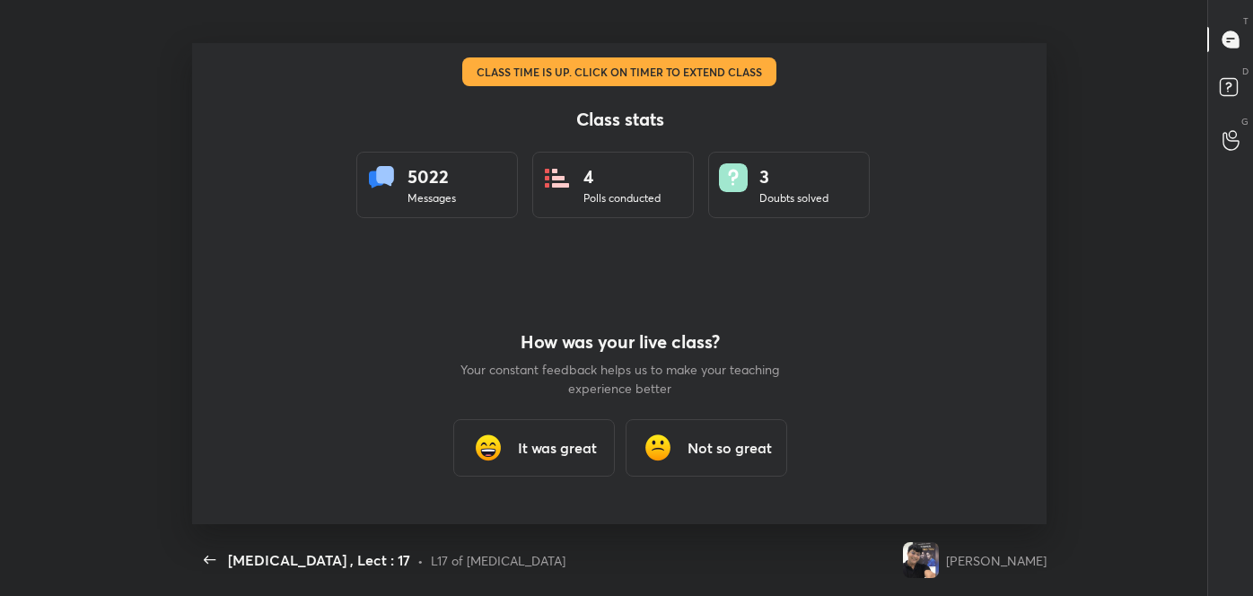
scroll to position [481, 1221]
click at [584, 446] on h3 "It was great" at bounding box center [556, 448] width 79 height 22
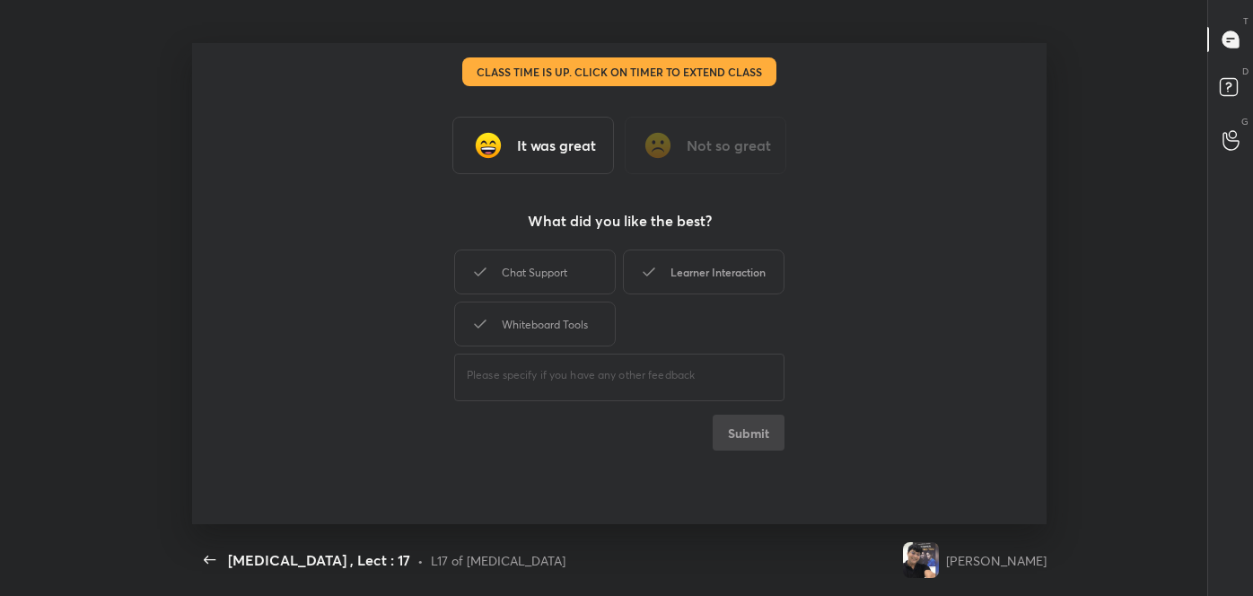
type textarea "x"
click at [746, 277] on div "Learner Interaction" at bounding box center [704, 272] width 162 height 45
click at [752, 435] on button "Submit" at bounding box center [749, 433] width 72 height 36
